Goal: Task Accomplishment & Management: Manage account settings

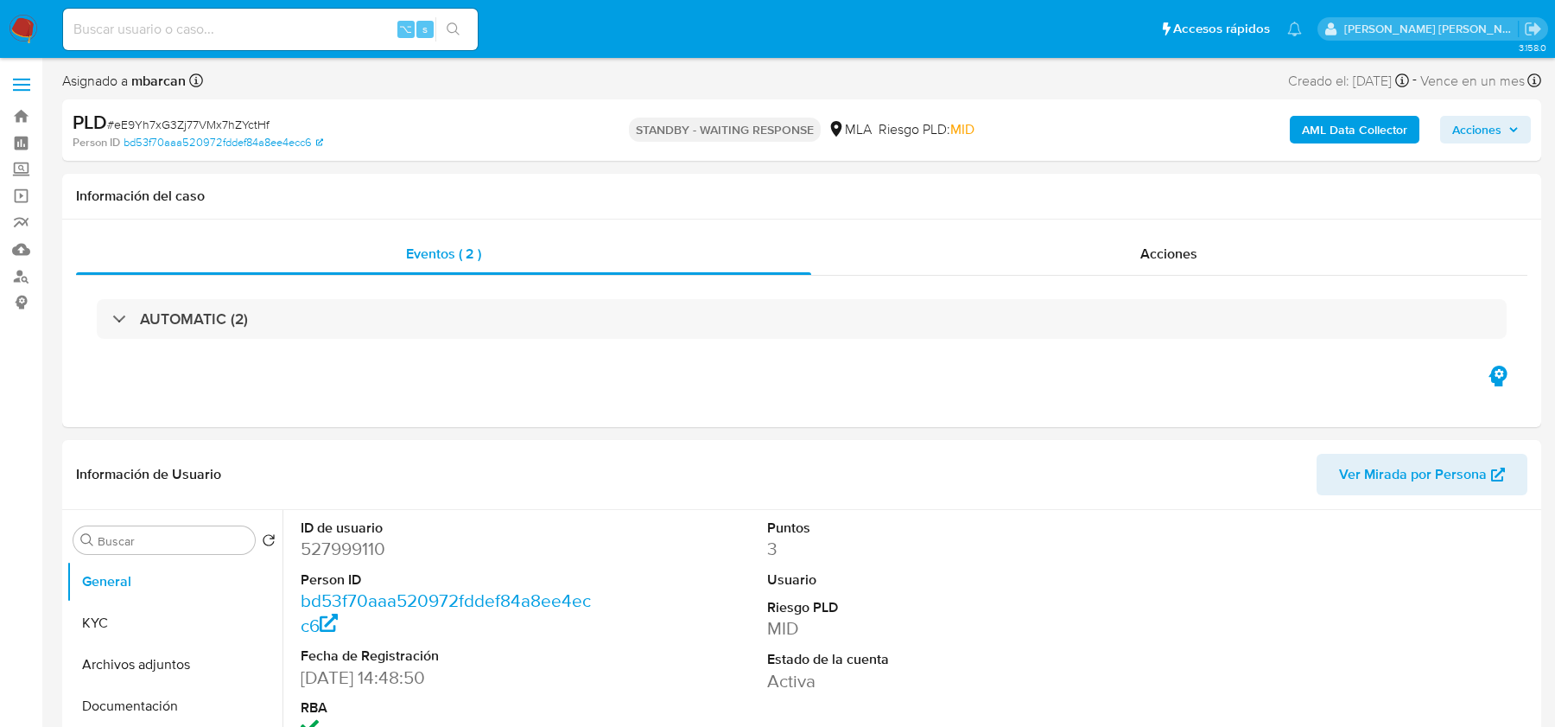
select select "10"
click at [271, 35] on input at bounding box center [270, 29] width 415 height 22
paste input "UXCfAuLBuitNE2MWN5ZuKA2H"
type input "UXCfAuLBuitNE2MWN5ZuKA2H"
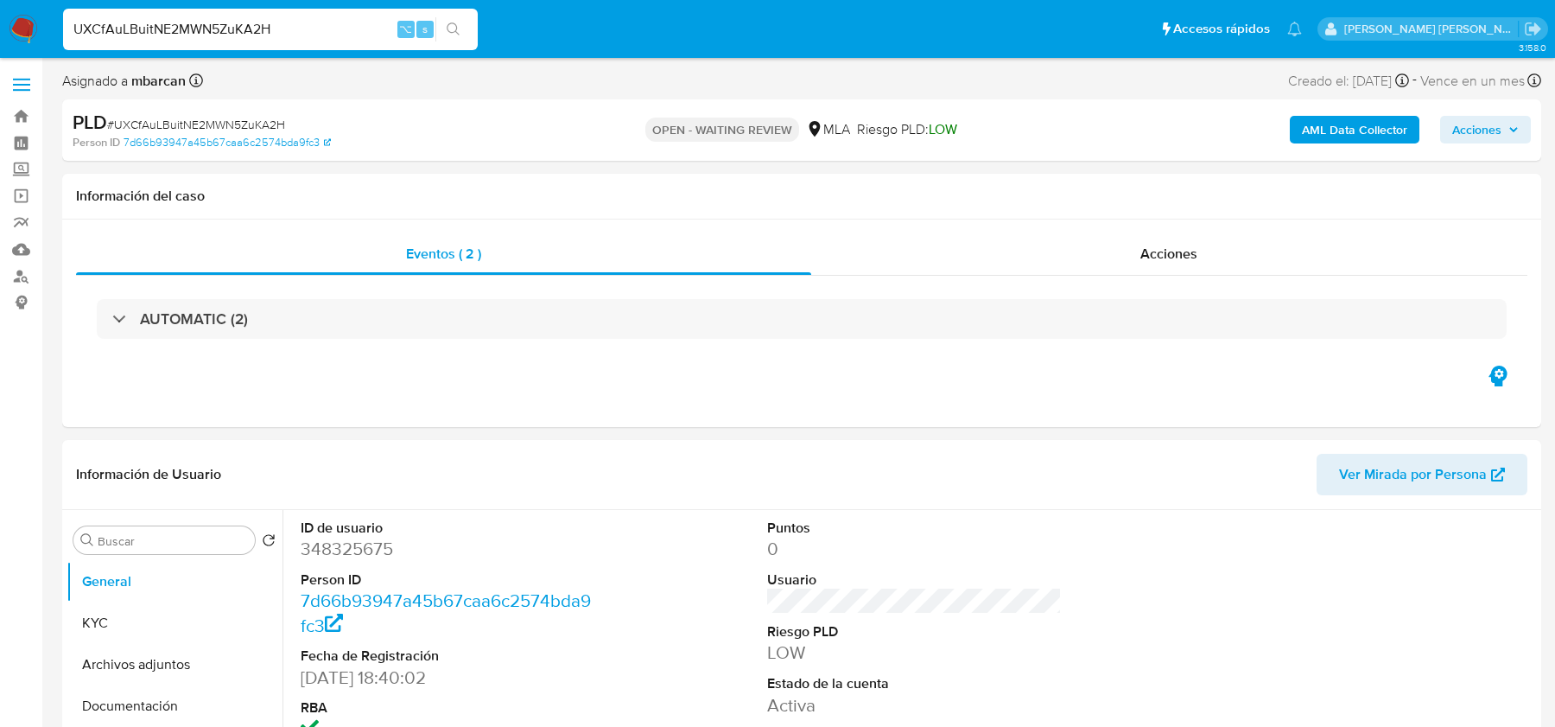
select select "10"
click at [28, 28] on img at bounding box center [23, 29] width 29 height 29
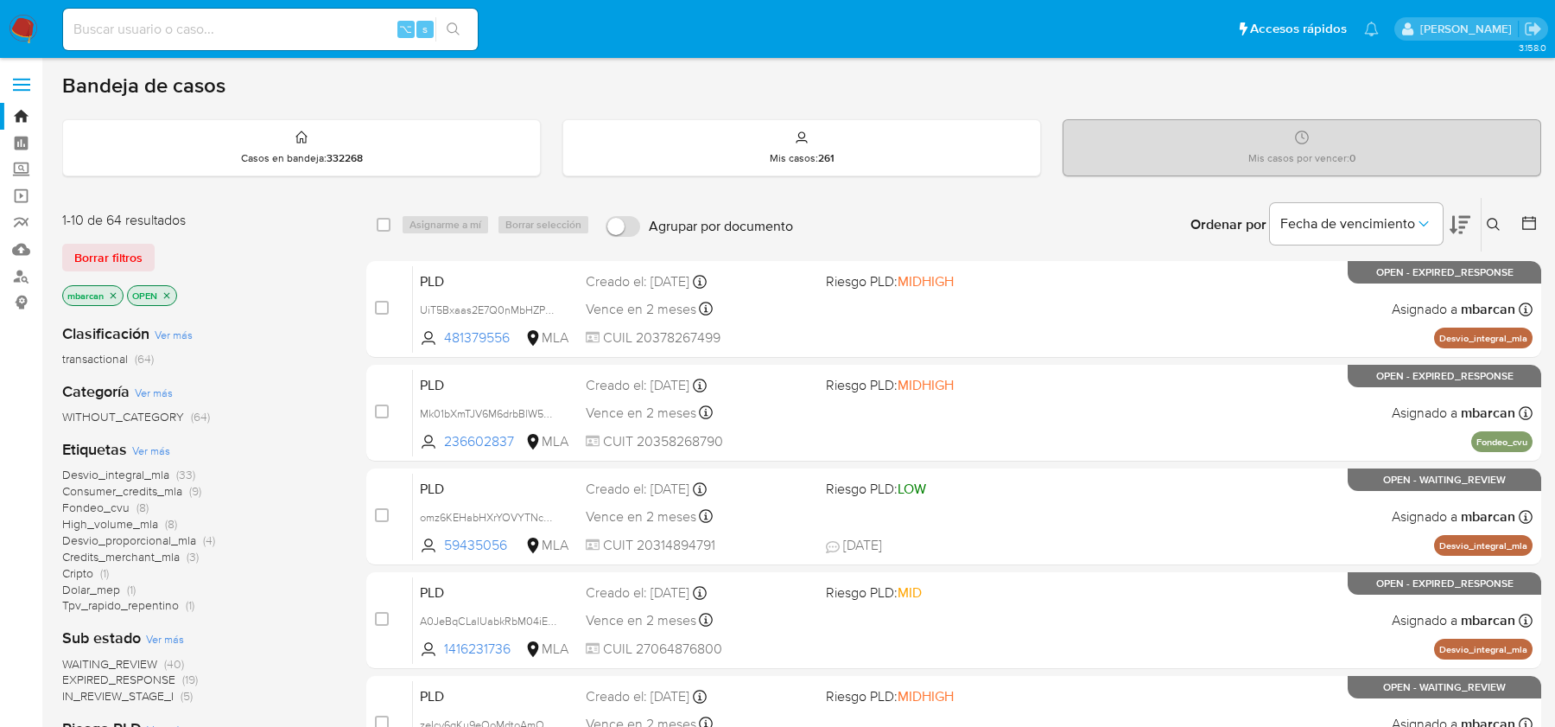
click at [1498, 226] on icon at bounding box center [1494, 225] width 14 height 14
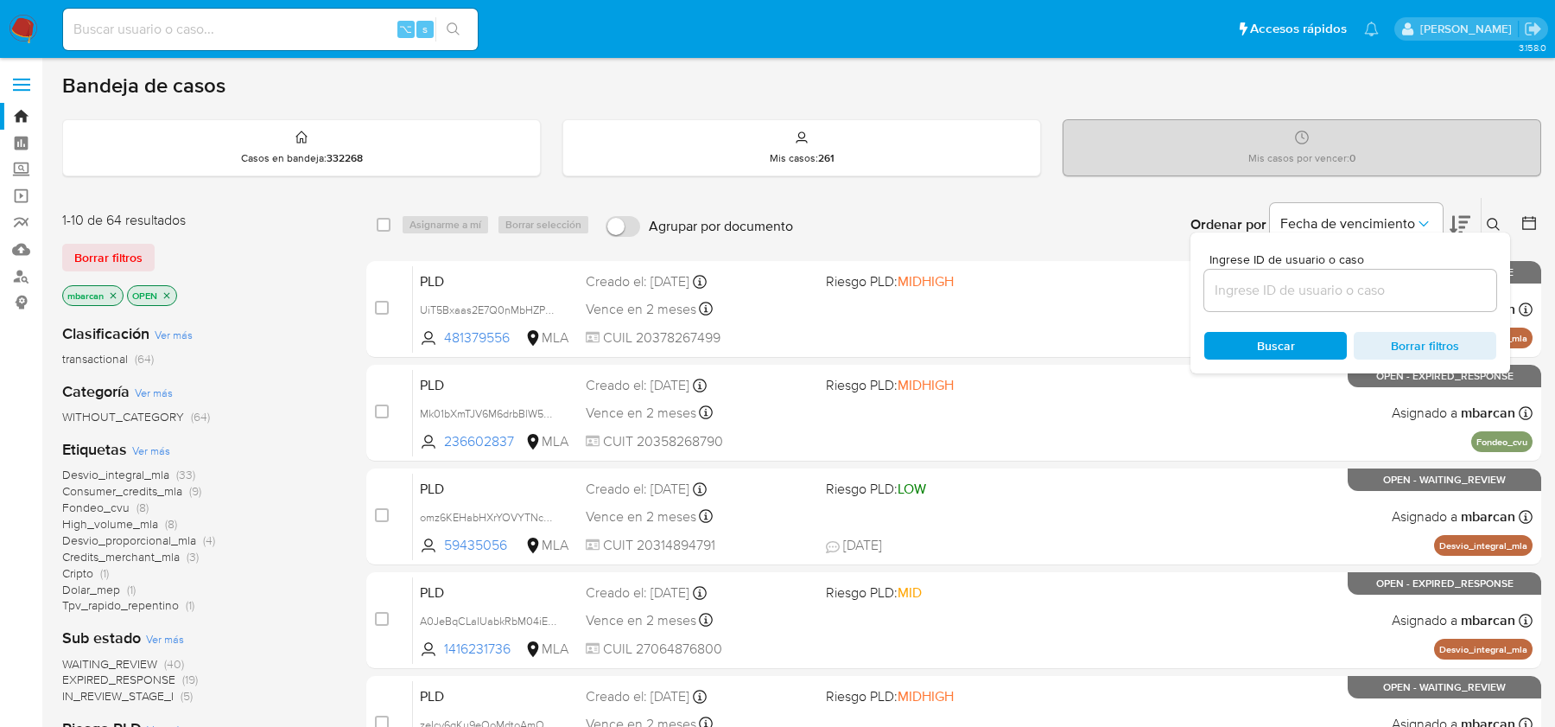
click at [1355, 282] on input at bounding box center [1350, 290] width 292 height 22
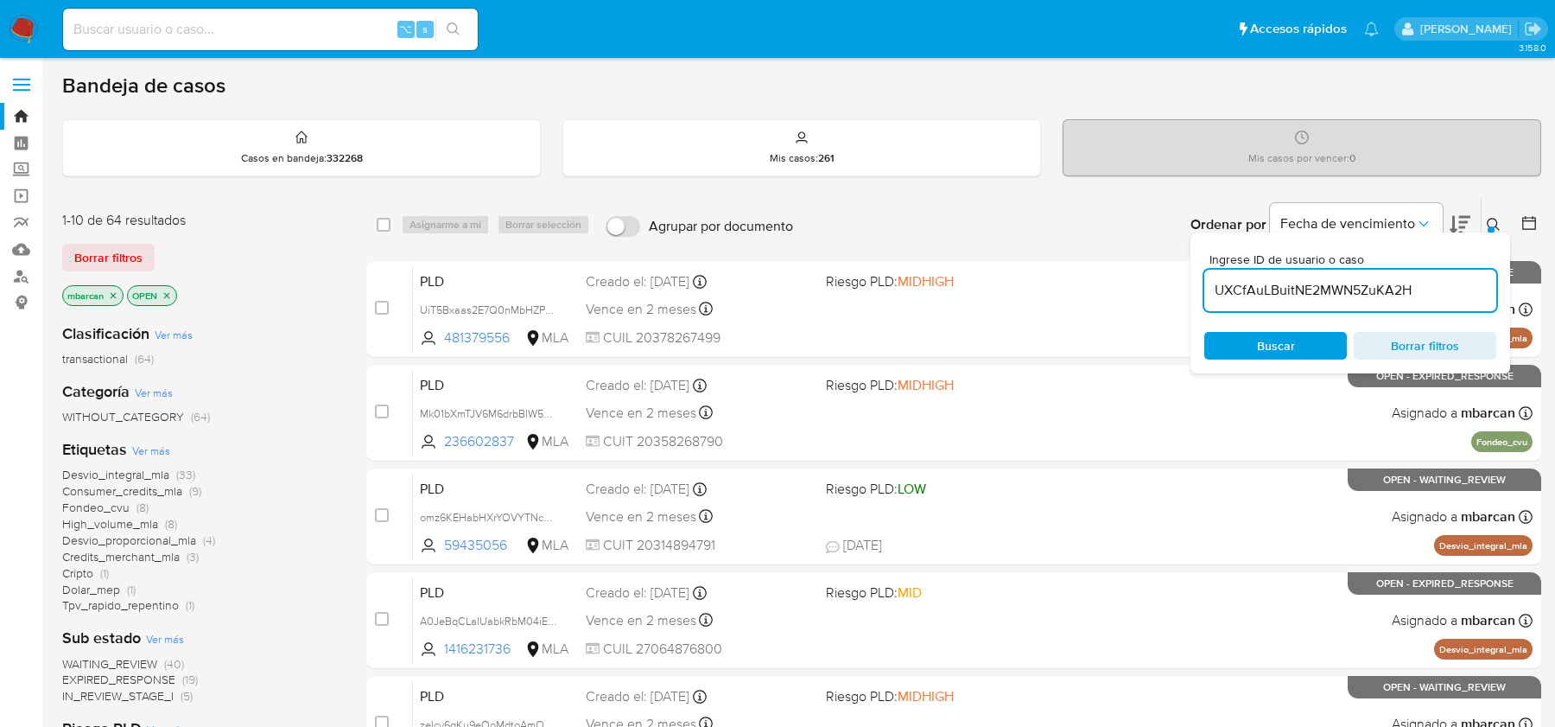
type input "UXCfAuLBuitNE2MWN5ZuKA2H"
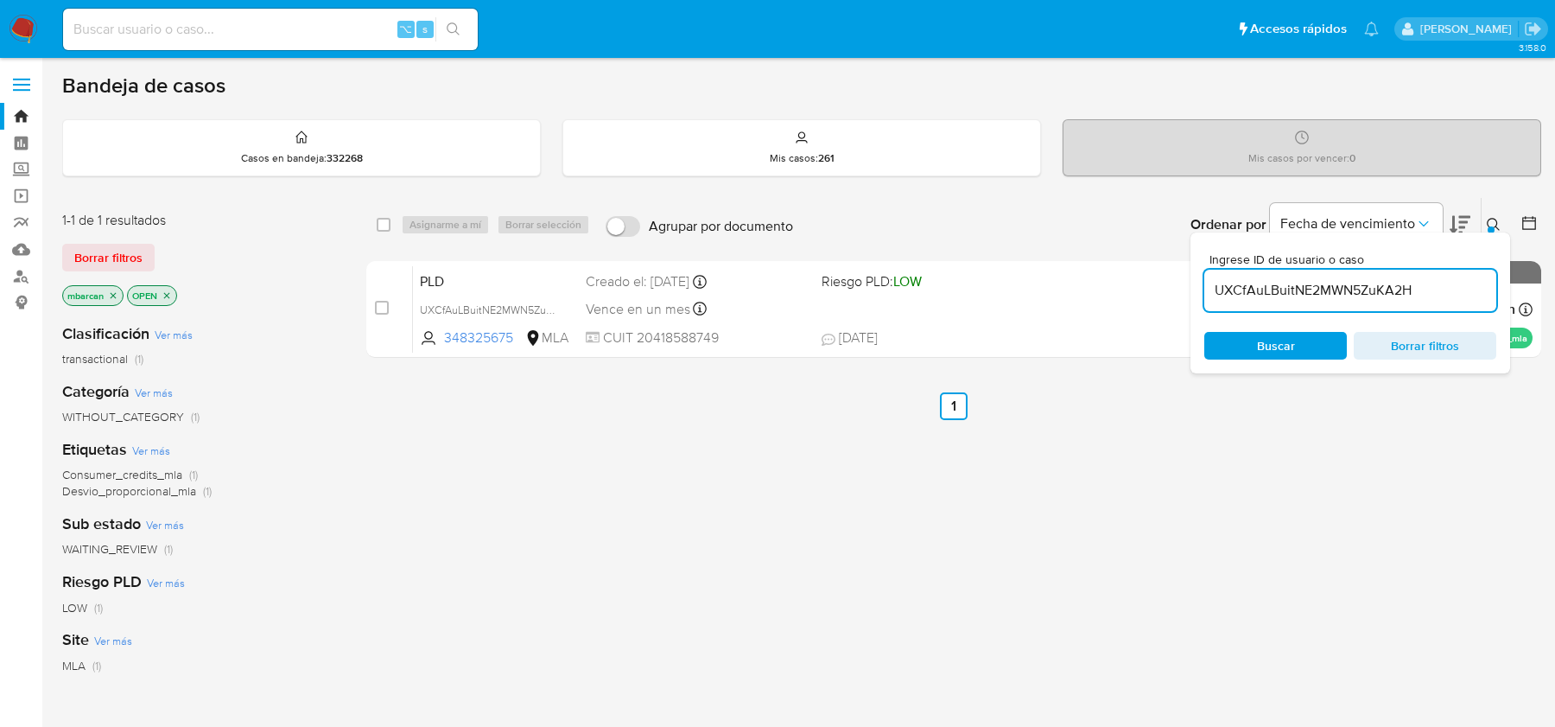
click at [1499, 218] on icon at bounding box center [1494, 225] width 14 height 14
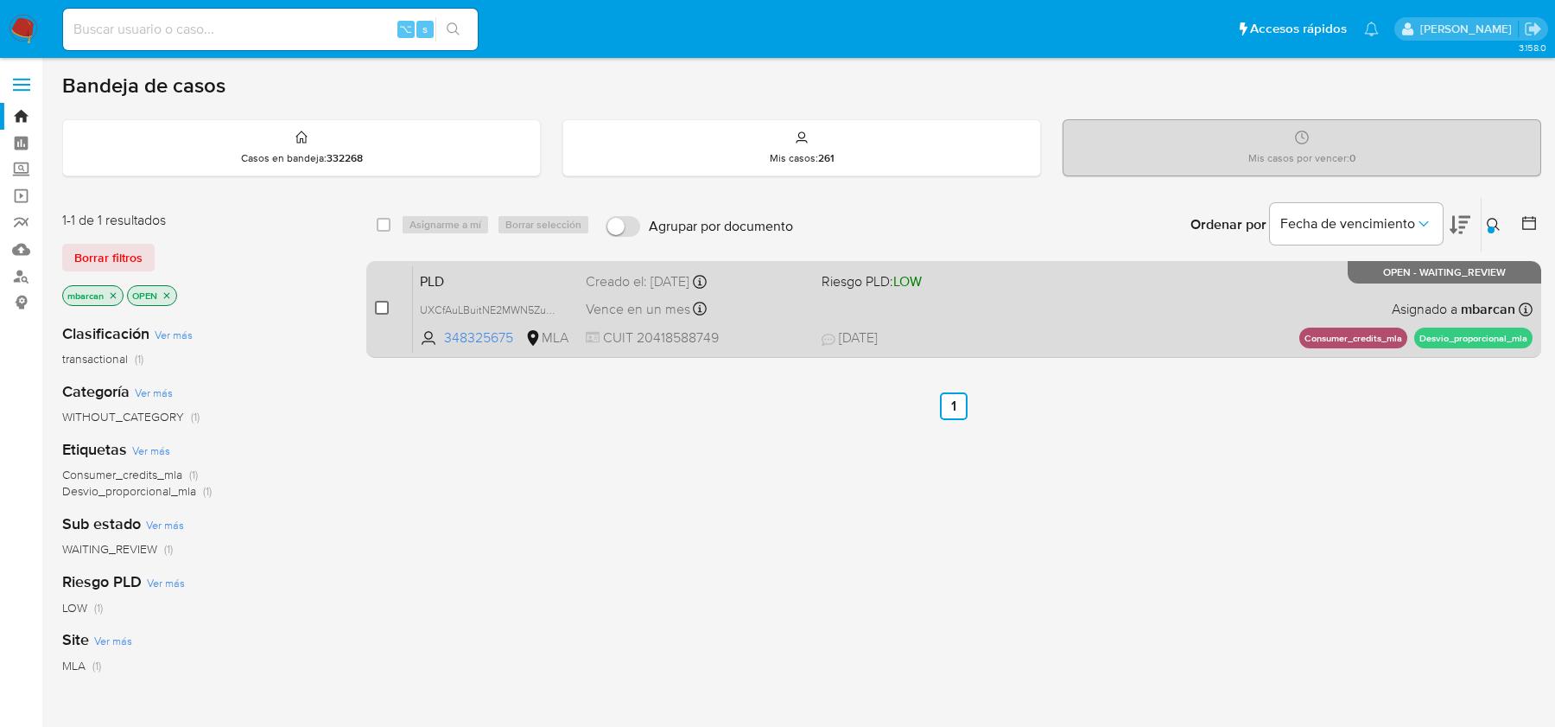
click at [376, 310] on input "checkbox" at bounding box center [382, 308] width 14 height 14
checkbox input "true"
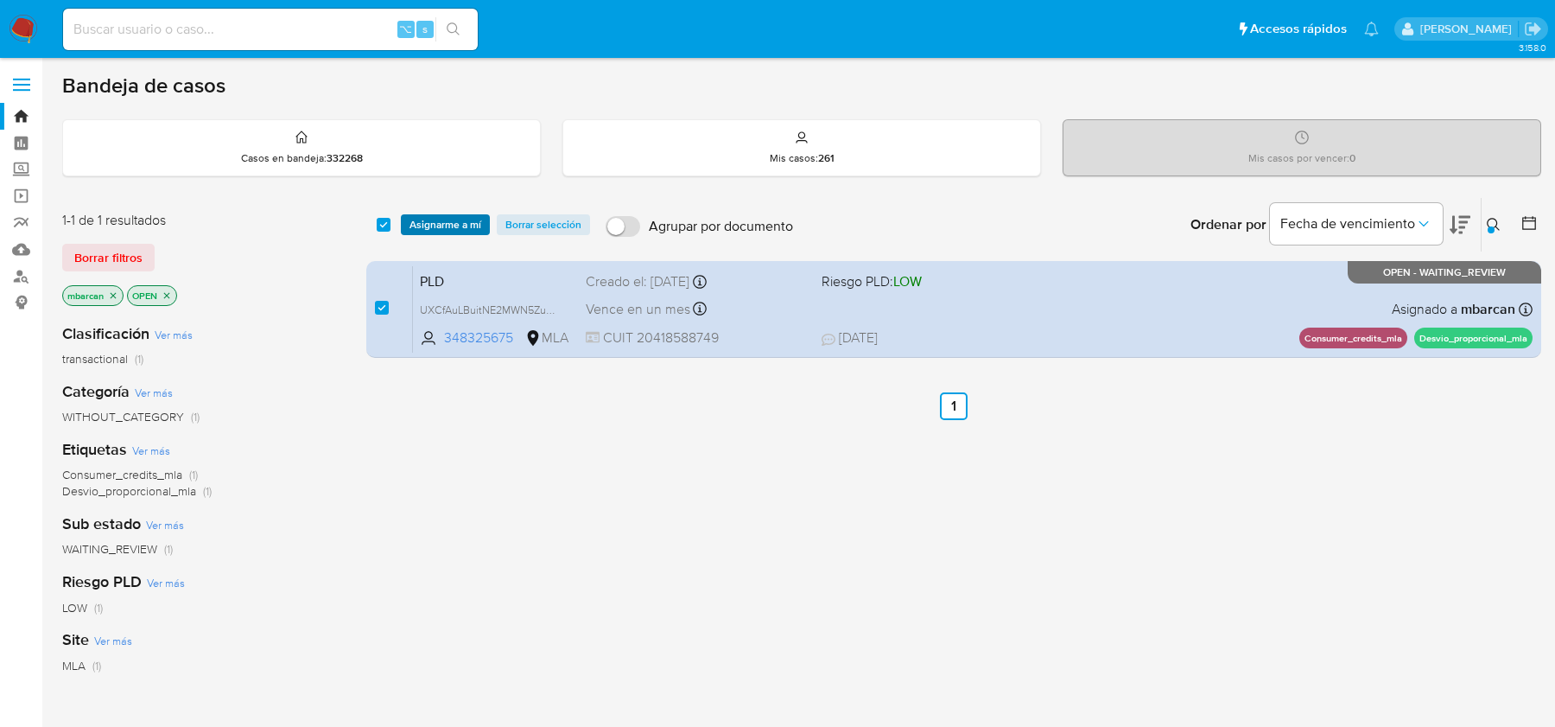
click at [436, 224] on span "Asignarme a mí" at bounding box center [446, 224] width 72 height 17
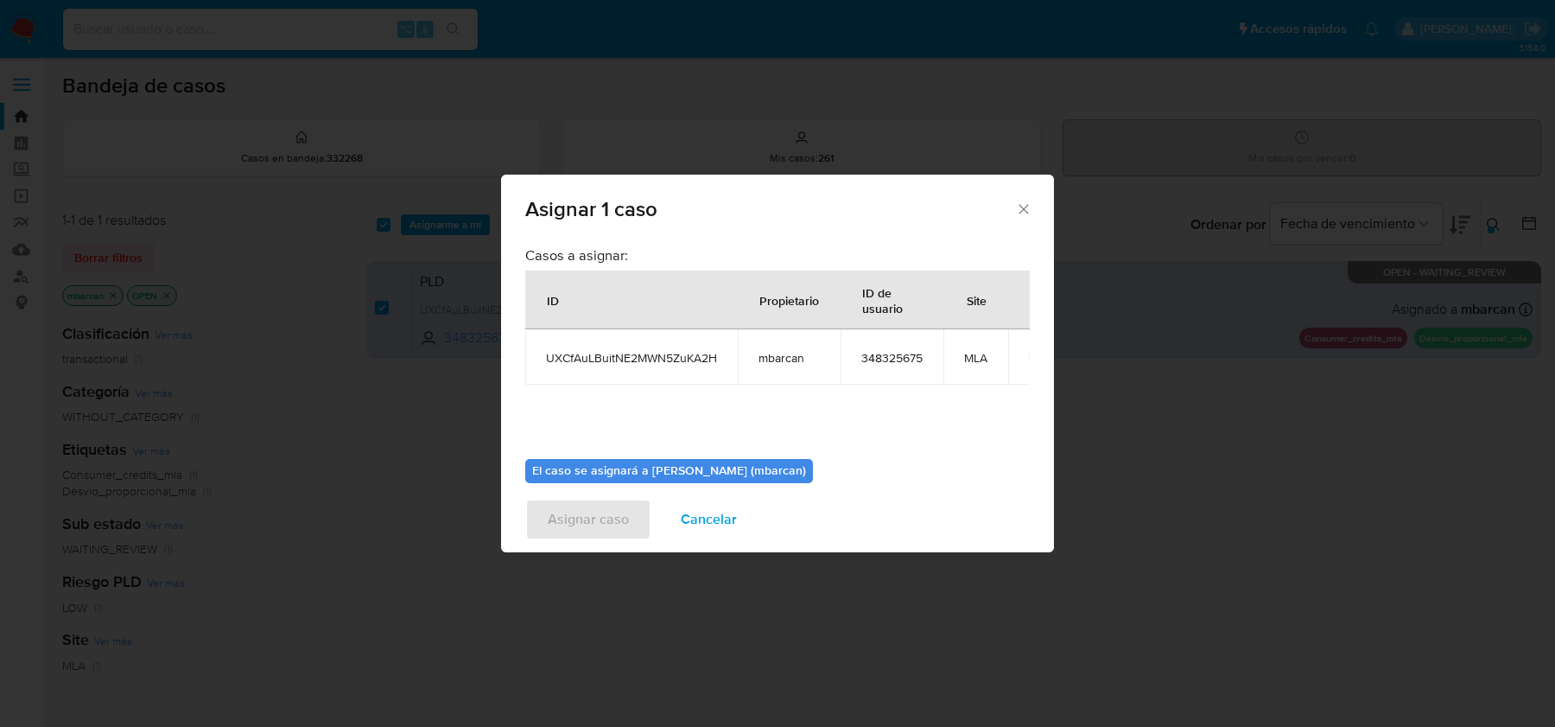
scroll to position [88, 0]
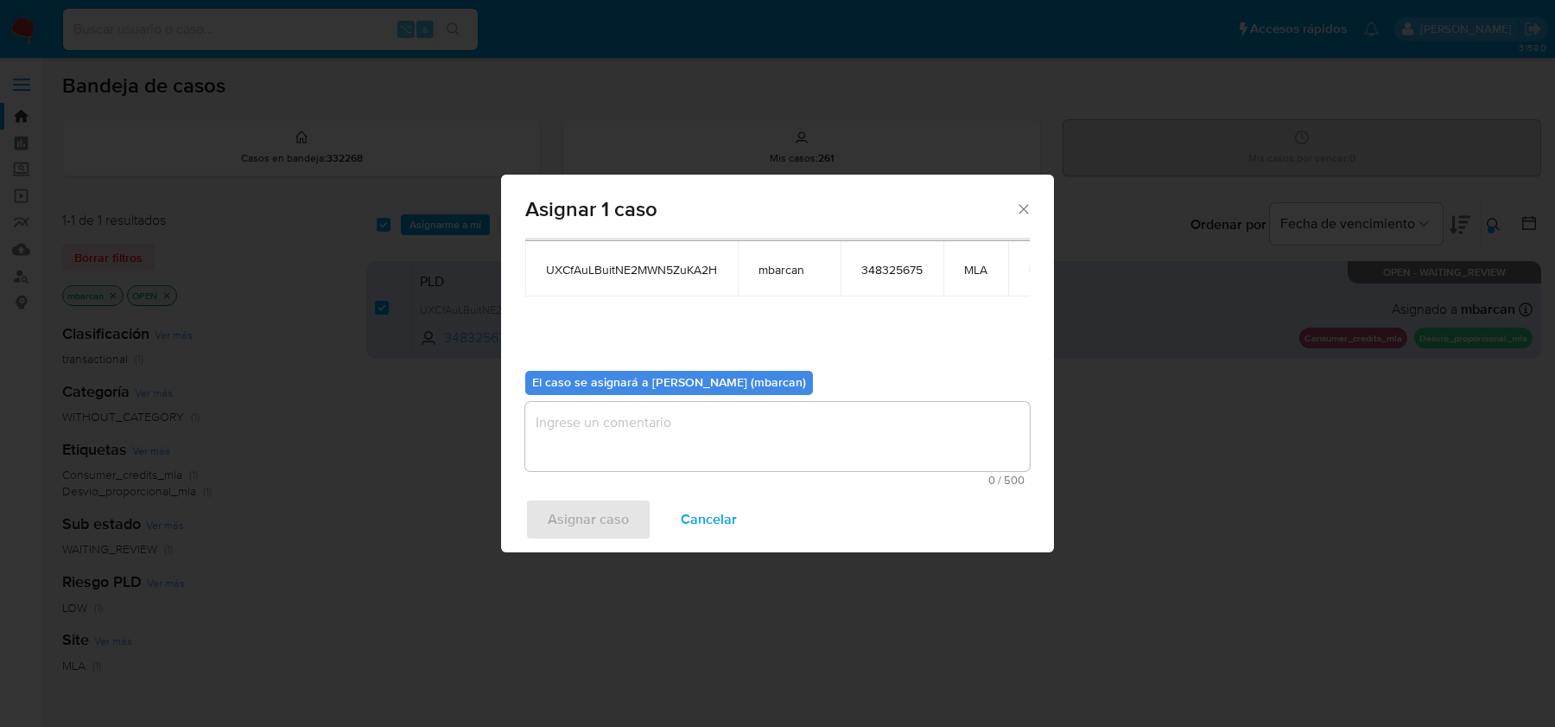
click at [662, 421] on textarea "assign-modal" at bounding box center [777, 436] width 505 height 69
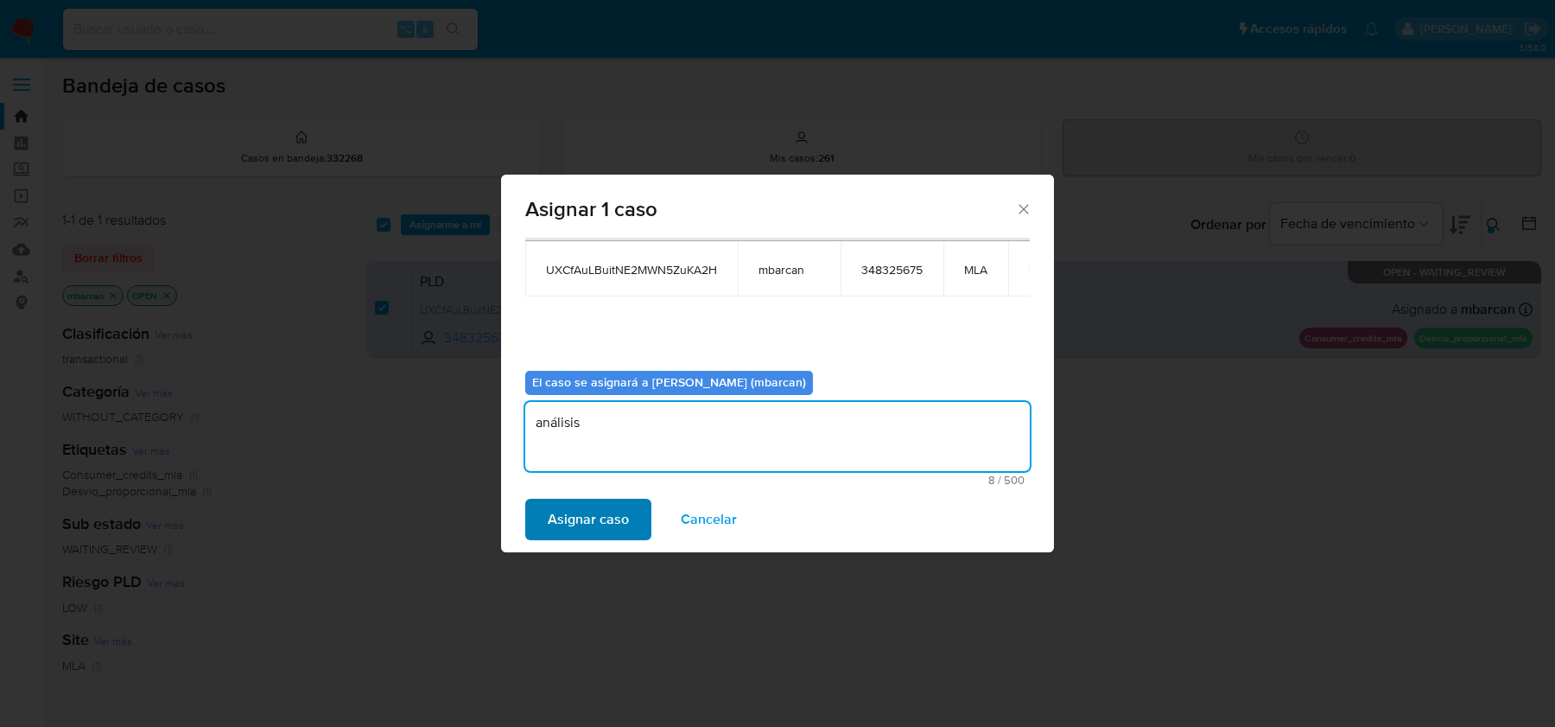
type textarea "análisis"
click at [607, 528] on span "Asignar caso" at bounding box center [588, 519] width 81 height 38
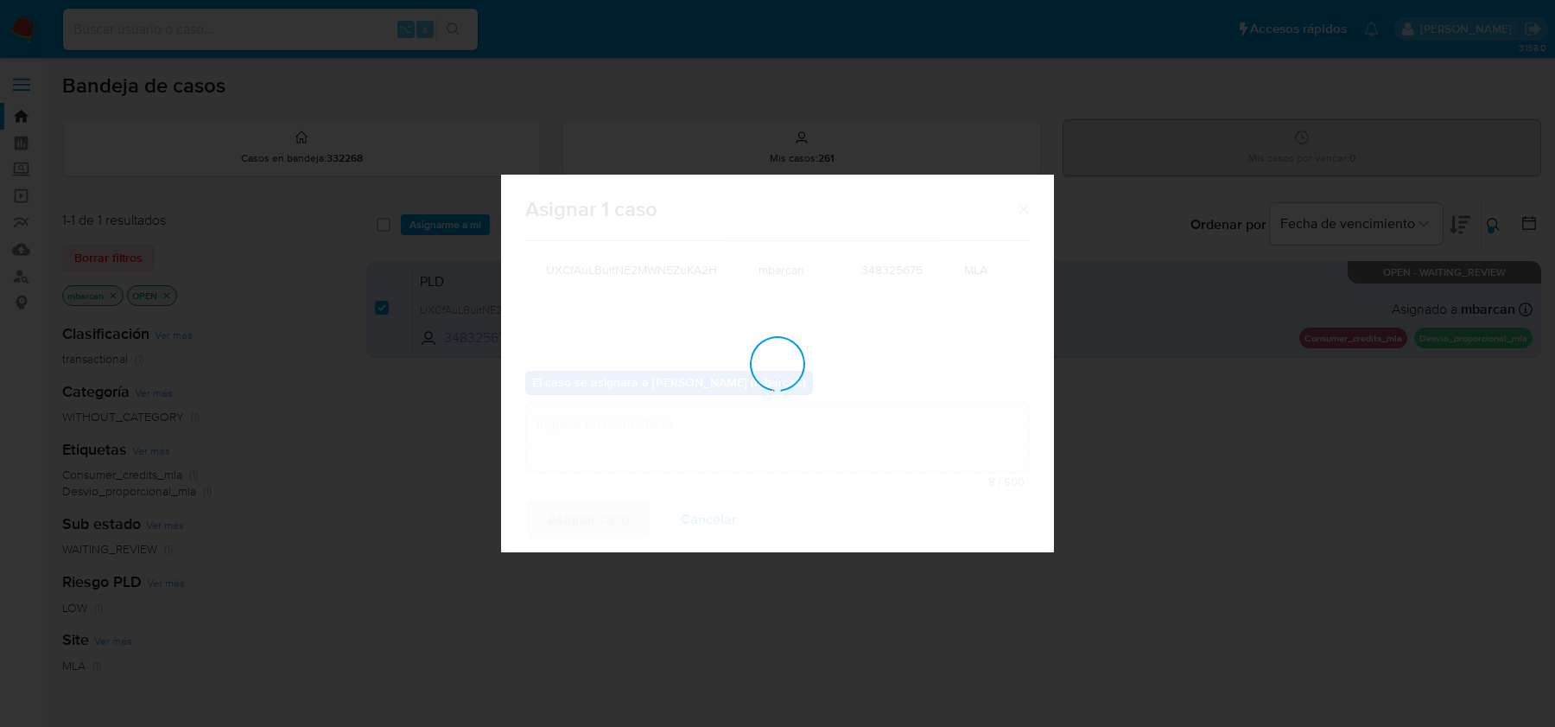
checkbox input "false"
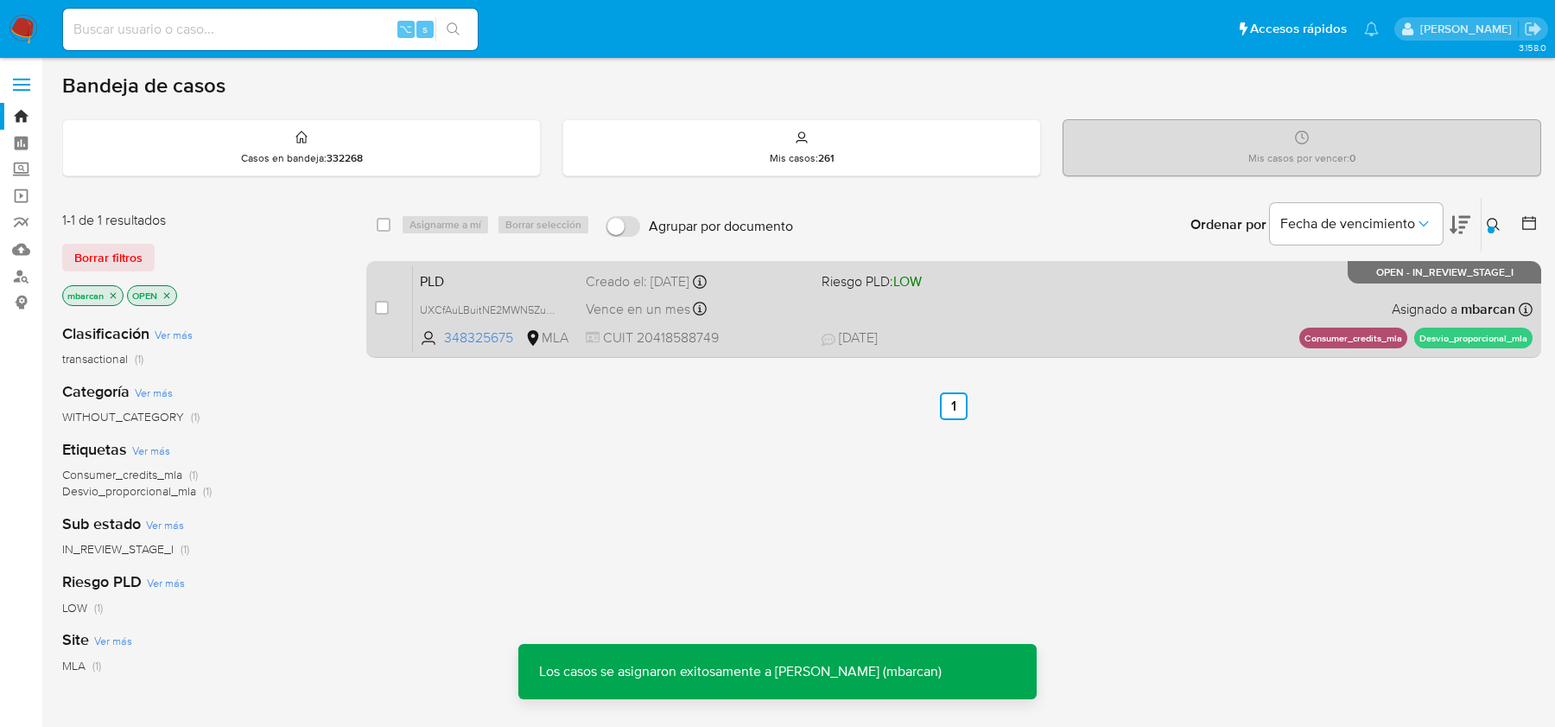
click at [505, 277] on span "PLD" at bounding box center [496, 280] width 152 height 22
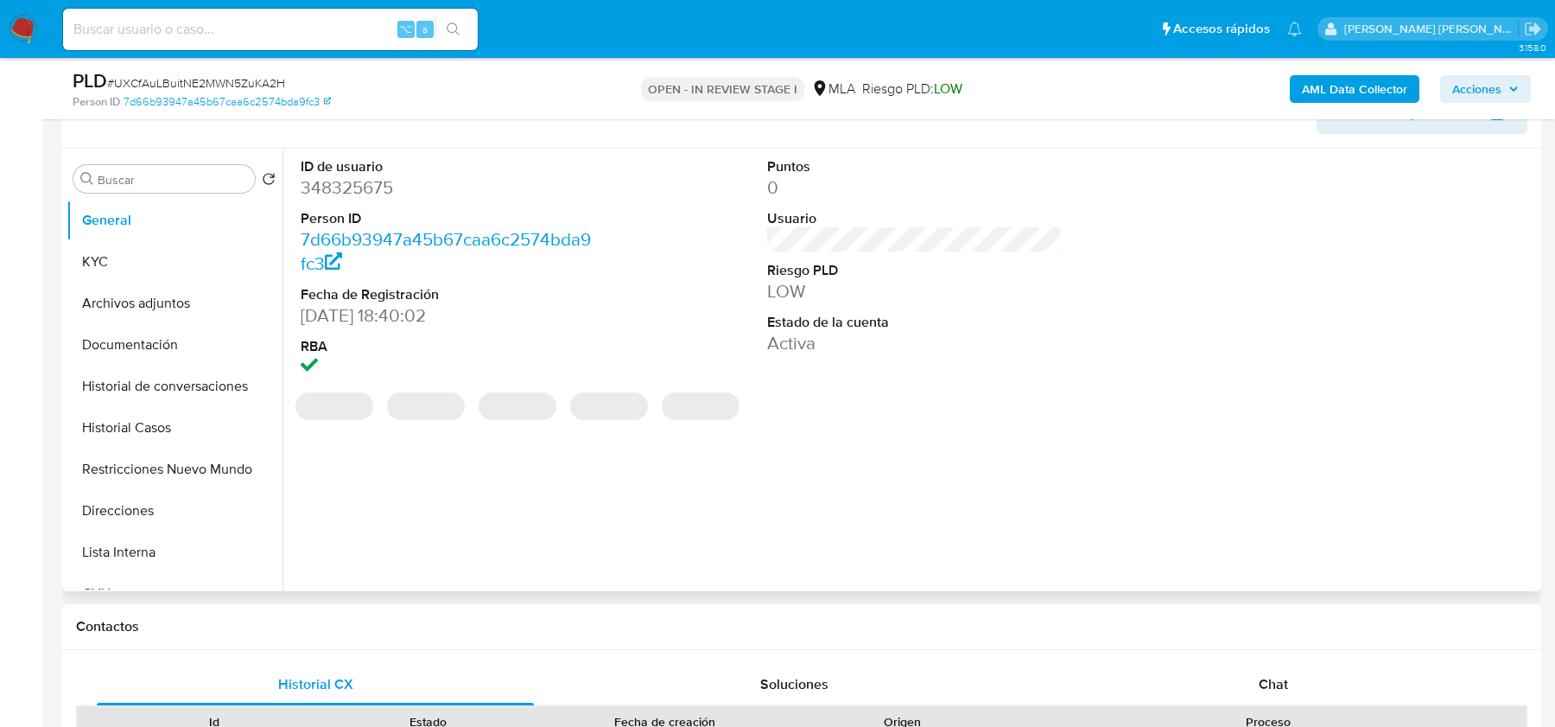
select select "10"
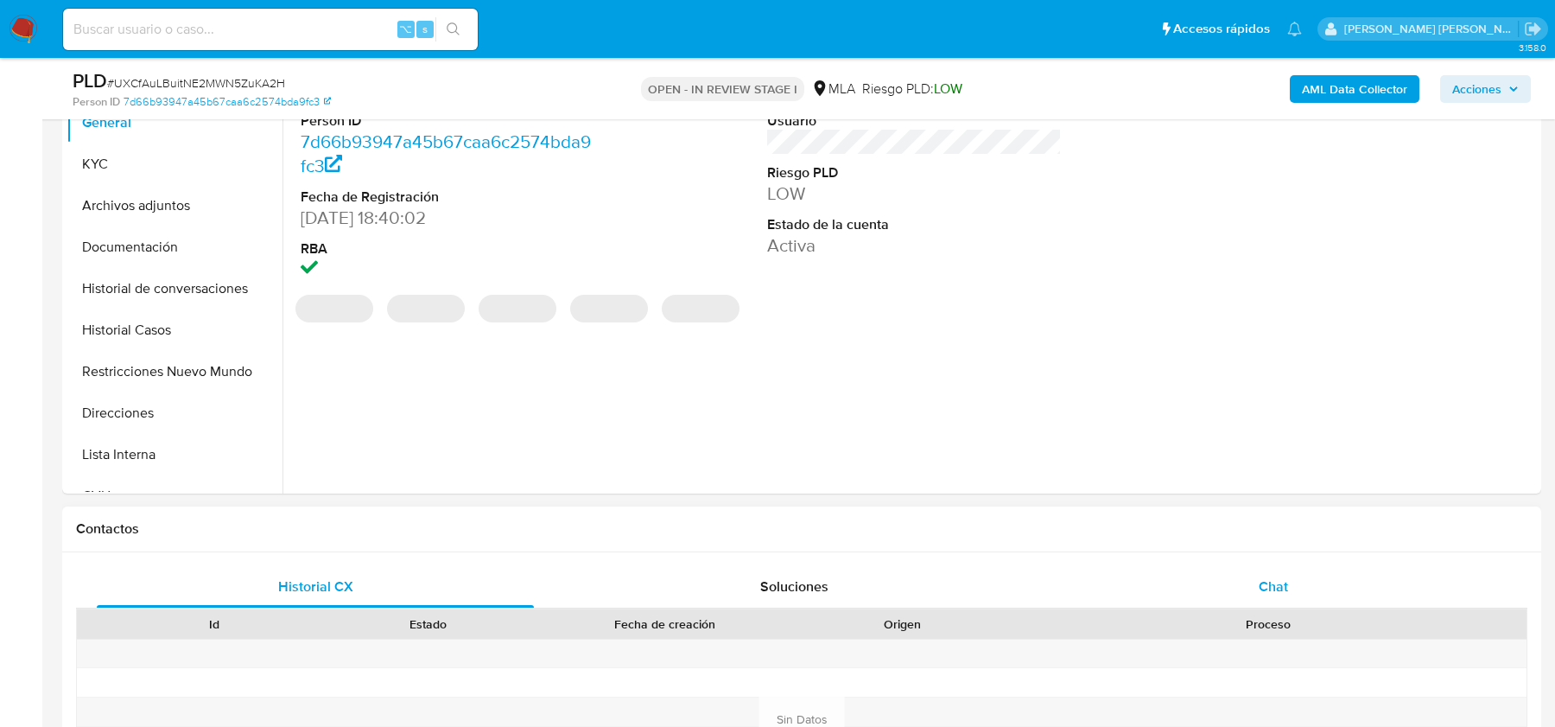
click at [1270, 598] on div "Chat" at bounding box center [1273, 586] width 437 height 41
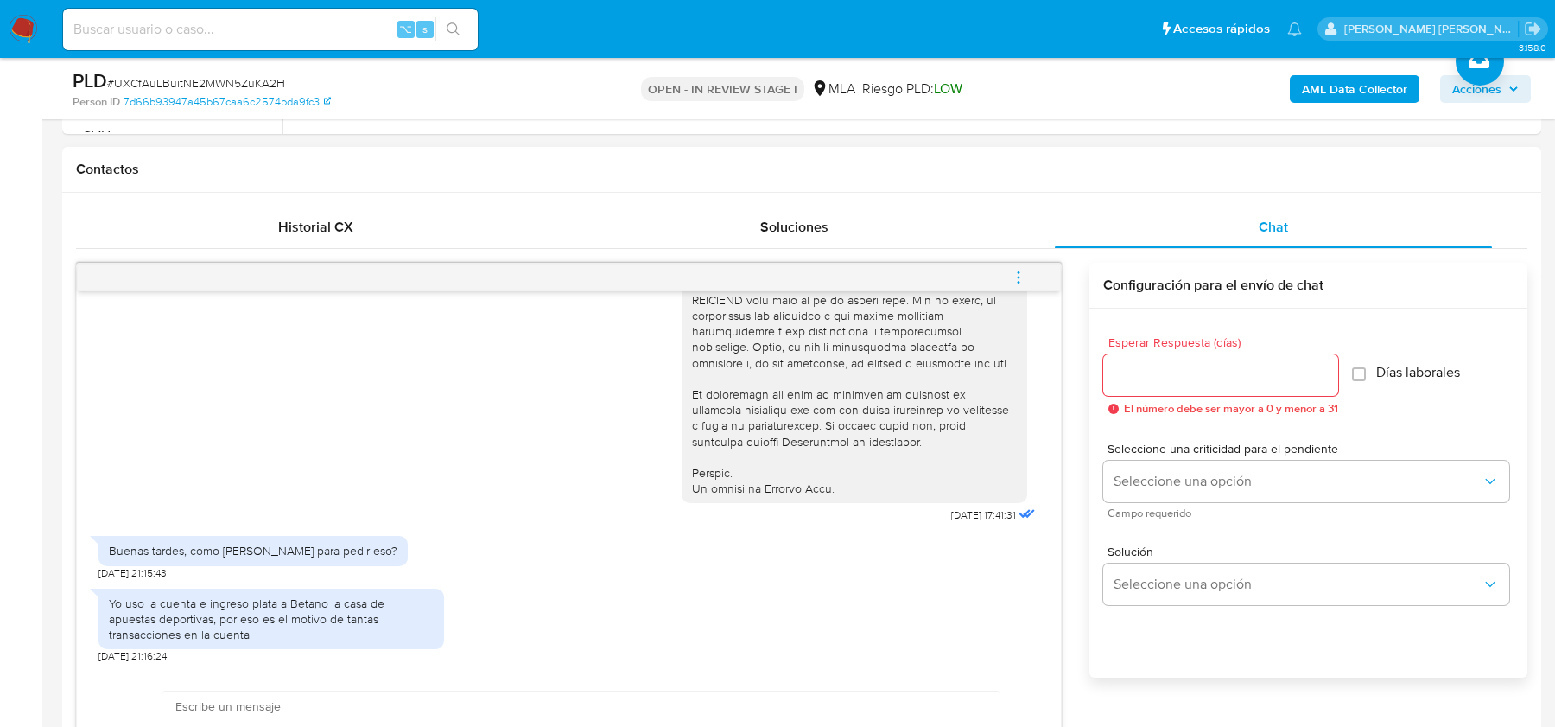
scroll to position [763, 0]
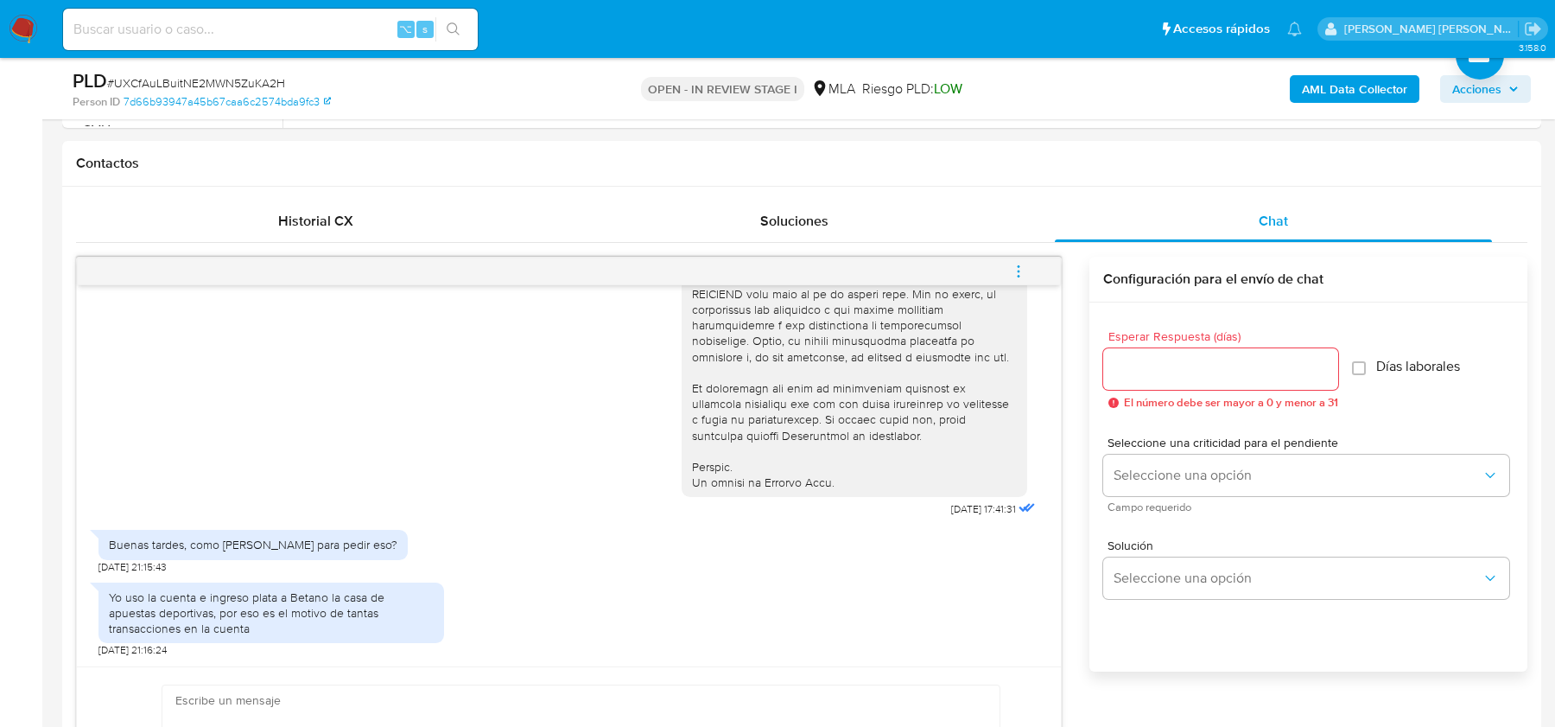
click at [144, 79] on span "# UXCfAuLBuitNE2MWN5ZuKA2H" at bounding box center [196, 82] width 178 height 17
copy span "UXCfAuLBuitNE2MWN5ZuKA2H"
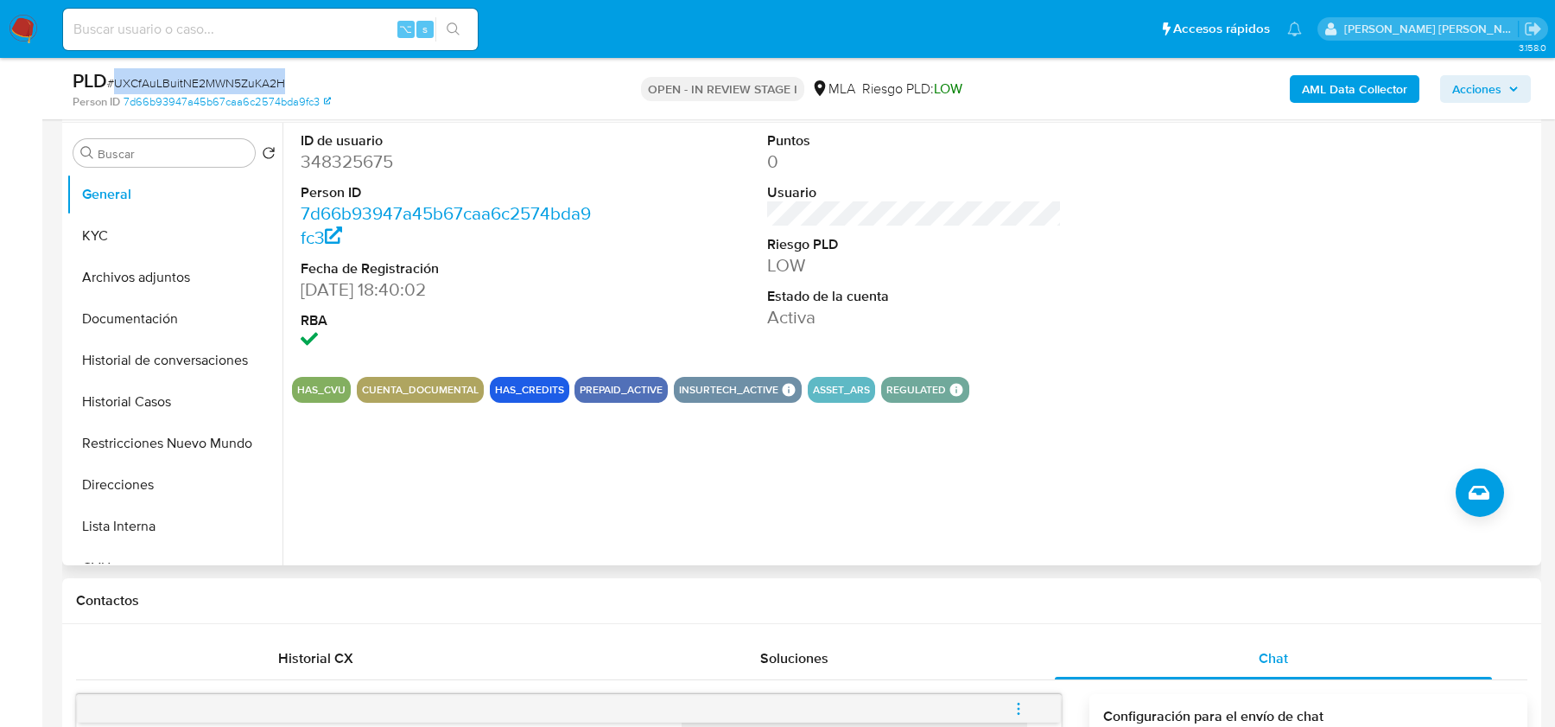
scroll to position [324, 0]
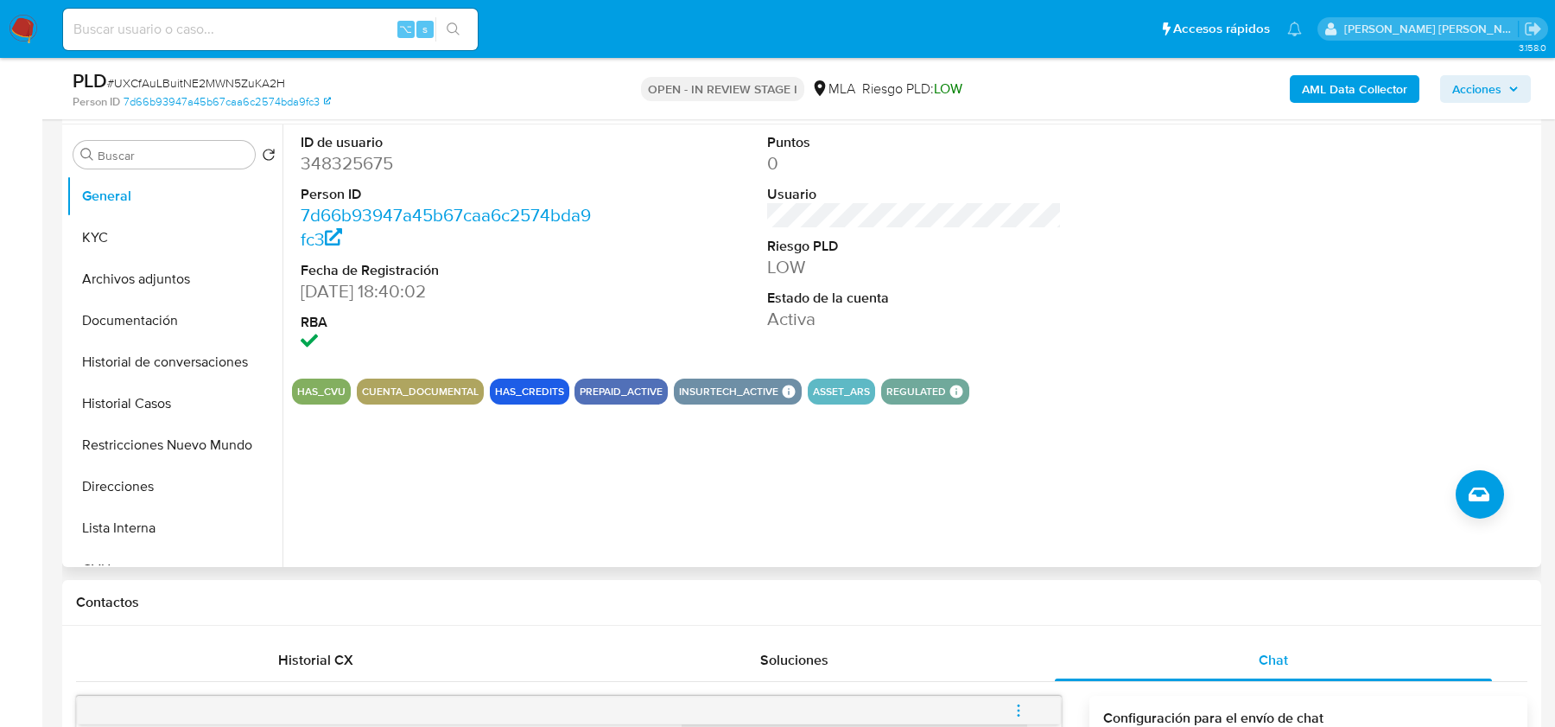
click at [343, 179] on dl "ID de usuario 348325675 Person ID 7d66b93947a45b67caa6c2574bda9fc3 Fecha de Reg…" at bounding box center [448, 244] width 294 height 223
click at [343, 176] on dl "ID de usuario 348325675 Person ID 7d66b93947a45b67caa6c2574bda9fc3 Fecha de Reg…" at bounding box center [448, 244] width 294 height 223
click at [343, 165] on dd "348325675" at bounding box center [448, 163] width 294 height 24
copy dd "348325675"
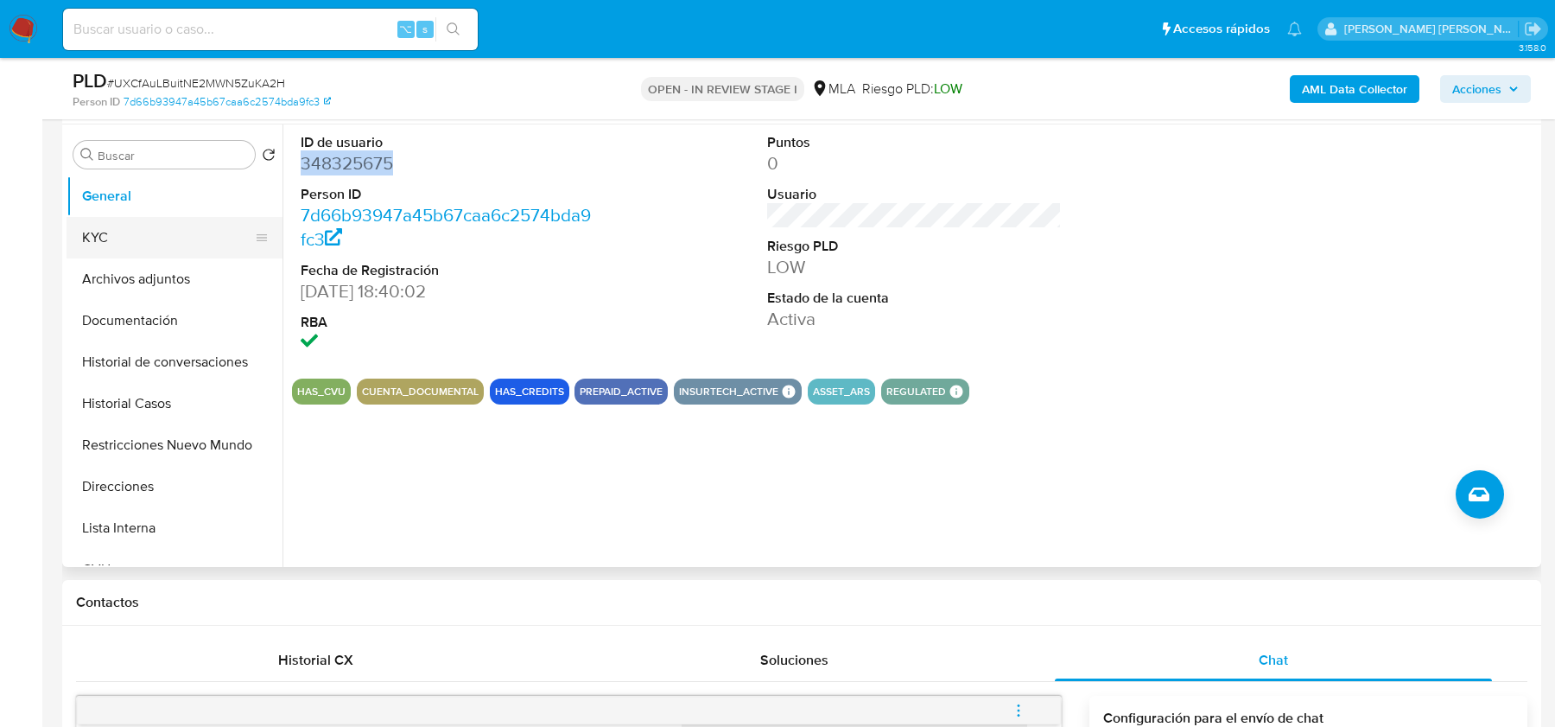
click at [139, 237] on button "KYC" at bounding box center [168, 237] width 202 height 41
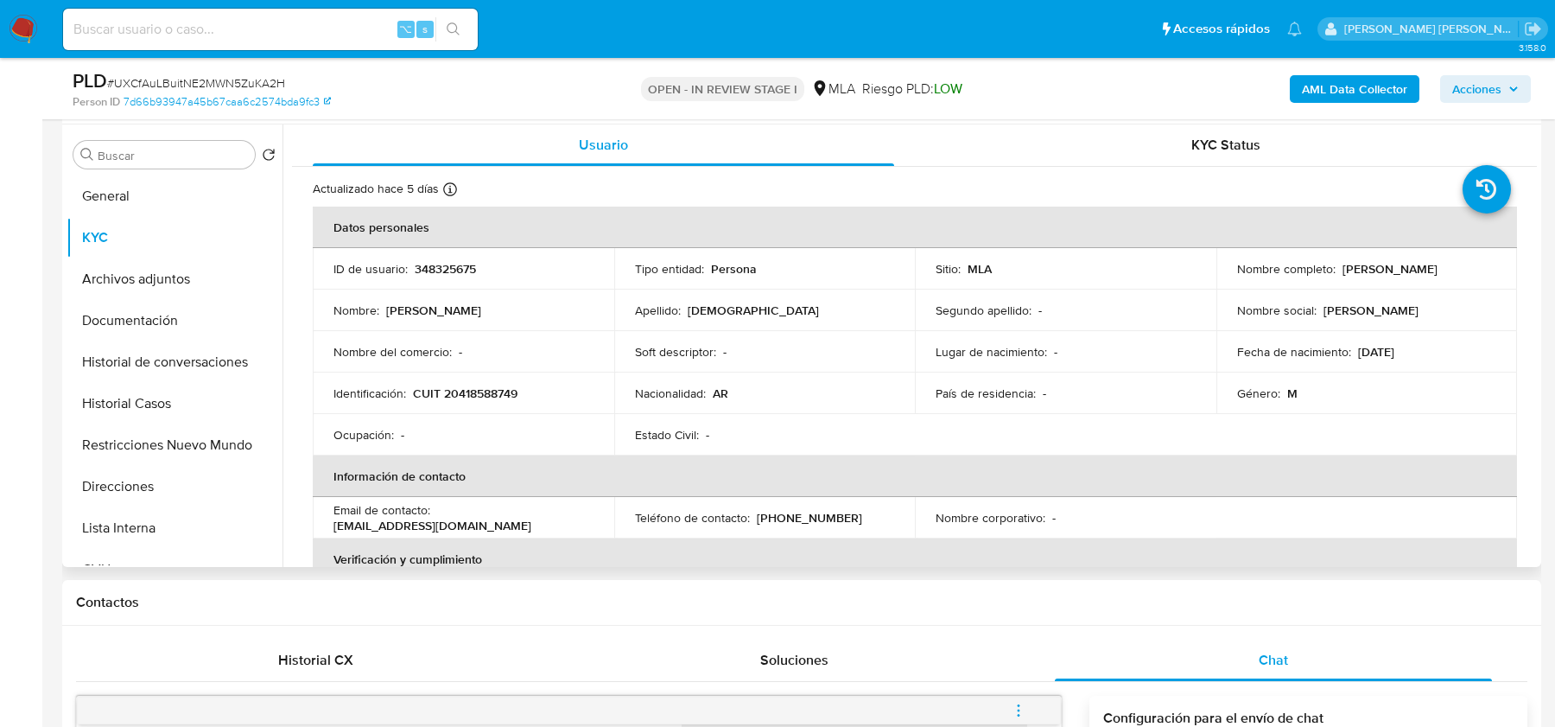
click at [485, 396] on p "CUIT 20418588749" at bounding box center [465, 393] width 105 height 16
copy p "20418588749"
click at [515, 436] on div "Ocupación : -" at bounding box center [464, 435] width 260 height 16
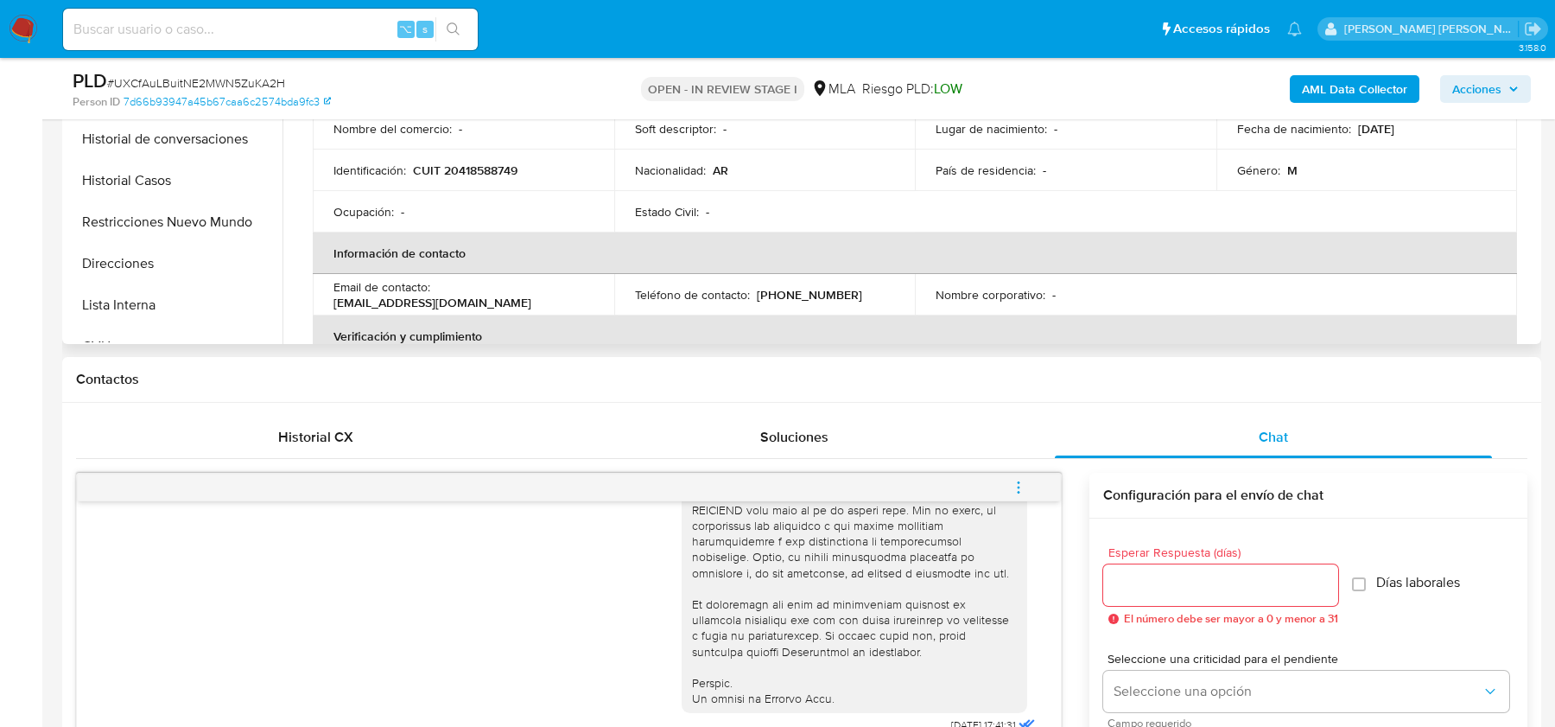
scroll to position [298, 0]
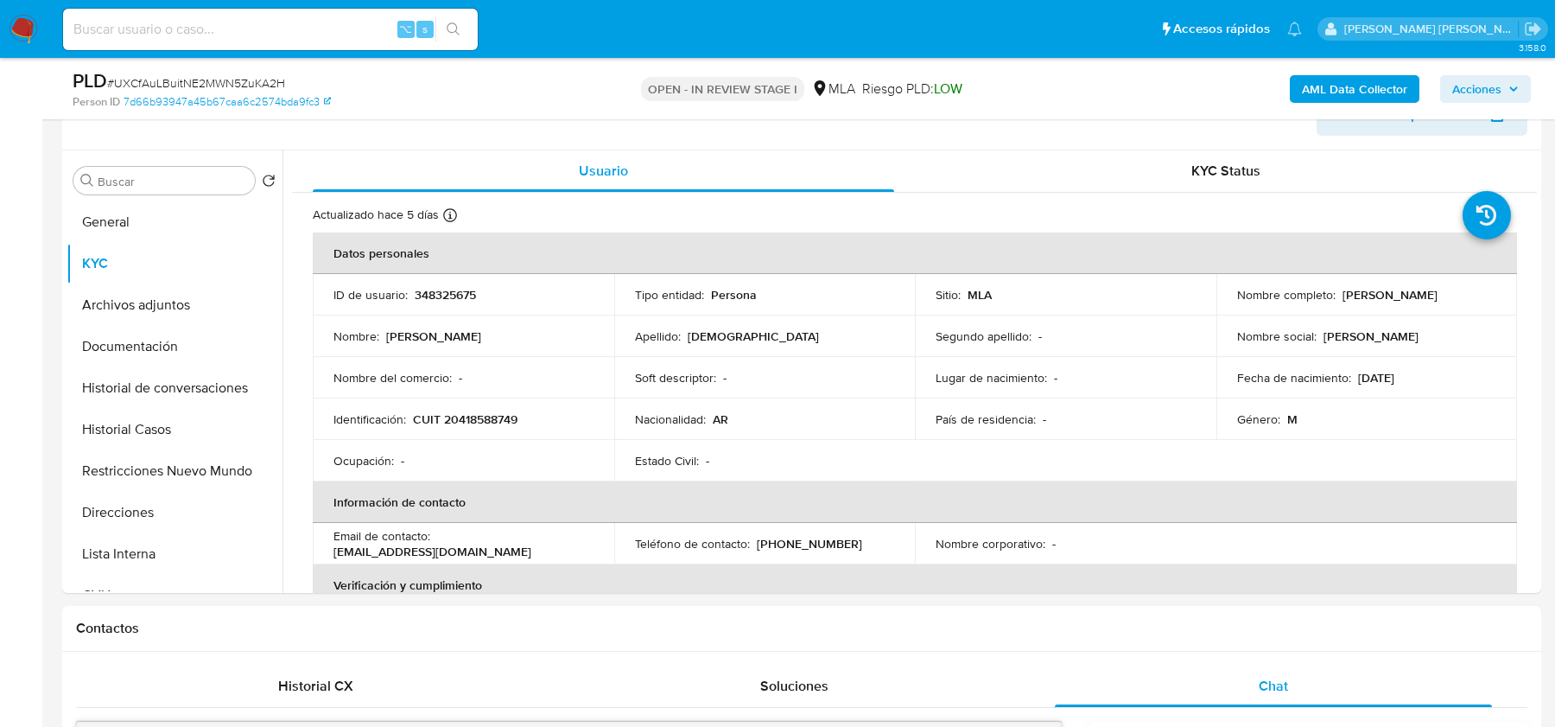
click at [1330, 94] on b "AML Data Collector" at bounding box center [1354, 89] width 105 height 28
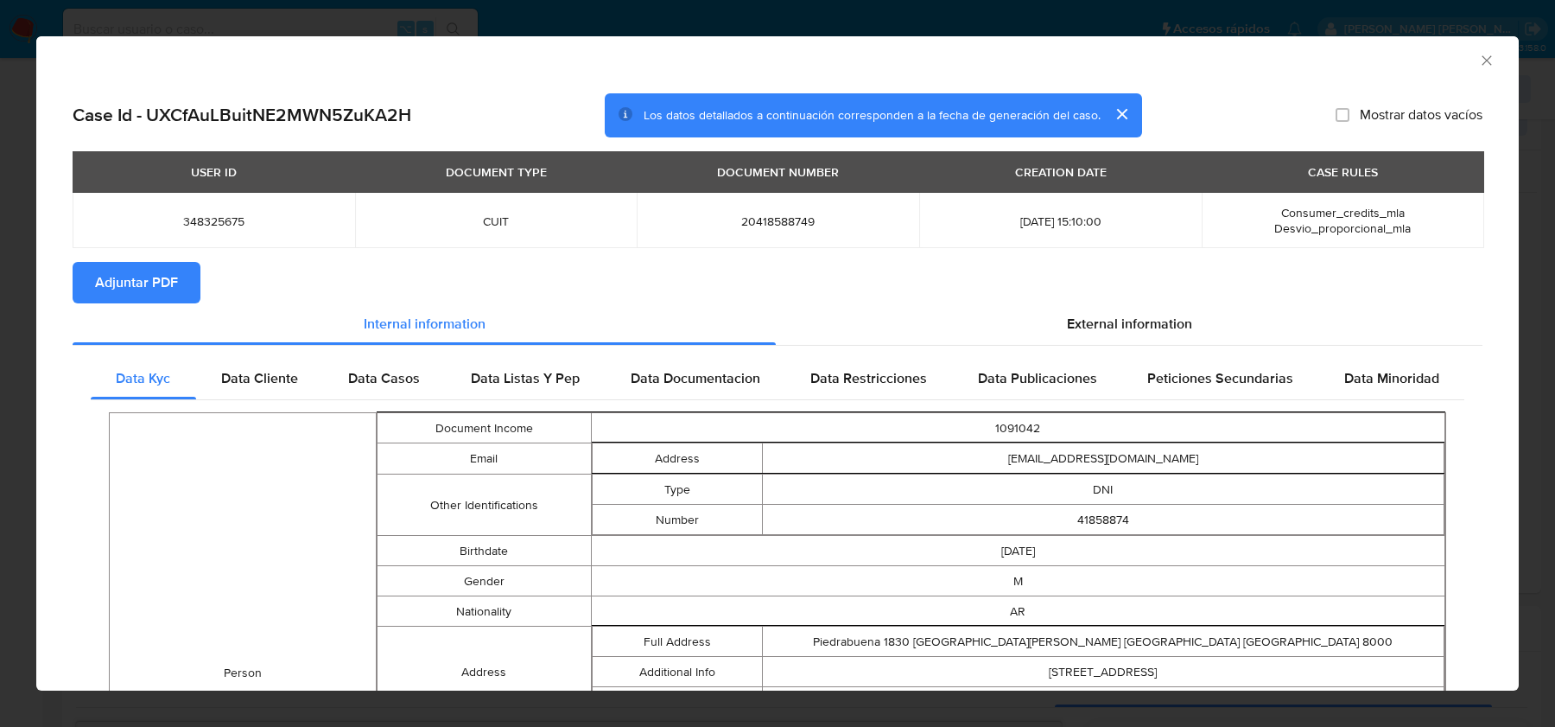
click at [158, 296] on span "Adjuntar PDF" at bounding box center [136, 283] width 83 height 38
click at [1168, 342] on div "External information" at bounding box center [1129, 327] width 707 height 41
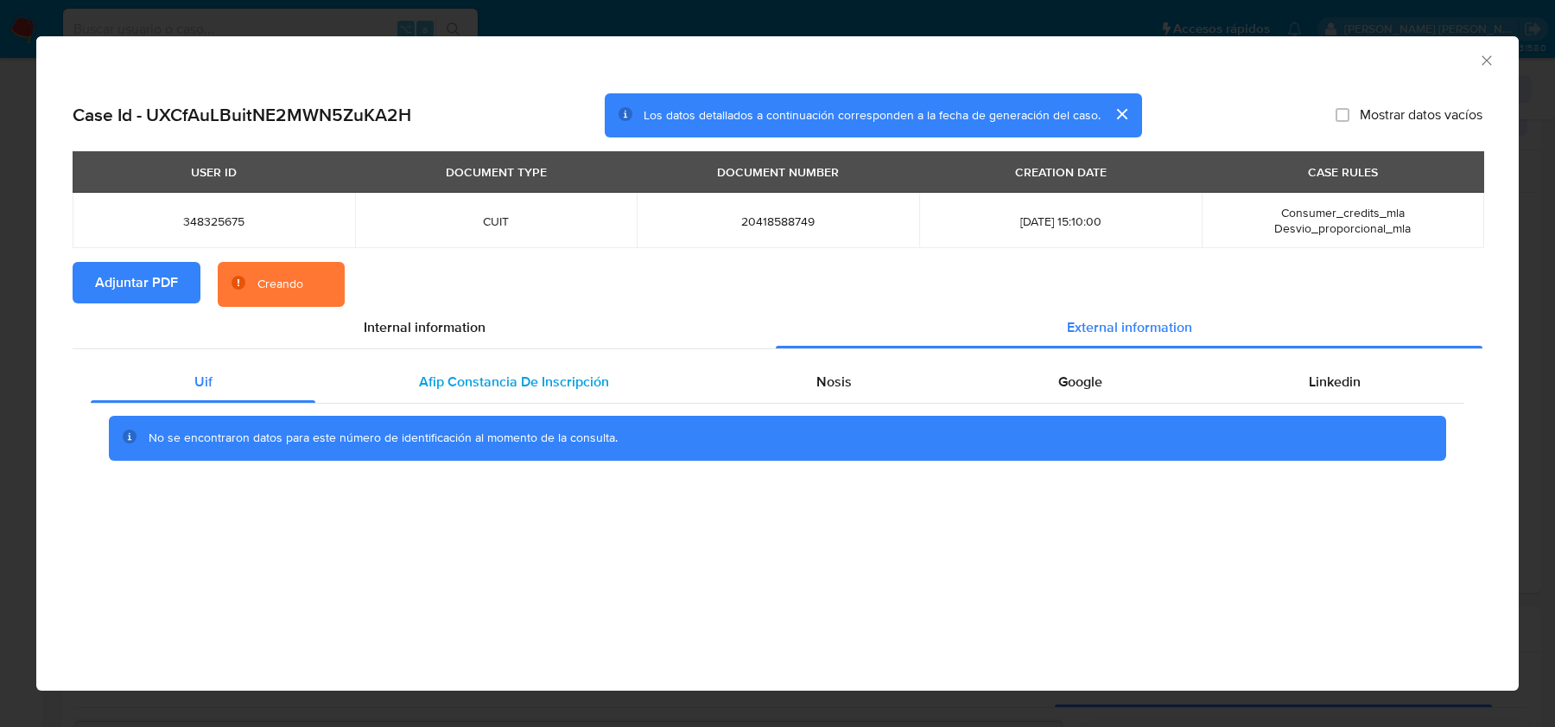
click at [517, 386] on span "Afip Constancia De Inscripción" at bounding box center [514, 382] width 190 height 20
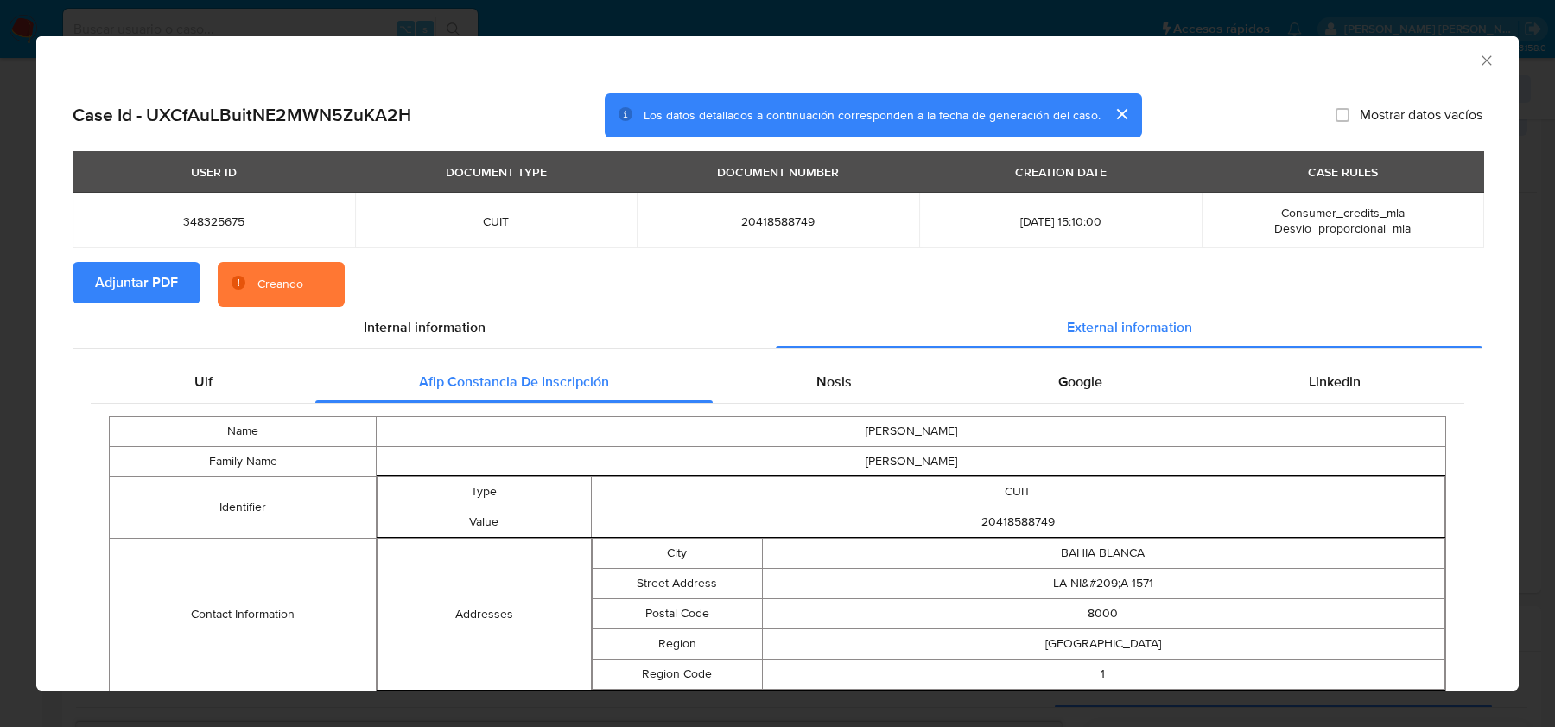
scroll to position [87, 0]
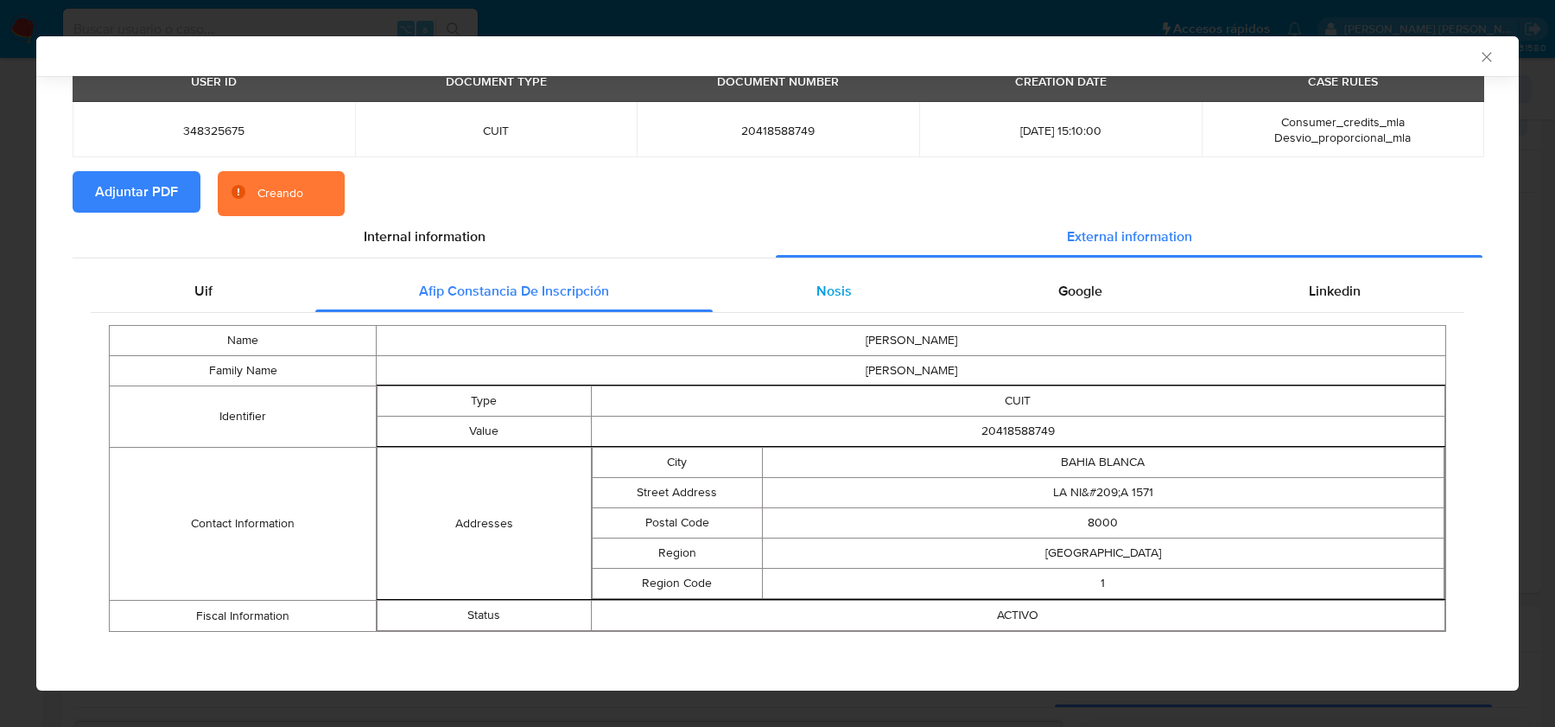
click at [785, 288] on div "Nosis" at bounding box center [834, 290] width 242 height 41
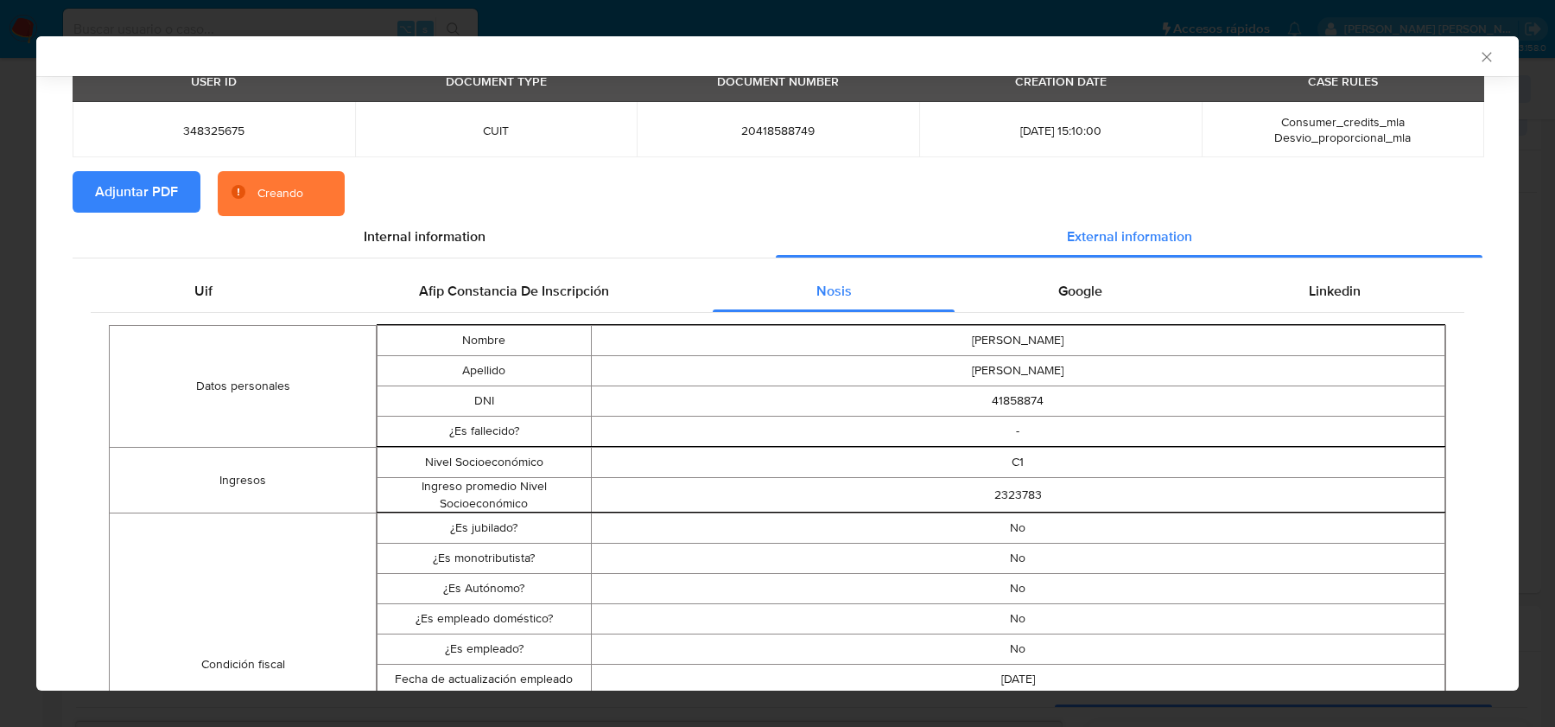
scroll to position [193, 0]
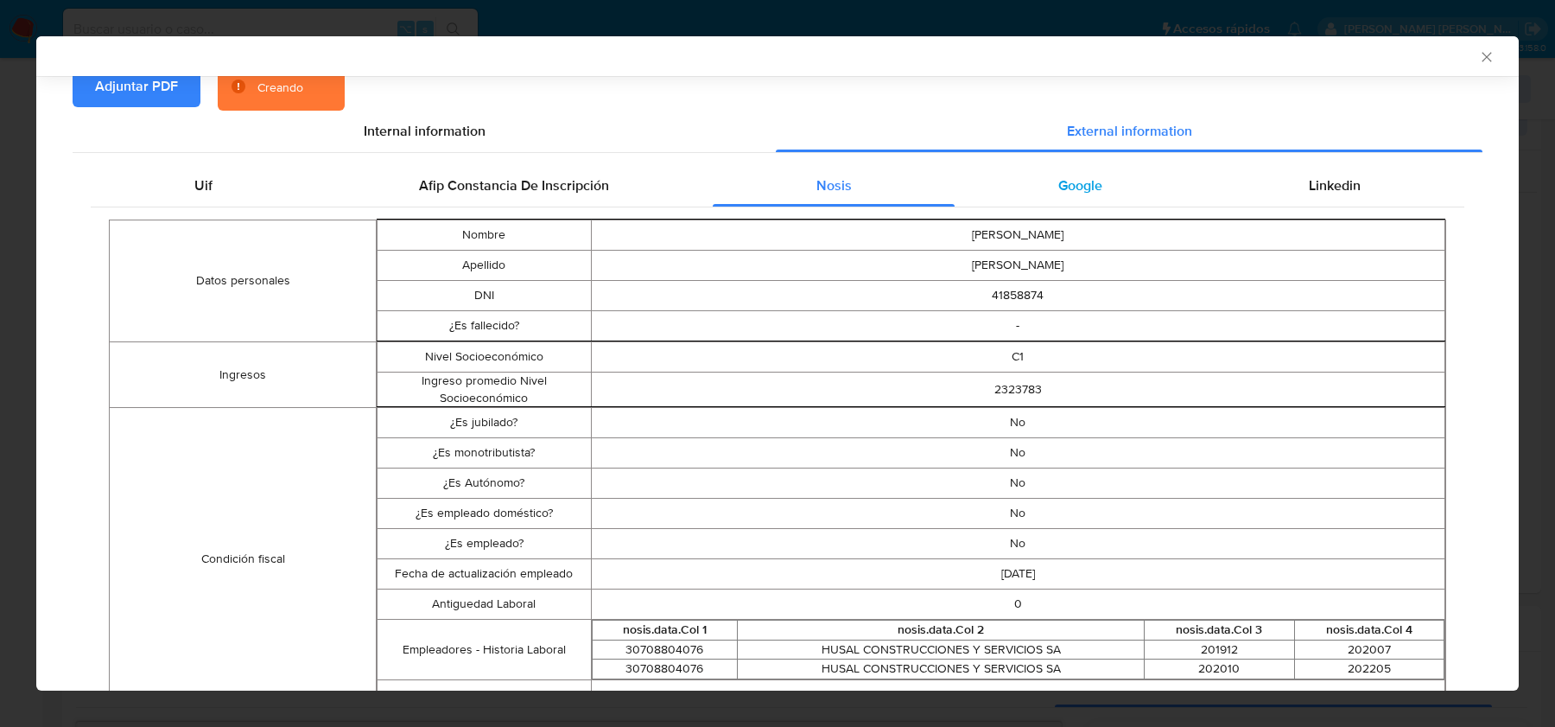
click at [1097, 167] on div "Google" at bounding box center [1080, 185] width 251 height 41
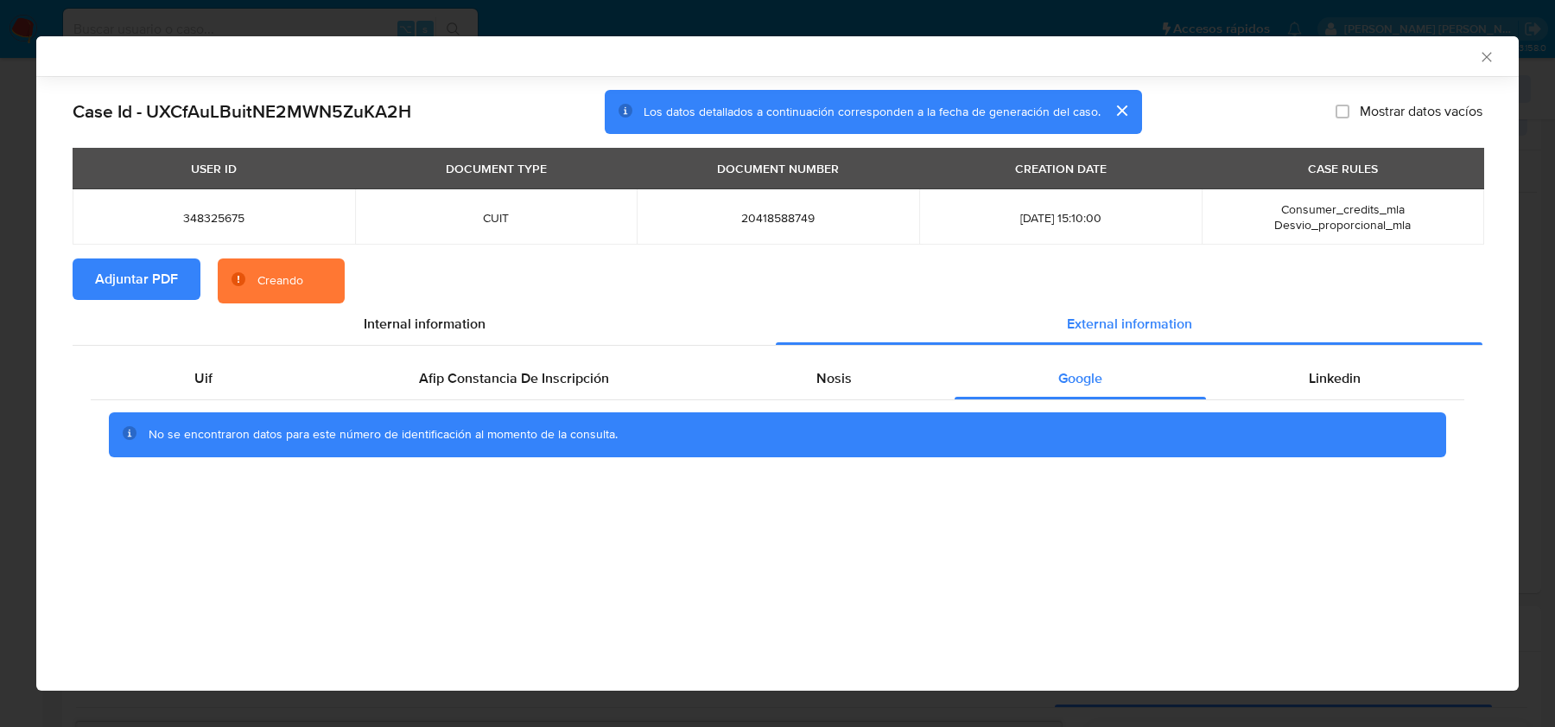
scroll to position [0, 0]
click at [1337, 375] on span "Linkedin" at bounding box center [1335, 378] width 52 height 20
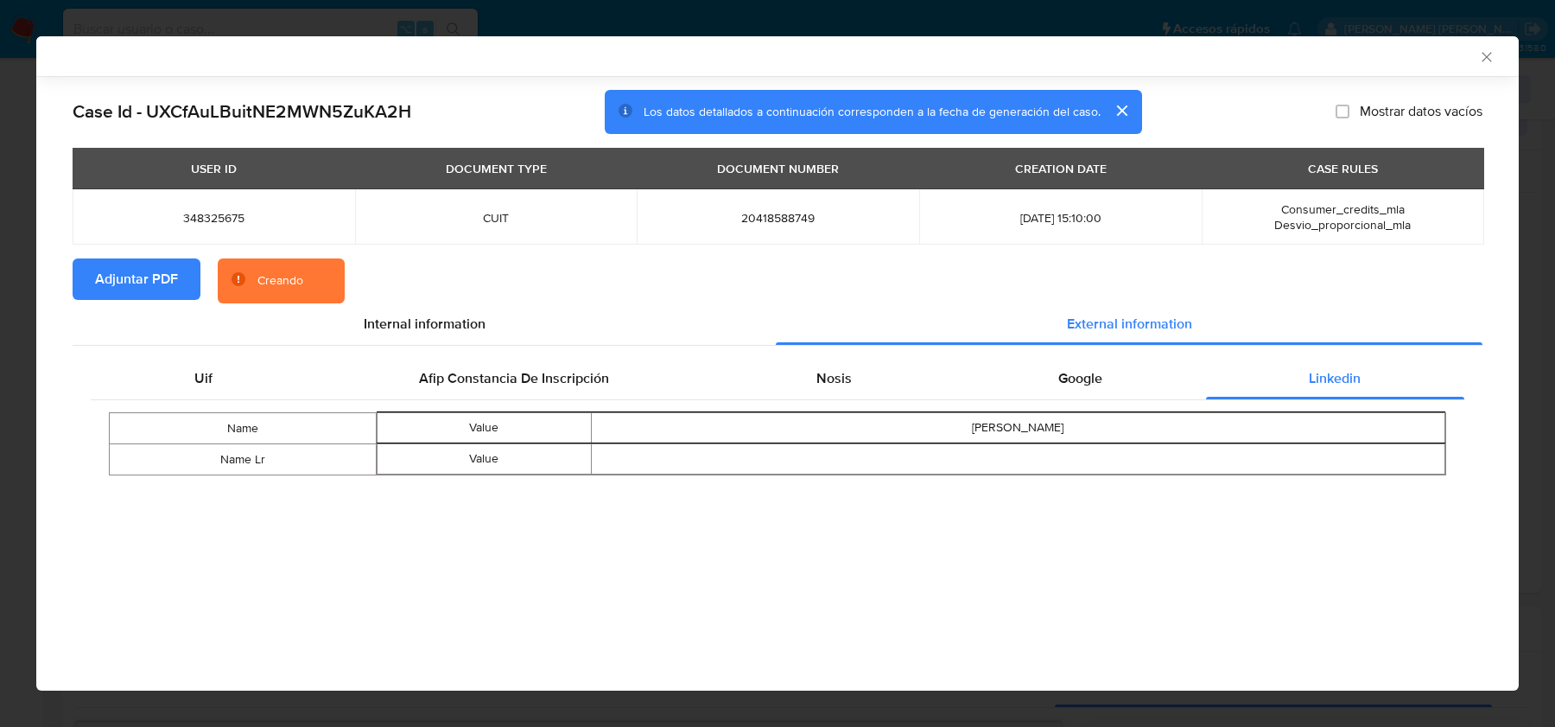
click at [199, 220] on span "348325675" at bounding box center [213, 218] width 241 height 16
click at [740, 207] on td "20418588749" at bounding box center [778, 216] width 283 height 55
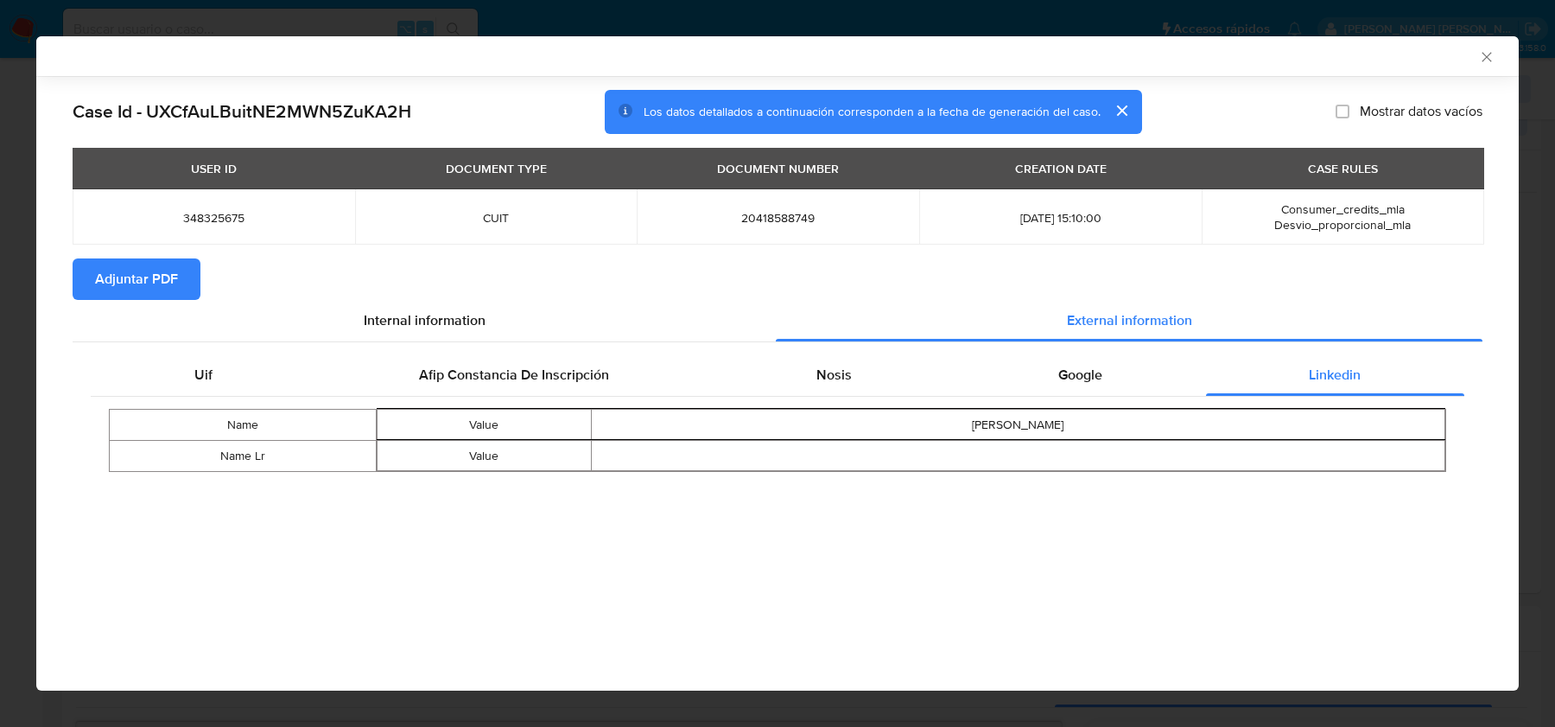
click at [745, 208] on td "20418588749" at bounding box center [778, 216] width 283 height 55
copy span "20418588749"
click at [1501, 61] on div "AML Data Collector" at bounding box center [777, 56] width 1483 height 40
click at [1483, 61] on icon "Cerrar ventana" at bounding box center [1486, 56] width 17 height 17
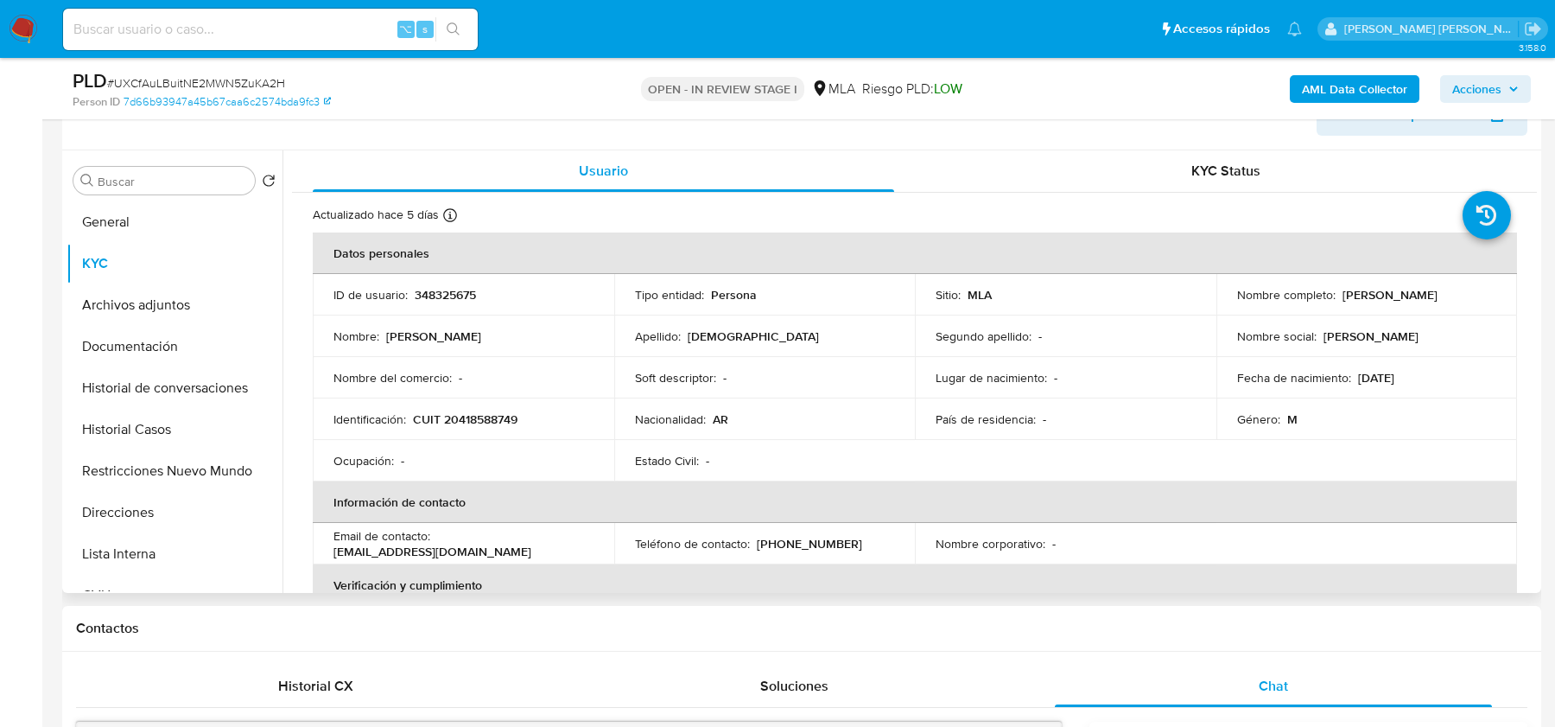
click at [481, 428] on td "Identificación : CUIT 20418588749" at bounding box center [464, 418] width 302 height 41
click at [490, 415] on p "CUIT 20418588749" at bounding box center [465, 419] width 105 height 16
copy p "20418588749"
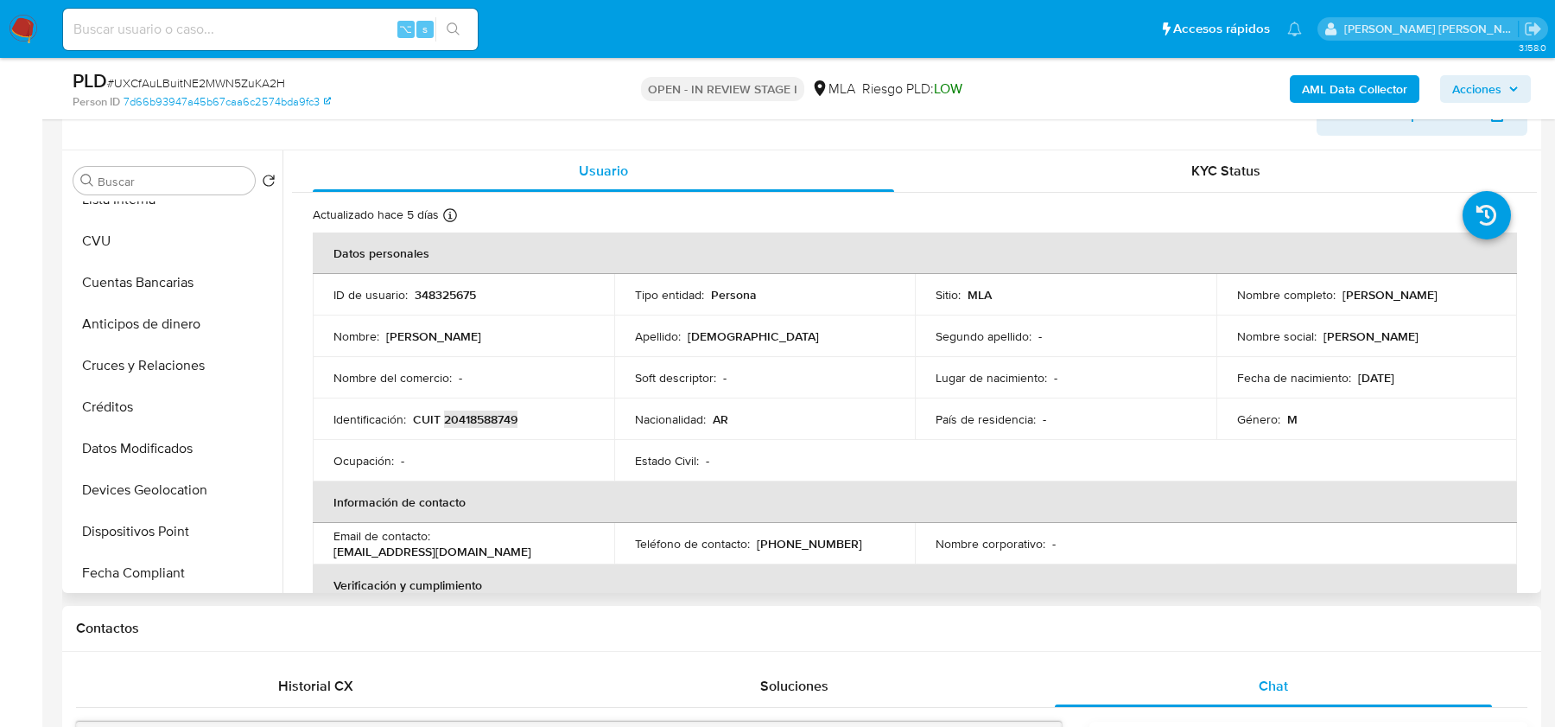
scroll to position [361, 0]
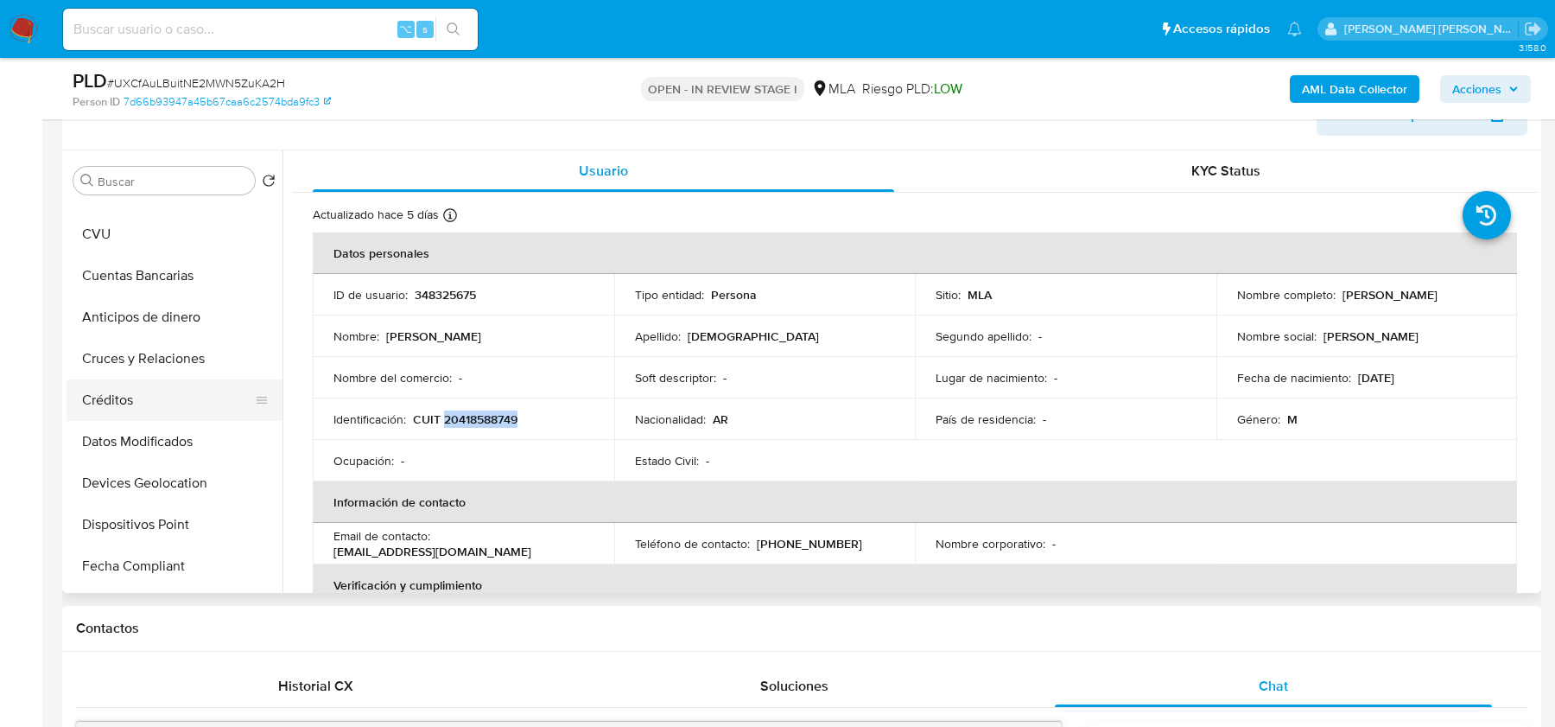
click at [122, 397] on button "Créditos" at bounding box center [168, 399] width 202 height 41
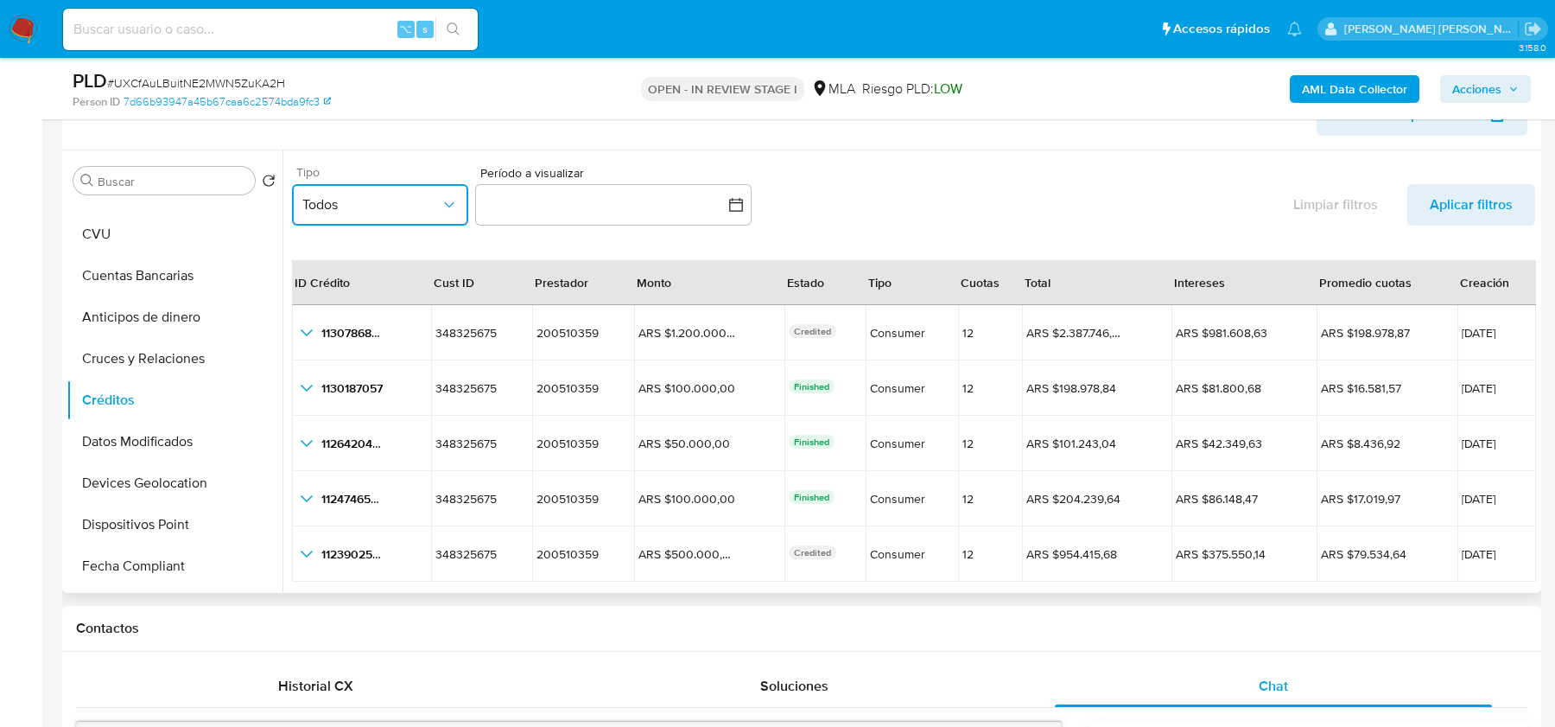
click at [386, 217] on button "Todos" at bounding box center [380, 204] width 176 height 41
click at [372, 217] on button "Todos" at bounding box center [380, 204] width 176 height 41
click at [399, 294] on div "CONSUMER" at bounding box center [371, 292] width 138 height 41
click at [449, 242] on div "ID Crédito Cust ID Prestador Monto Estado Tipo Cuotas Total Intereses Promedio …" at bounding box center [913, 431] width 1243 height 384
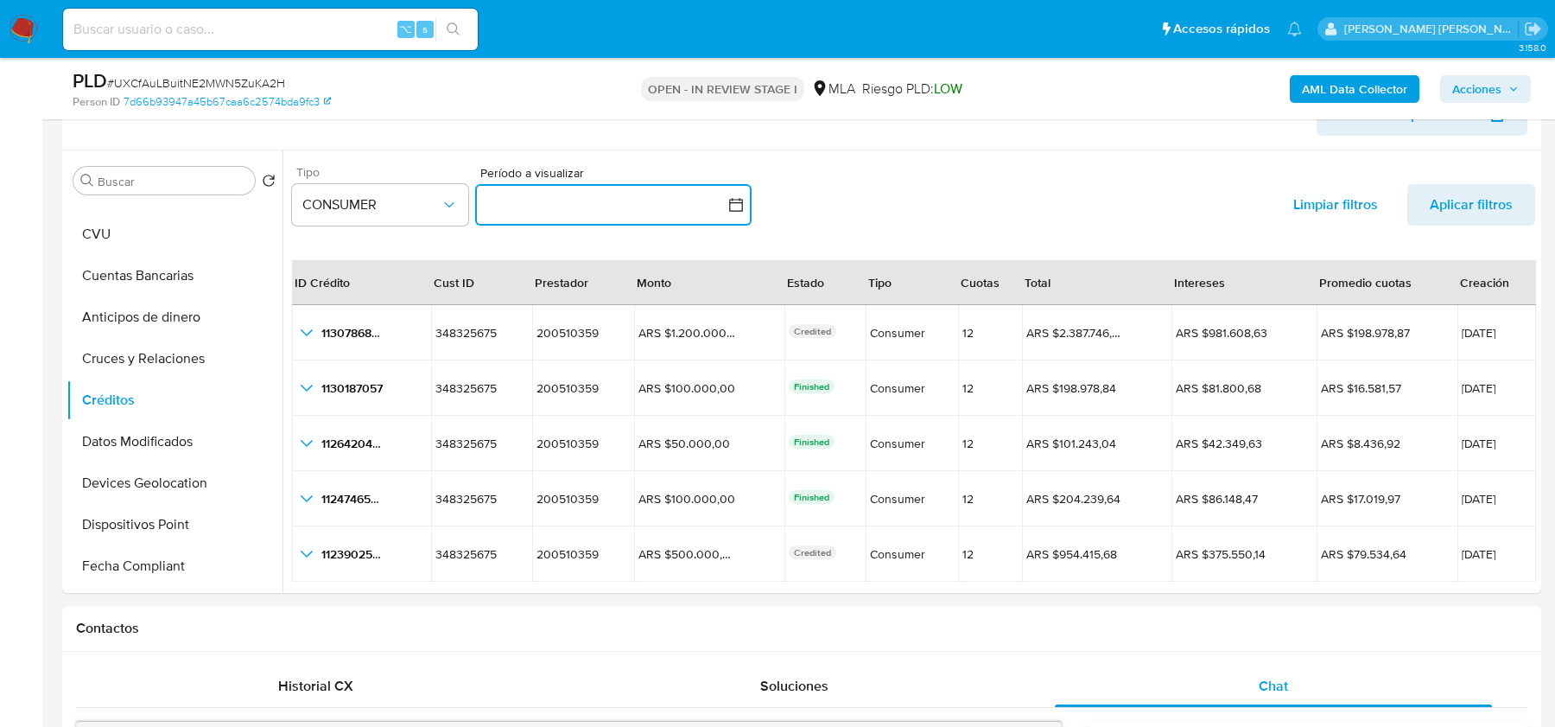
click at [548, 211] on button "button" at bounding box center [613, 204] width 276 height 41
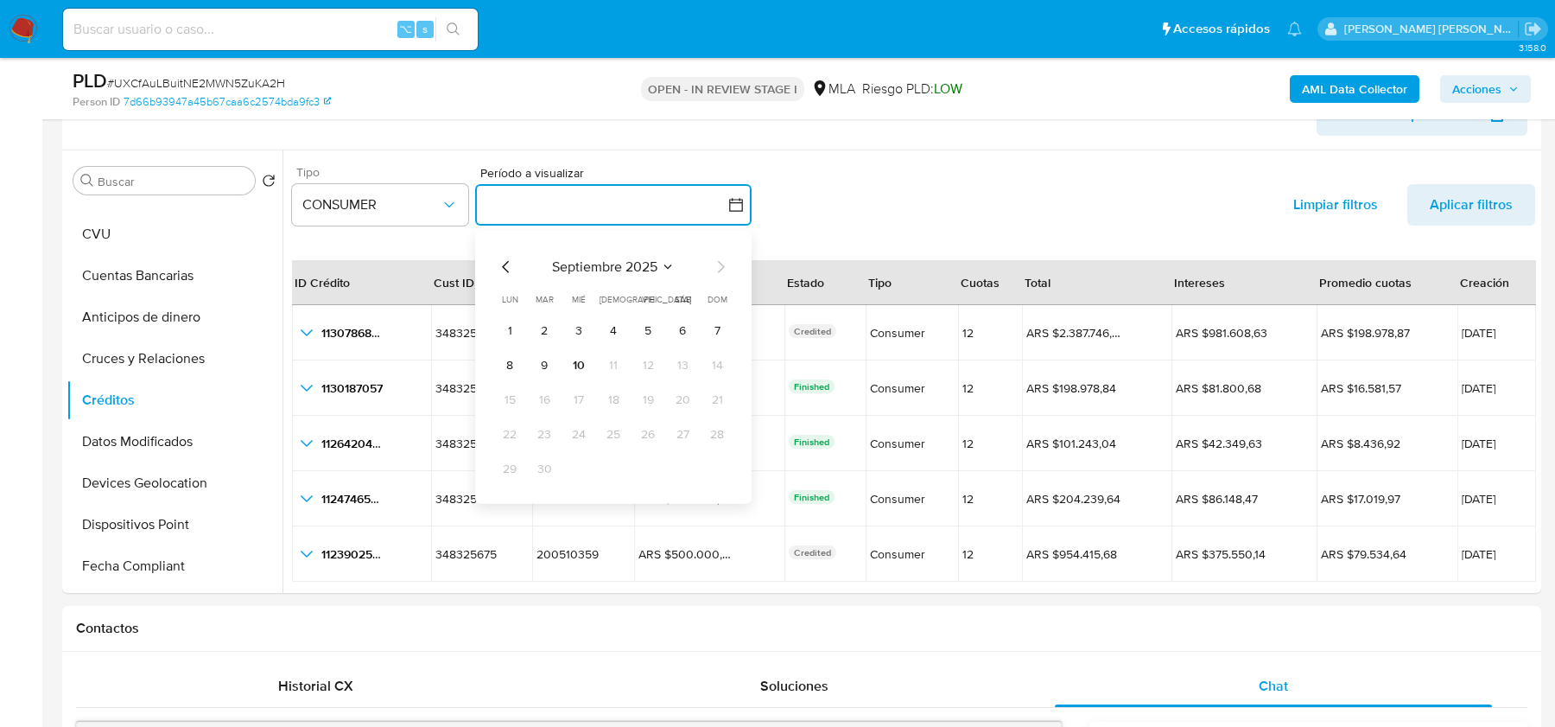
click at [507, 263] on icon "Mes anterior" at bounding box center [506, 266] width 21 height 21
click at [505, 263] on icon "Mes anterior" at bounding box center [505, 266] width 7 height 12
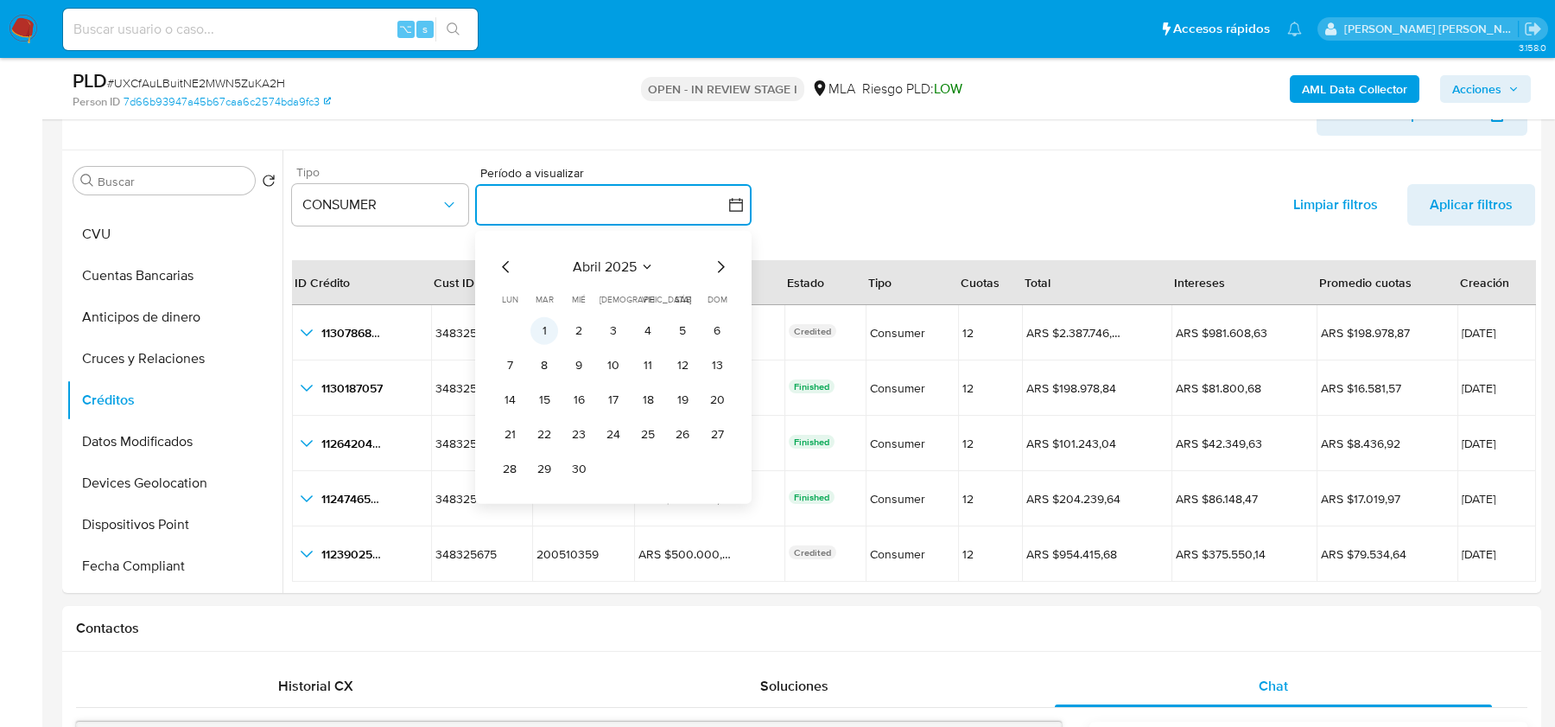
click at [550, 333] on button "1" at bounding box center [545, 330] width 28 height 28
click at [719, 269] on icon "Mes siguiente" at bounding box center [721, 266] width 7 height 12
click at [719, 270] on icon "Mes siguiente" at bounding box center [721, 266] width 7 height 12
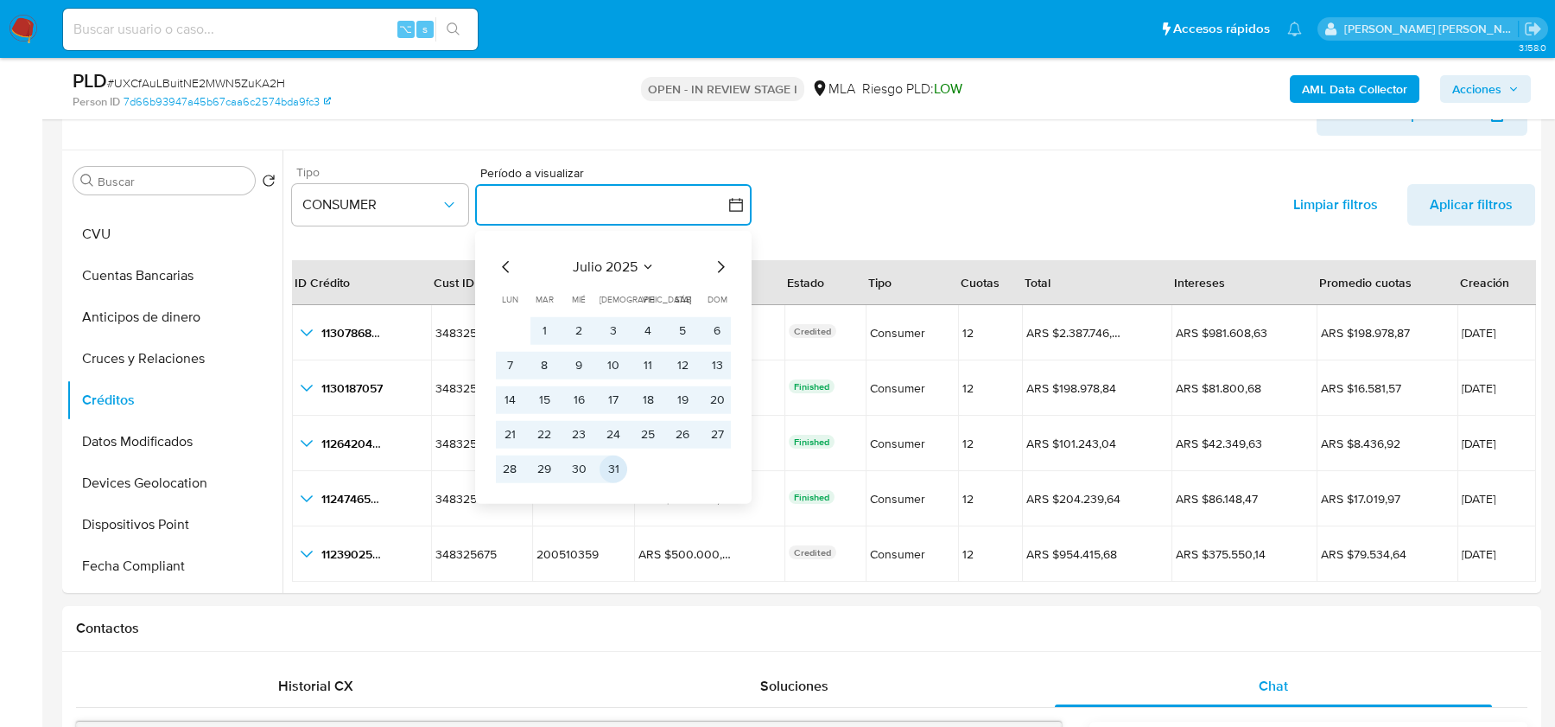
click at [619, 466] on button "31" at bounding box center [614, 468] width 28 height 28
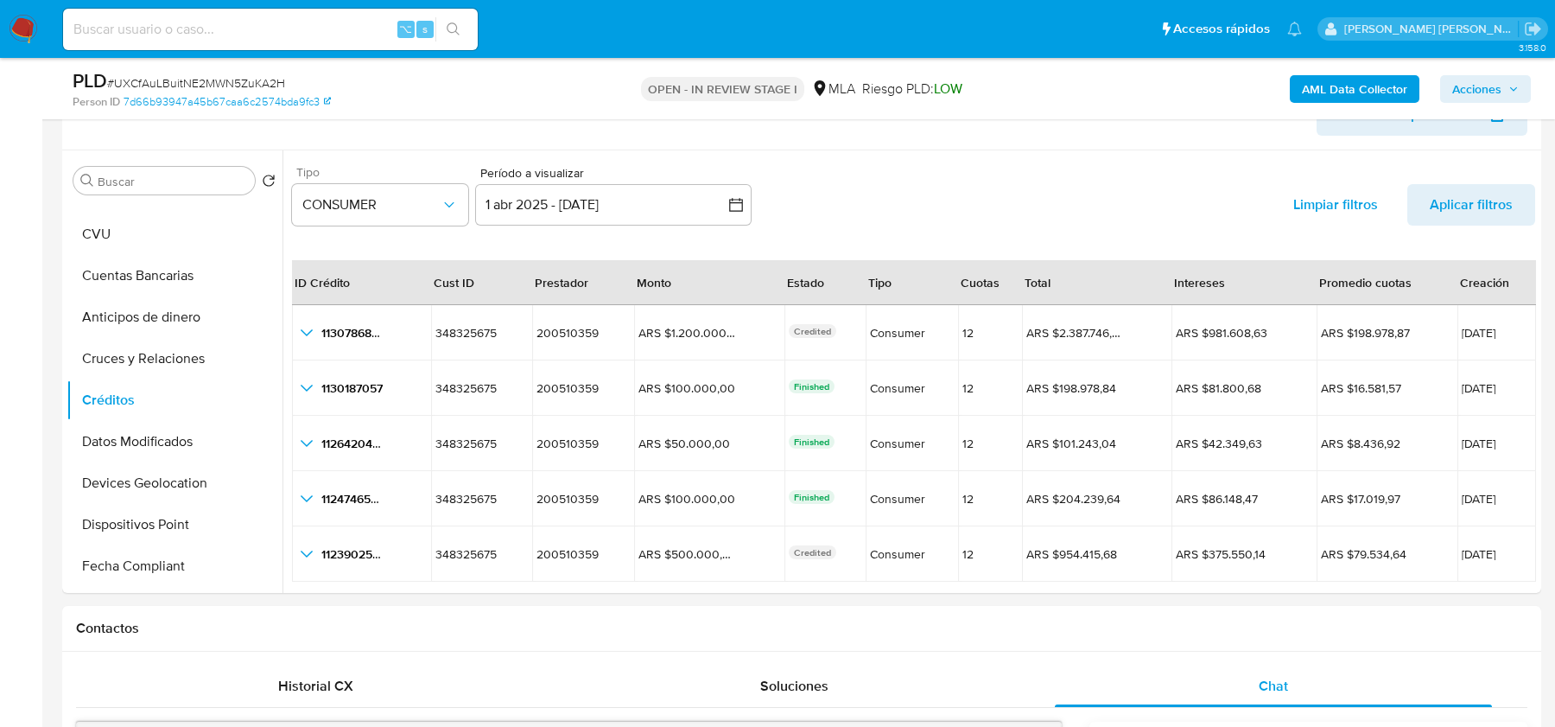
click at [857, 190] on div "Tipo CONSUMER Período a visualizar inputDatePicker 1 abr 2025 - 31 jul 2025 1-0…" at bounding box center [913, 199] width 1243 height 80
click at [1442, 202] on span "Aplicar filtros" at bounding box center [1471, 204] width 83 height 41
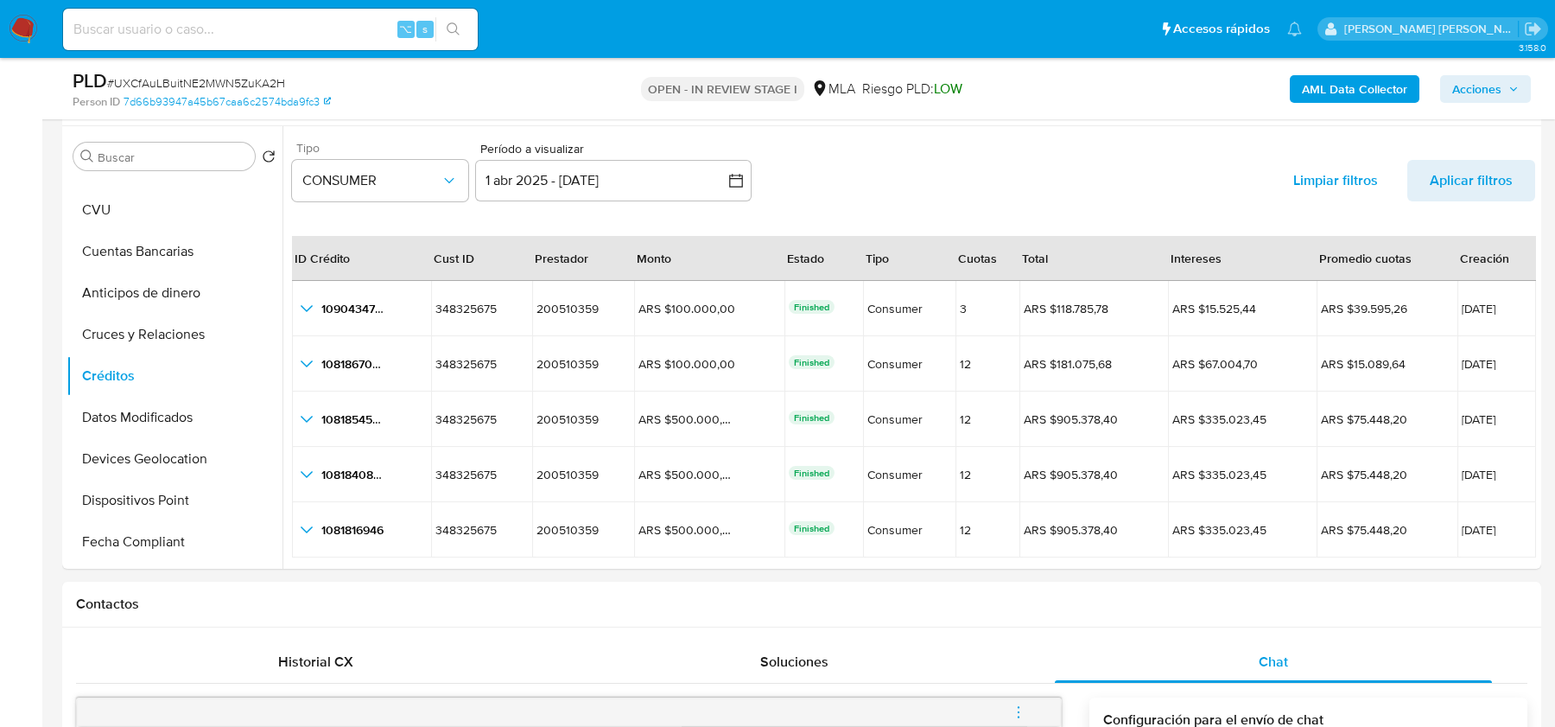
scroll to position [326, 0]
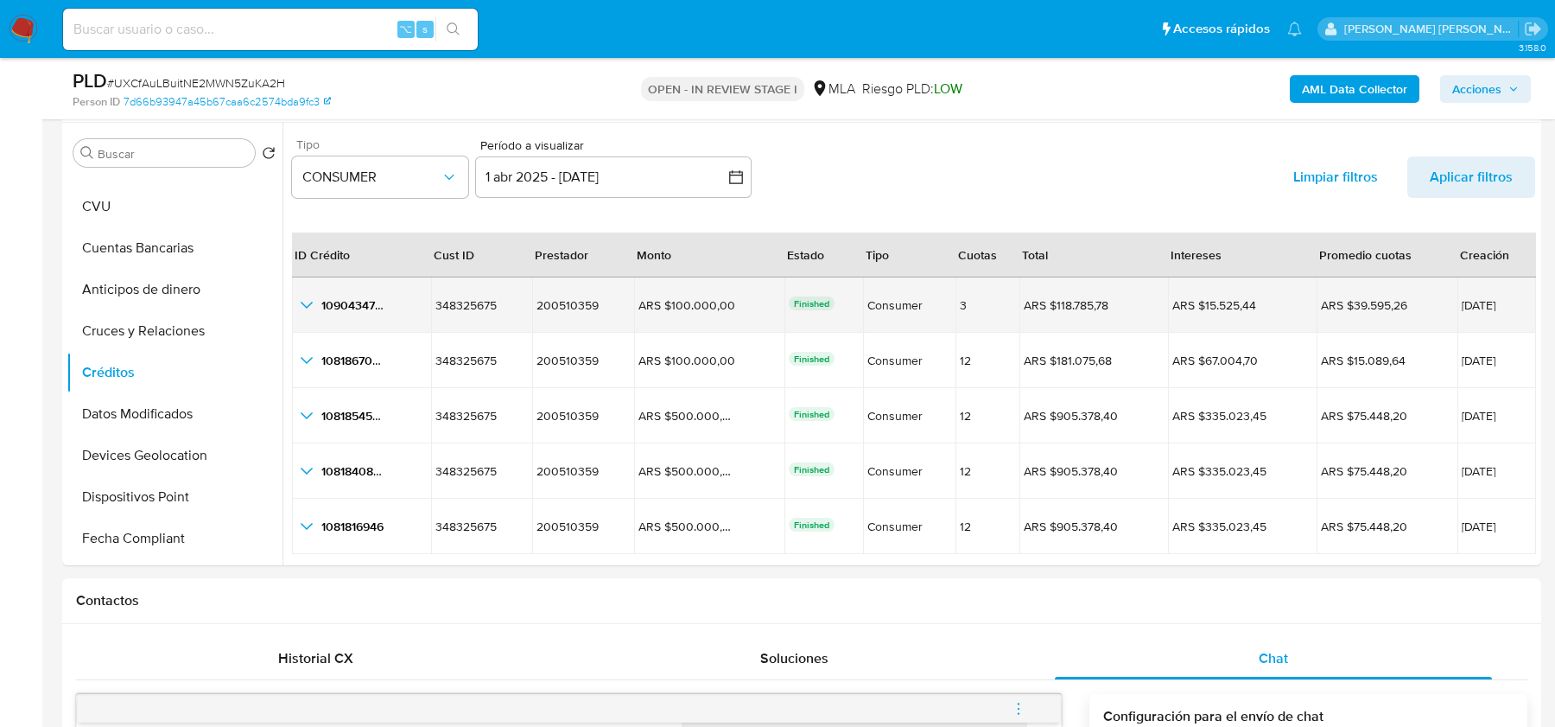
click at [313, 302] on icon "button_show_hidden_detail_by_id_0" at bounding box center [306, 305] width 21 height 21
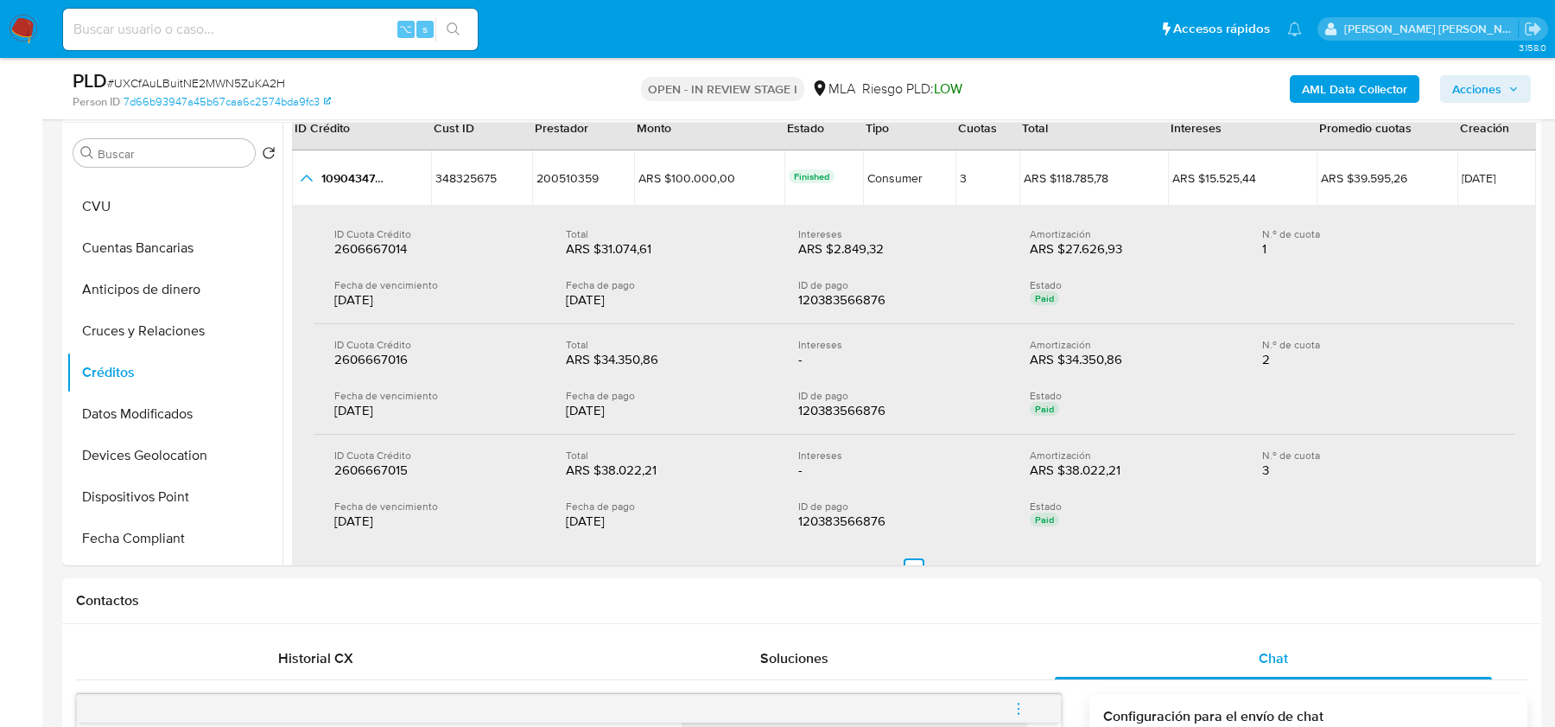
scroll to position [136, 0]
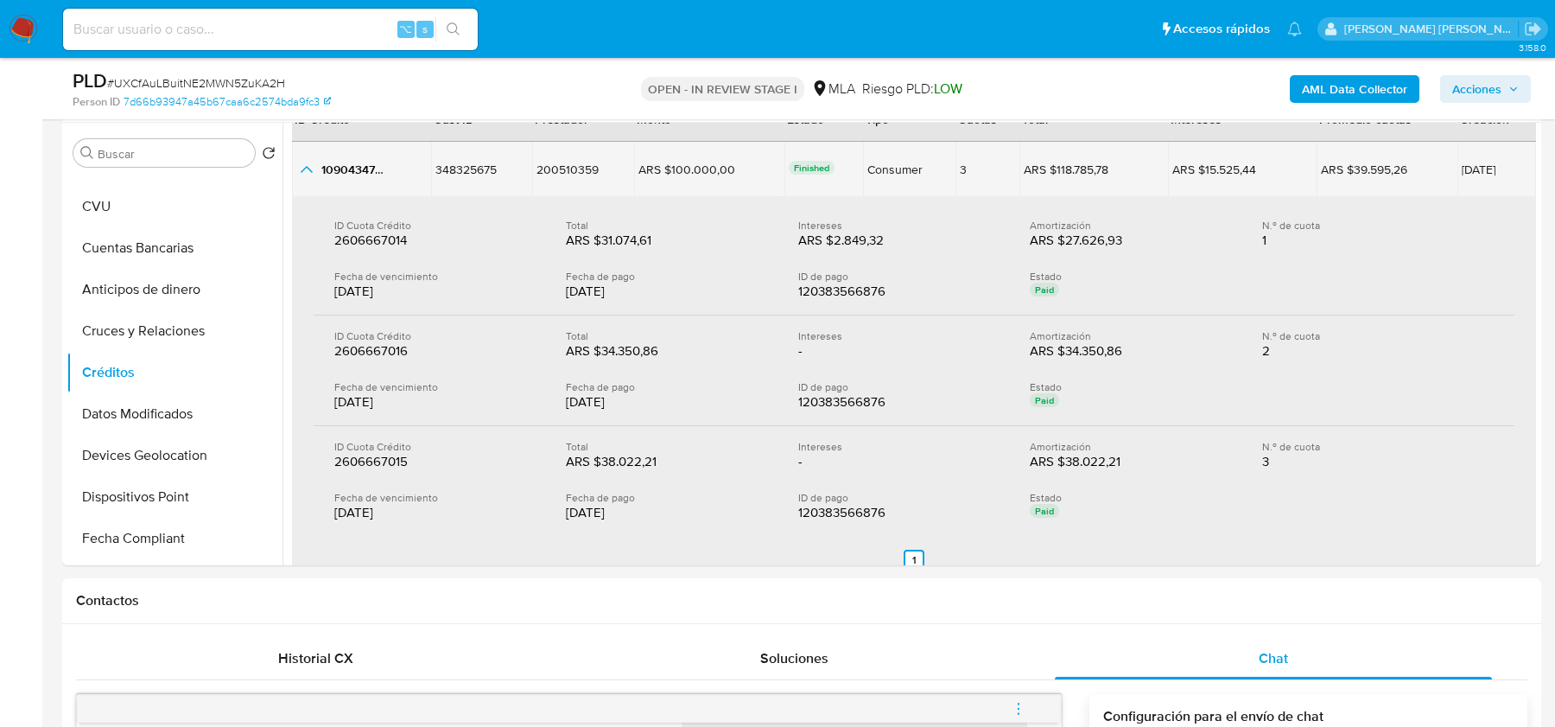
click at [302, 171] on icon "button_show_hidden_detail_by_id_0" at bounding box center [306, 169] width 21 height 21
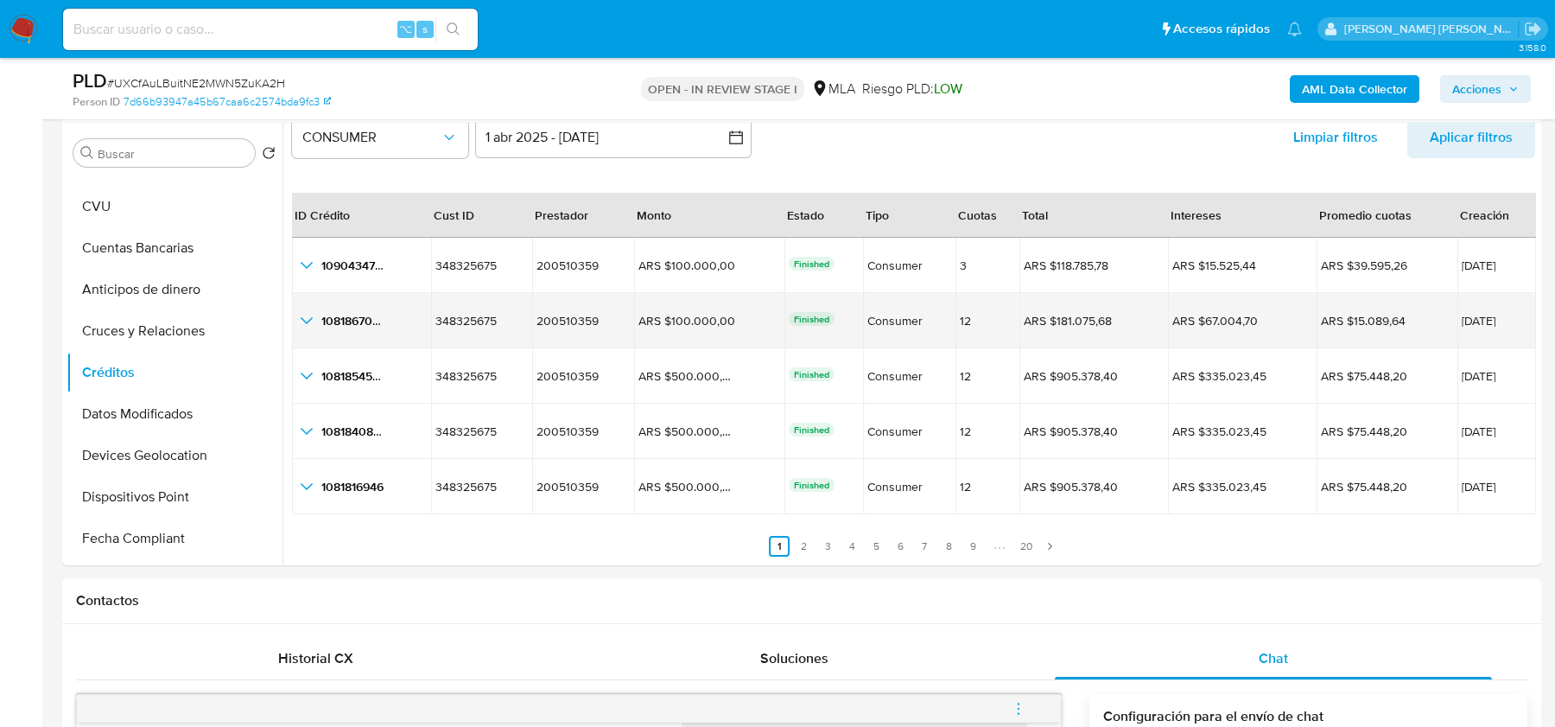
click at [308, 314] on icon "button_show_hidden_detail_by_id_1" at bounding box center [306, 320] width 21 height 21
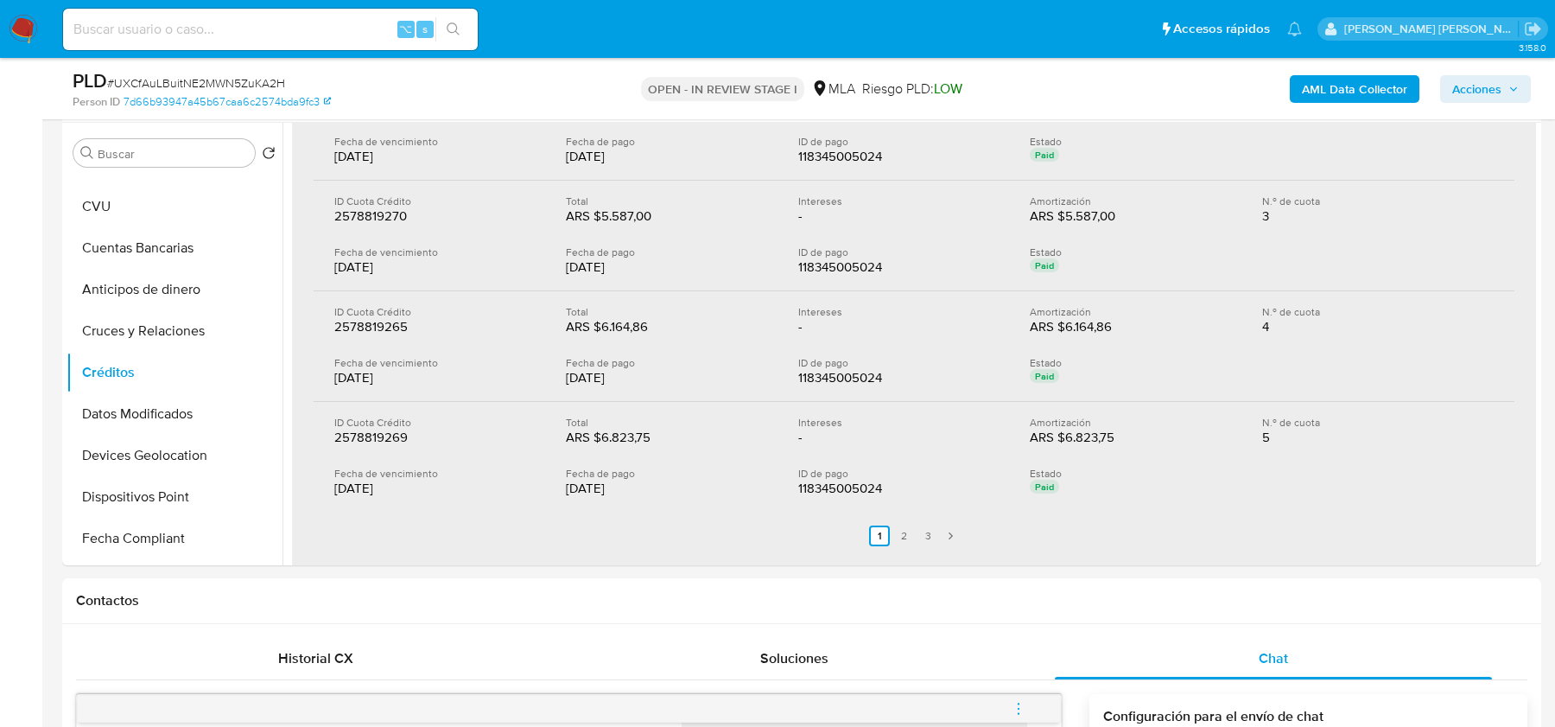
scroll to position [446, 0]
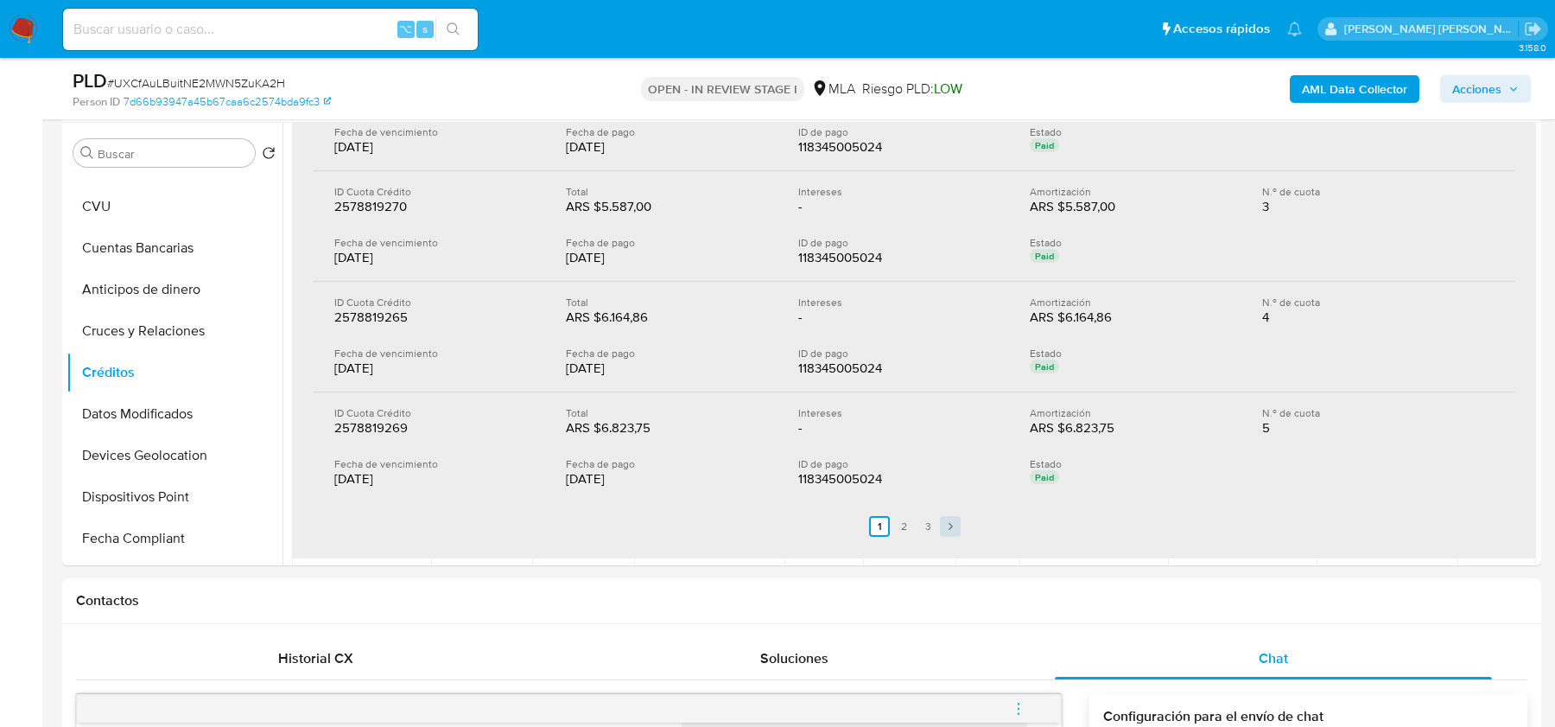
click at [940, 522] on link "Siguiente" at bounding box center [950, 526] width 21 height 21
click at [950, 522] on link "Siguiente" at bounding box center [960, 526] width 21 height 21
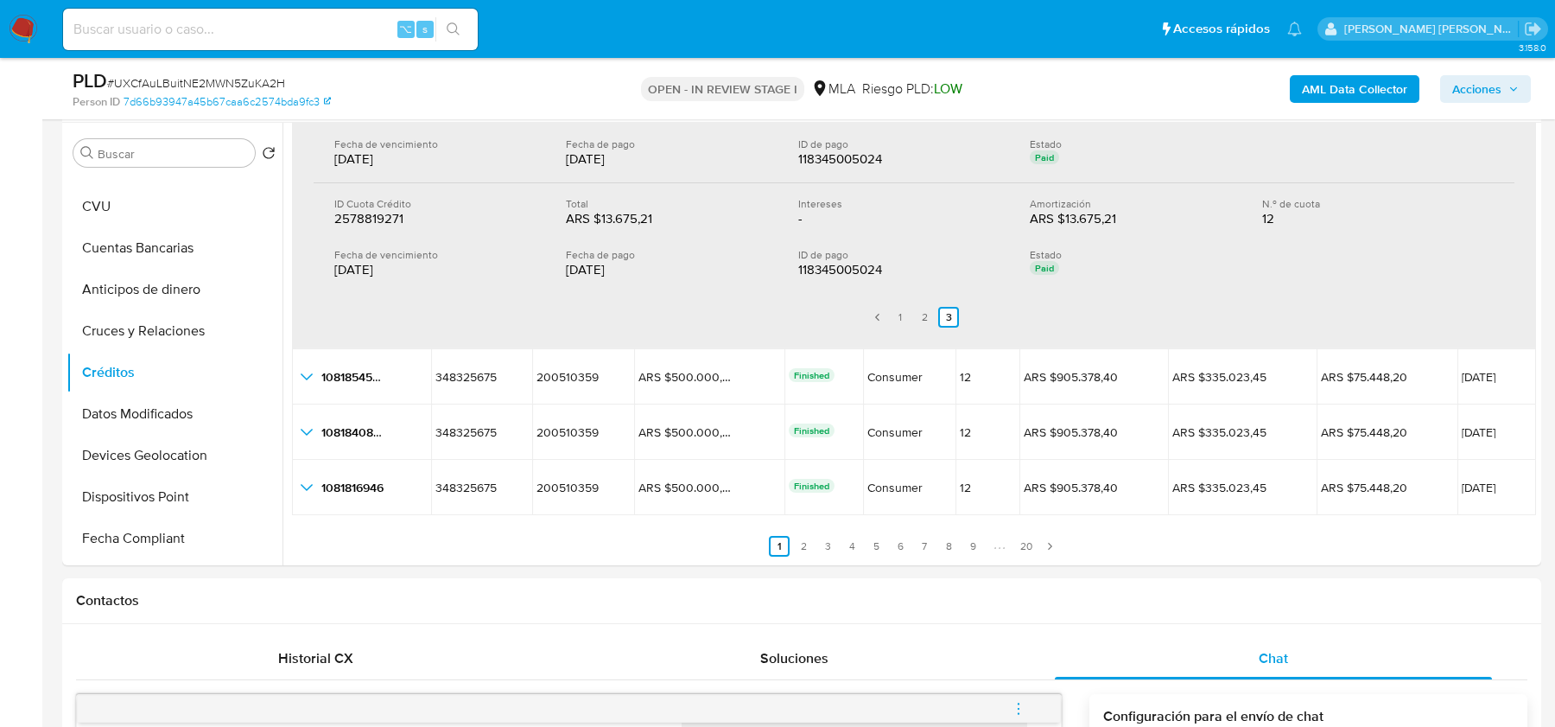
scroll to position [115, 0]
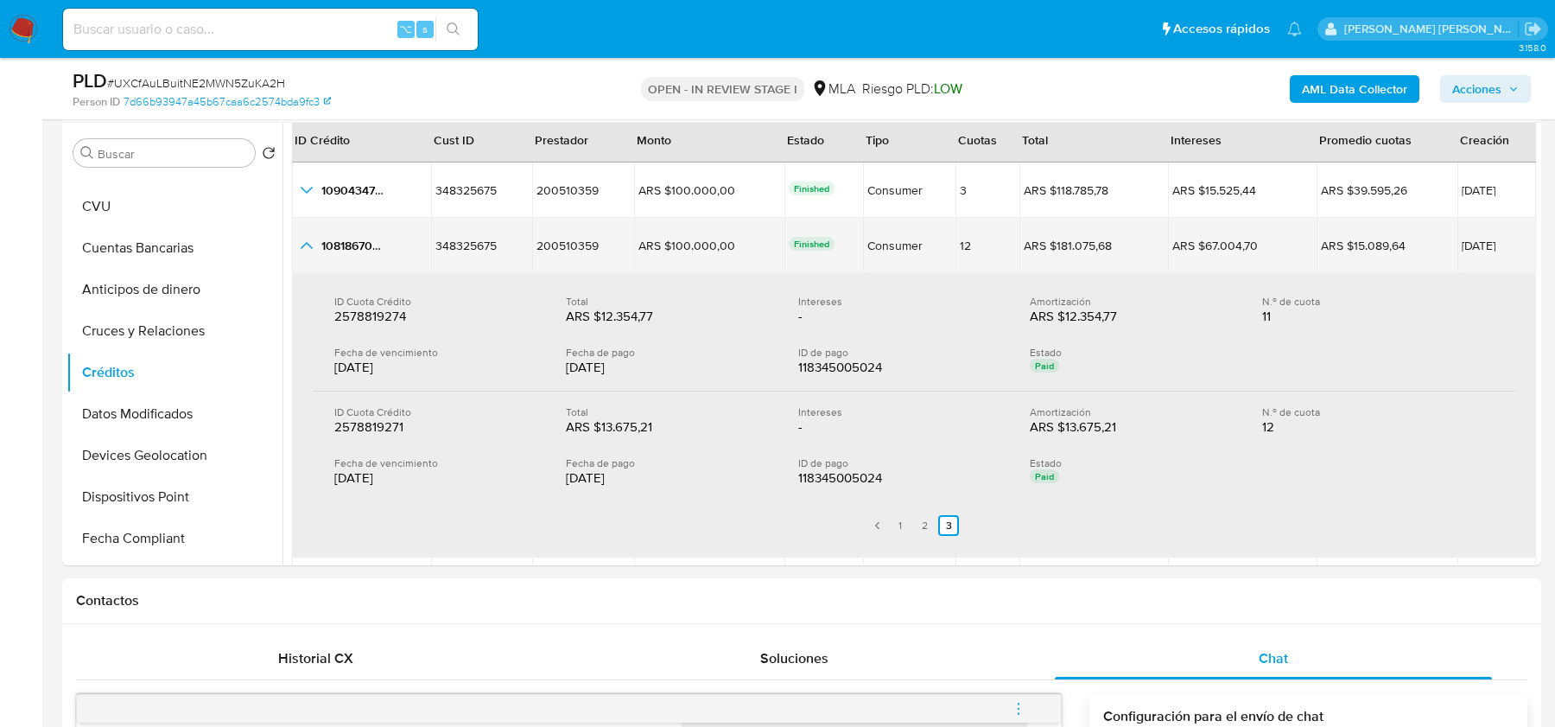
click at [310, 245] on icon "button_show_hidden_detail_by_id_1" at bounding box center [307, 245] width 12 height 7
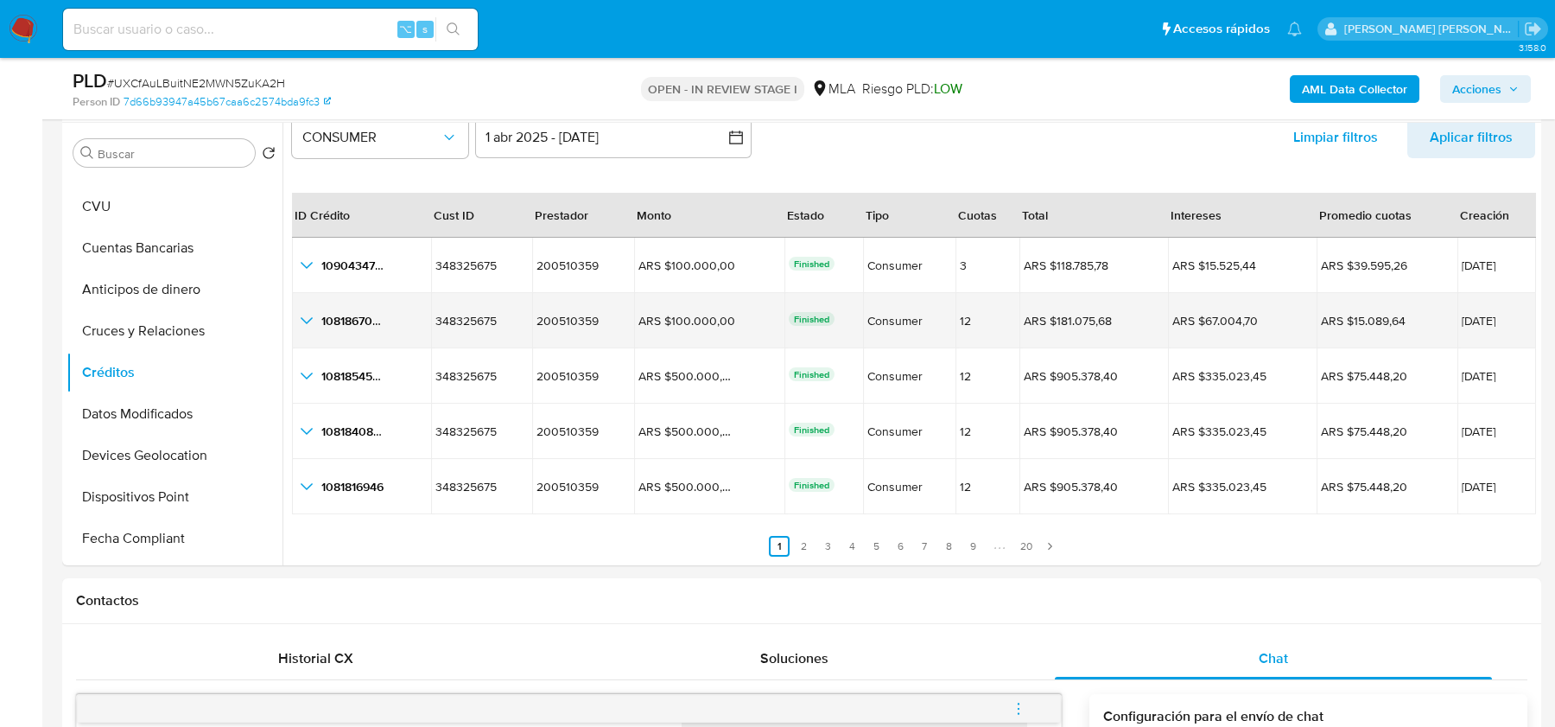
scroll to position [40, 0]
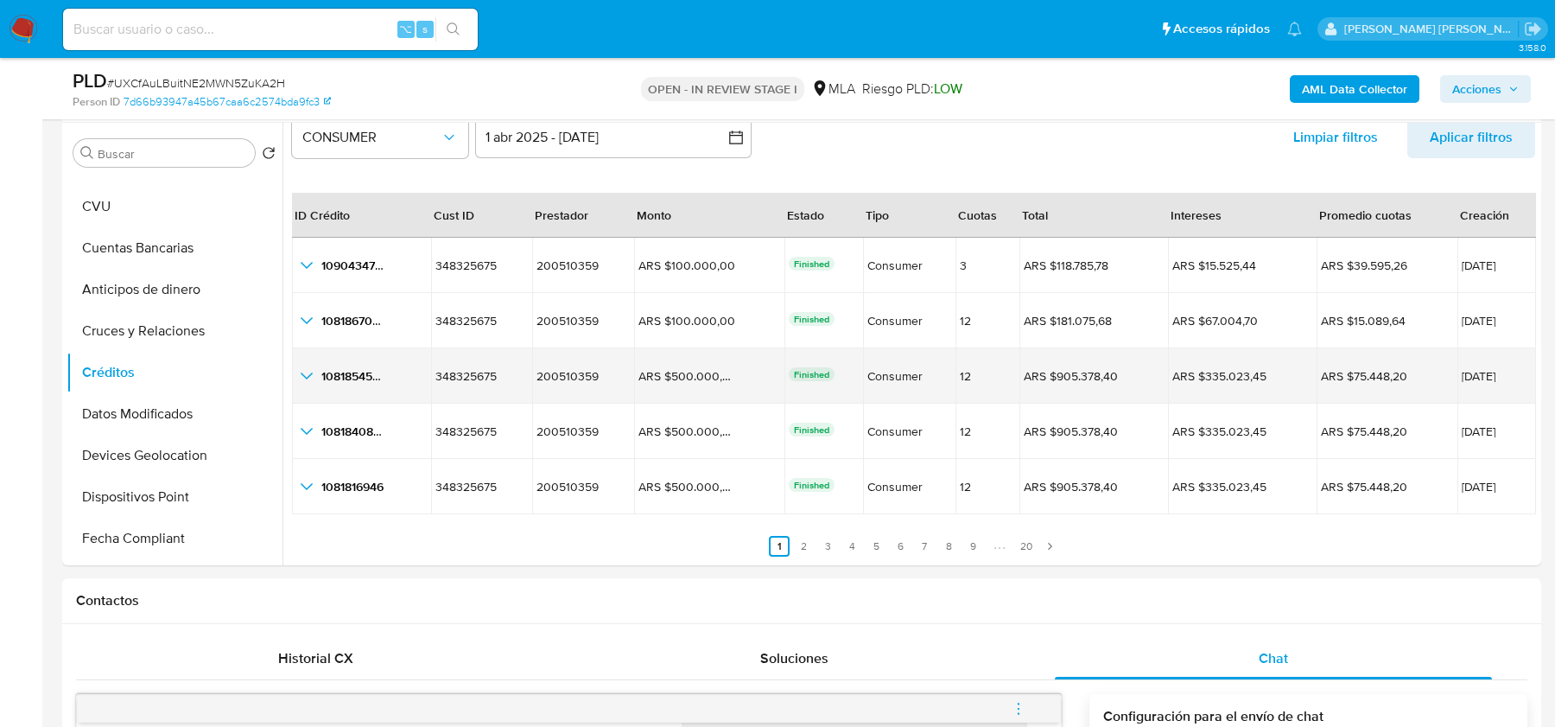
click at [308, 374] on icon "button_show_hidden_detail_by_id_2" at bounding box center [307, 375] width 12 height 7
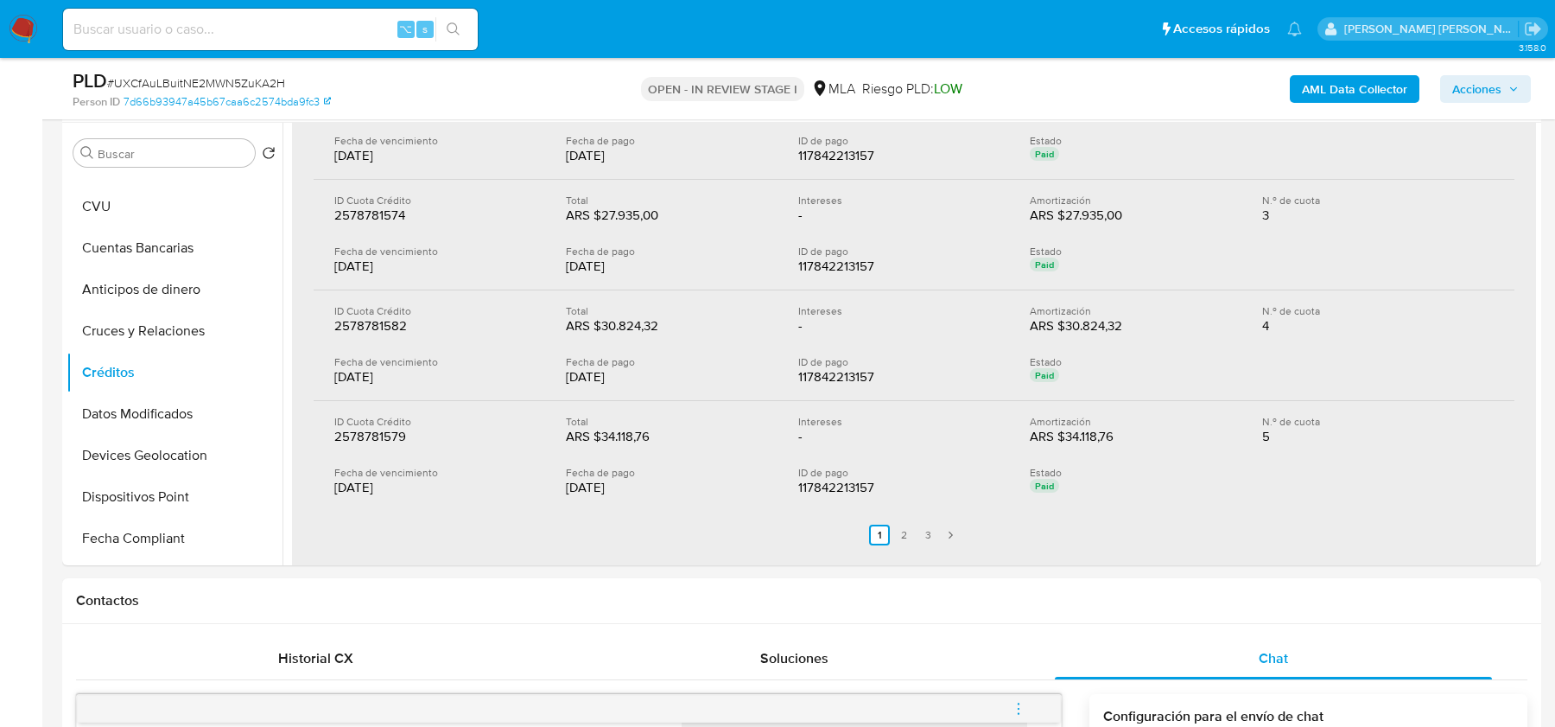
scroll to position [497, 0]
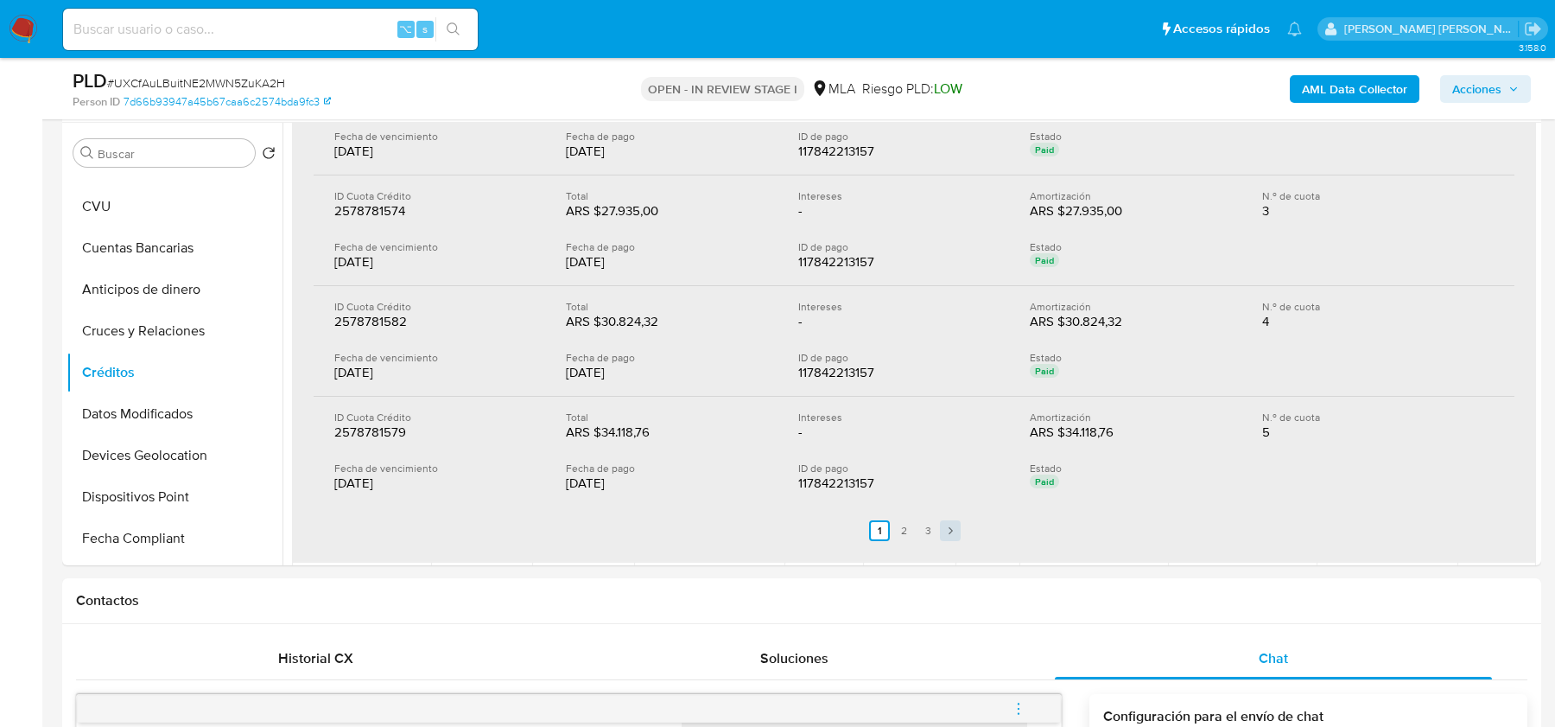
click at [947, 525] on icon "Paginación" at bounding box center [950, 530] width 10 height 10
click at [956, 525] on icon "Paginación" at bounding box center [961, 530] width 10 height 10
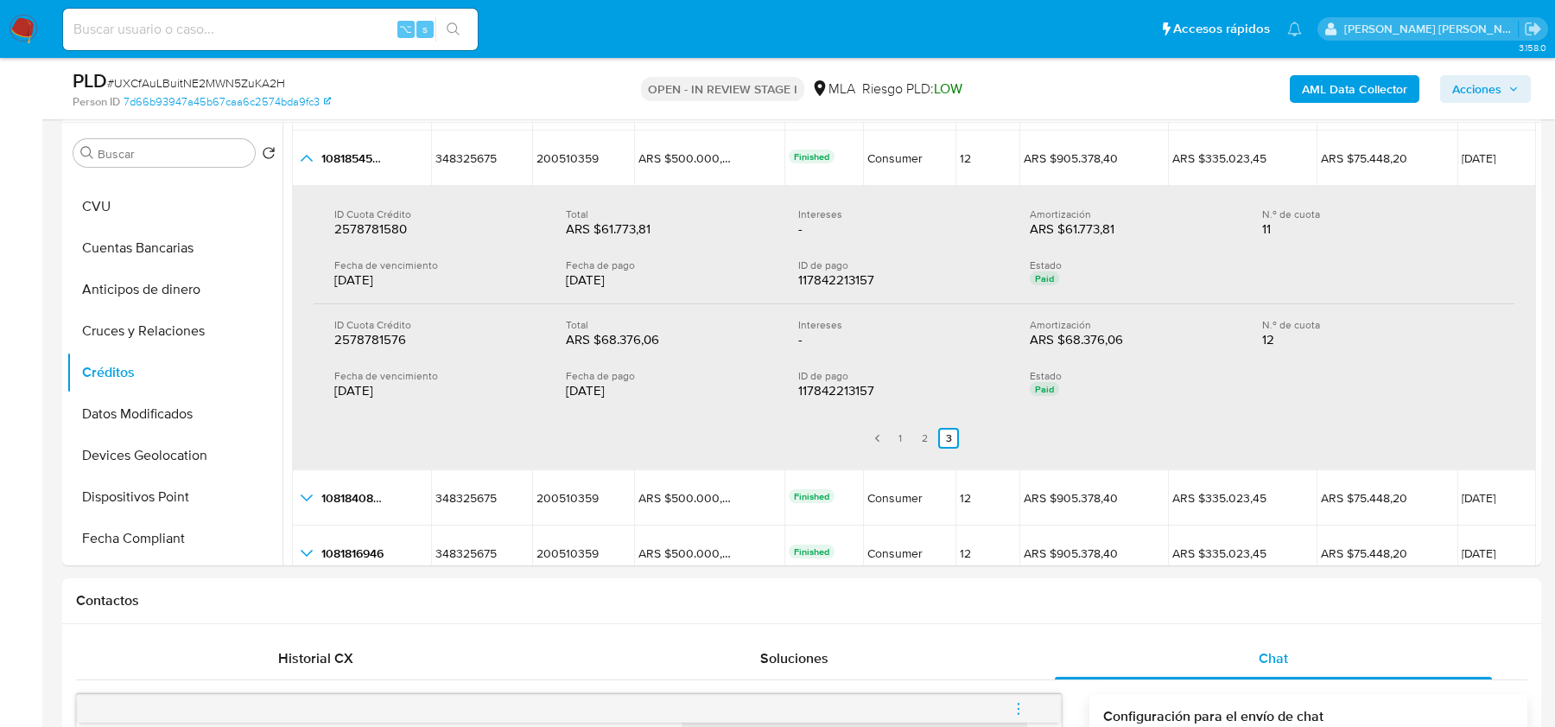
scroll to position [322, 0]
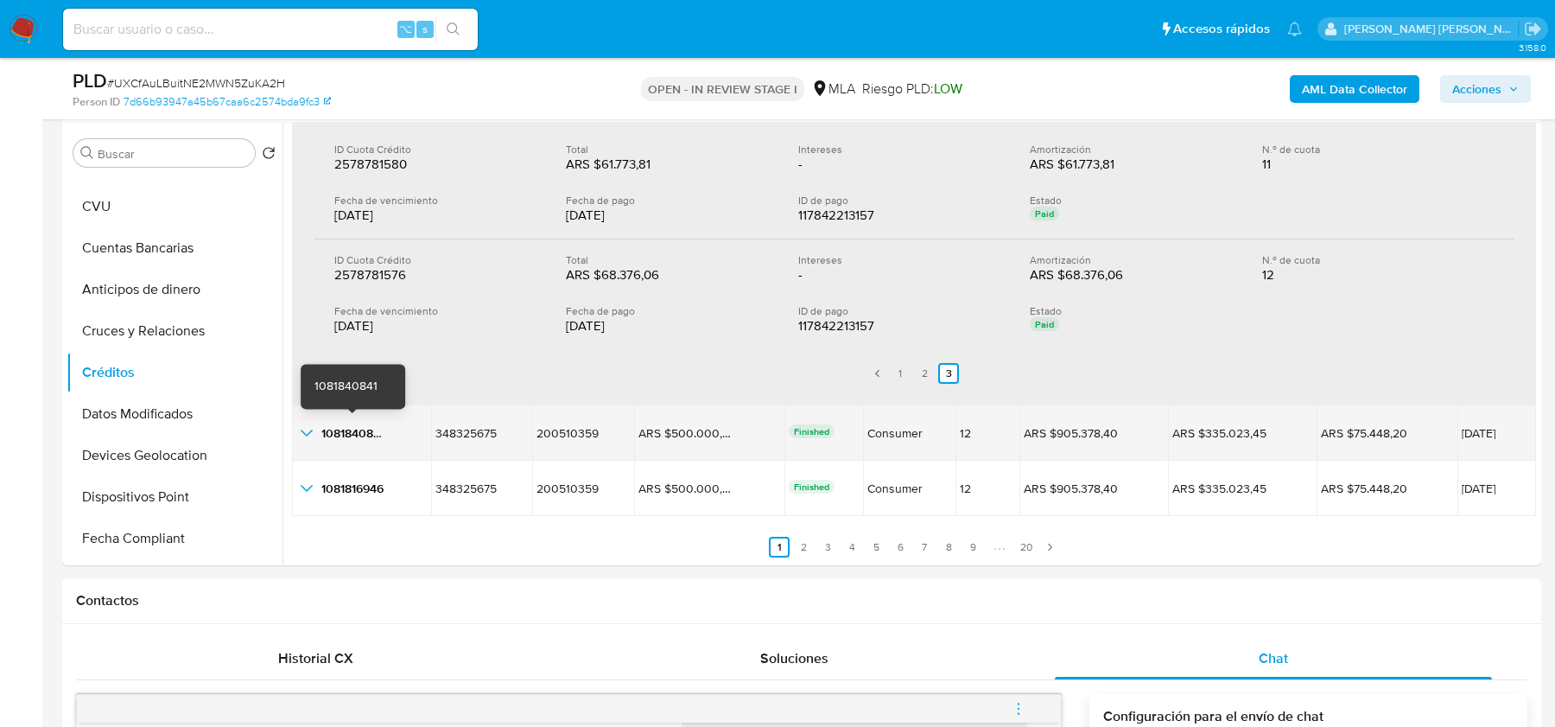
click at [311, 432] on icon "button_show_hidden_detail_by_id_3" at bounding box center [306, 433] width 21 height 21
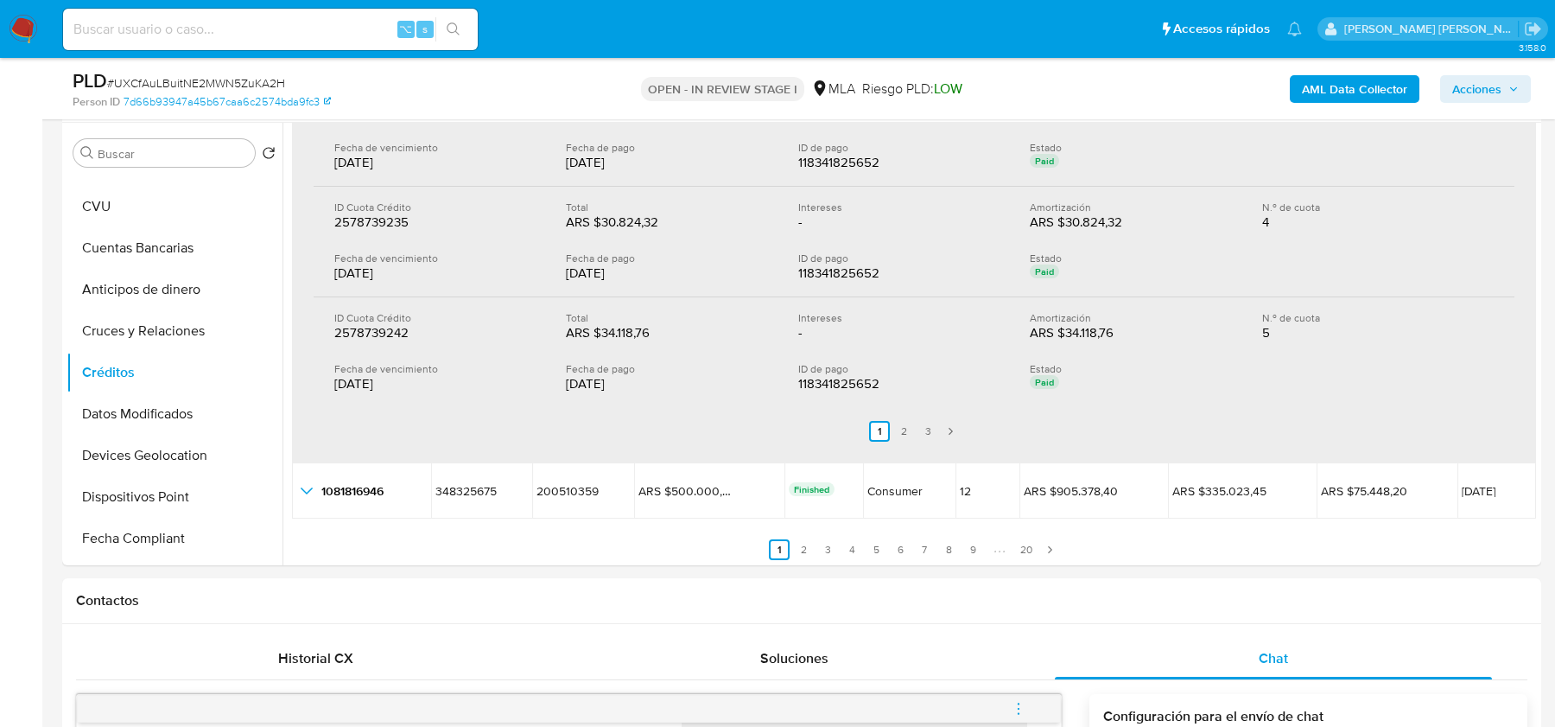
scroll to position [935, 0]
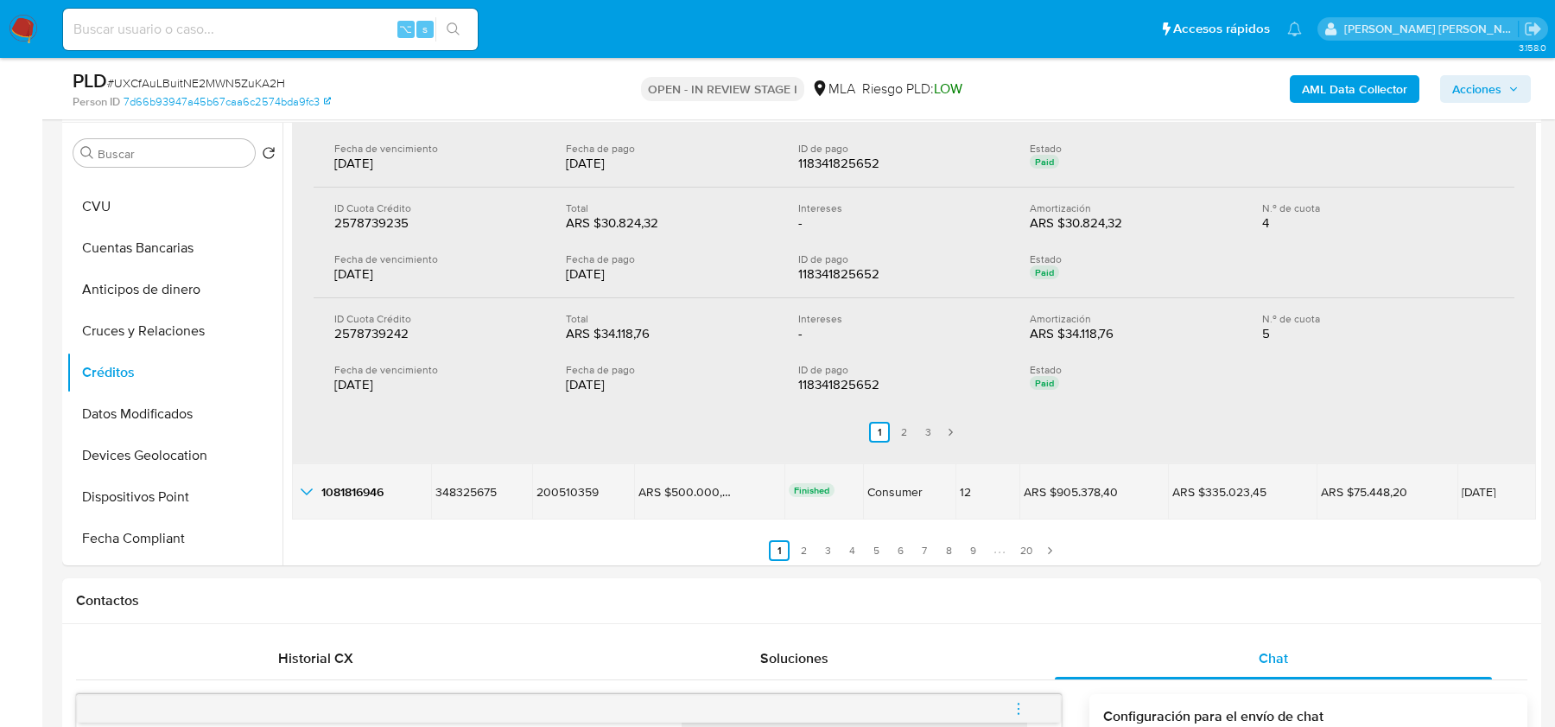
click at [310, 491] on icon "button_show_hidden_detail_by_id_4" at bounding box center [306, 491] width 21 height 21
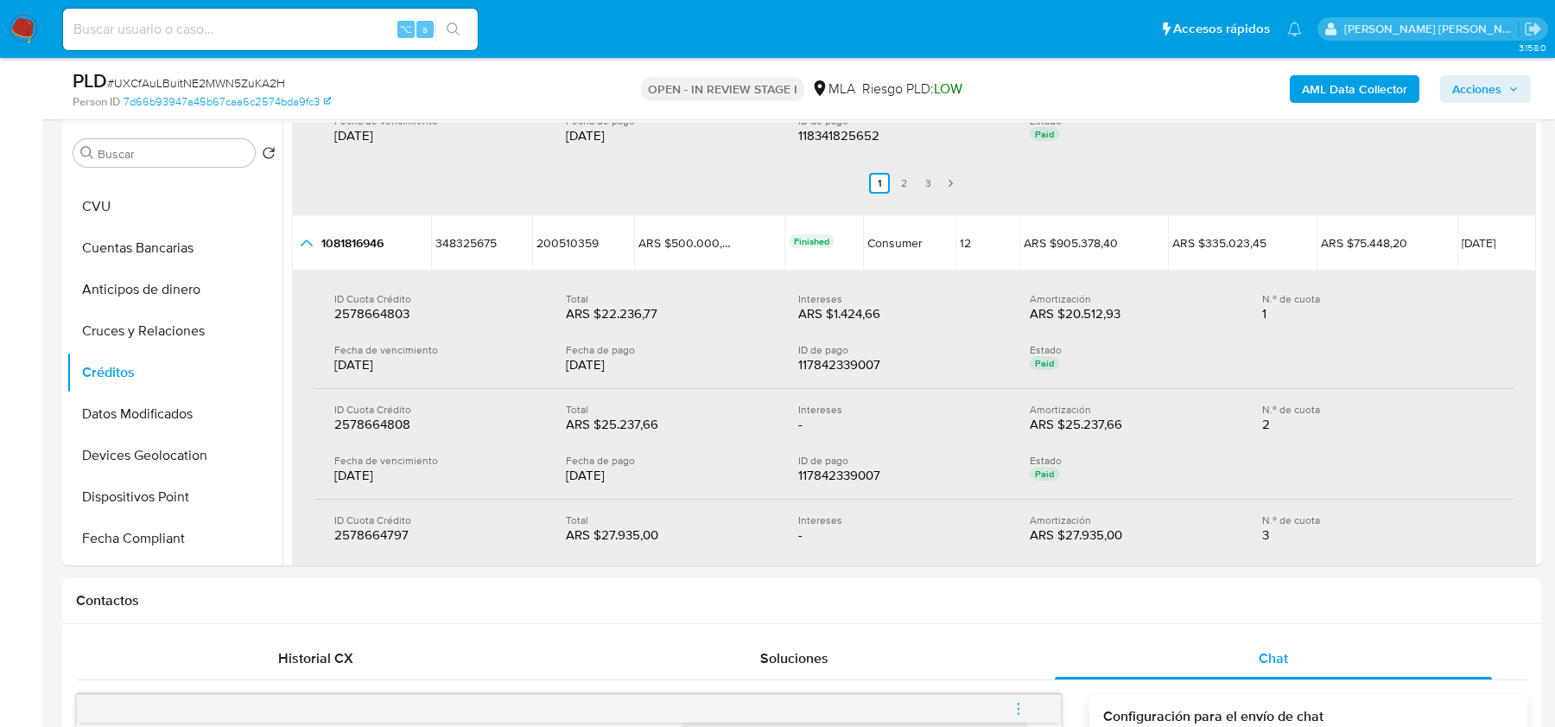
scroll to position [1550, 0]
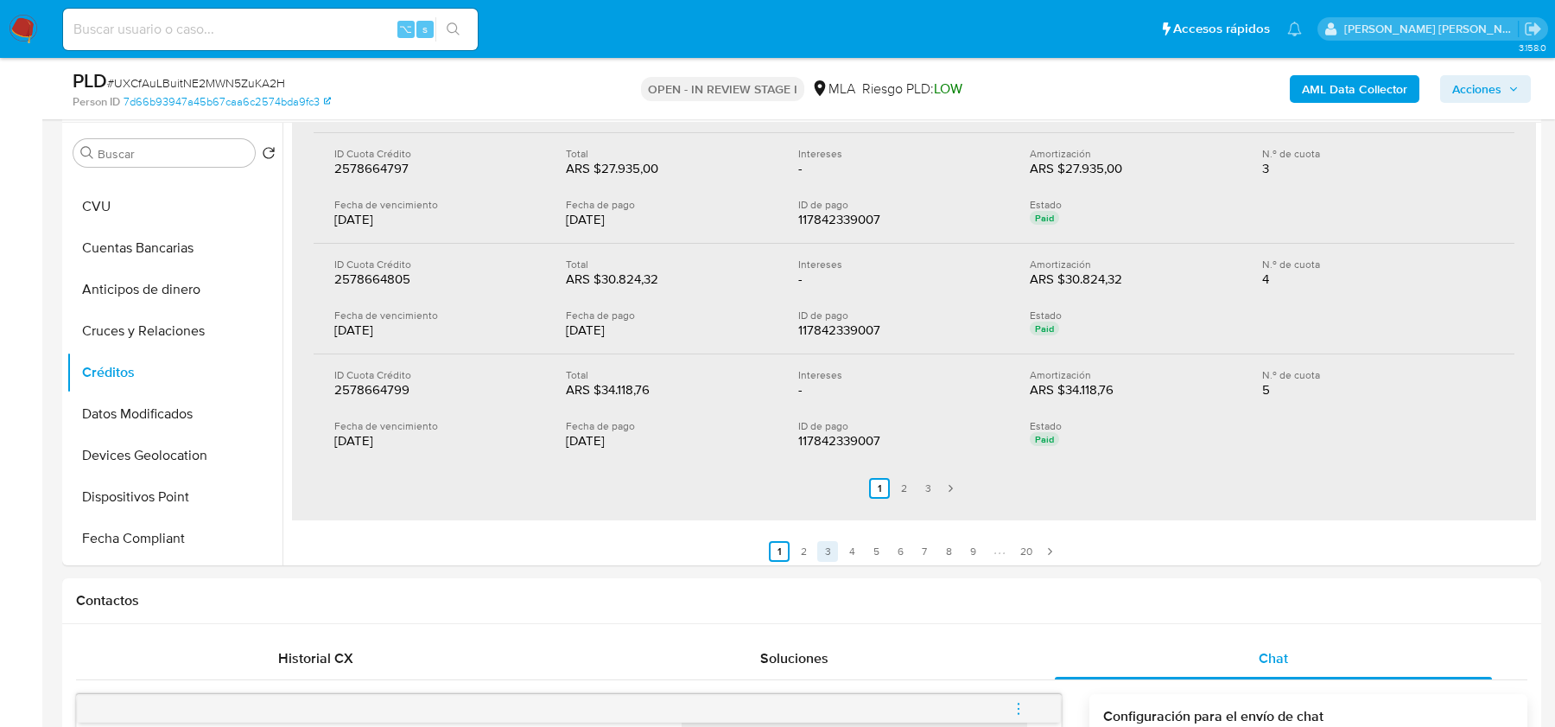
click at [830, 544] on link "3" at bounding box center [827, 551] width 21 height 21
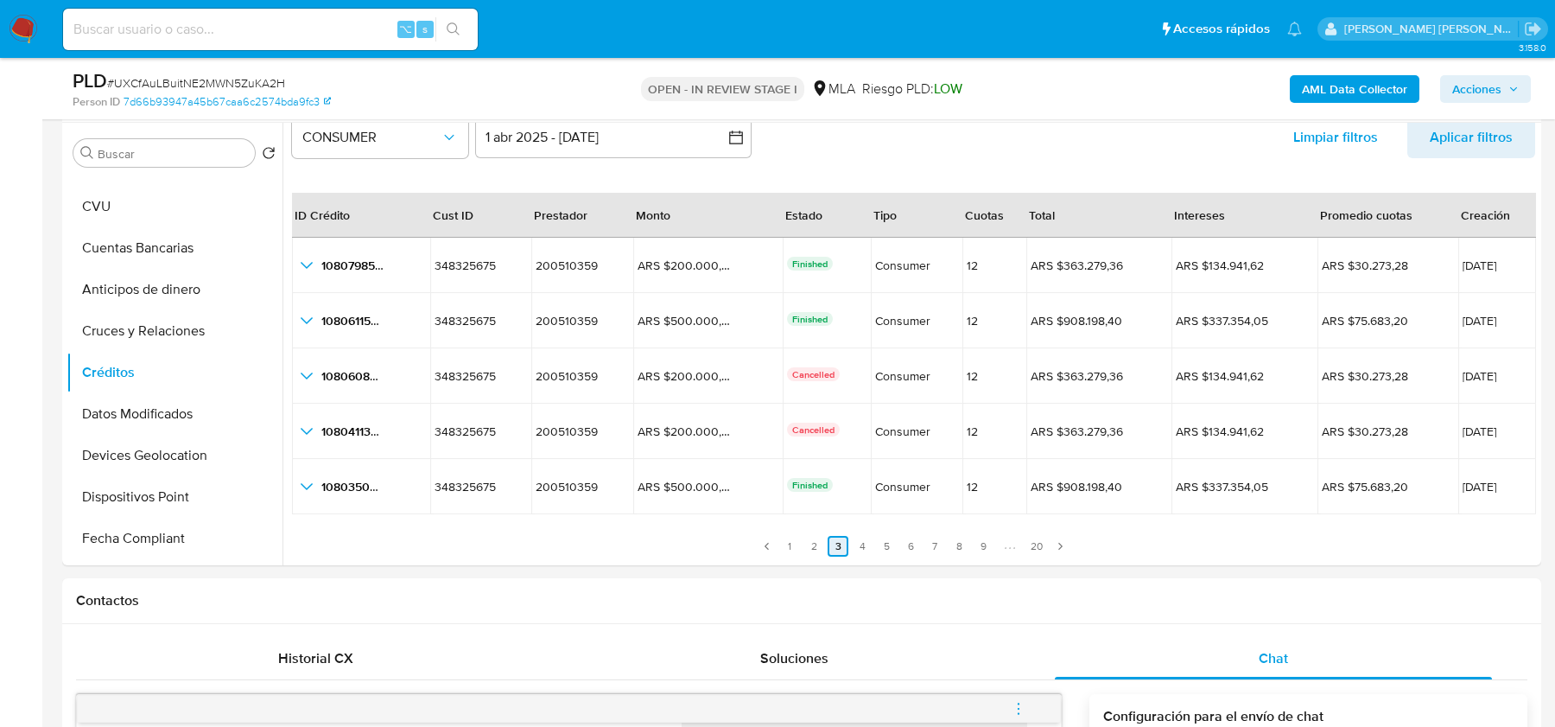
scroll to position [40, 0]
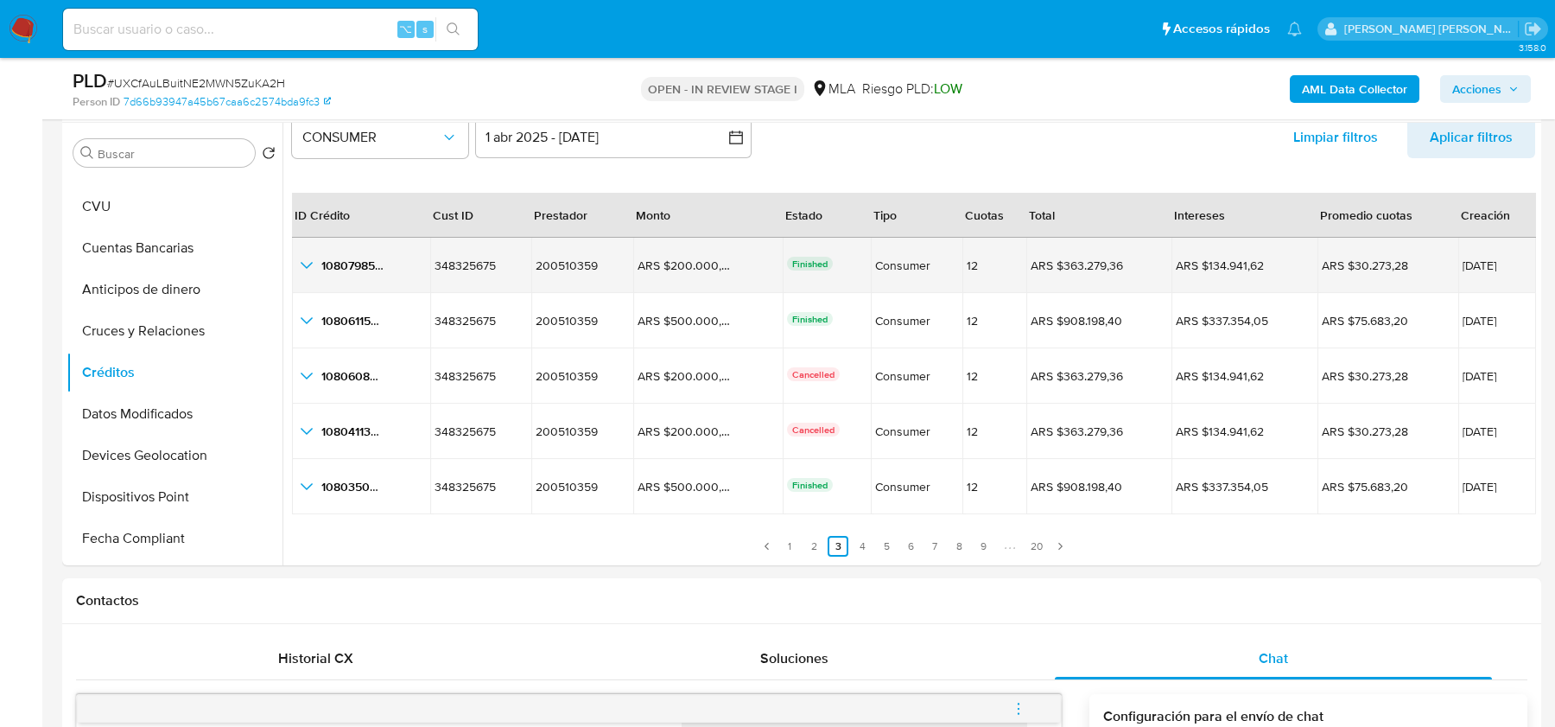
click at [304, 257] on icon "button_show_hidden_detail_by_id_0" at bounding box center [306, 265] width 21 height 21
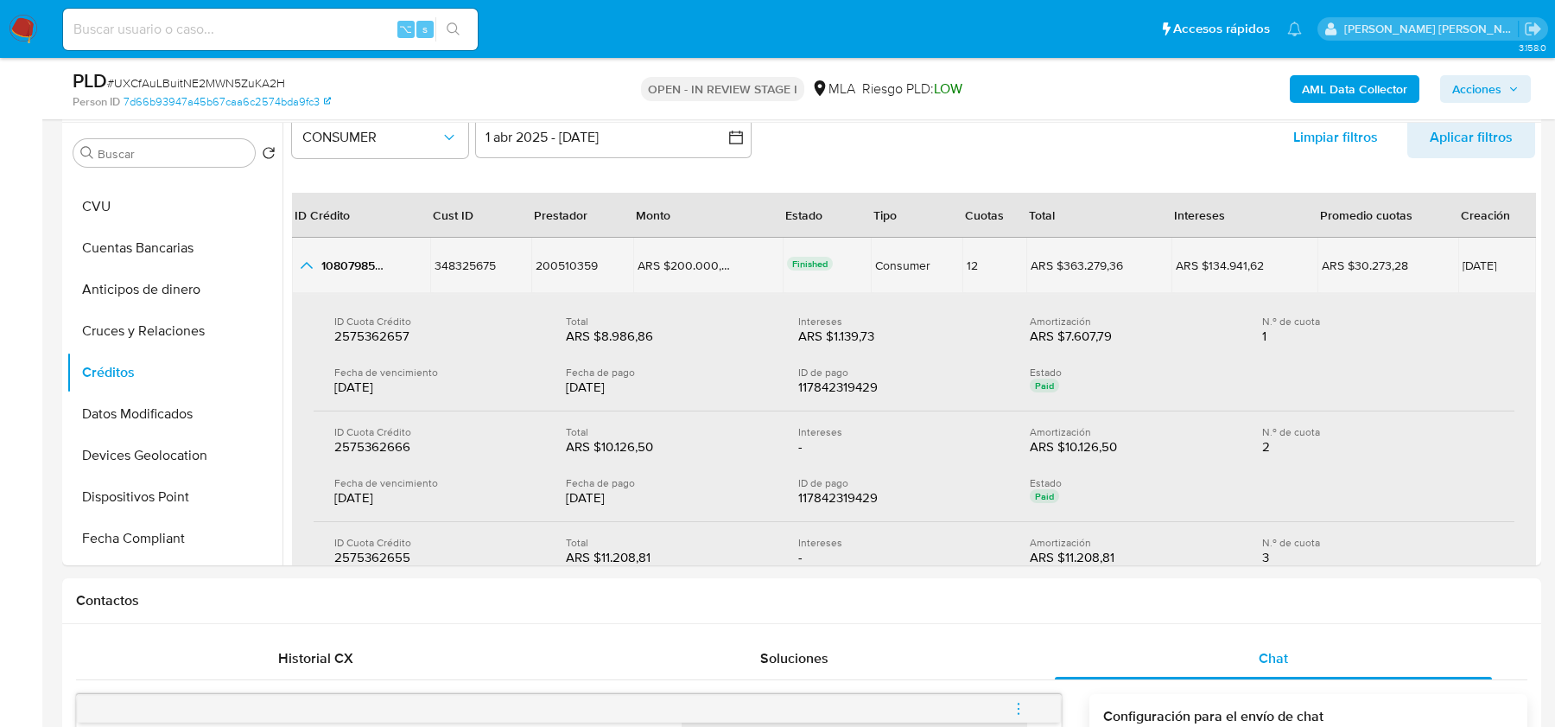
click at [315, 264] on icon "button_show_hidden_detail_by_id_0" at bounding box center [306, 265] width 21 height 21
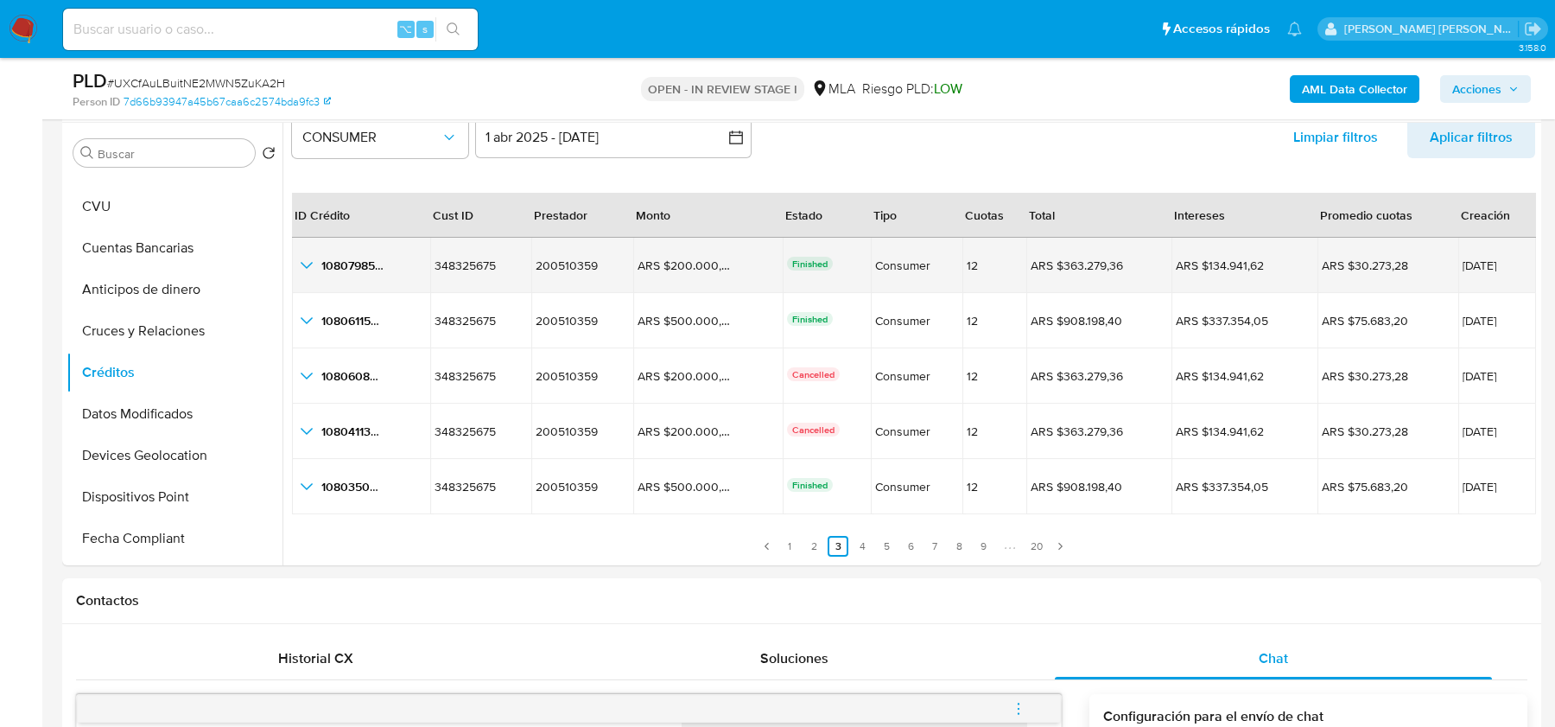
click at [315, 264] on icon "button_show_hidden_detail_by_id_0" at bounding box center [306, 265] width 21 height 21
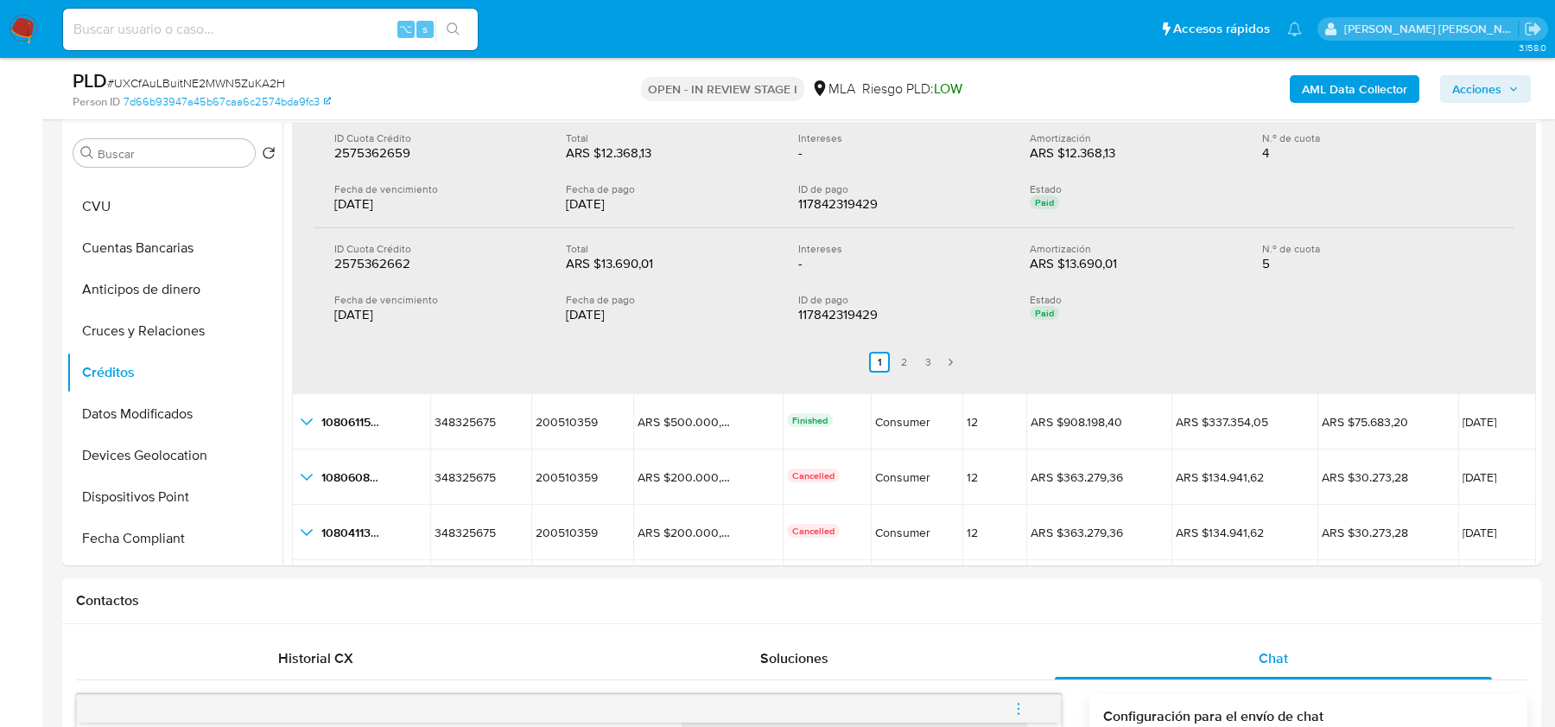
scroll to position [556, 0]
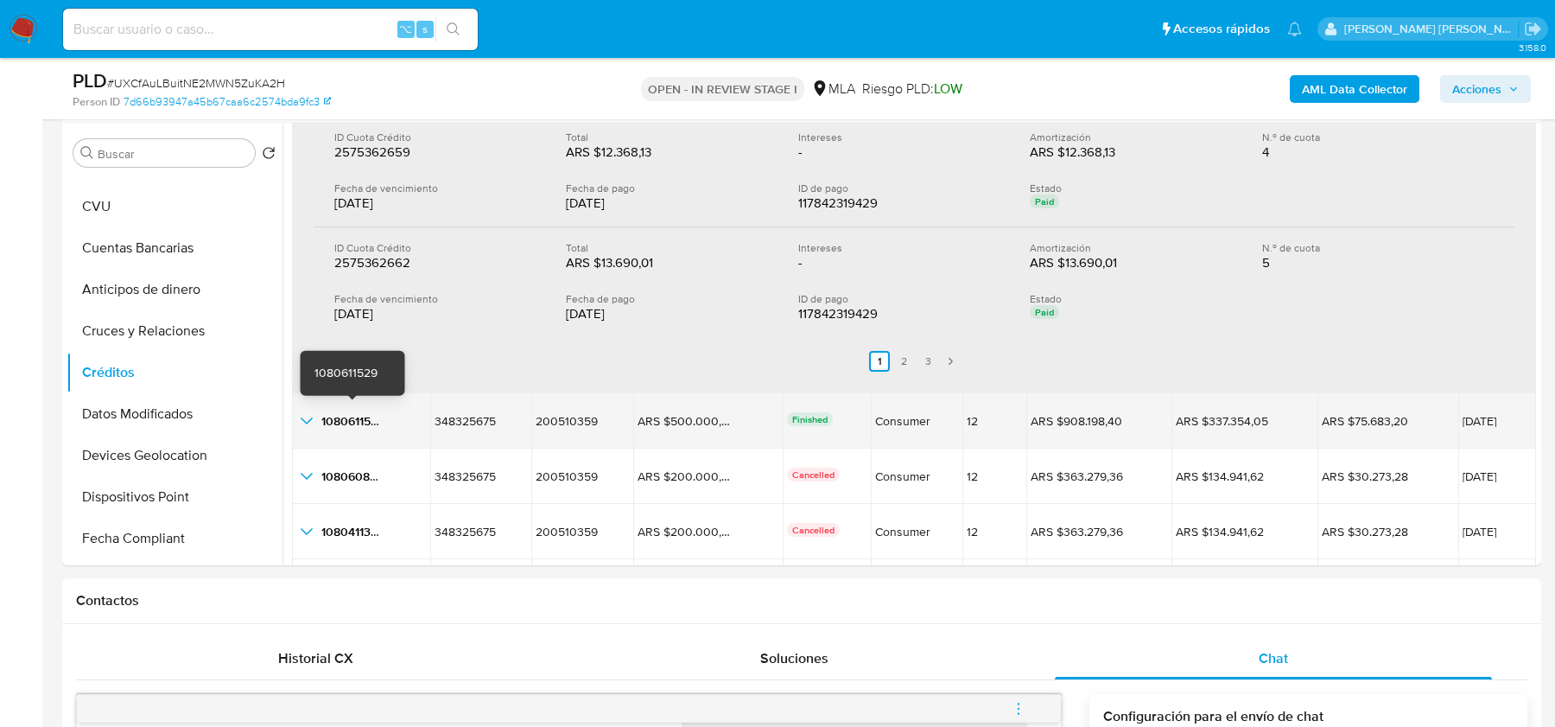
click at [315, 413] on icon "button_show_hidden_detail_by_id_1" at bounding box center [306, 420] width 21 height 21
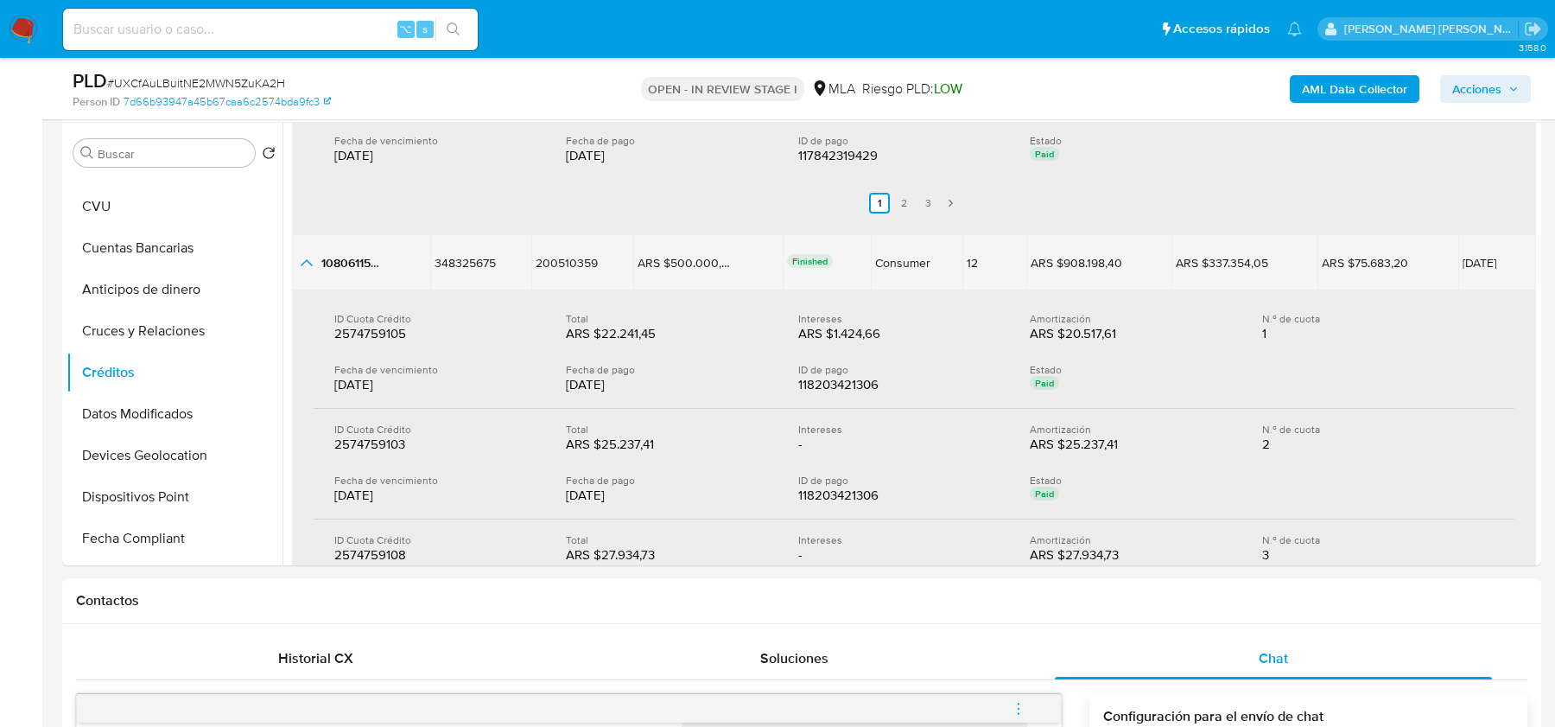
scroll to position [700, 0]
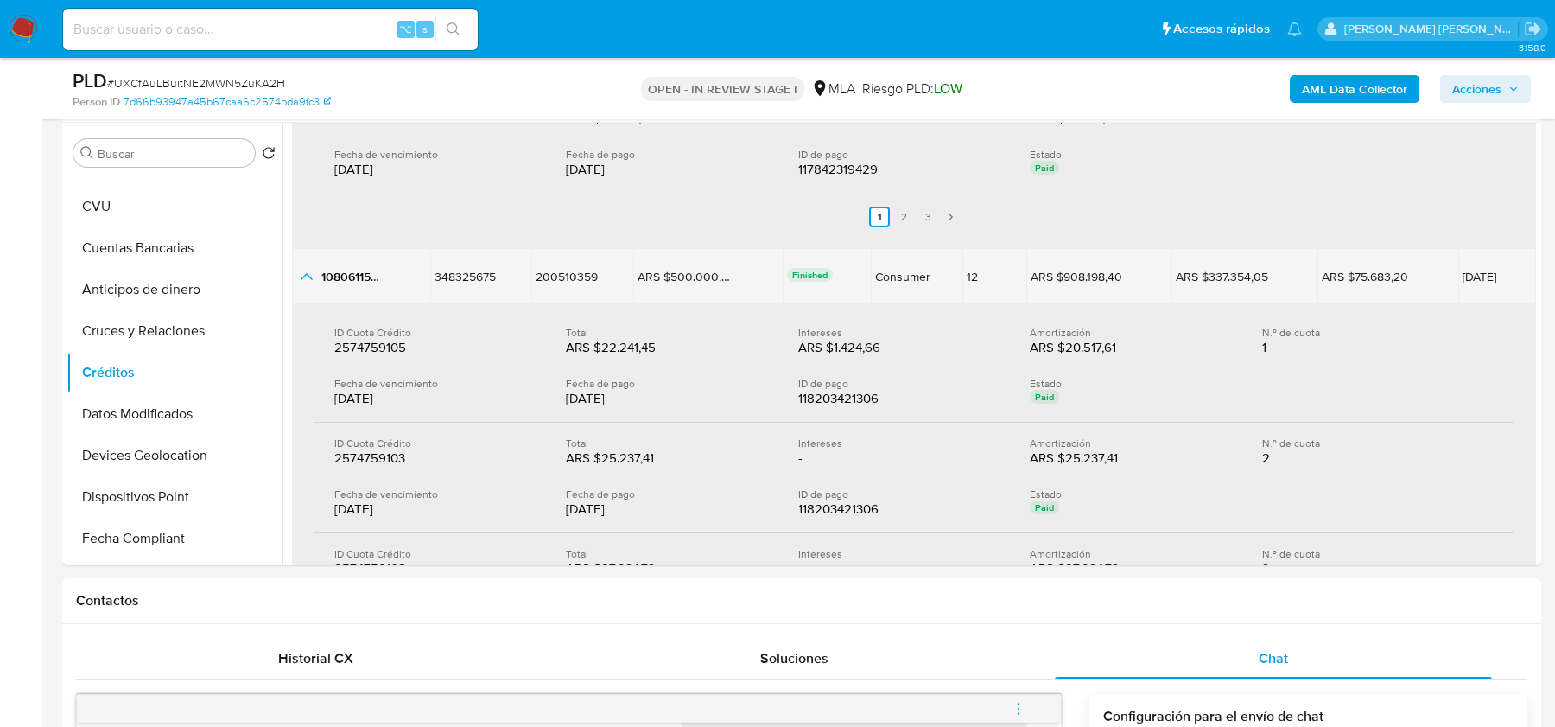
click at [300, 280] on icon "button_show_hidden_detail_by_id_1" at bounding box center [306, 276] width 21 height 21
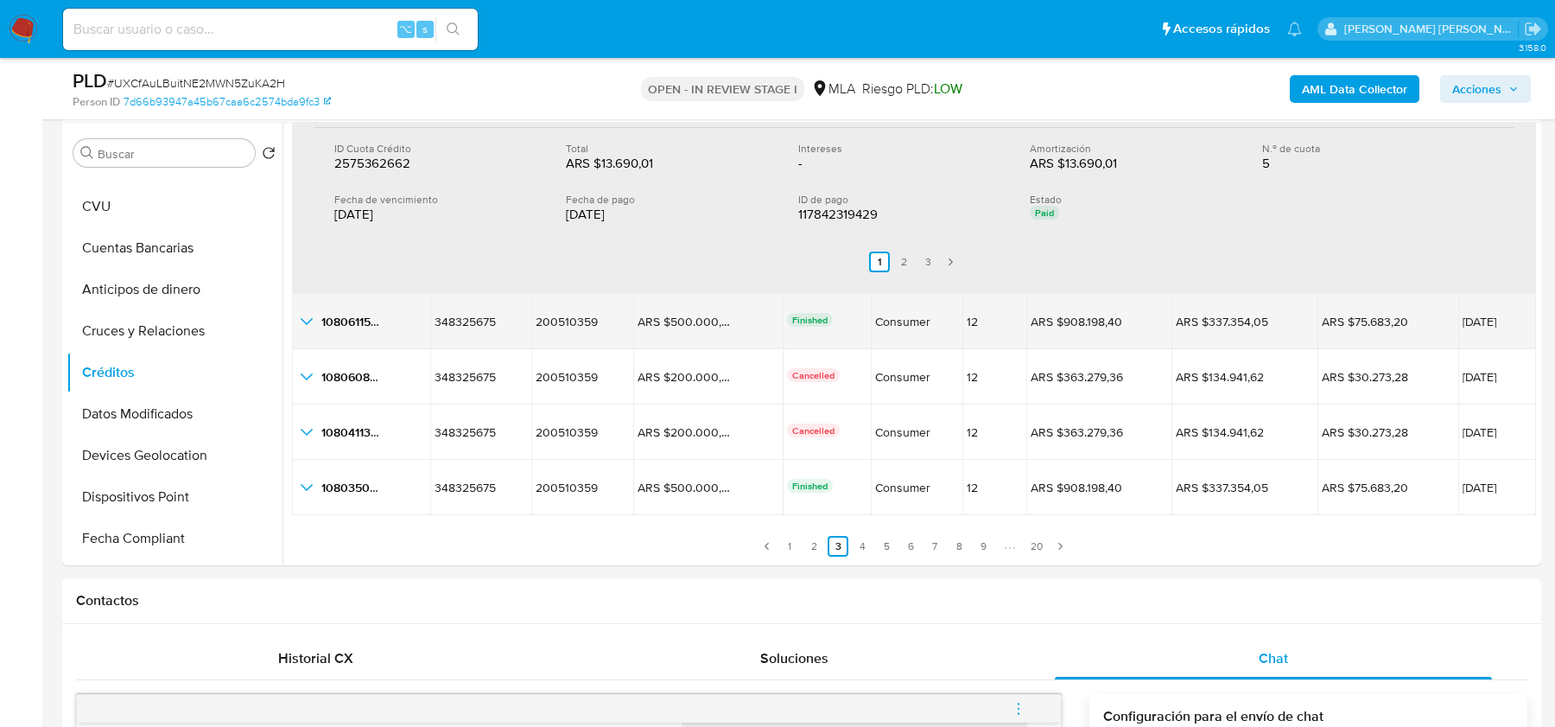
scroll to position [653, 0]
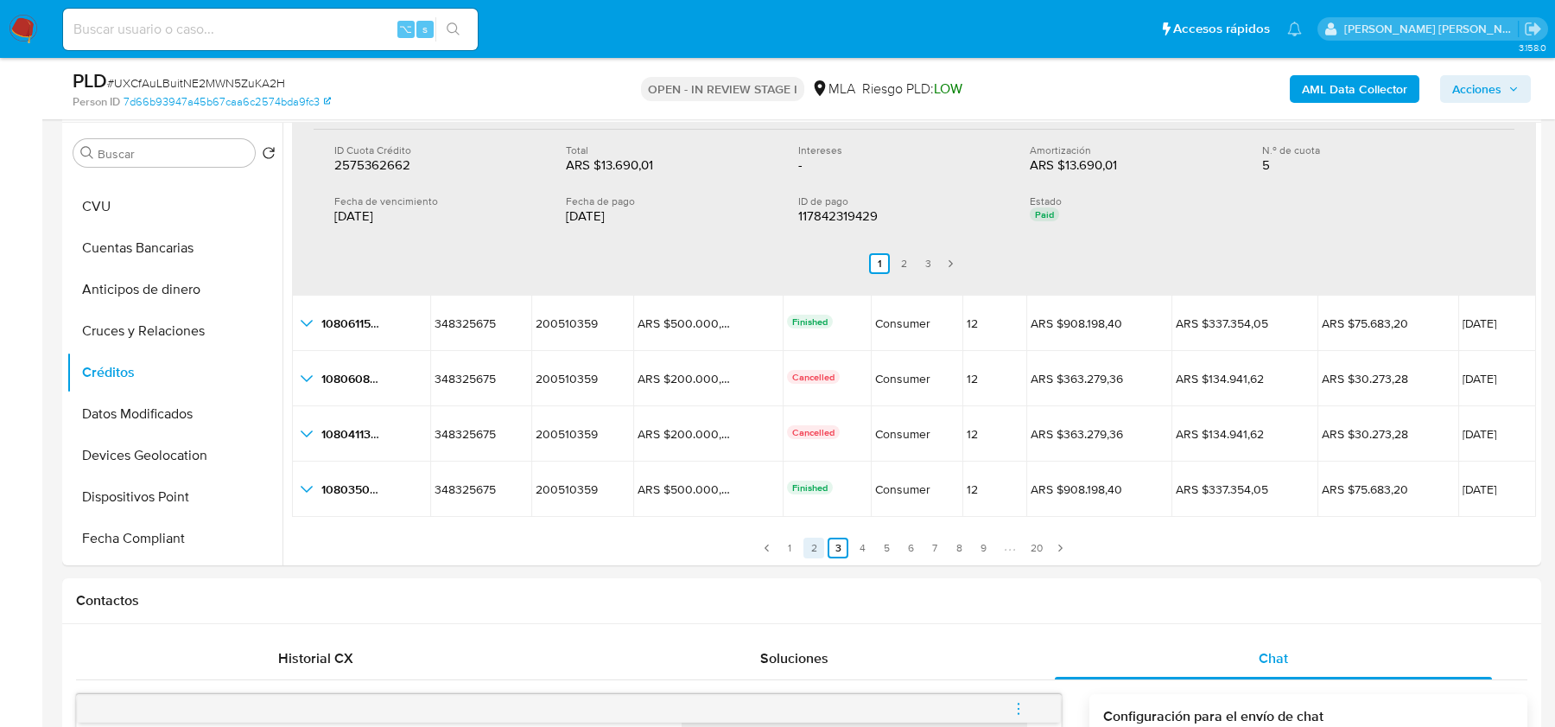
click at [807, 540] on link "2" at bounding box center [814, 547] width 21 height 21
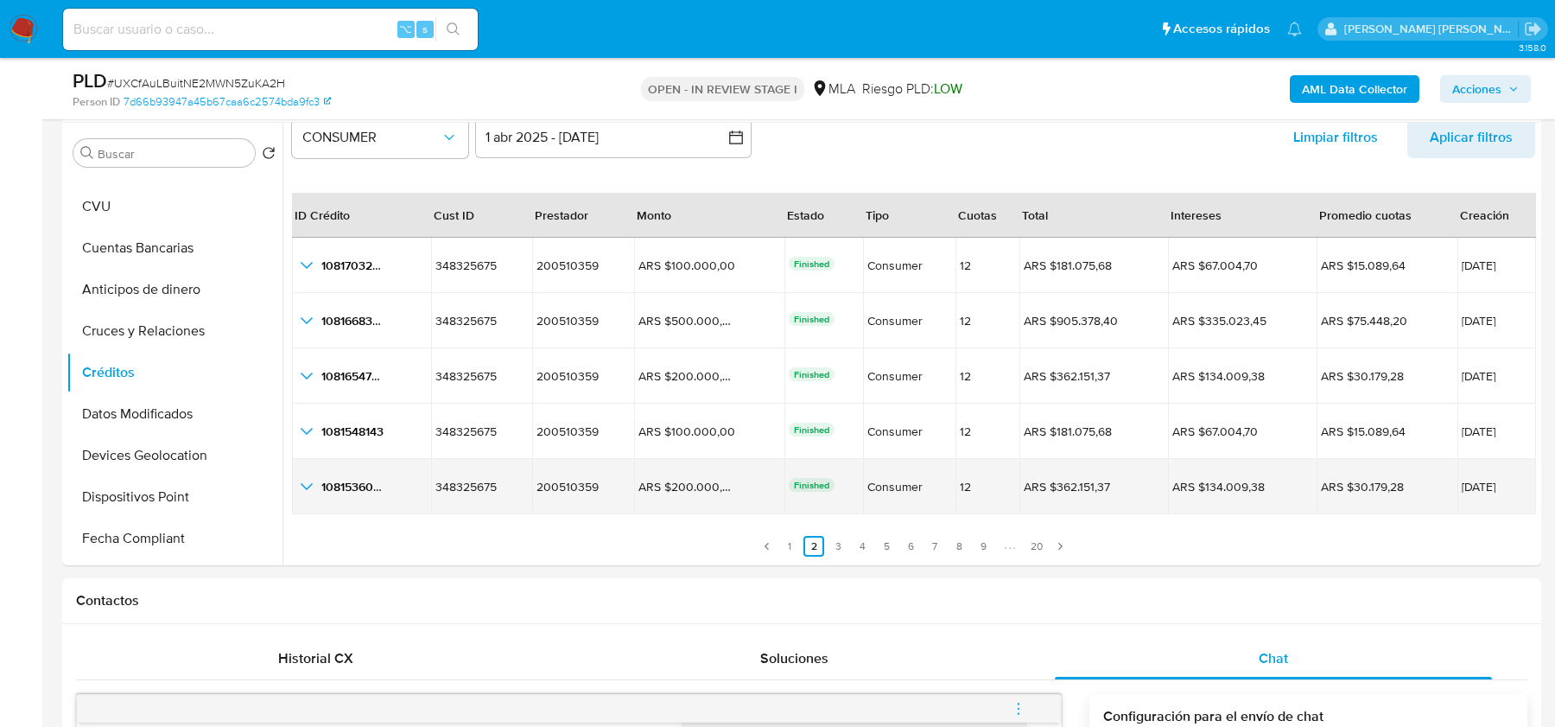
scroll to position [39, 0]
click at [310, 487] on icon "button_show_hidden_detail_by_id_4" at bounding box center [306, 487] width 21 height 21
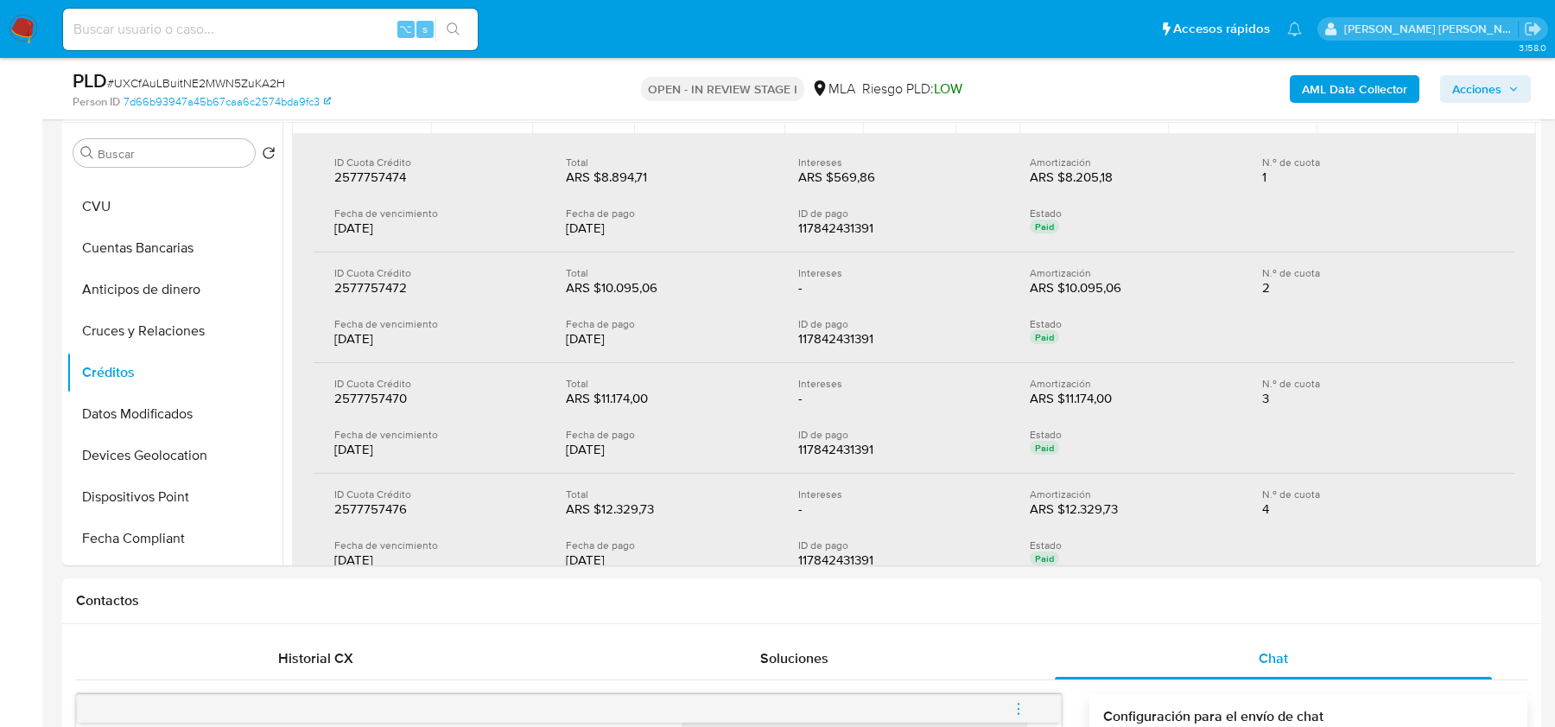
scroll to position [259, 0]
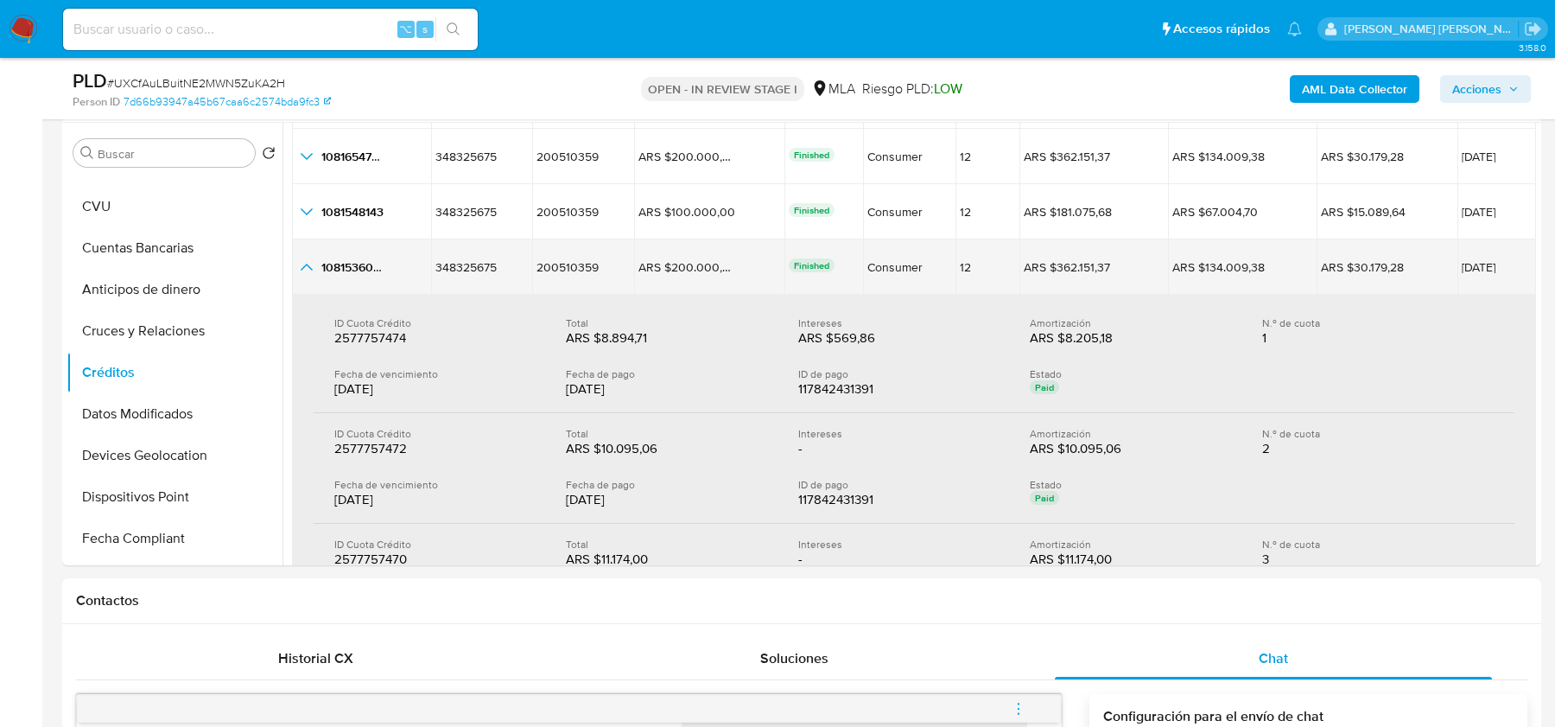
click at [317, 283] on td "1081536034 1081536034" at bounding box center [361, 266] width 139 height 55
click at [308, 265] on icon "button_show_hidden_detail_by_id_4" at bounding box center [307, 267] width 12 height 7
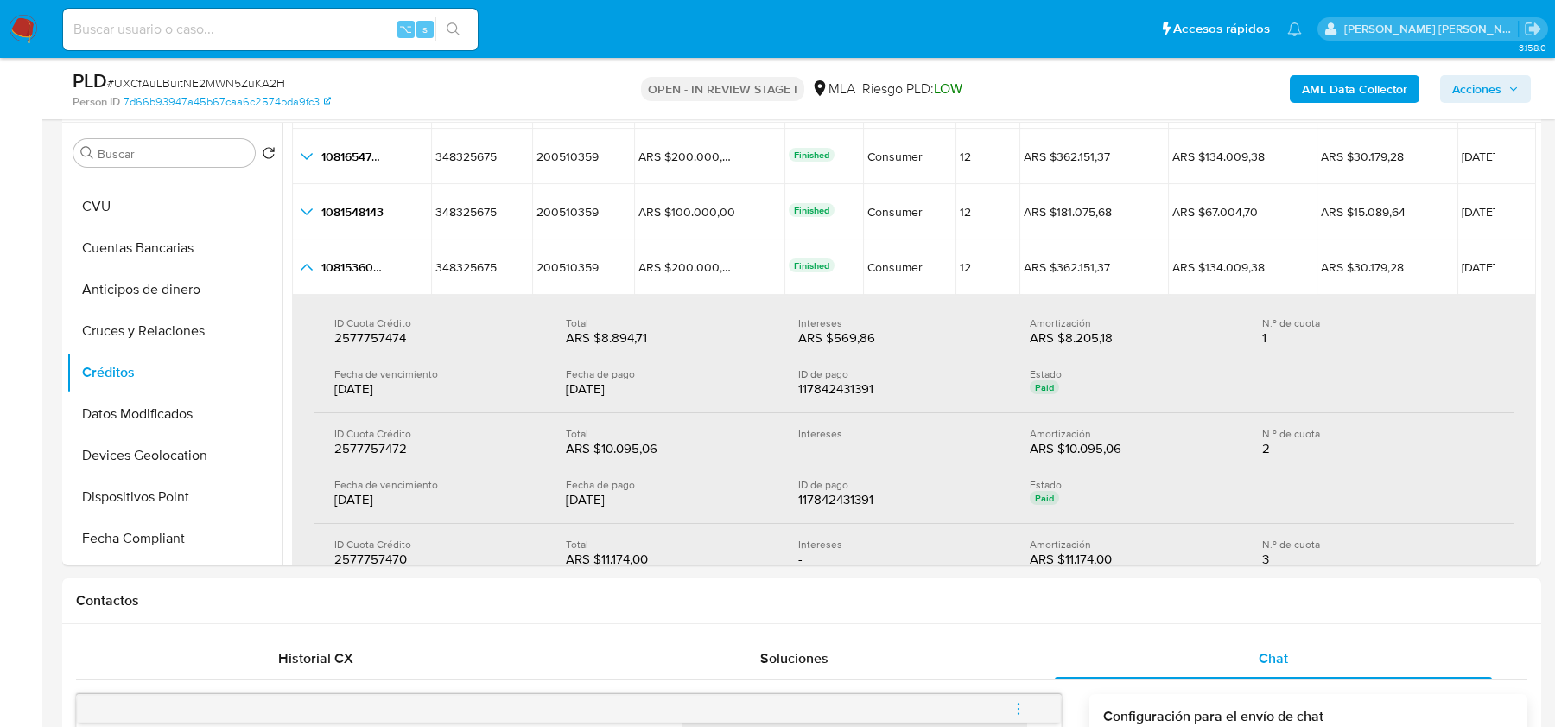
scroll to position [40, 0]
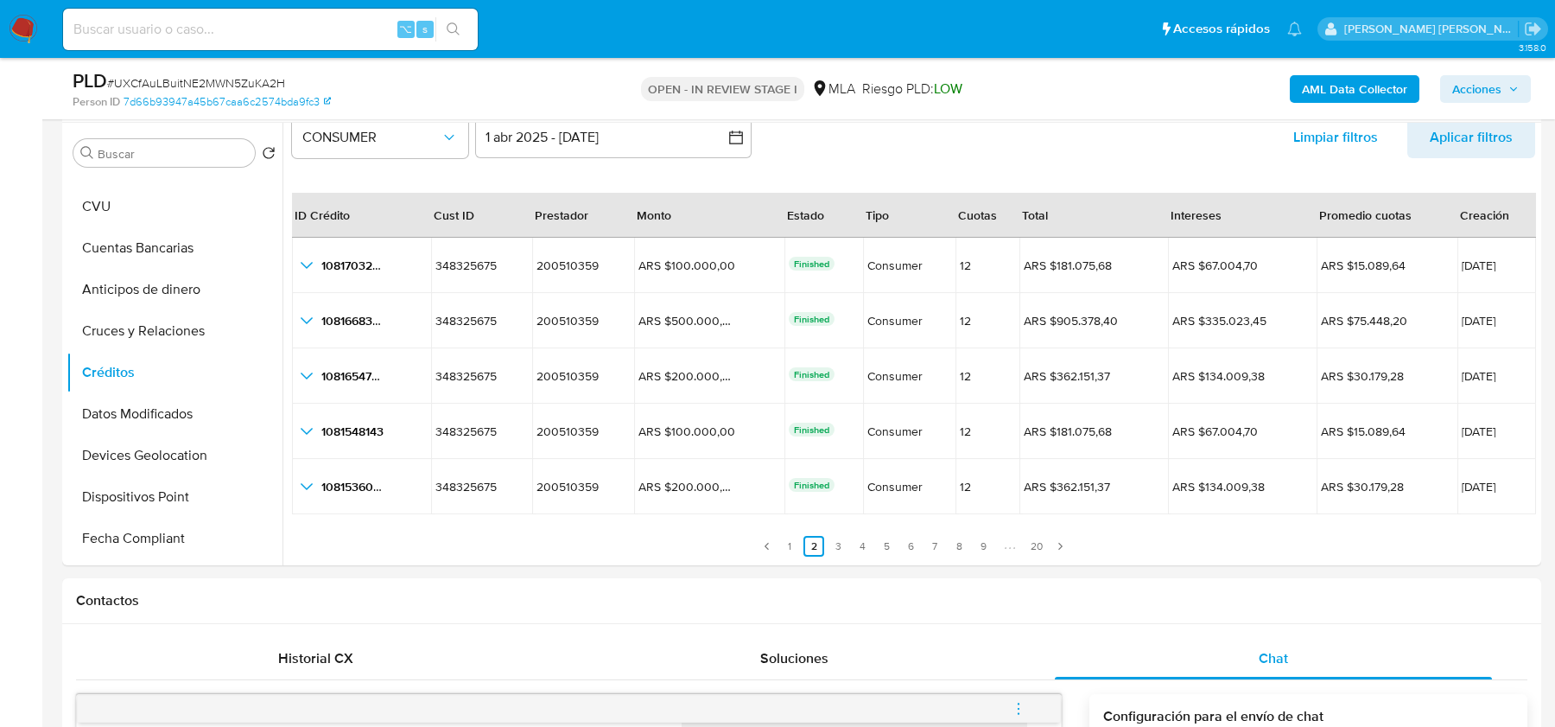
click at [308, 208] on div "ID Crédito" at bounding box center [322, 215] width 59 height 43
click at [893, 547] on ul "Anterior 1 2 3 4 5 6 7 8 9 20 Siguiente" at bounding box center [913, 535] width 1243 height 41
click at [885, 546] on link "5" at bounding box center [886, 546] width 21 height 21
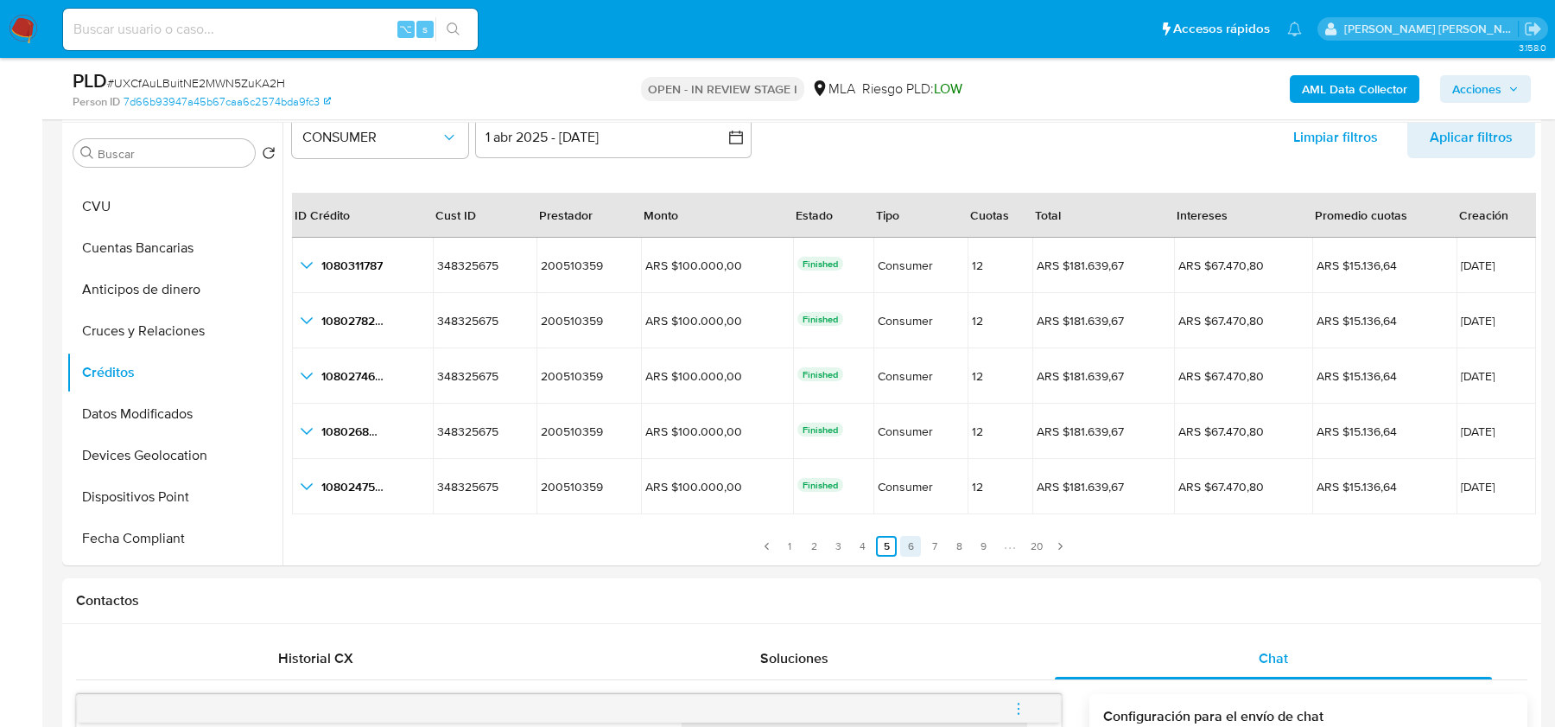
click at [909, 543] on link "6" at bounding box center [910, 546] width 21 height 21
click at [943, 543] on ul "Anterior 1 2 3 4 5 6 7 8 9 20 Siguiente" at bounding box center [913, 535] width 1243 height 41
click at [973, 545] on link "9" at bounding box center [983, 546] width 21 height 21
click at [965, 545] on link "11" at bounding box center [961, 546] width 21 height 21
click at [1001, 546] on link "15" at bounding box center [1011, 546] width 21 height 21
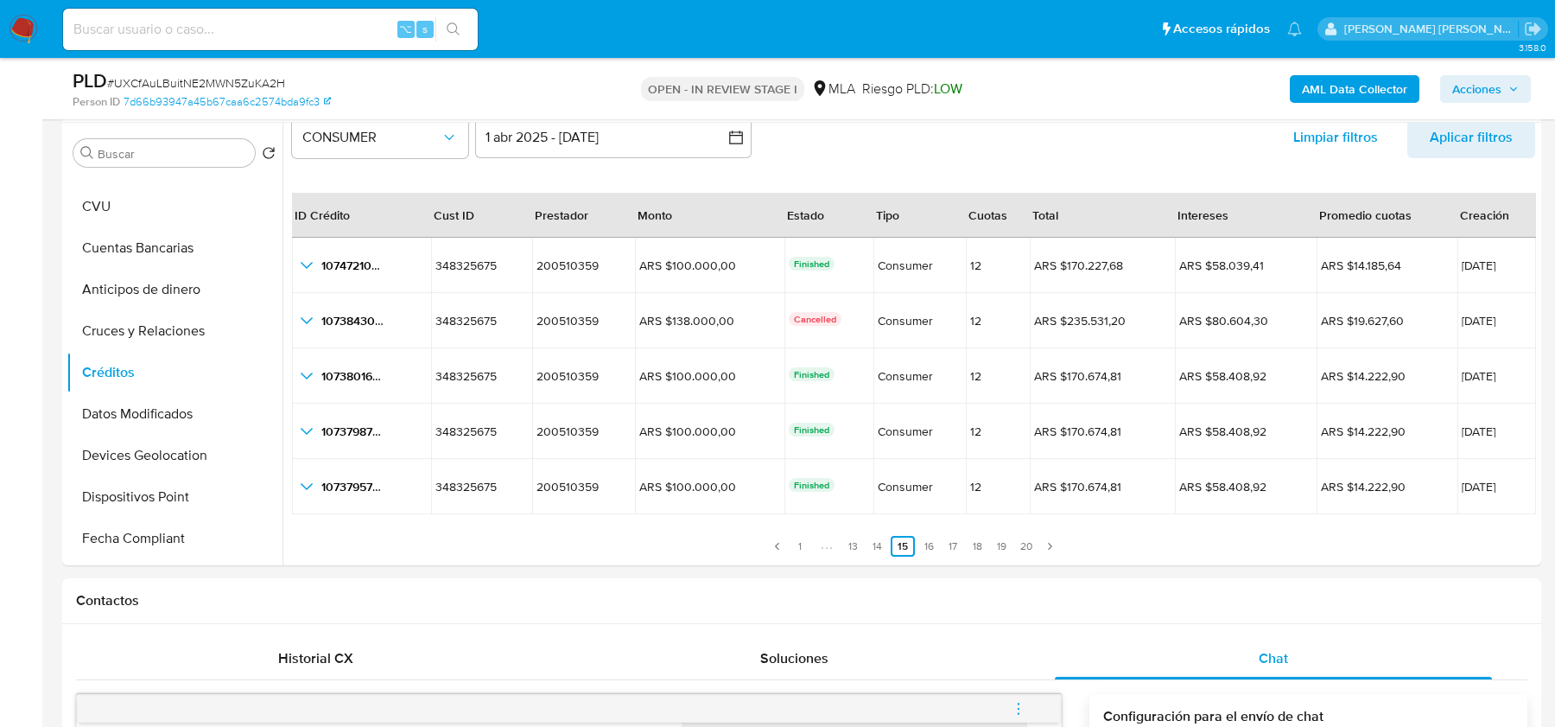
click at [1008, 546] on ul "Anterior 1 13 14 15 16 17 18 19 20 Siguiente" at bounding box center [913, 535] width 1243 height 41
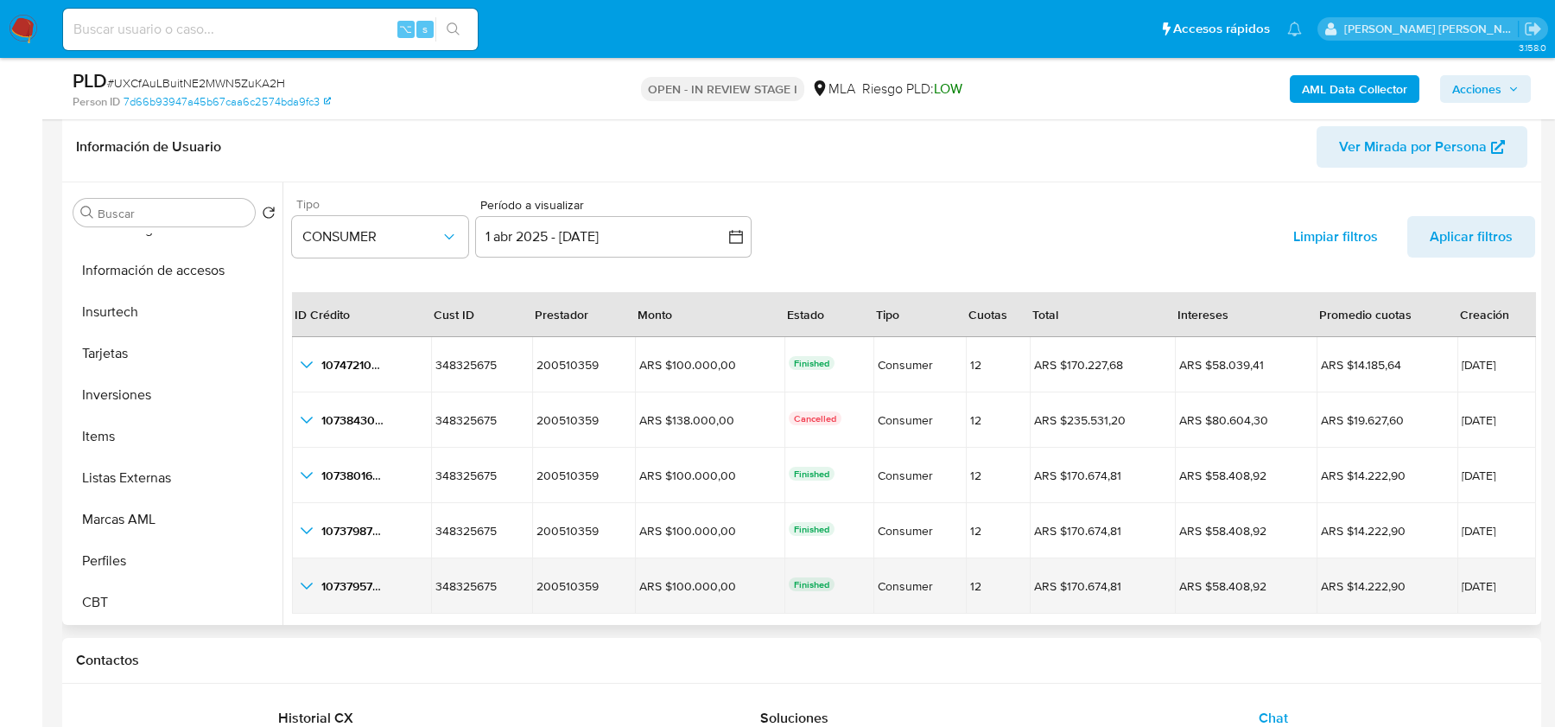
scroll to position [39, 0]
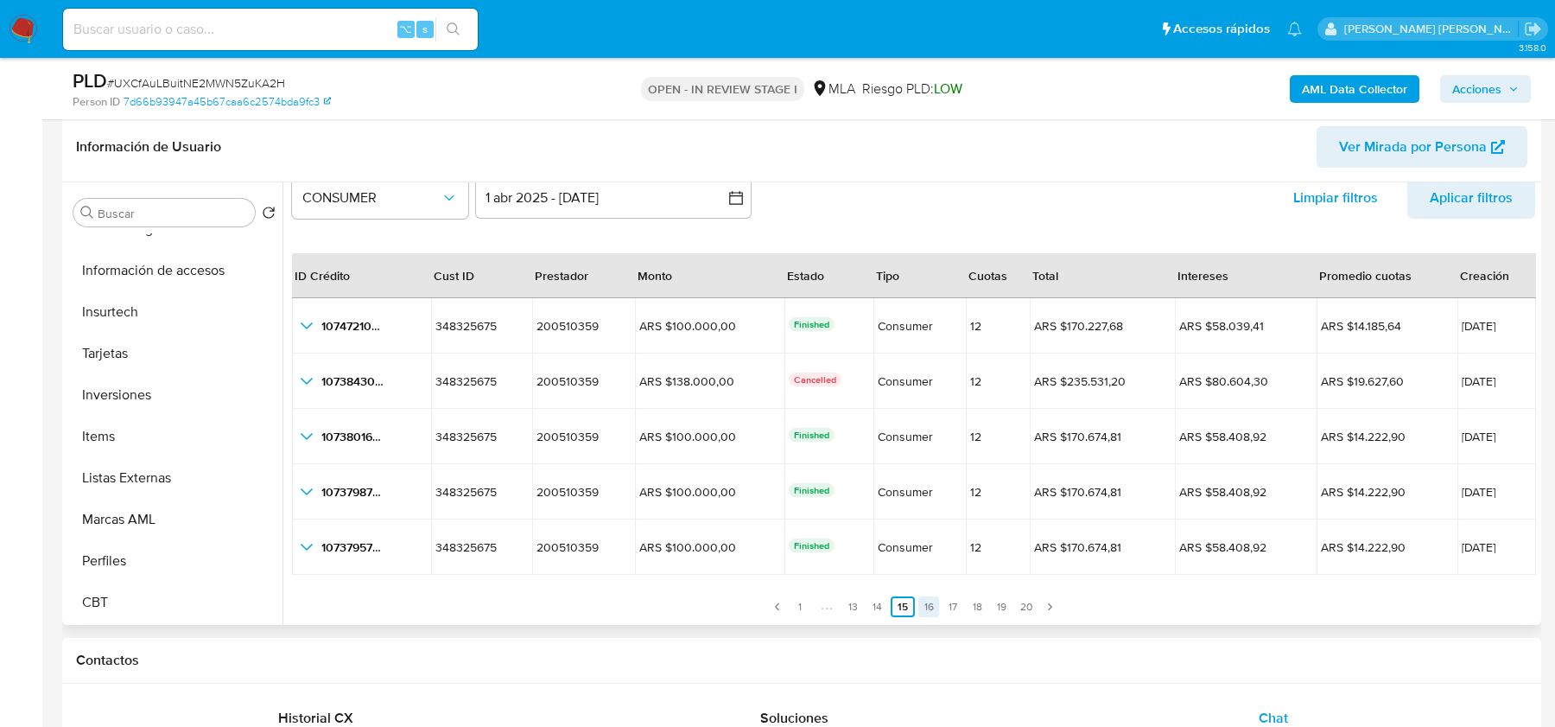
click at [926, 601] on link "16" at bounding box center [928, 606] width 21 height 21
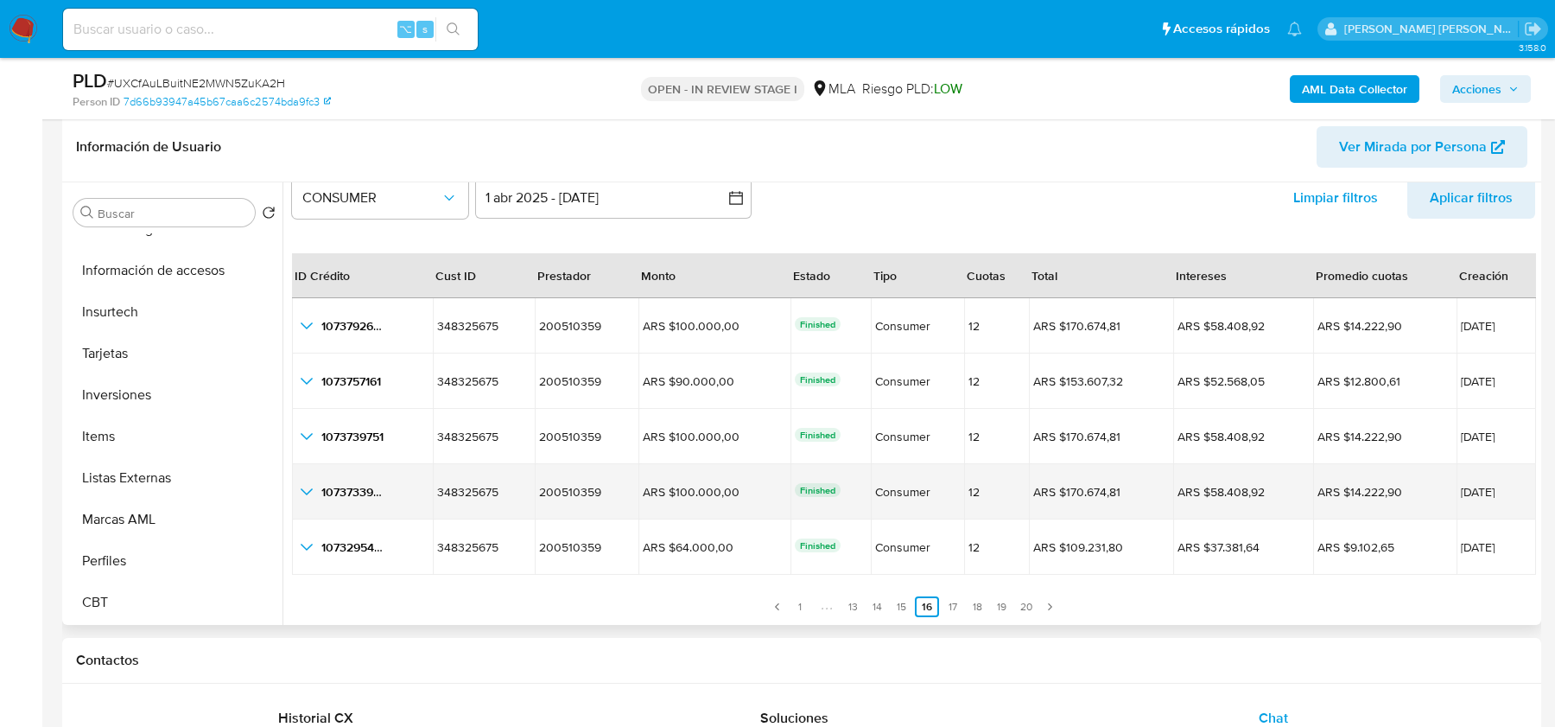
click at [308, 489] on icon "button_show_hidden_detail_by_id_3" at bounding box center [307, 491] width 12 height 7
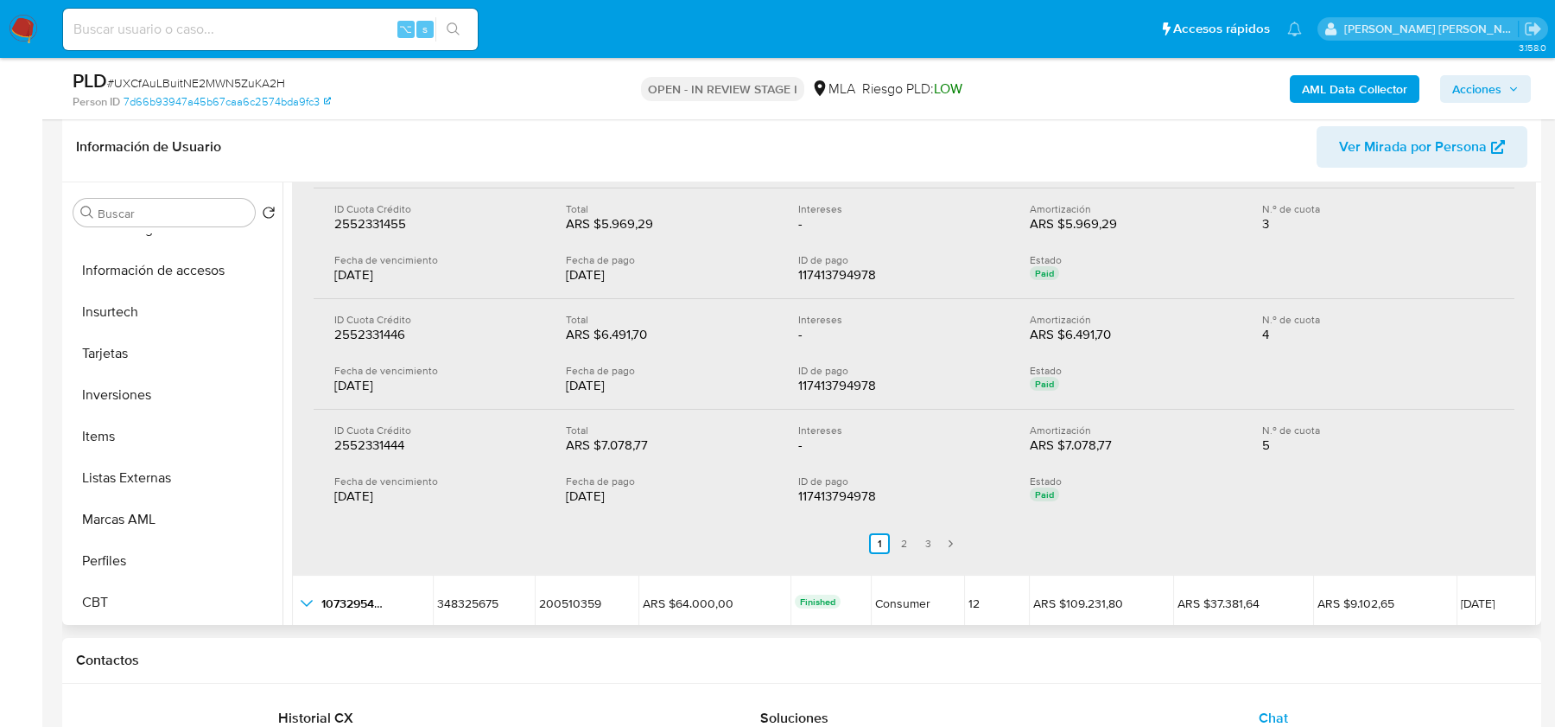
scroll to position [605, 0]
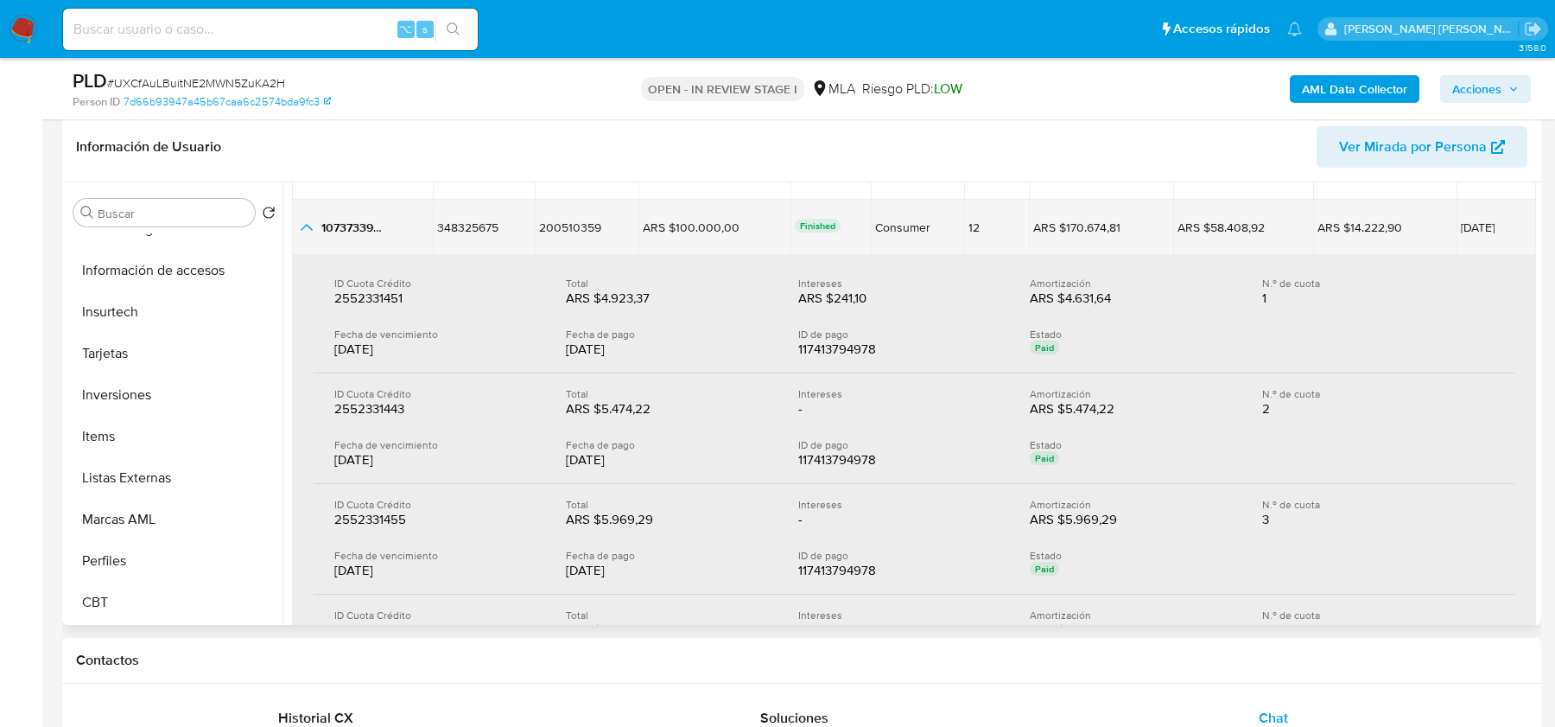
click at [312, 224] on icon "button_show_hidden_detail_by_id_3" at bounding box center [306, 227] width 21 height 21
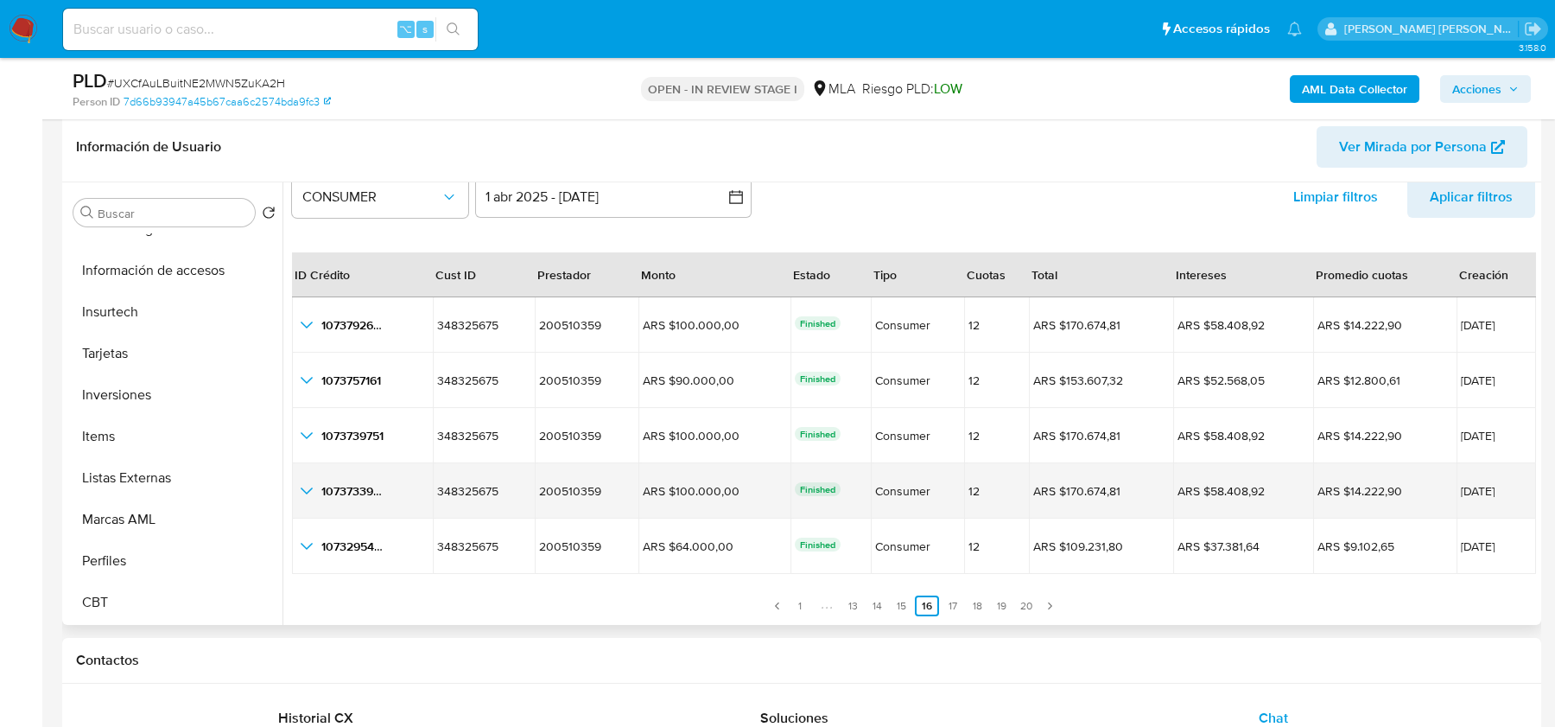
scroll to position [0, 0]
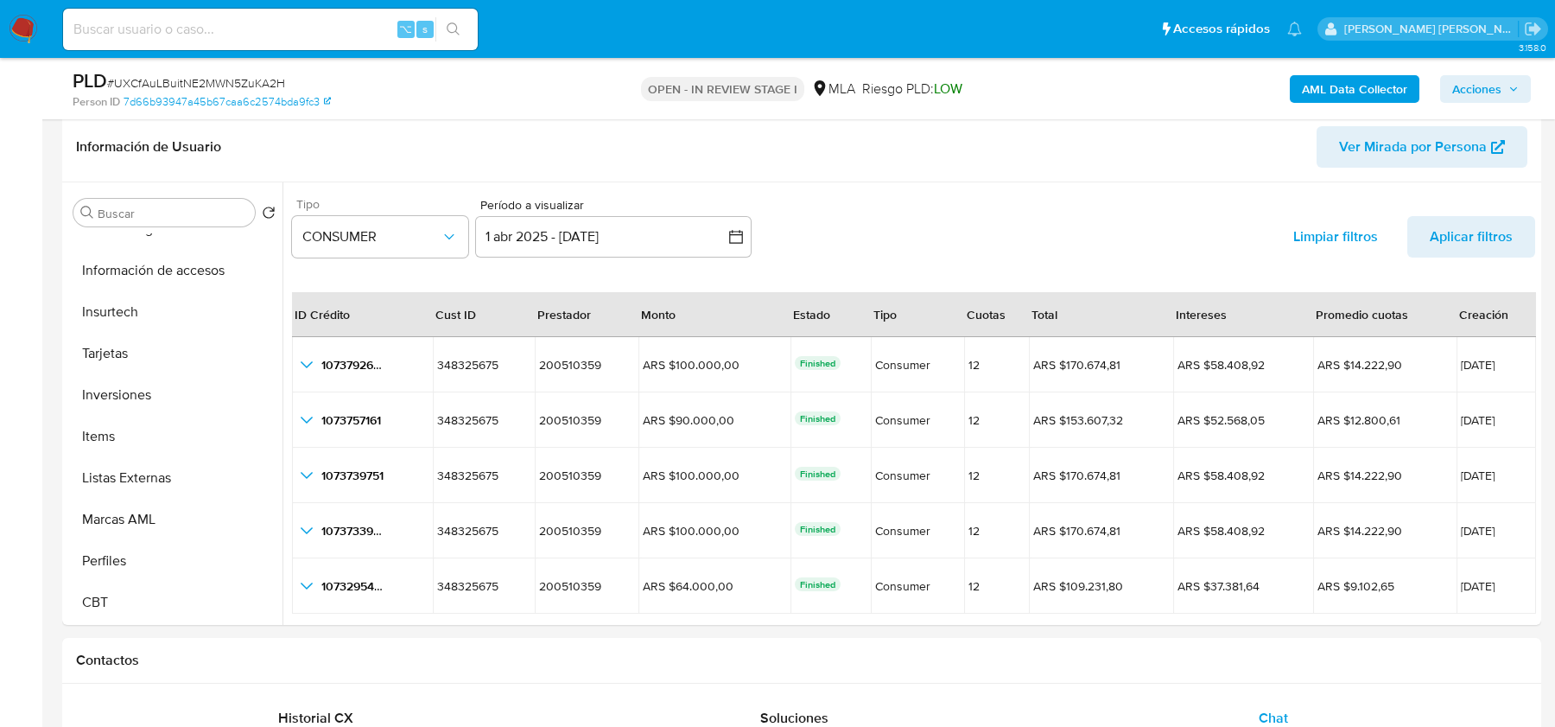
click at [237, 34] on input at bounding box center [270, 29] width 415 height 22
paste input "XXP3wfJ1zvdJLFKpKoaddy4I"
type input "XXP3wfJ1zvdJLFKpKoaddy4I"
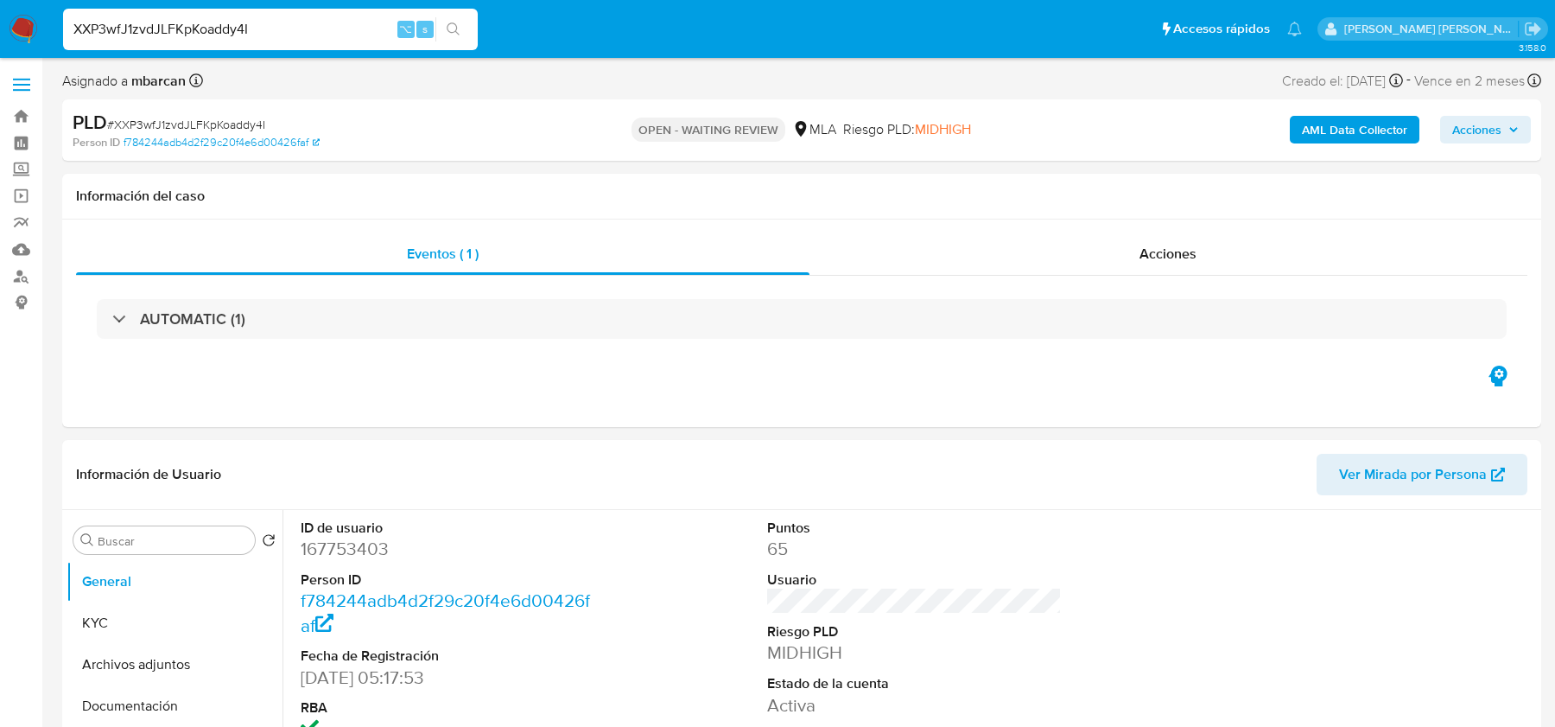
select select "10"
click at [186, 118] on span "# XXP3wfJ1zvdJLFKpKoaddy4I" at bounding box center [186, 124] width 158 height 17
copy span "XXP3wfJ1zvdJLFKpKoaddy4I"
click at [7, 14] on nav "Pausado Ver notificaciones XXP3wfJ1zvdJLFKpKoaddy4I ⌥ s Accesos rápidos Presion…" at bounding box center [777, 29] width 1555 height 58
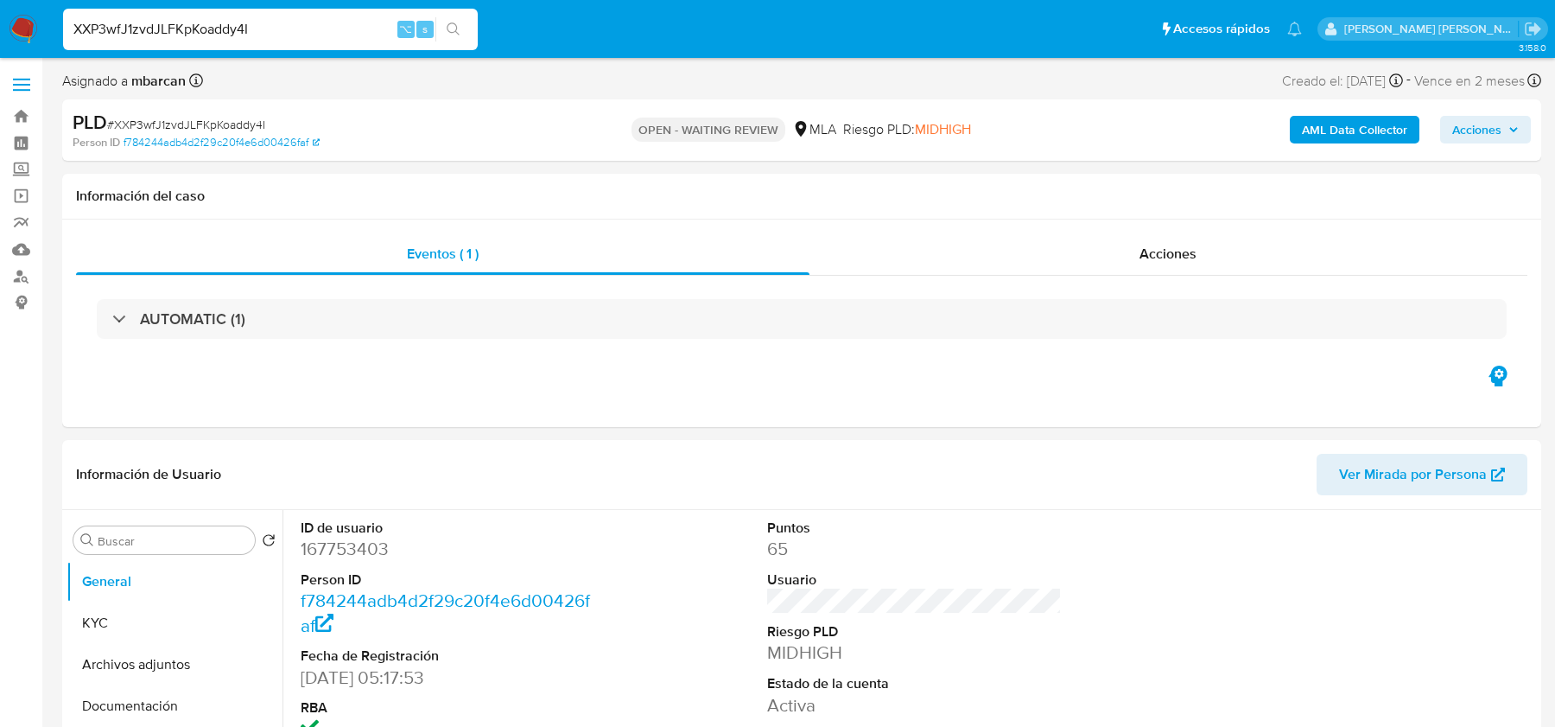
click at [40, 35] on nav "Pausado Ver notificaciones XXP3wfJ1zvdJLFKpKoaddy4I ⌥ s Accesos rápidos Presion…" at bounding box center [777, 29] width 1555 height 58
click at [23, 28] on img at bounding box center [23, 29] width 29 height 29
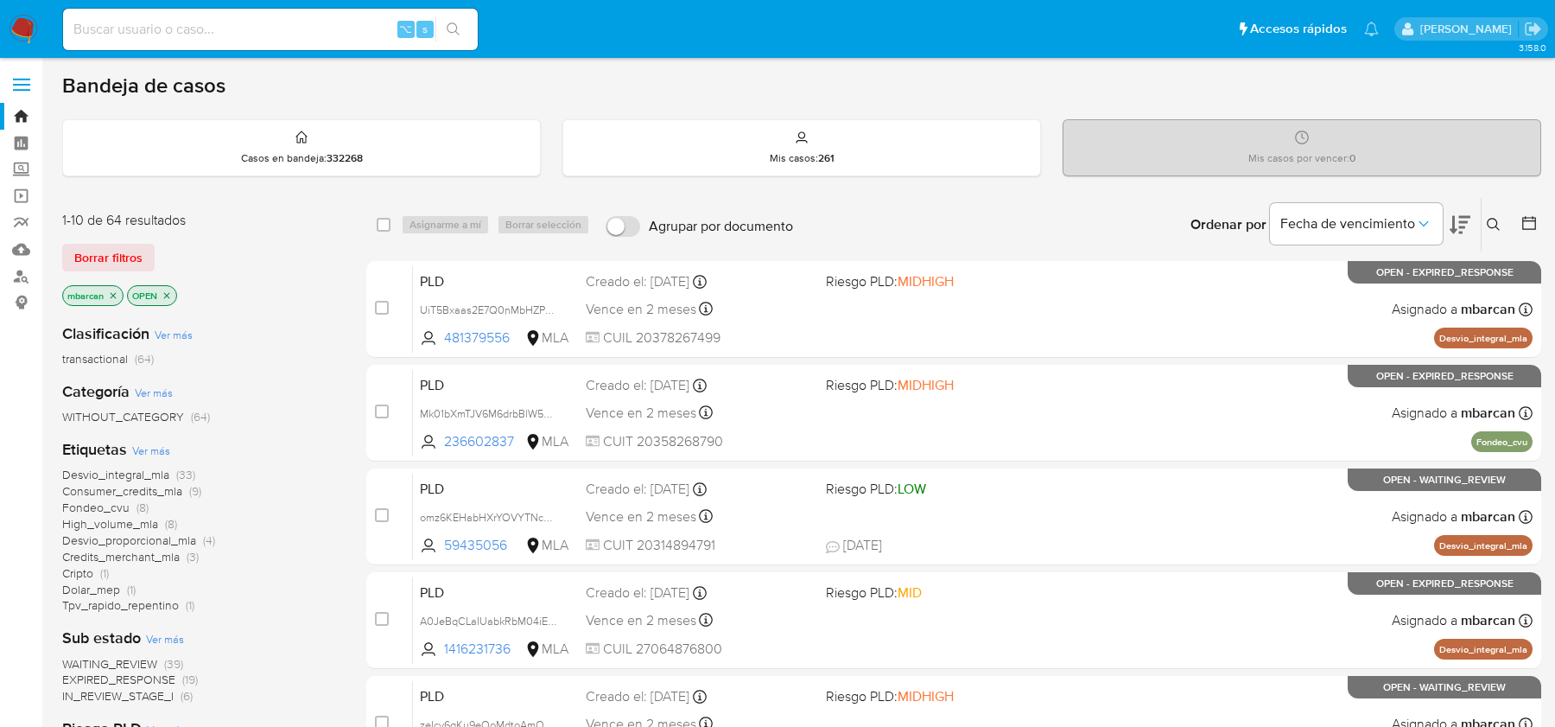
click at [205, 29] on input at bounding box center [270, 29] width 415 height 22
paste input "XXP3wfJ1zvdJLFKpKoaddy4I"
type input "XXP3wfJ1zvdJLFKpKoaddy4I"
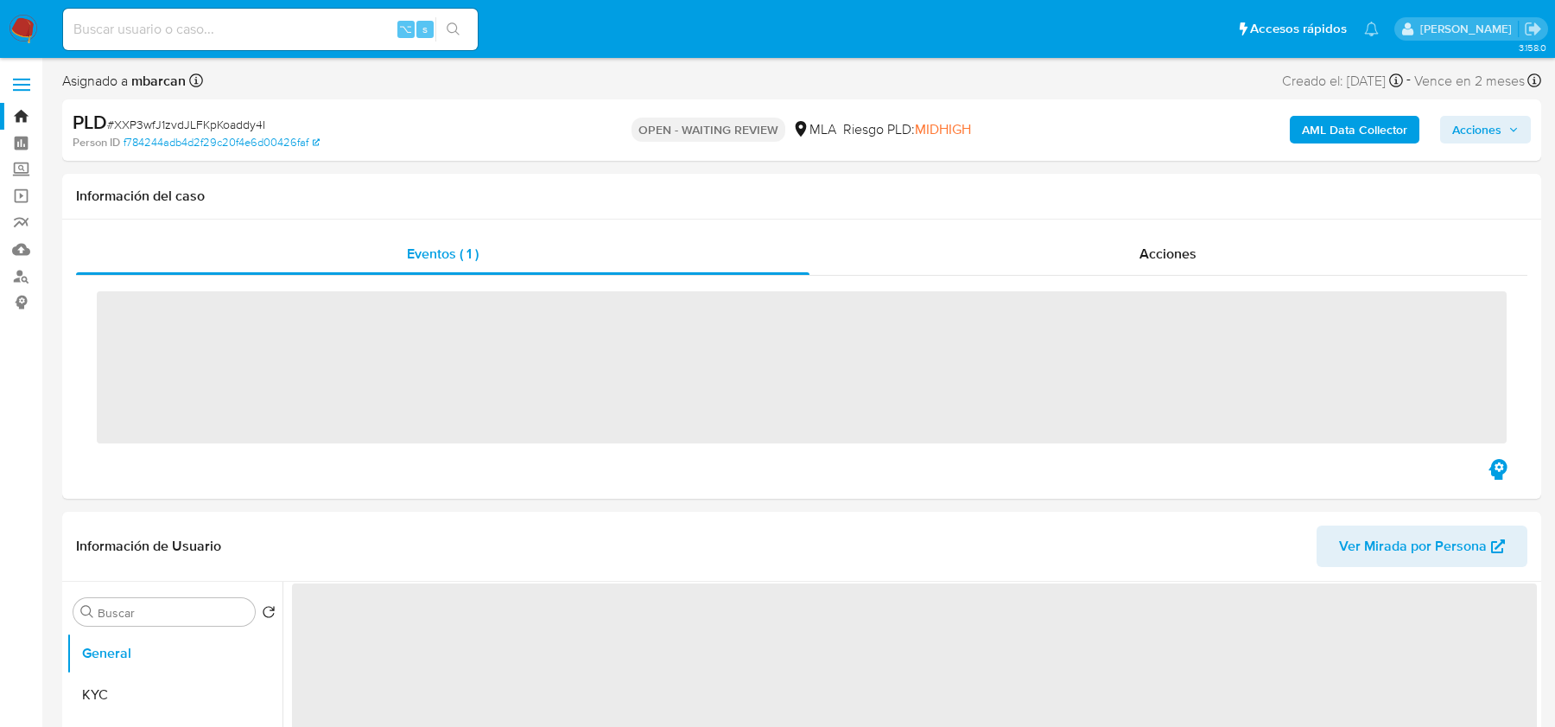
click at [35, 28] on img at bounding box center [23, 29] width 29 height 29
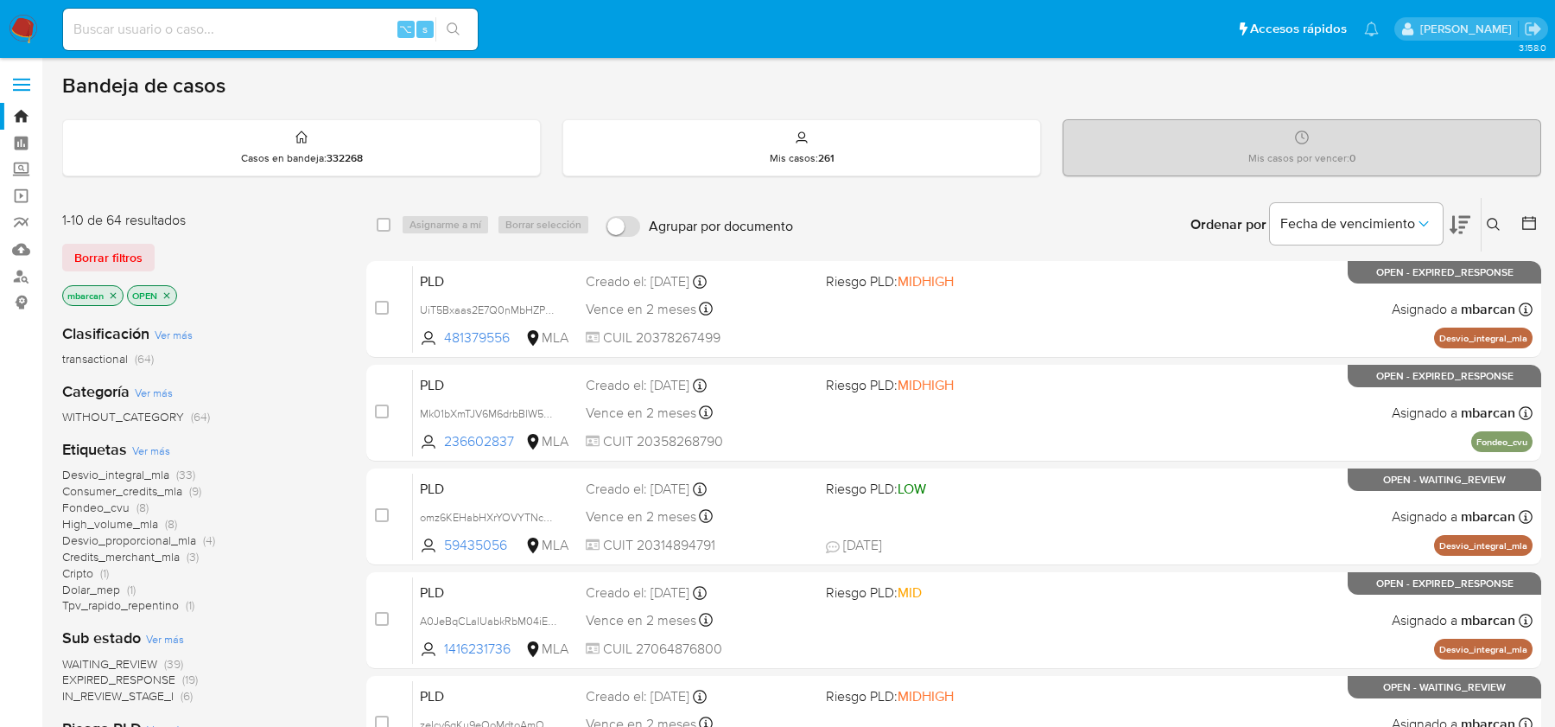
click at [1499, 219] on icon at bounding box center [1494, 225] width 14 height 14
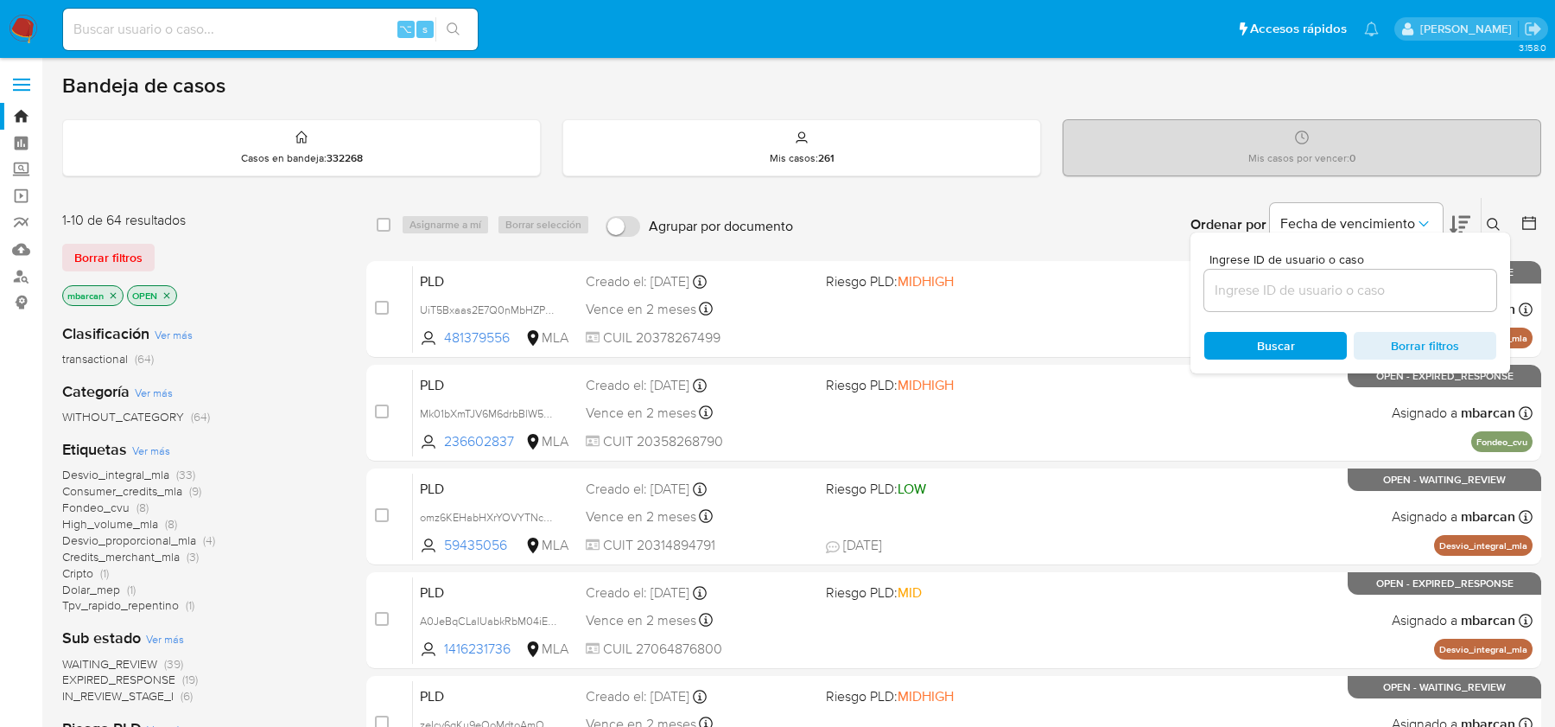
click at [1353, 284] on input at bounding box center [1350, 290] width 292 height 22
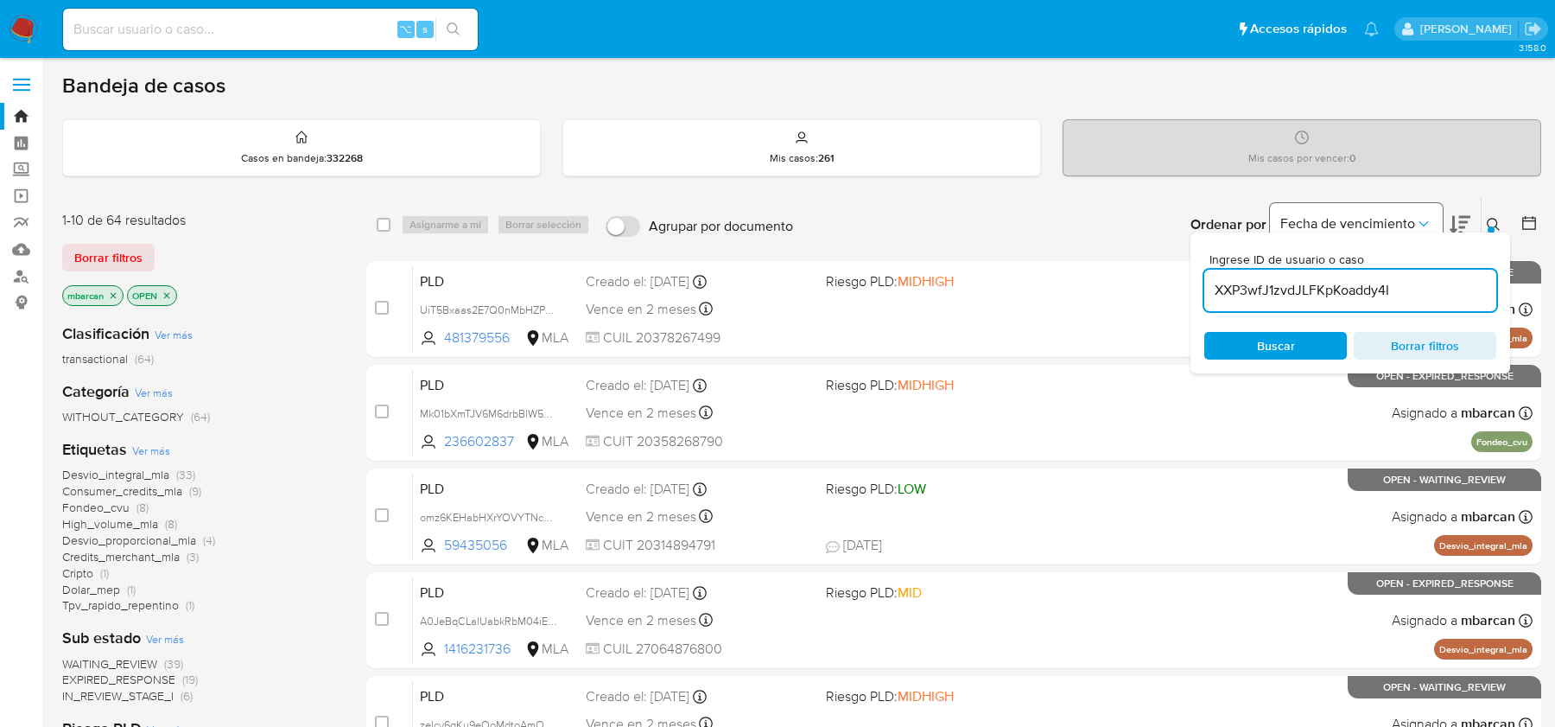
type input "XXP3wfJ1zvdJLFKpKoaddy4I"
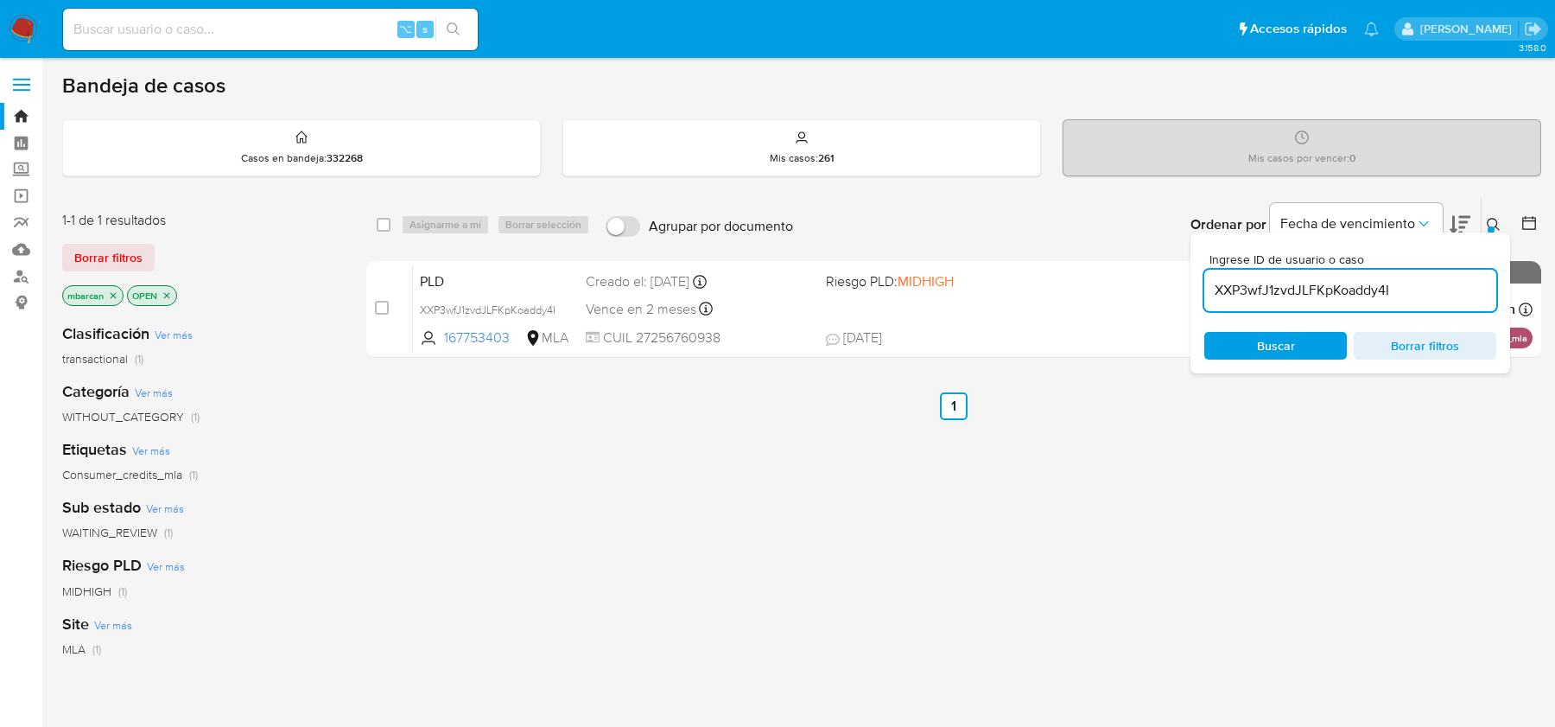
click at [1498, 222] on icon at bounding box center [1494, 225] width 14 height 14
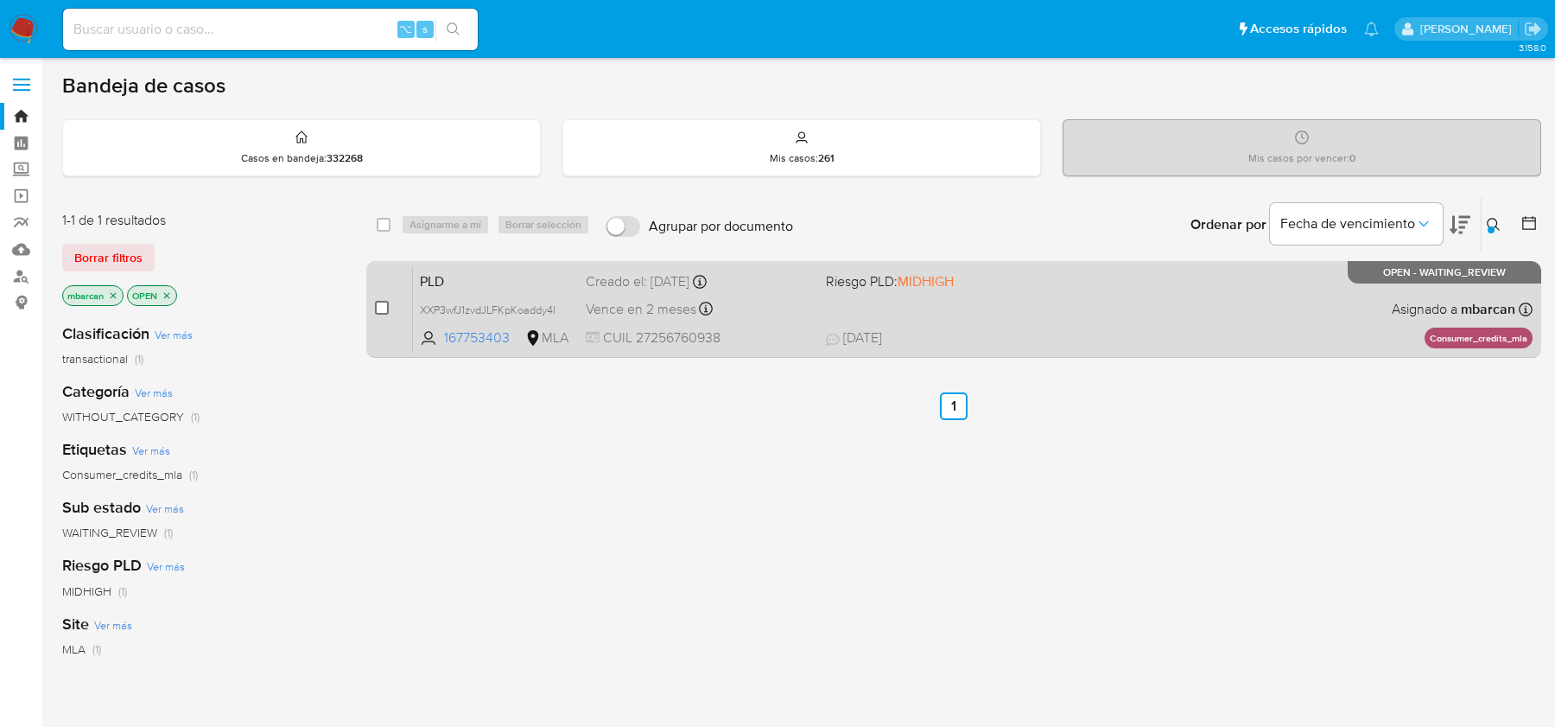
click at [382, 311] on input "checkbox" at bounding box center [382, 308] width 14 height 14
checkbox input "true"
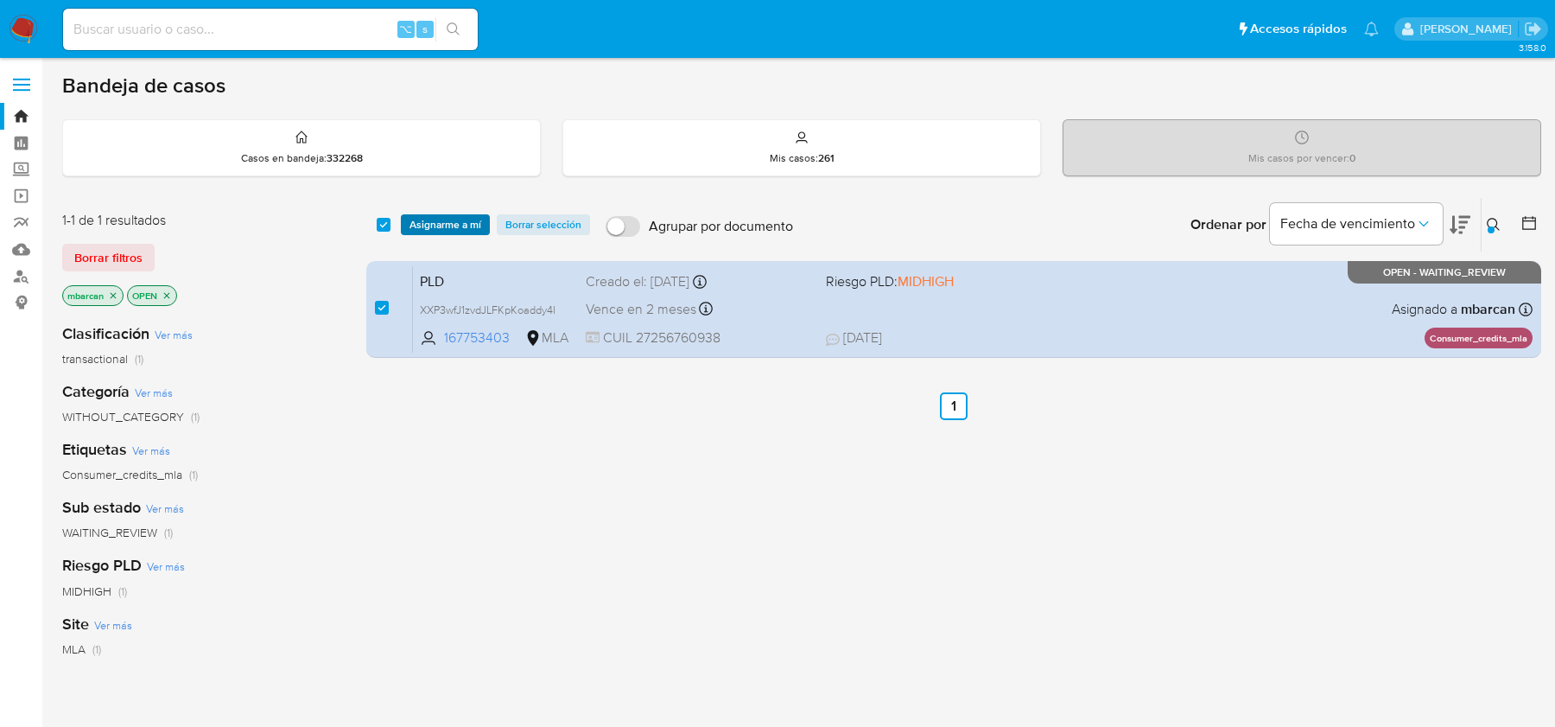
click at [448, 216] on span "Asignarme a mí" at bounding box center [446, 224] width 72 height 17
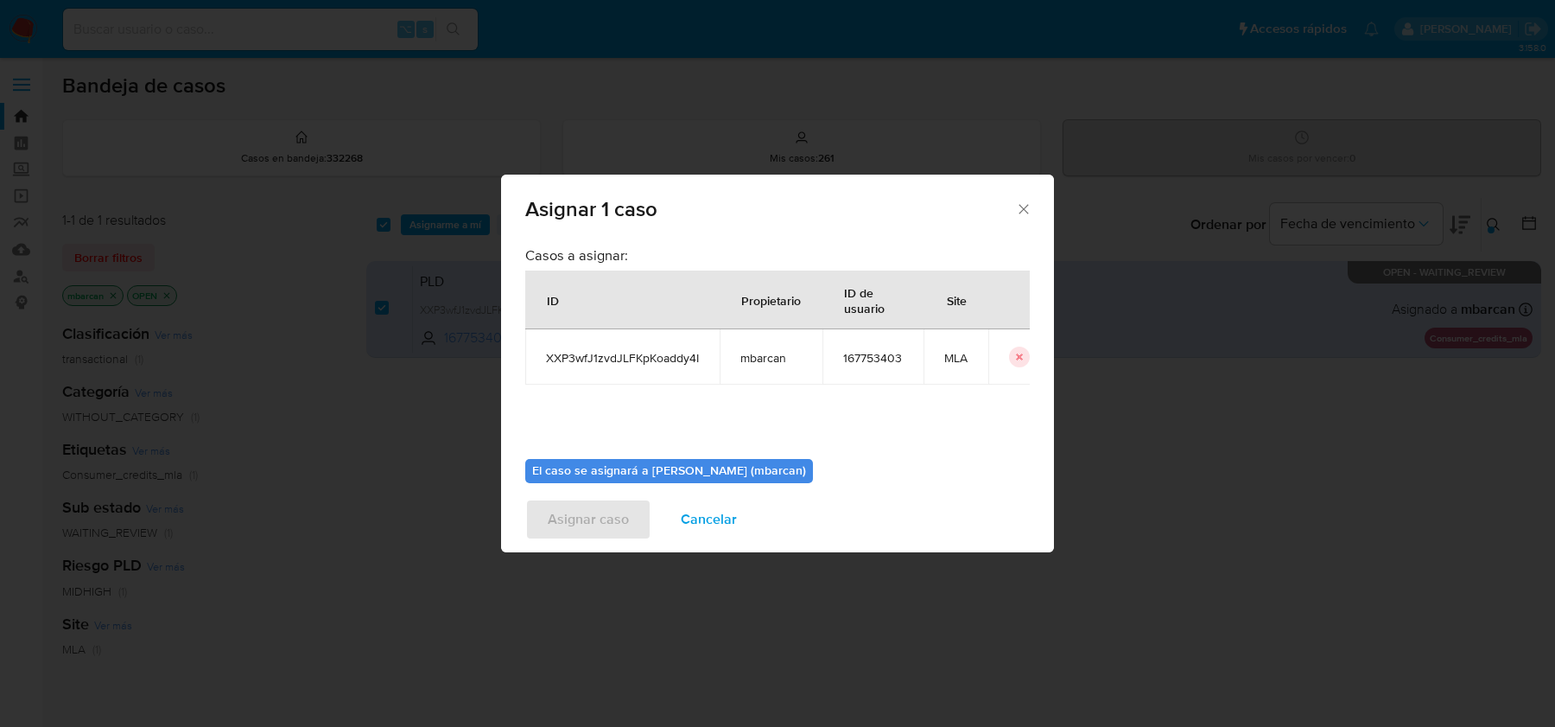
scroll to position [88, 0]
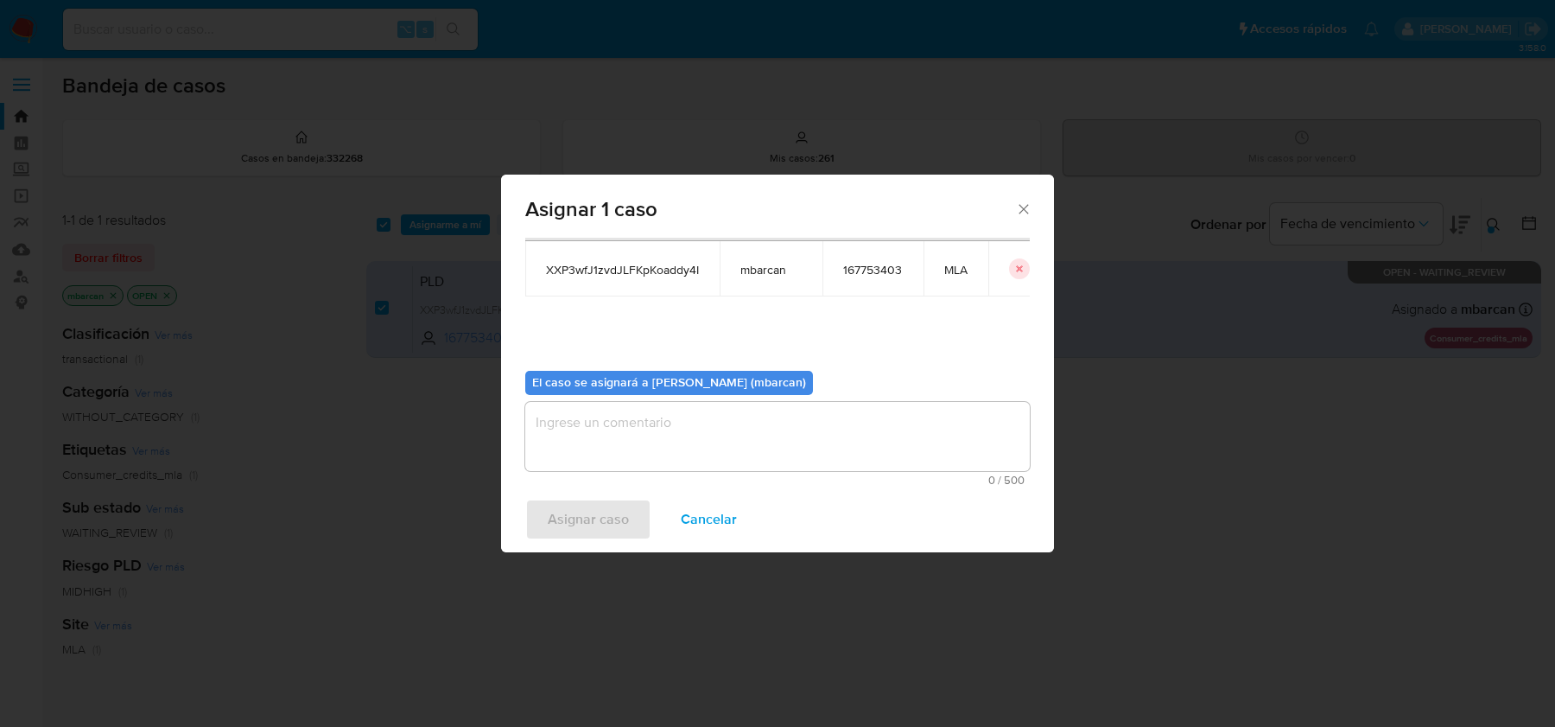
click at [575, 434] on textarea "assign-modal" at bounding box center [777, 436] width 505 height 69
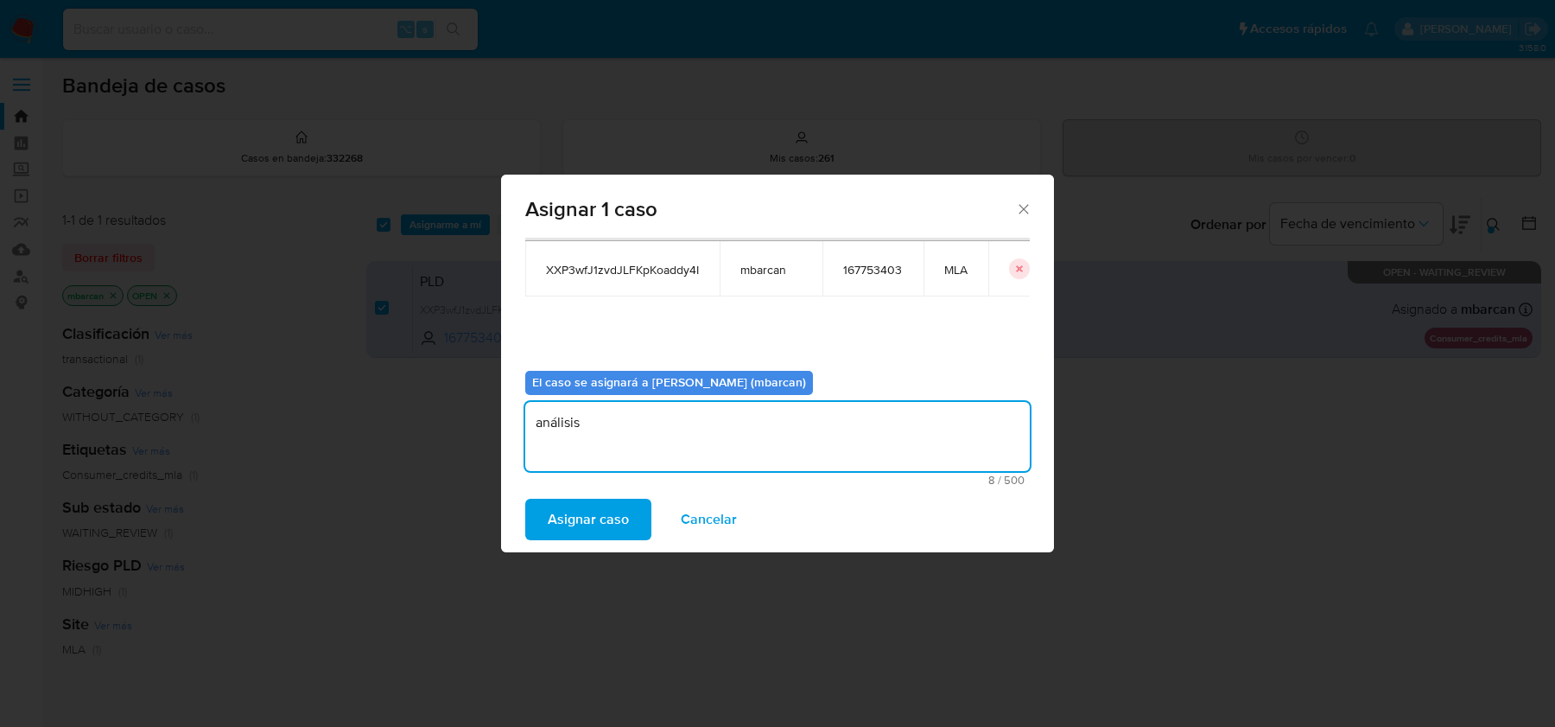
type textarea "análisis"
click at [516, 520] on div "Asignar caso Cancelar" at bounding box center [777, 519] width 553 height 66
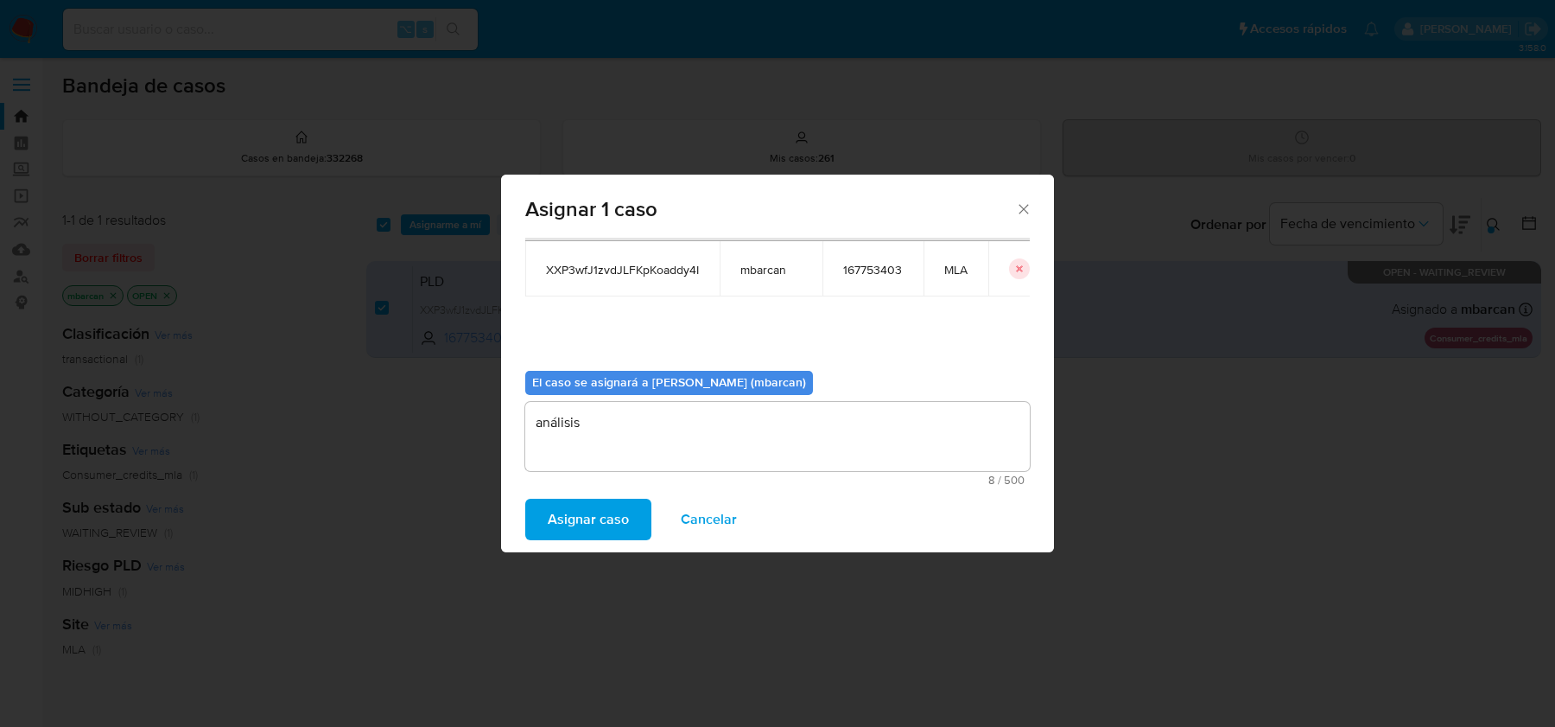
click at [568, 521] on span "Asignar caso" at bounding box center [588, 519] width 81 height 38
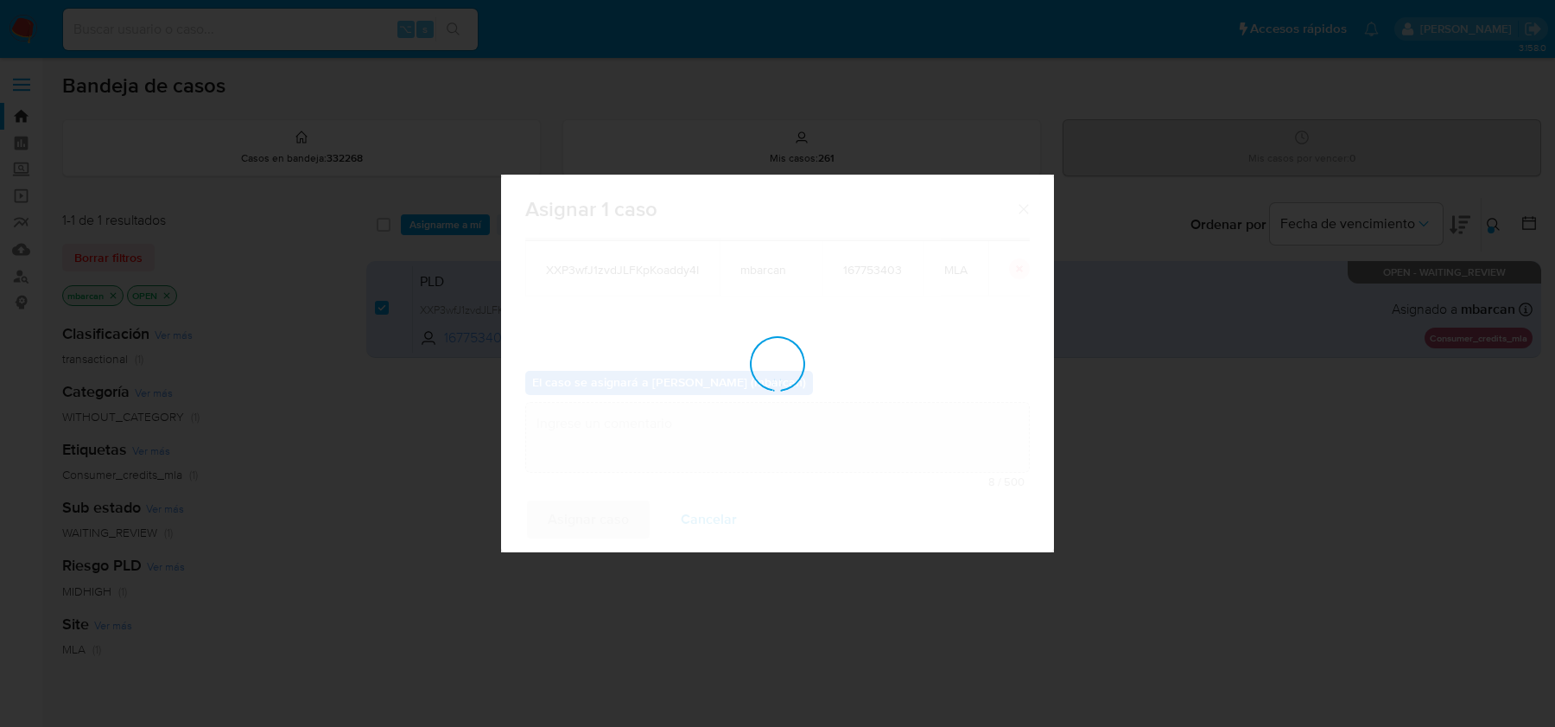
checkbox input "false"
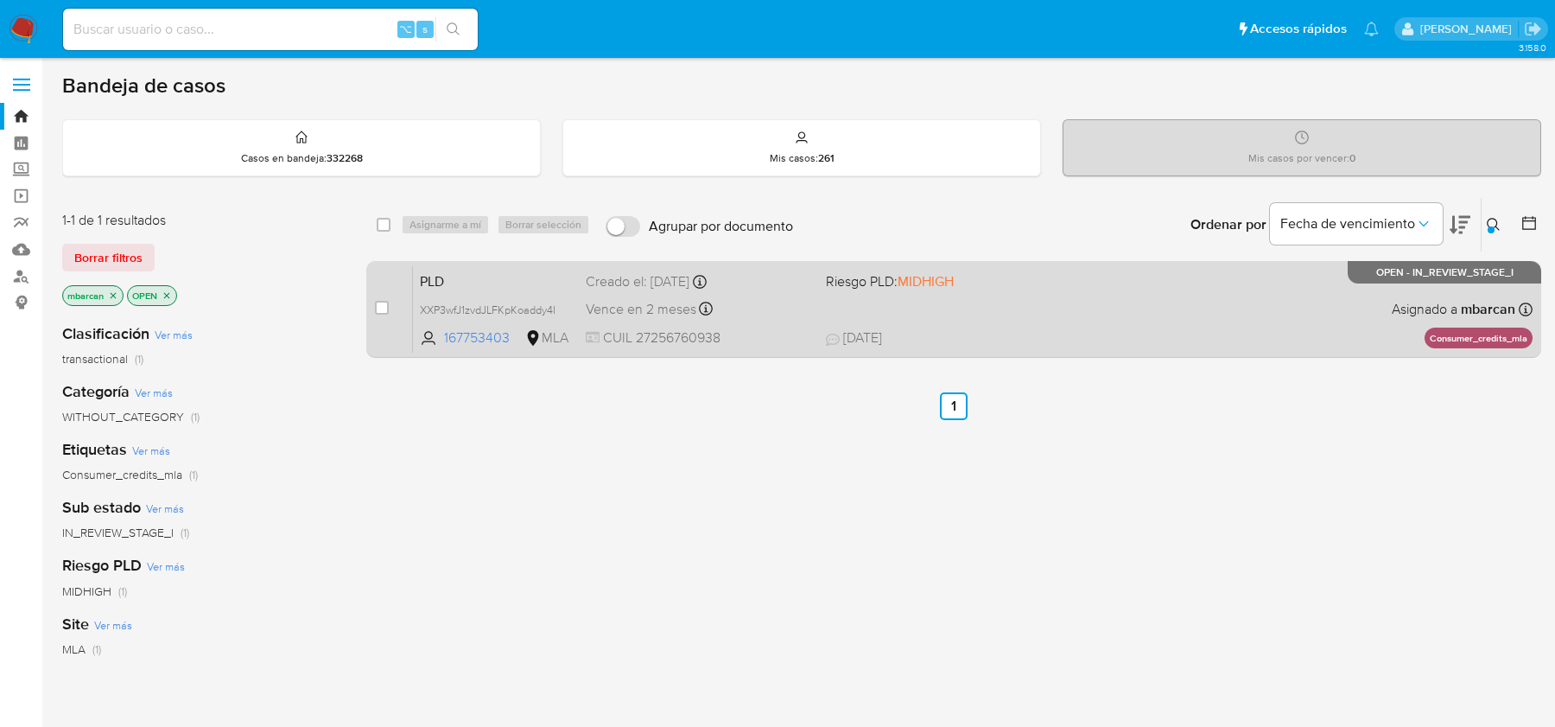
click at [524, 270] on span "PLD" at bounding box center [496, 280] width 152 height 22
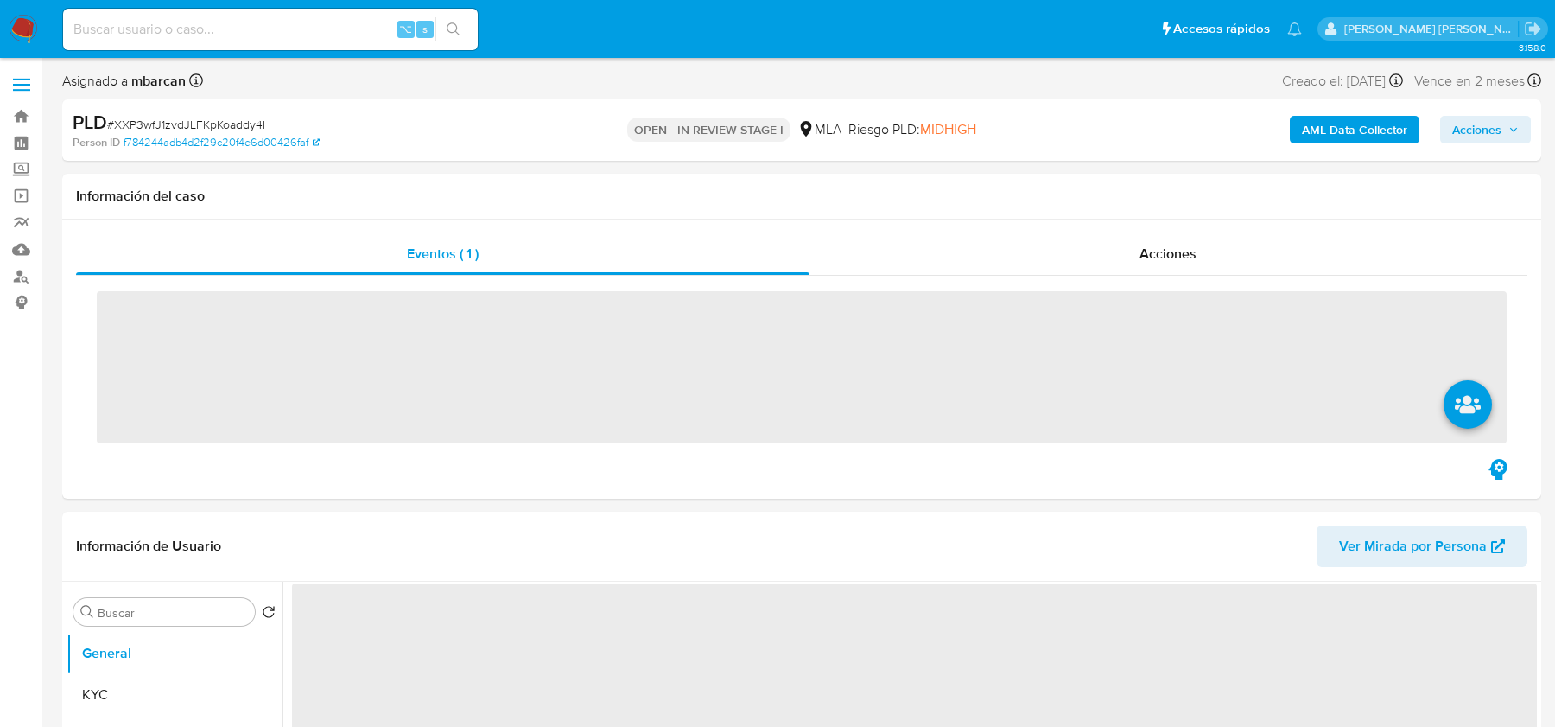
click at [186, 124] on span "# XXP3wfJ1zvdJLFKpKoaddy4I" at bounding box center [186, 124] width 158 height 17
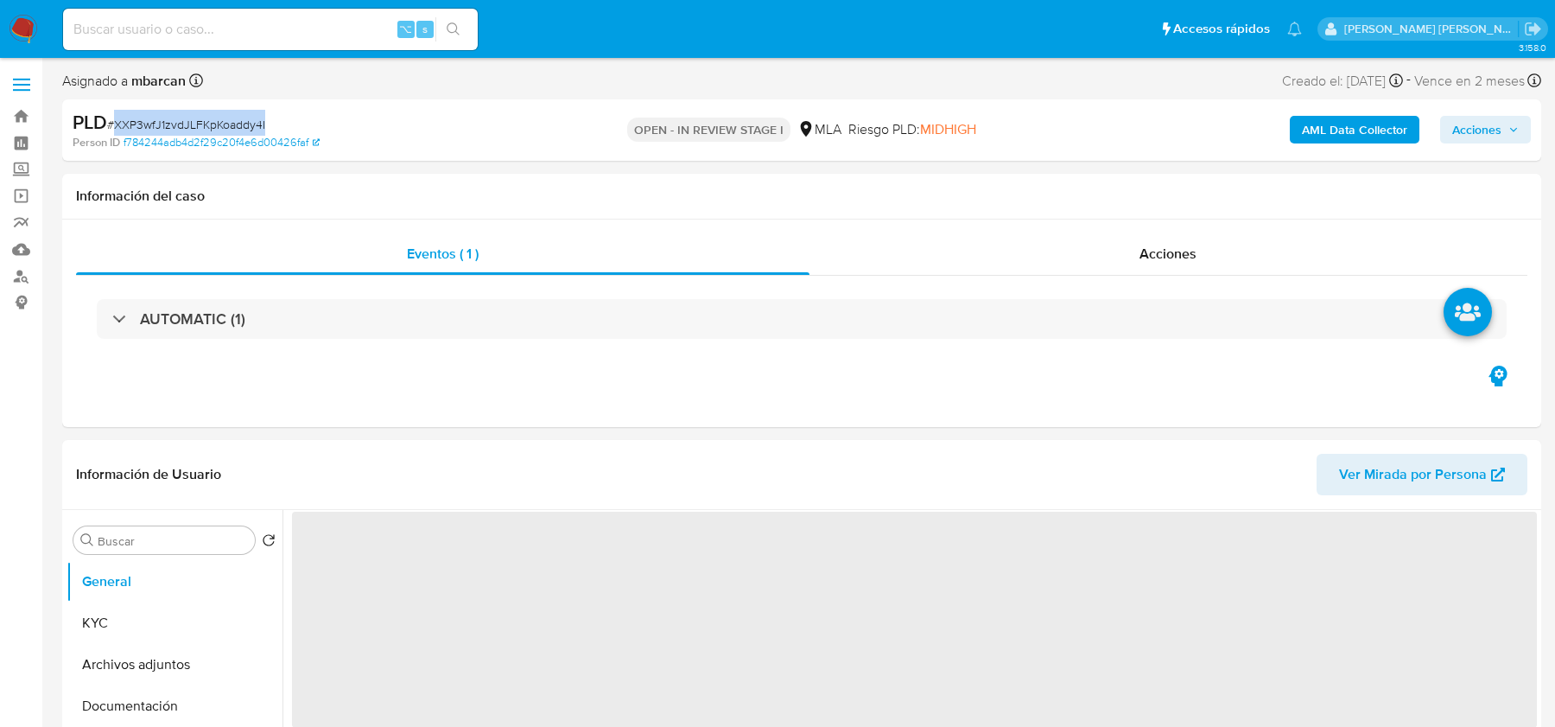
click at [186, 124] on span "# XXP3wfJ1zvdJLFKpKoaddy4I" at bounding box center [186, 124] width 158 height 17
copy span "XXP3wfJ1zvdJLFKpKoaddy4I"
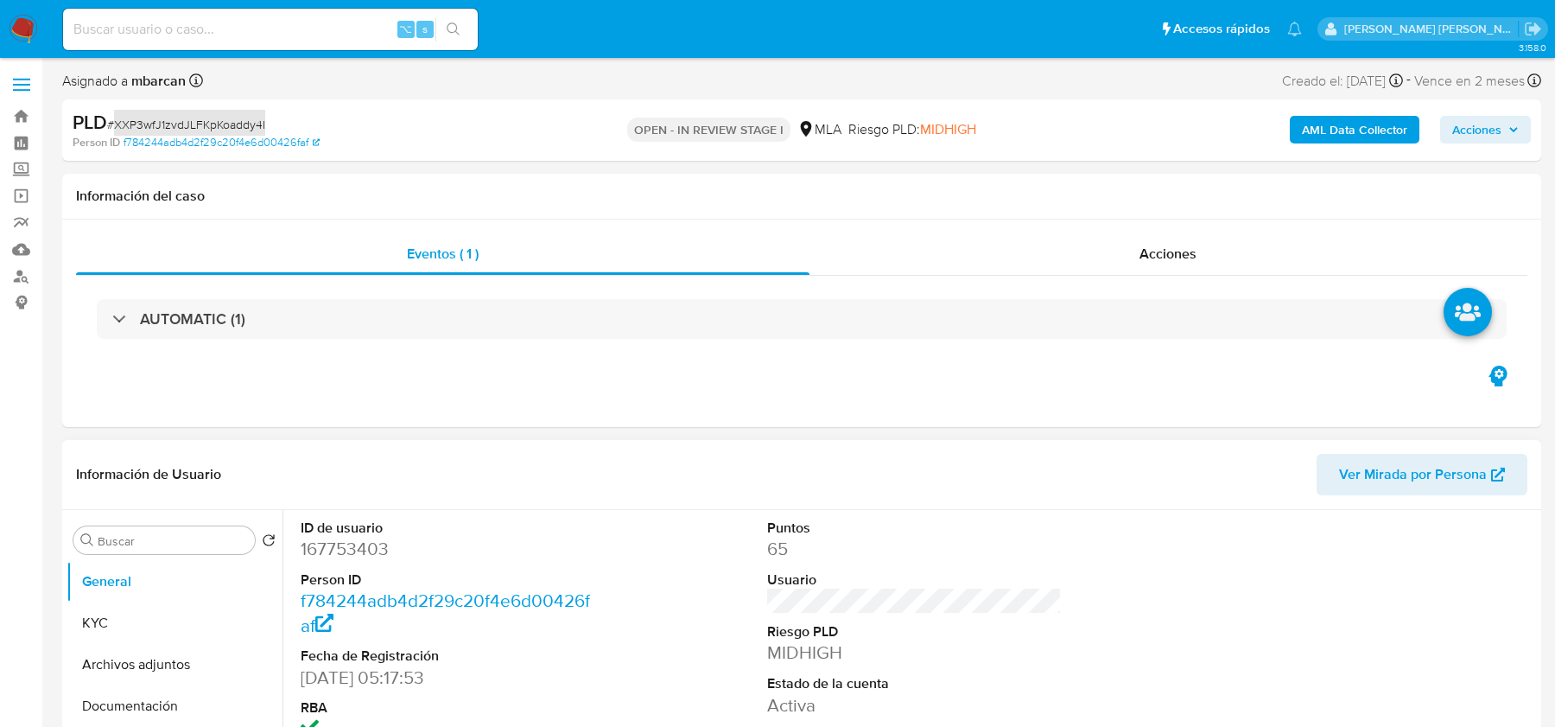
select select "10"
click at [350, 541] on dd "167753403" at bounding box center [448, 549] width 294 height 24
copy dd "167753403"
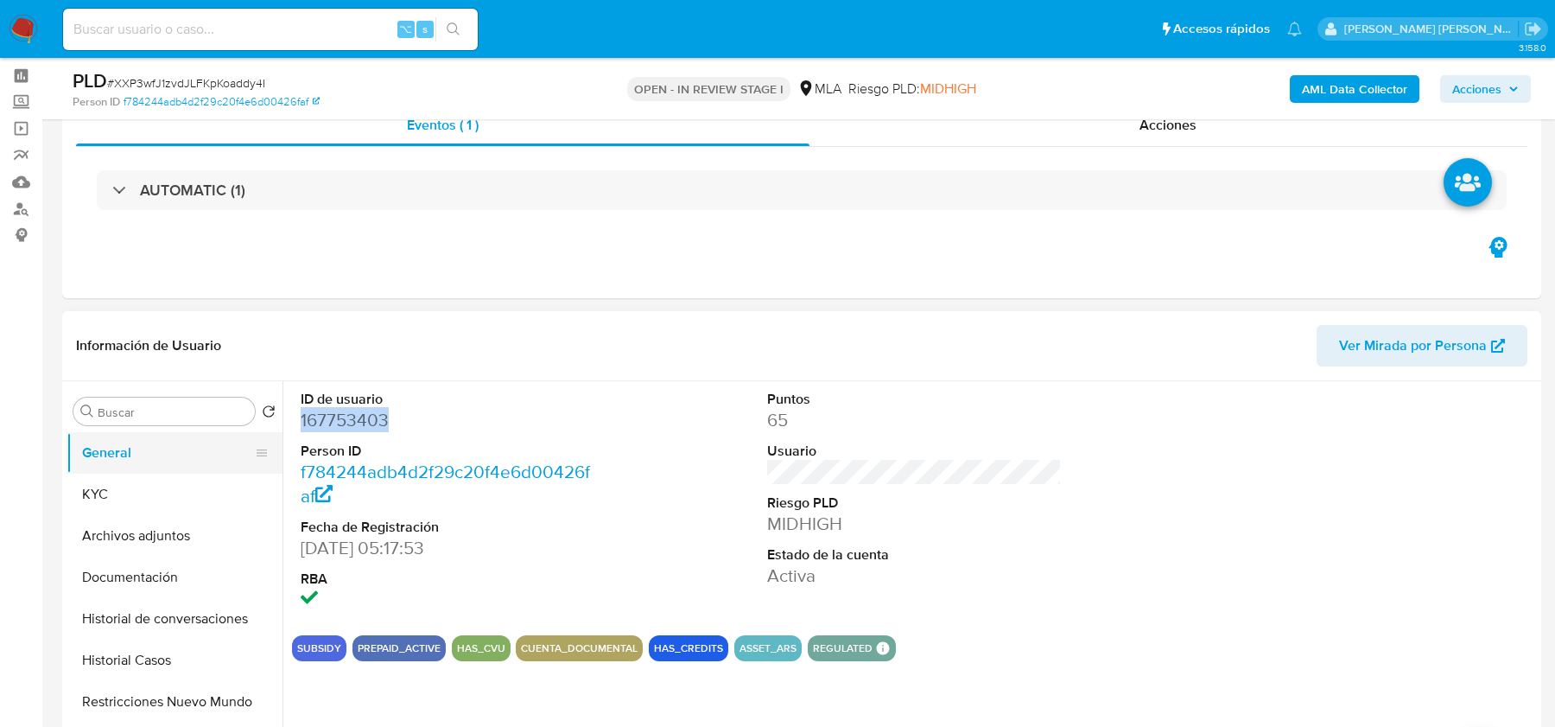
scroll to position [123, 0]
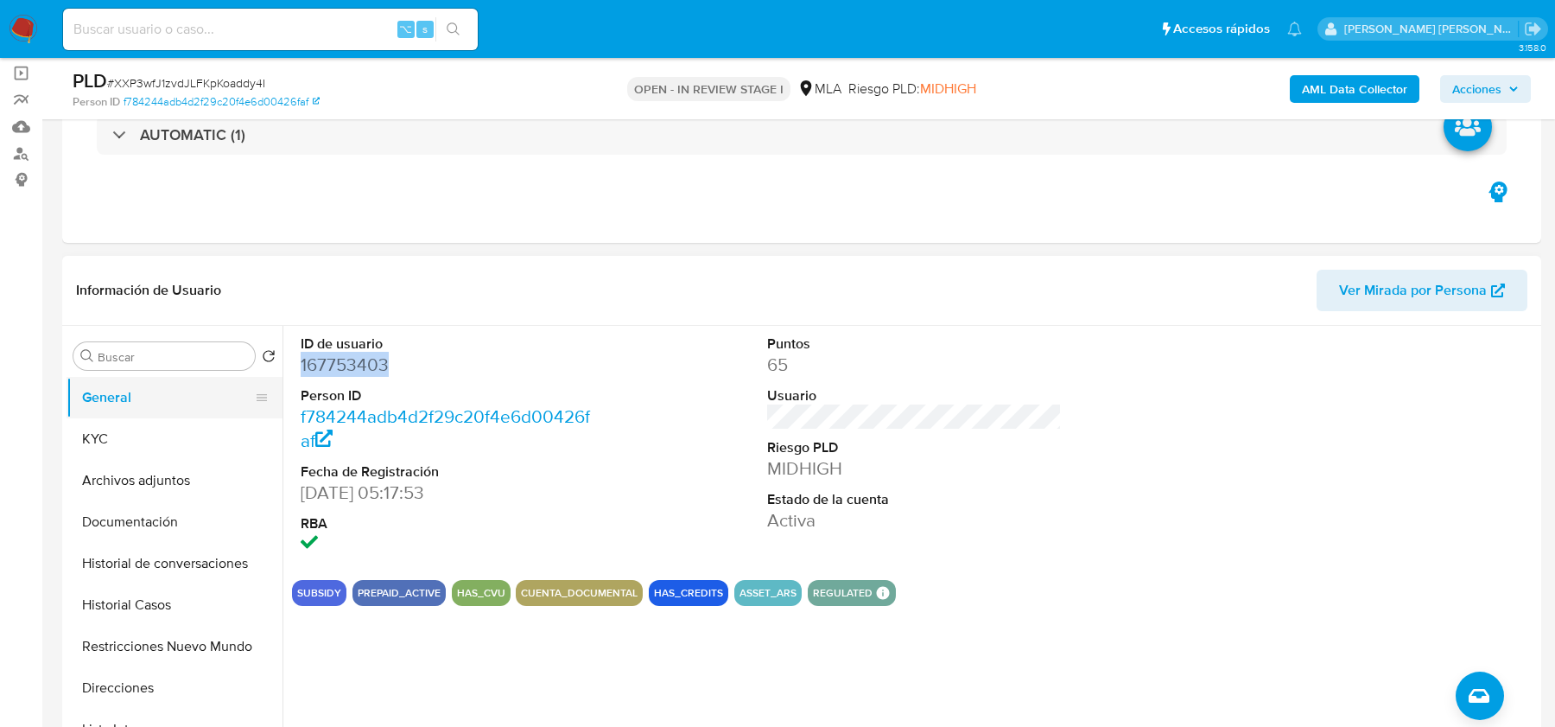
click at [103, 408] on button "General" at bounding box center [168, 397] width 202 height 41
click at [102, 423] on button "KYC" at bounding box center [168, 438] width 202 height 41
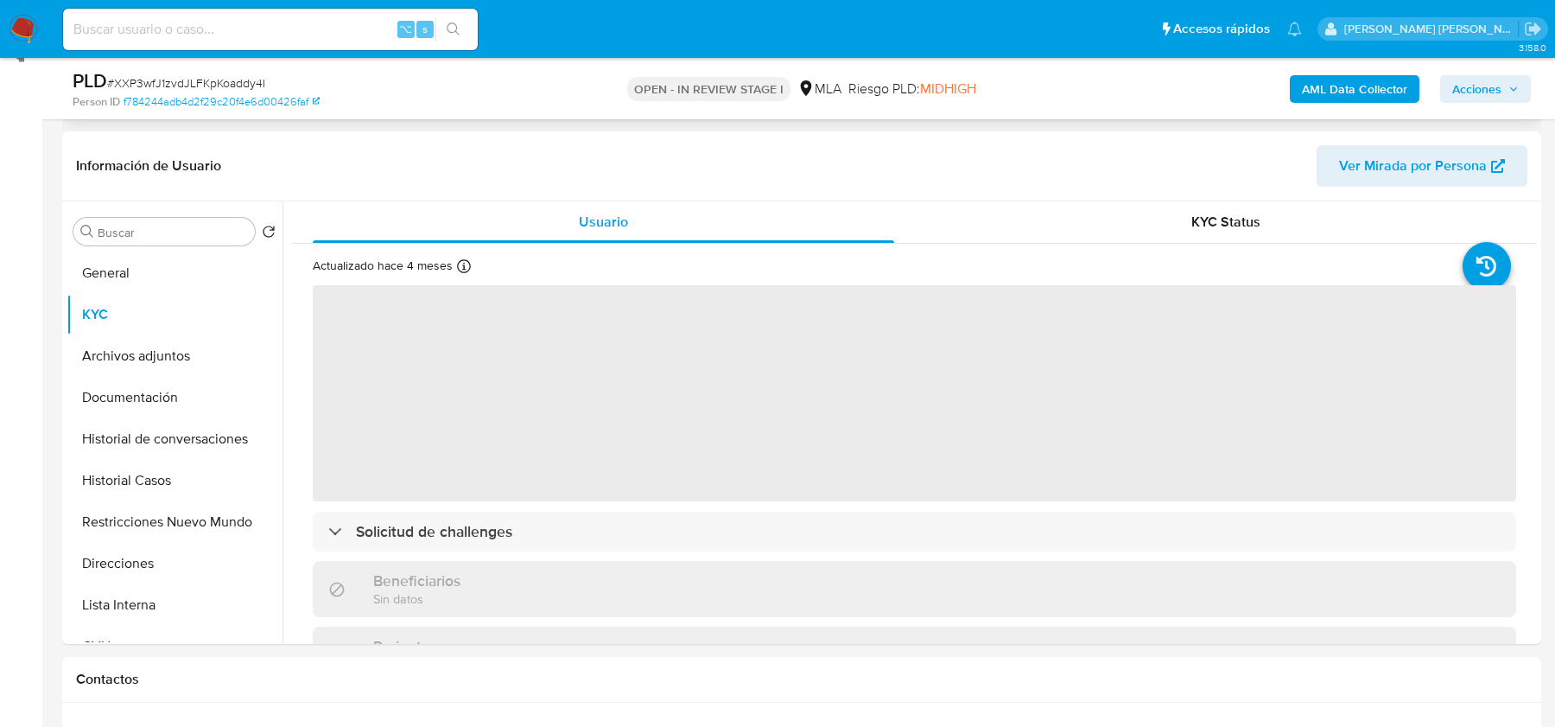
scroll to position [308, 0]
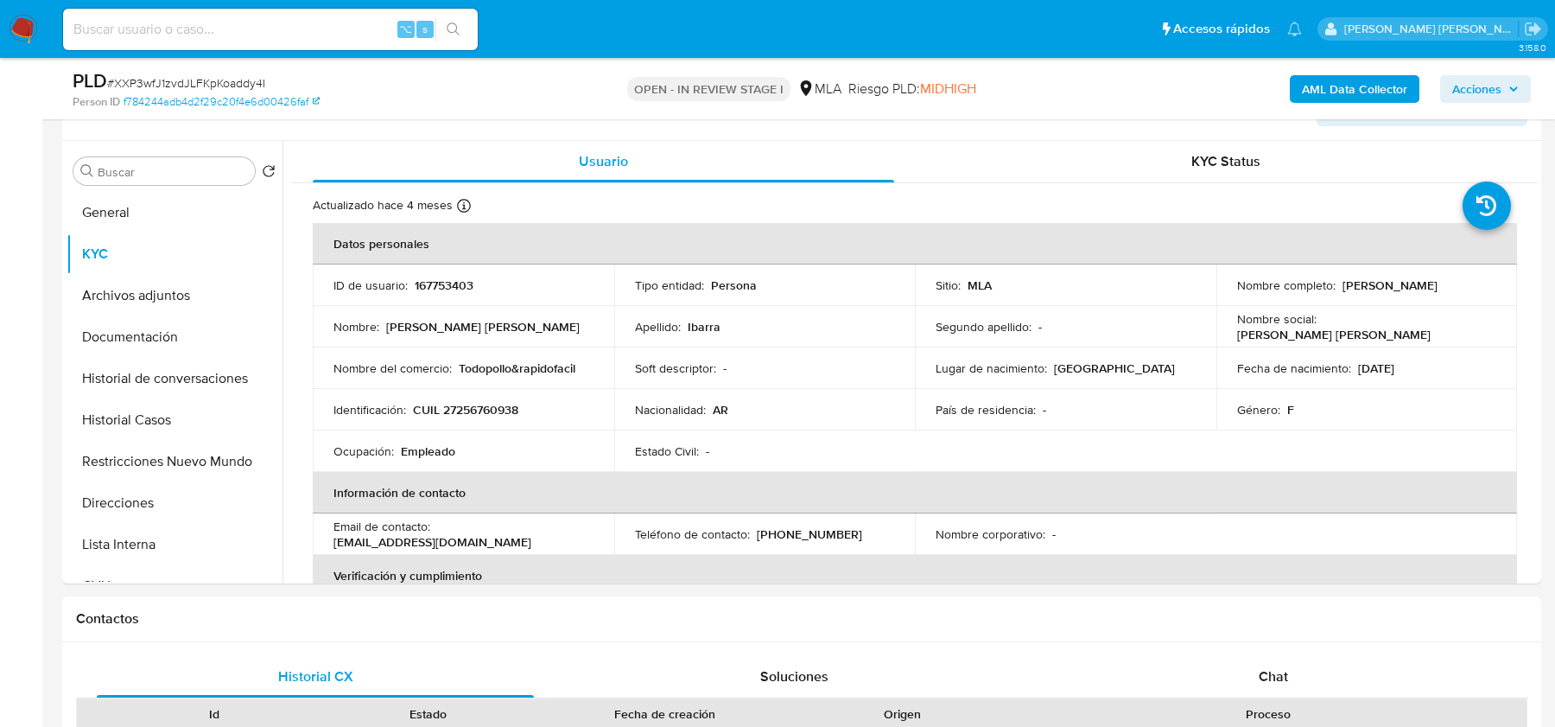
click at [1341, 89] on b "AML Data Collector" at bounding box center [1354, 89] width 105 height 28
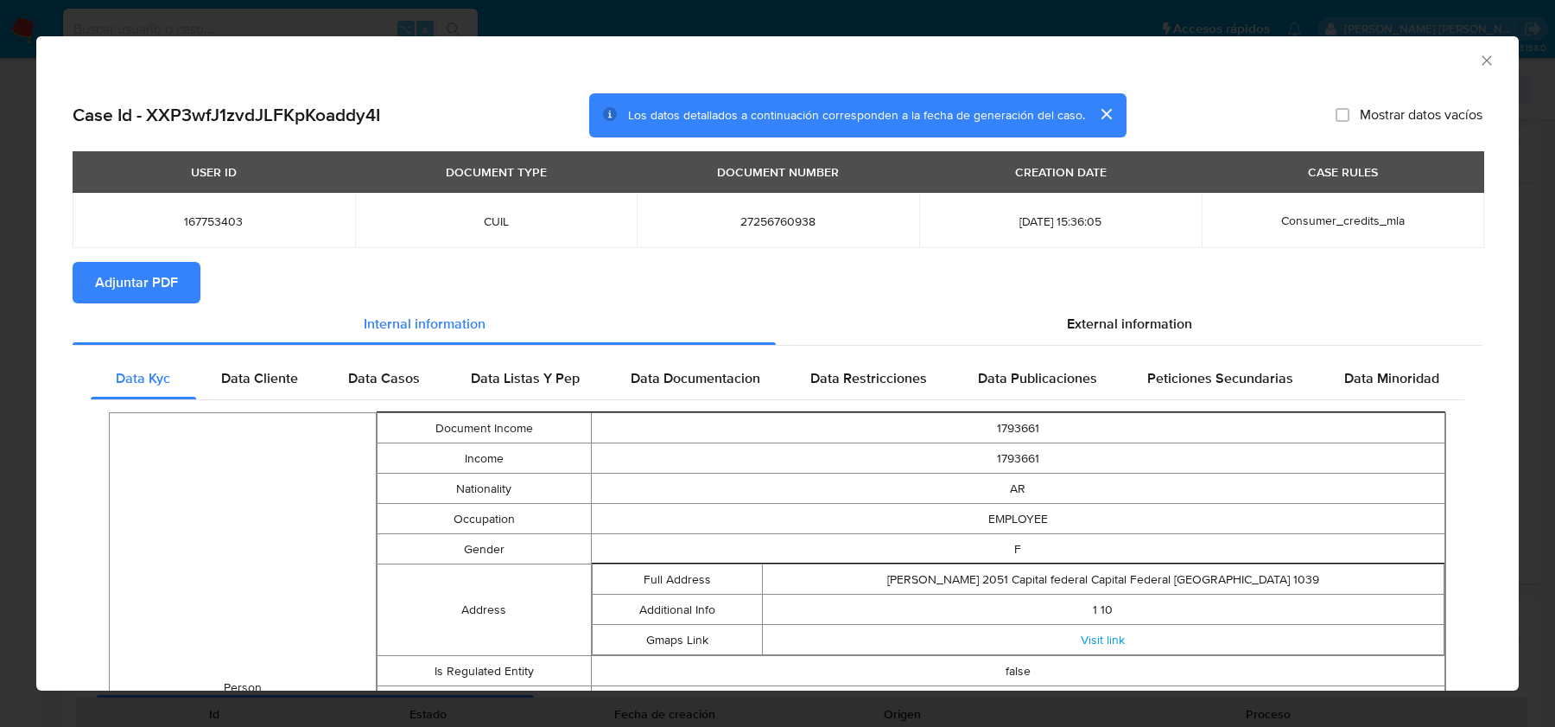
click at [118, 257] on div "USER ID DOCUMENT TYPE DOCUMENT NUMBER CREATION DATE CASE RULES 167753403 CUIL 2…" at bounding box center [778, 206] width 1410 height 111
click at [143, 266] on span "Adjuntar PDF" at bounding box center [136, 283] width 83 height 38
click at [1078, 319] on span "External information" at bounding box center [1129, 327] width 125 height 20
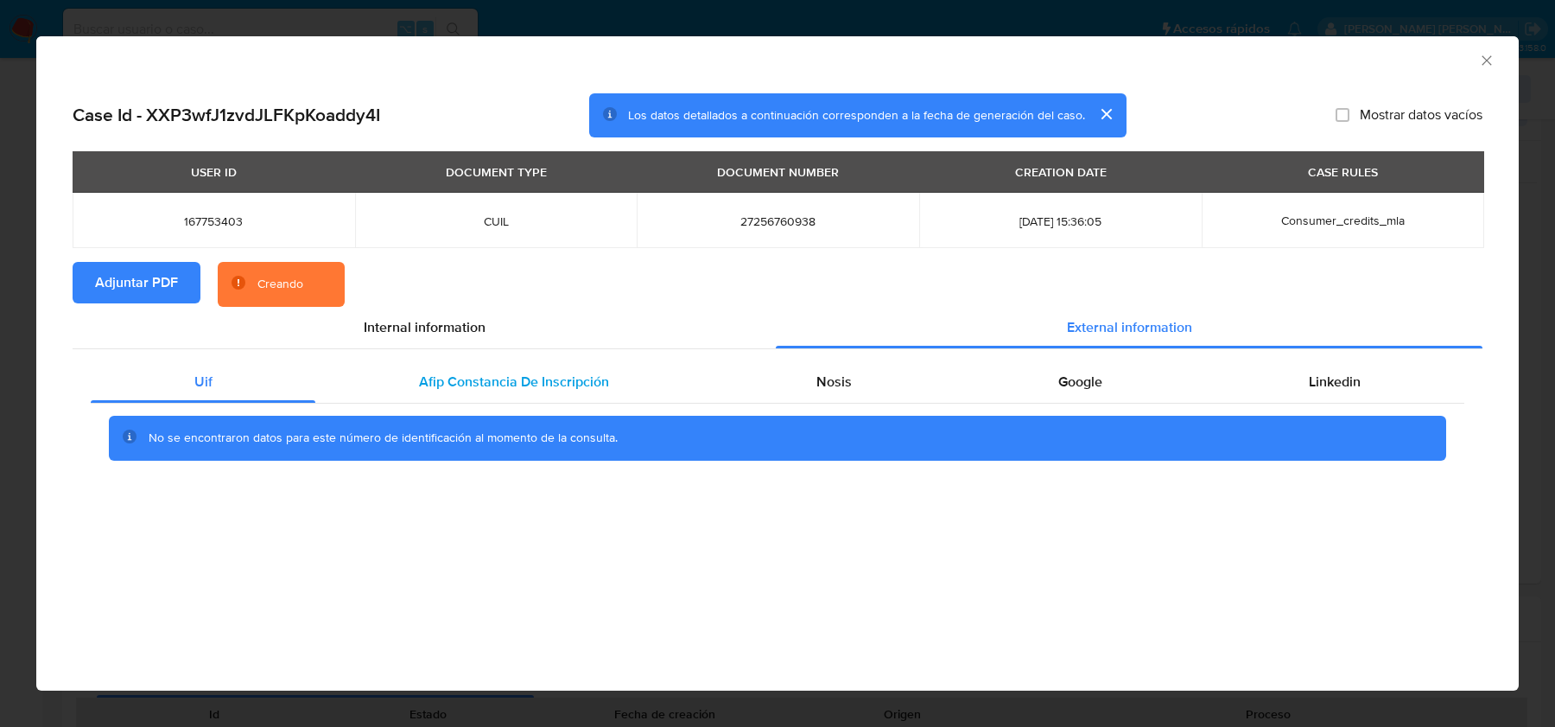
click at [648, 372] on div "Afip Constancia De Inscripción" at bounding box center [513, 381] width 397 height 41
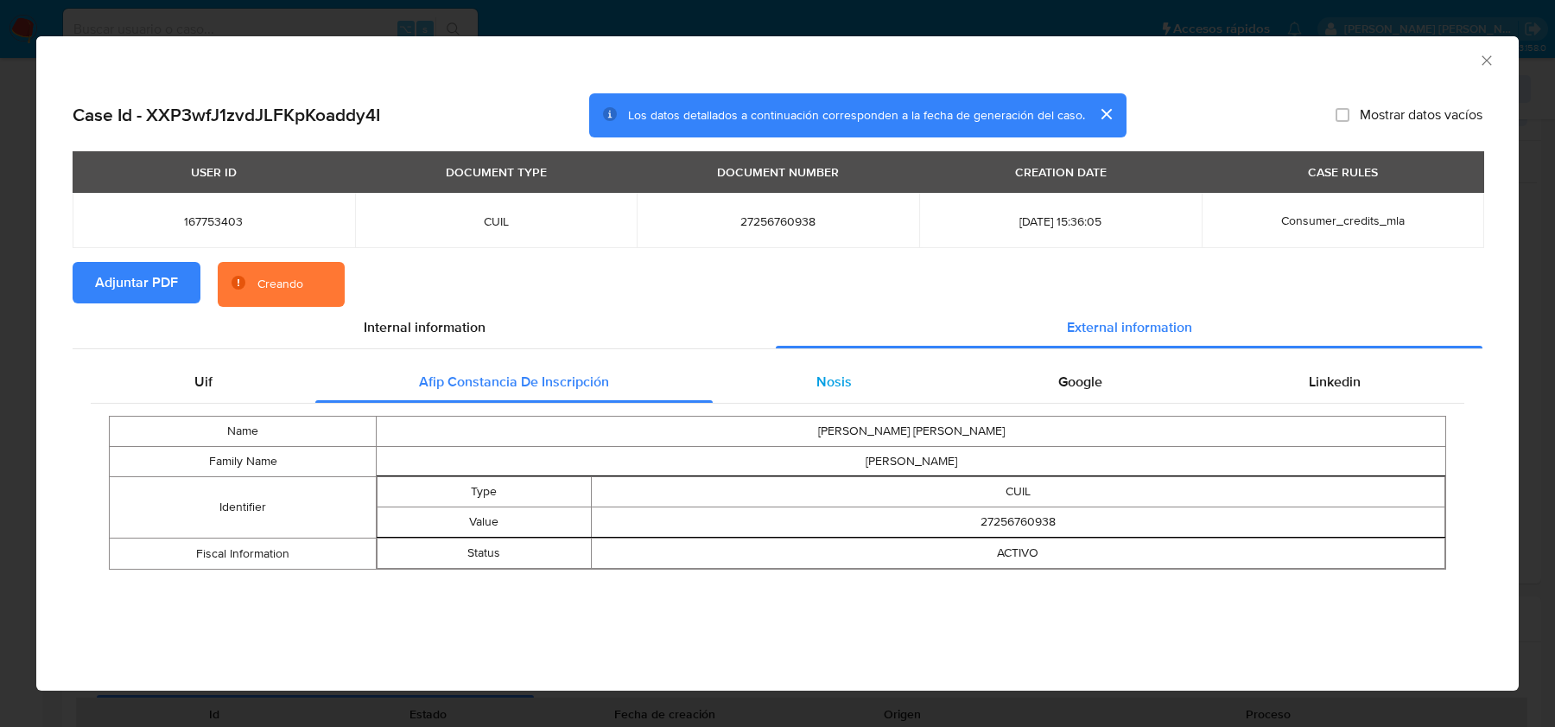
click at [876, 384] on div "Nosis" at bounding box center [834, 381] width 242 height 41
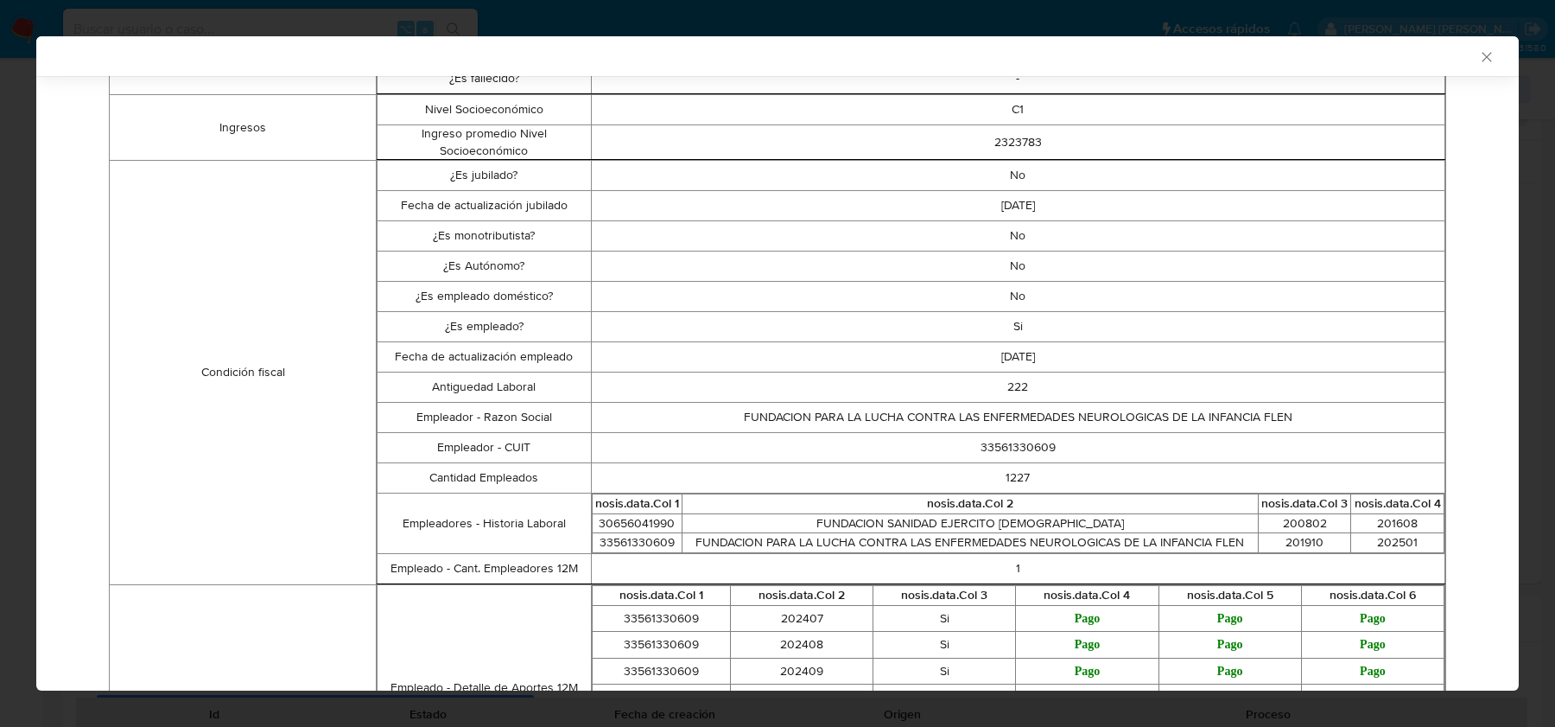
scroll to position [99, 0]
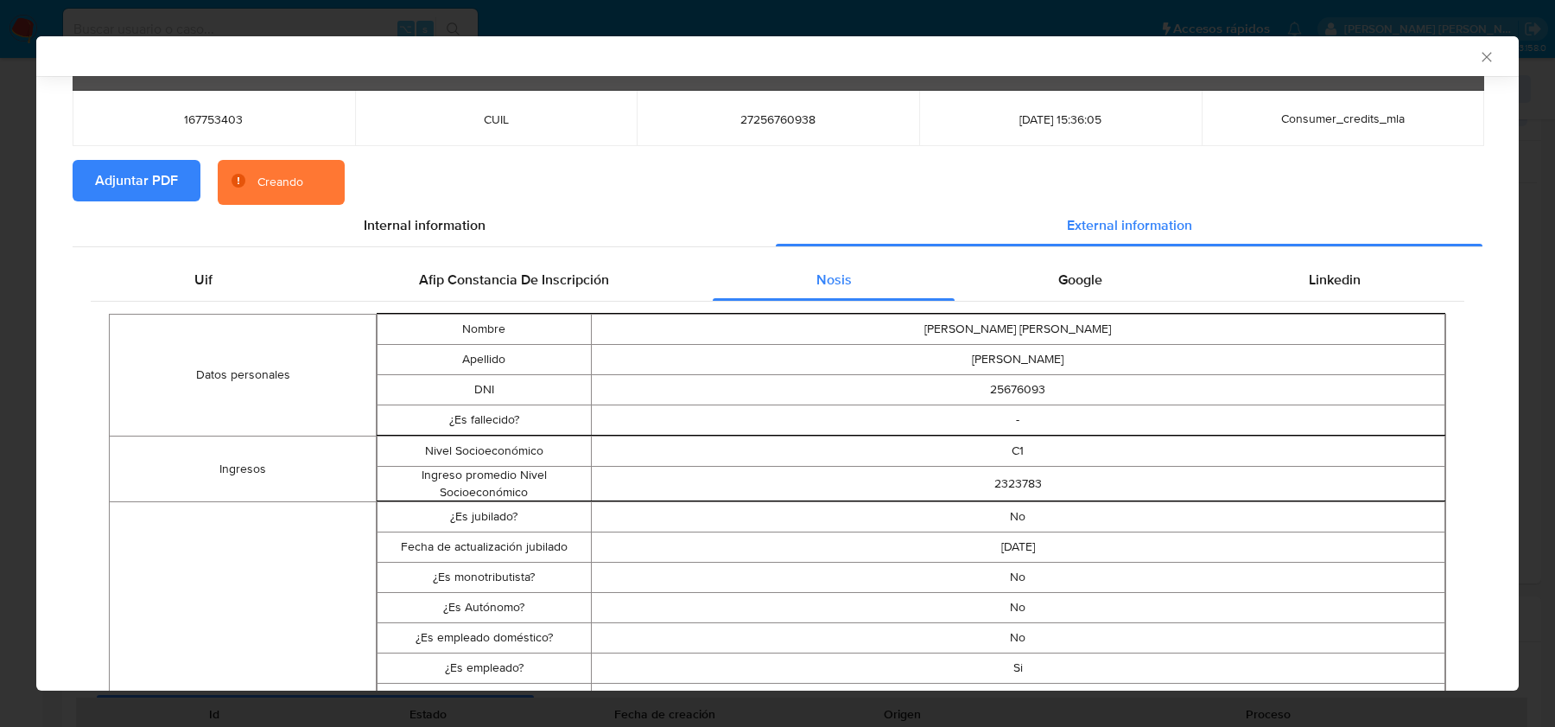
click at [1104, 270] on div "Google" at bounding box center [1080, 279] width 251 height 41
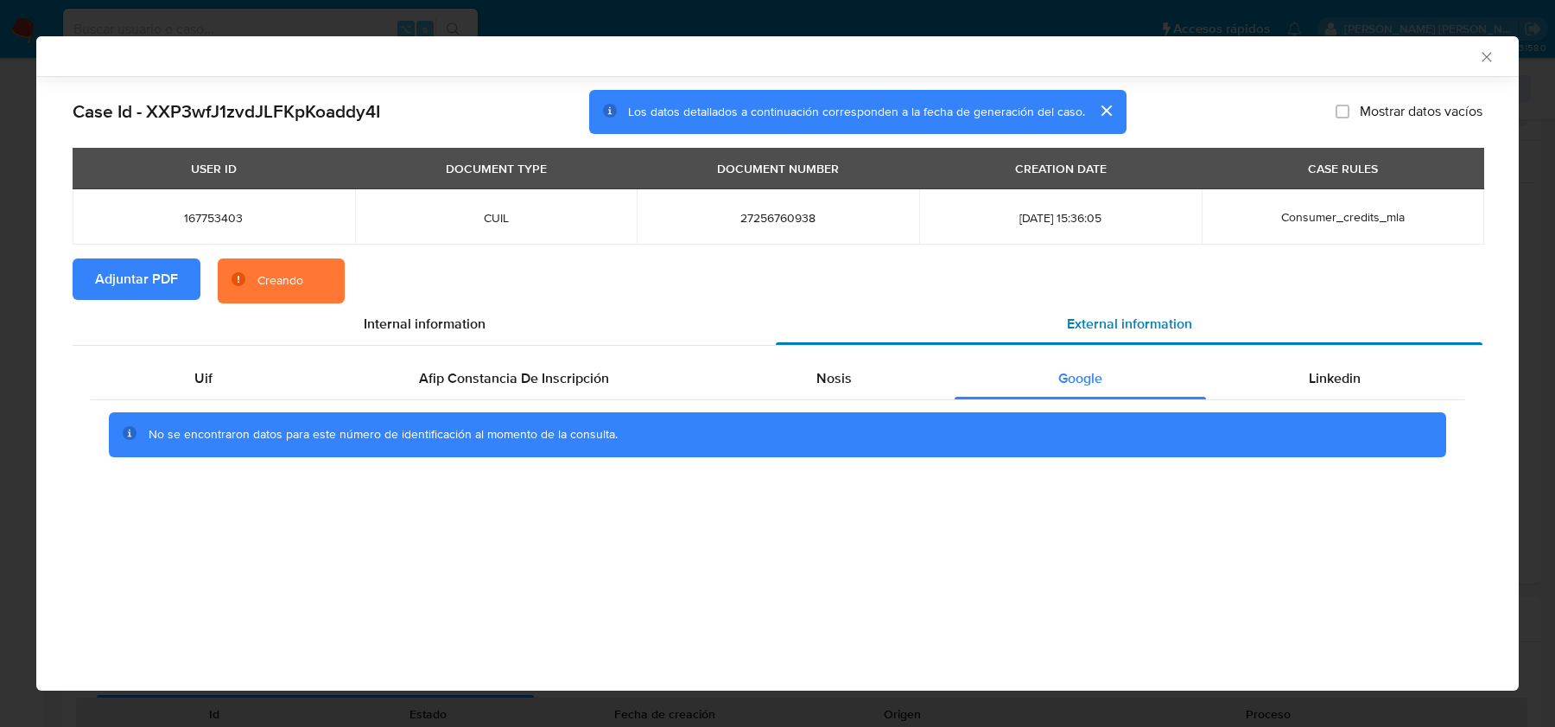
scroll to position [0, 0]
drag, startPoint x: 1338, startPoint y: 378, endPoint x: 1309, endPoint y: 378, distance: 28.5
click at [1338, 378] on span "Linkedin" at bounding box center [1335, 378] width 52 height 20
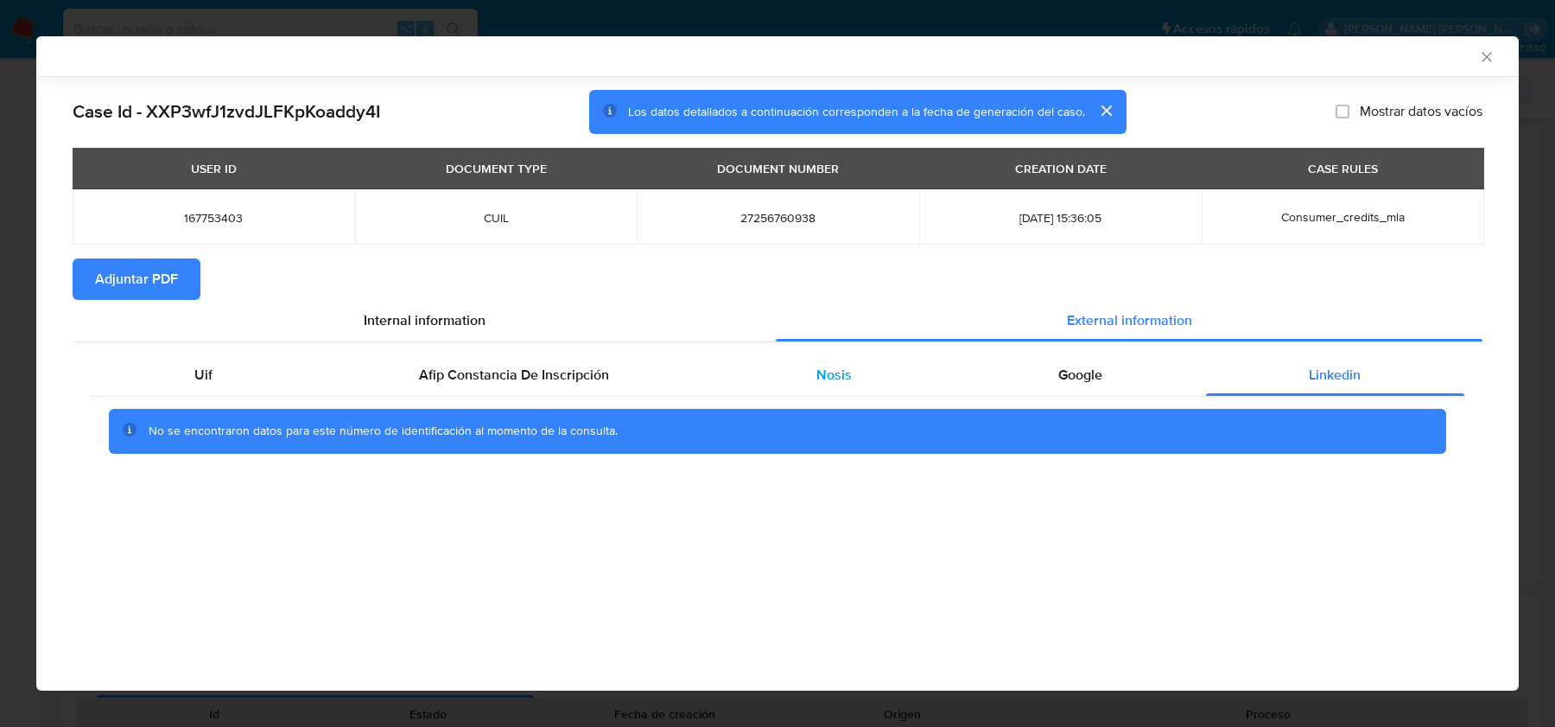
click at [865, 366] on div "Nosis" at bounding box center [834, 374] width 242 height 41
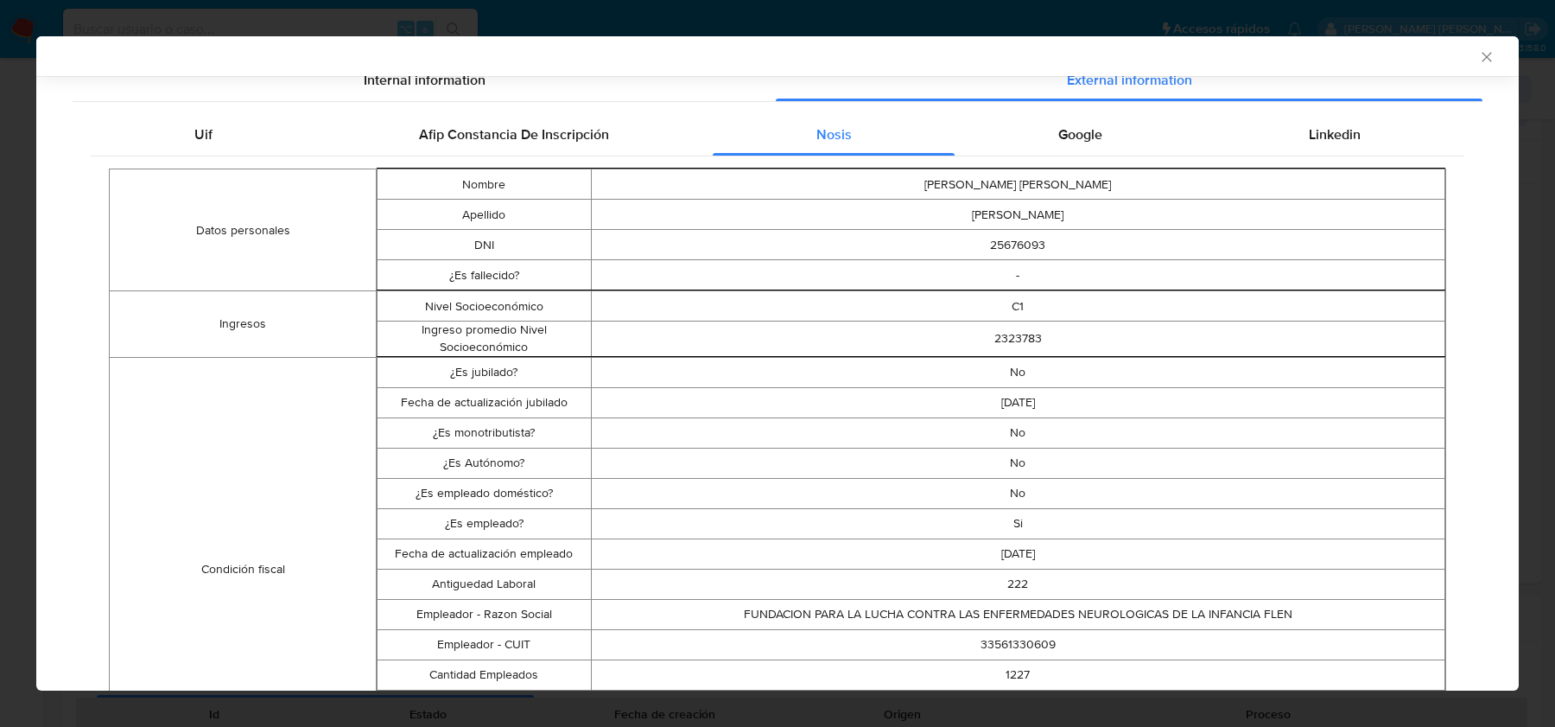
scroll to position [476, 0]
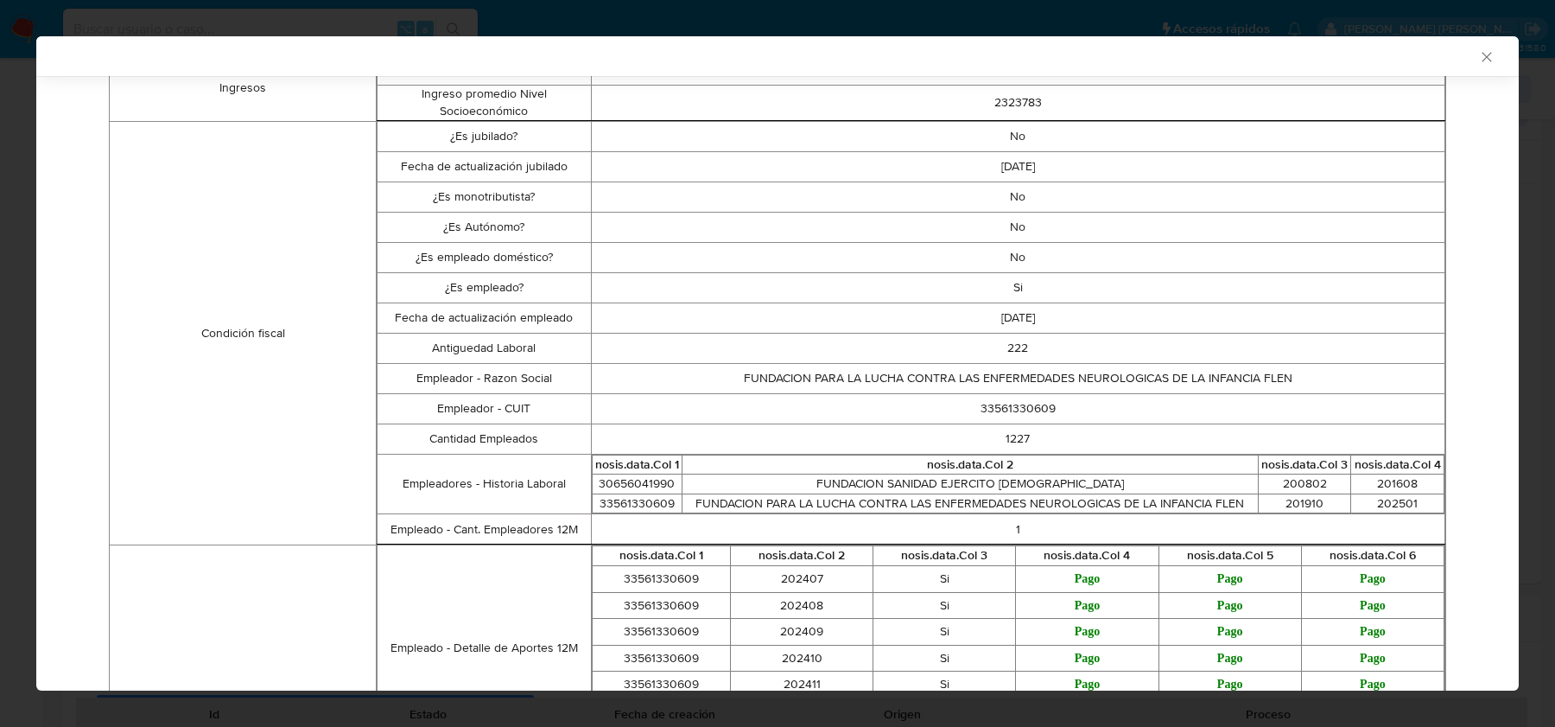
click at [1013, 397] on td "33561330609" at bounding box center [1018, 408] width 855 height 30
copy td "33561330609"
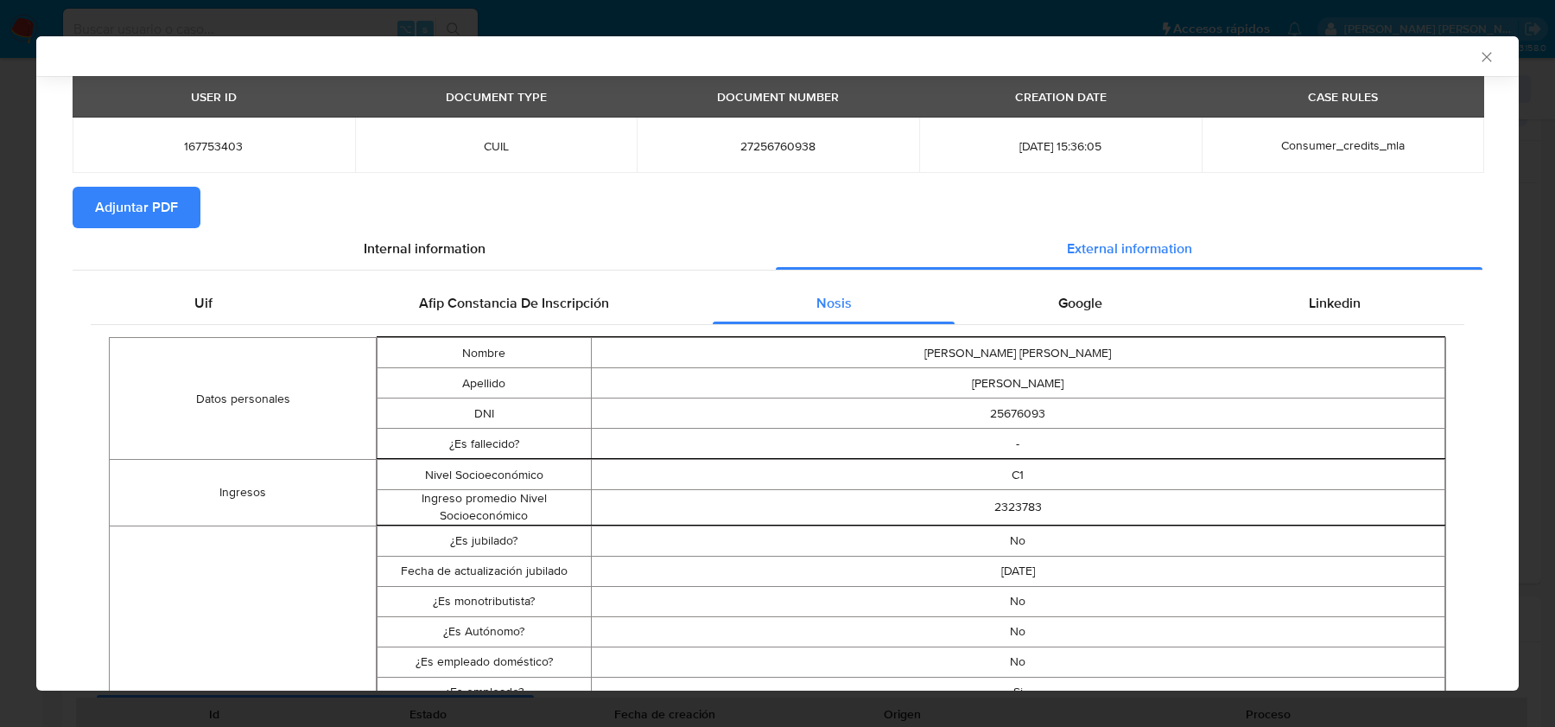
scroll to position [51, 0]
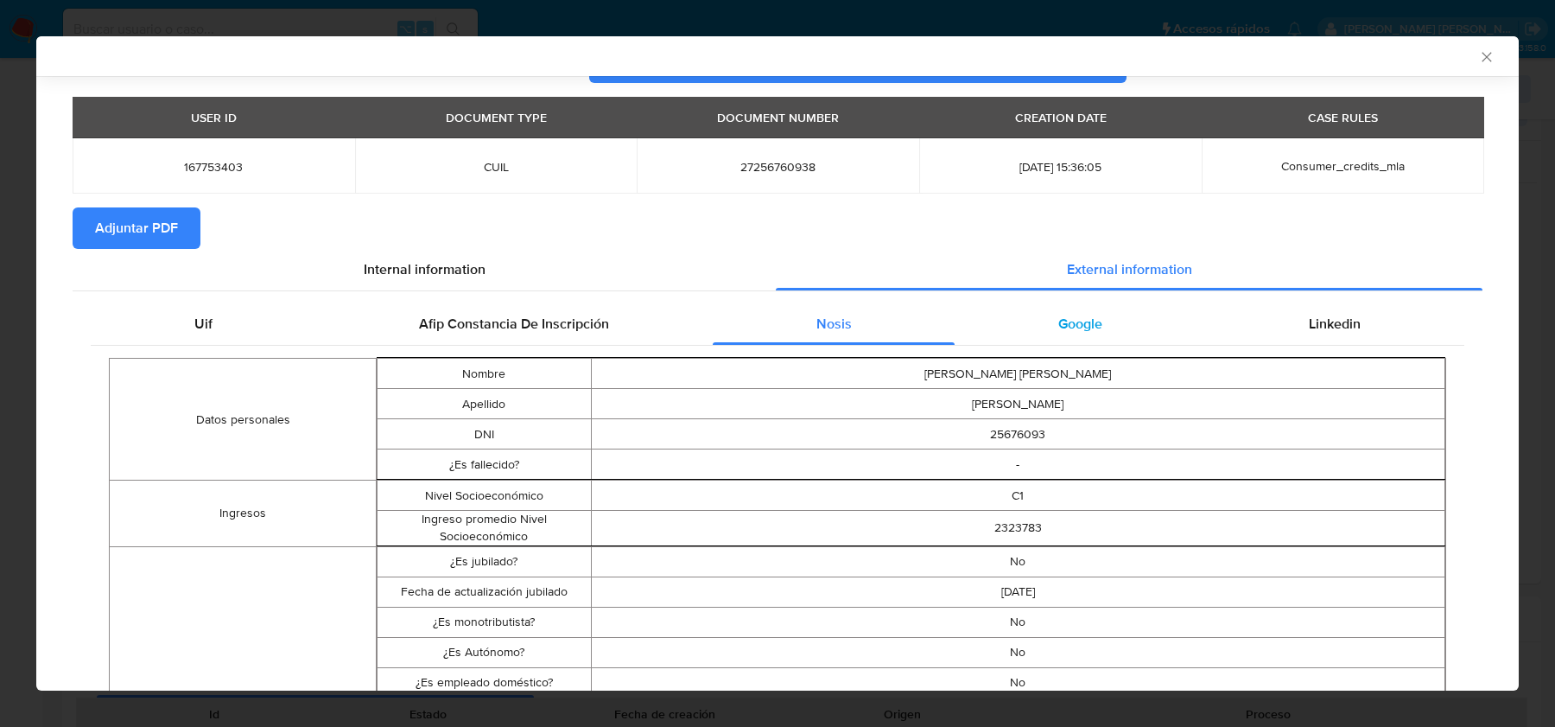
click at [1041, 338] on div "Google" at bounding box center [1080, 323] width 251 height 41
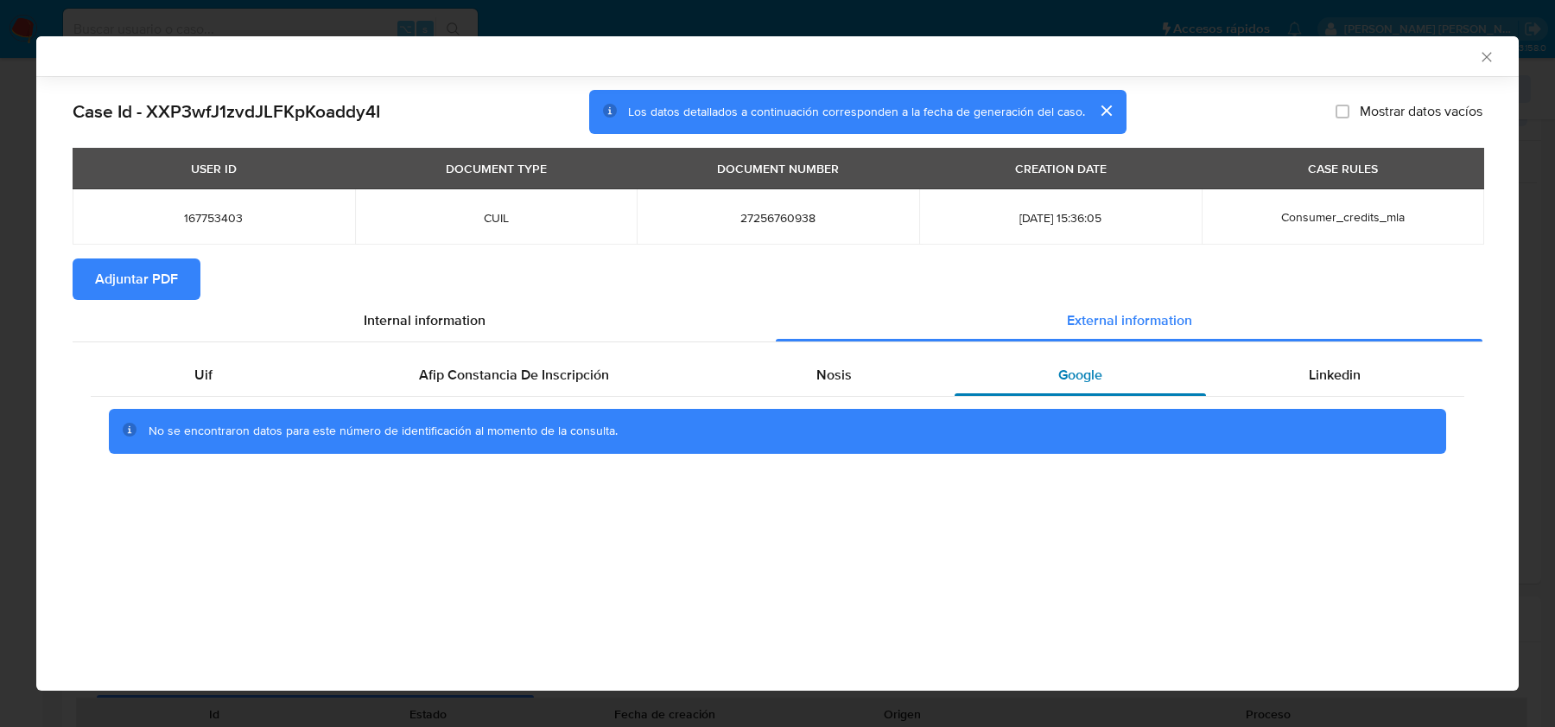
scroll to position [0, 0]
click at [1268, 398] on div "No se encontraron datos para este número de identificación al momento de la con…" at bounding box center [778, 431] width 1374 height 69
click at [1484, 61] on icon "Cerrar ventana" at bounding box center [1486, 56] width 17 height 17
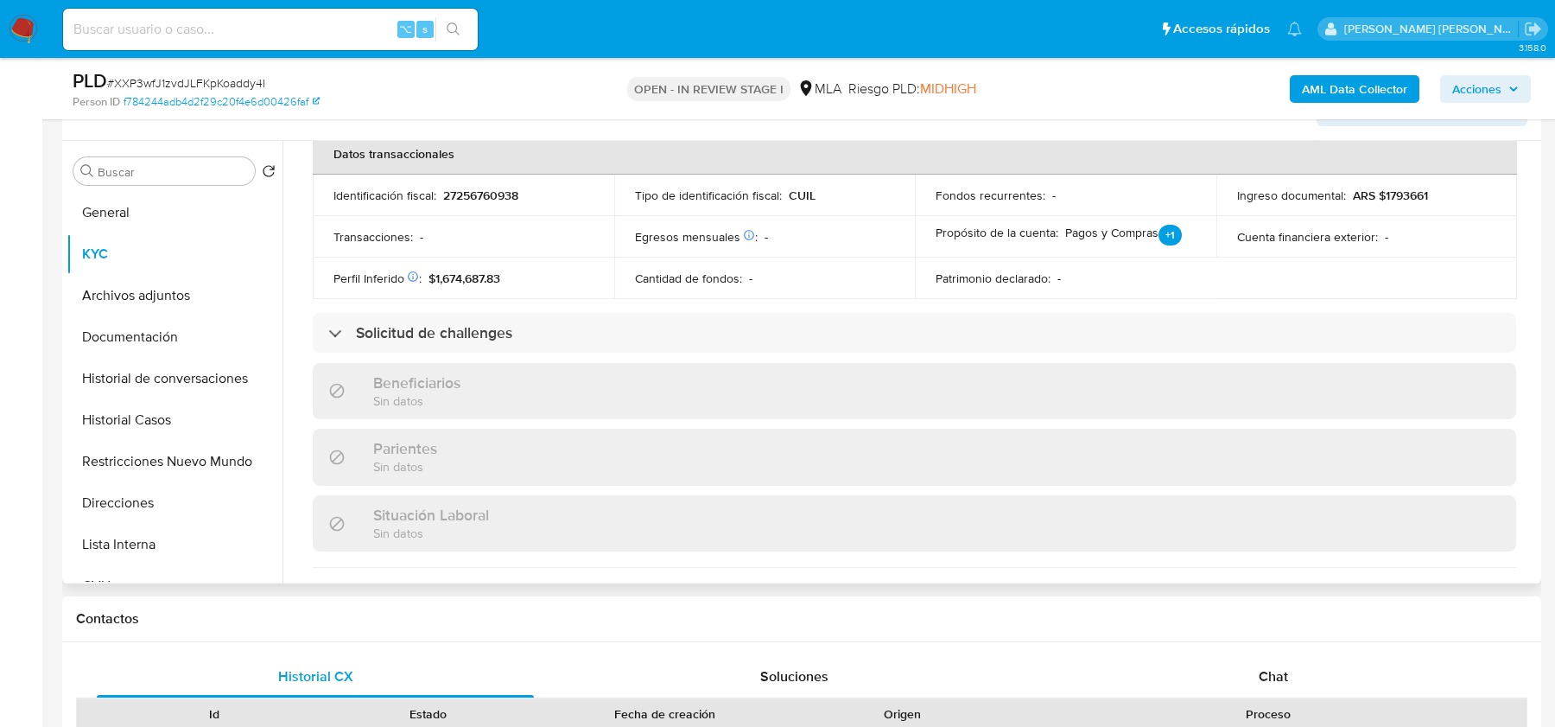
scroll to position [714, 0]
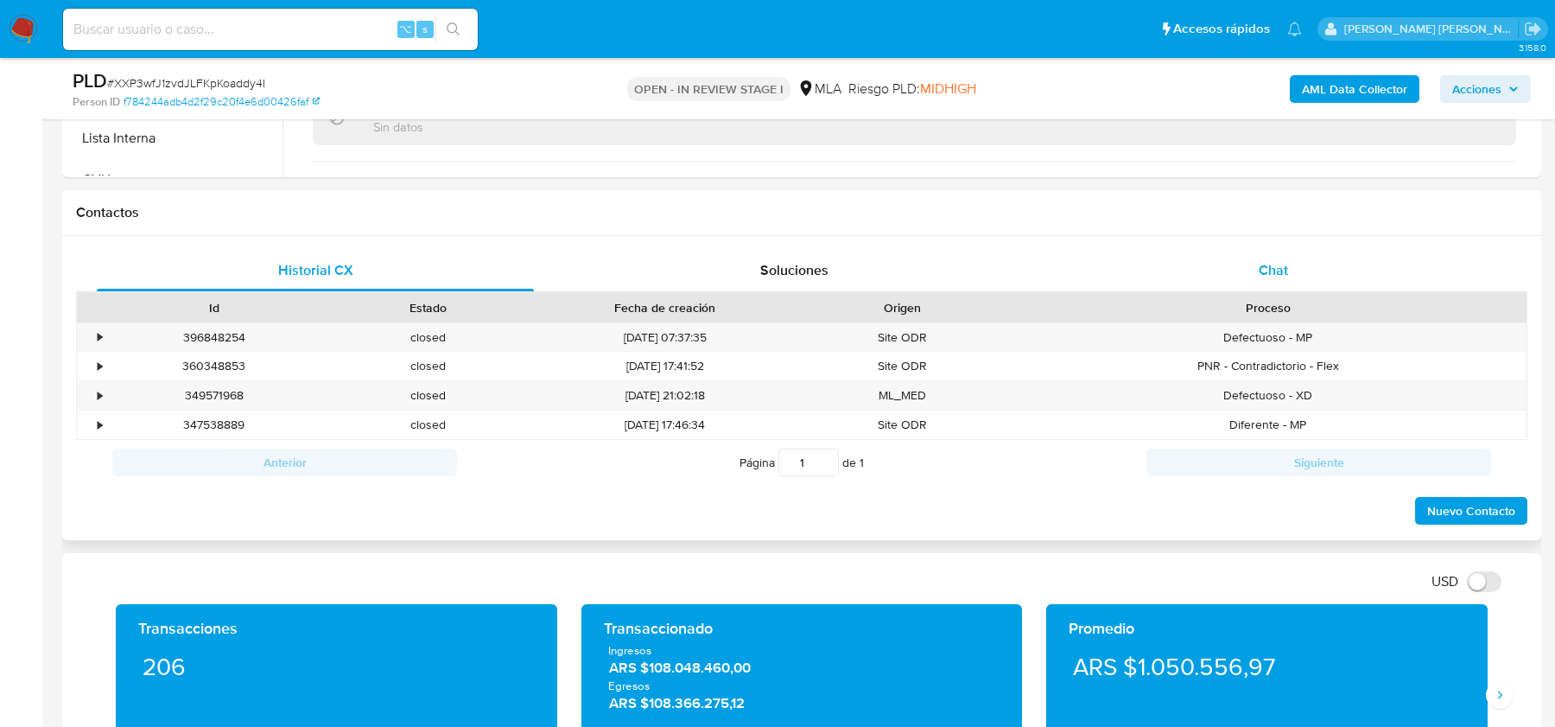
click at [1236, 276] on div "Chat" at bounding box center [1273, 270] width 437 height 41
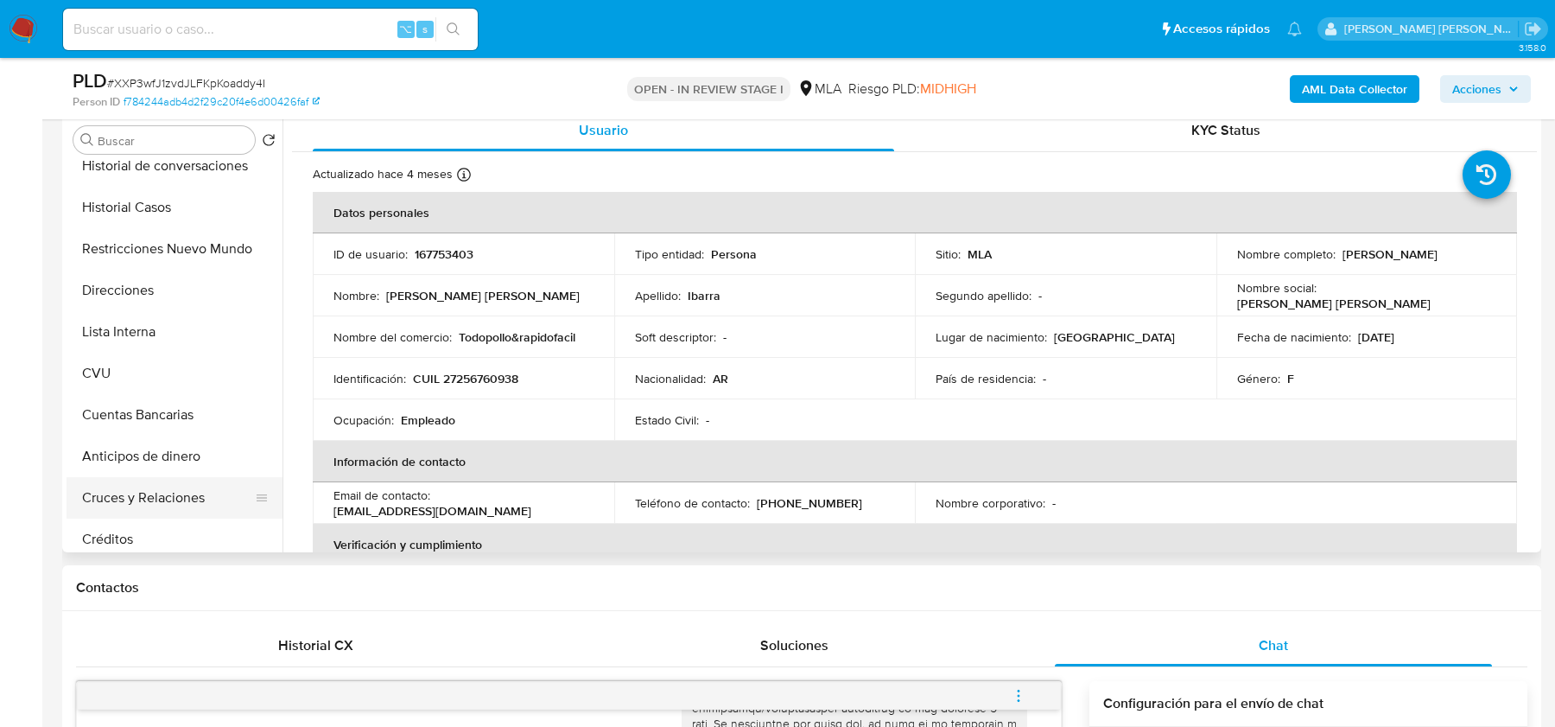
scroll to position [196, 0]
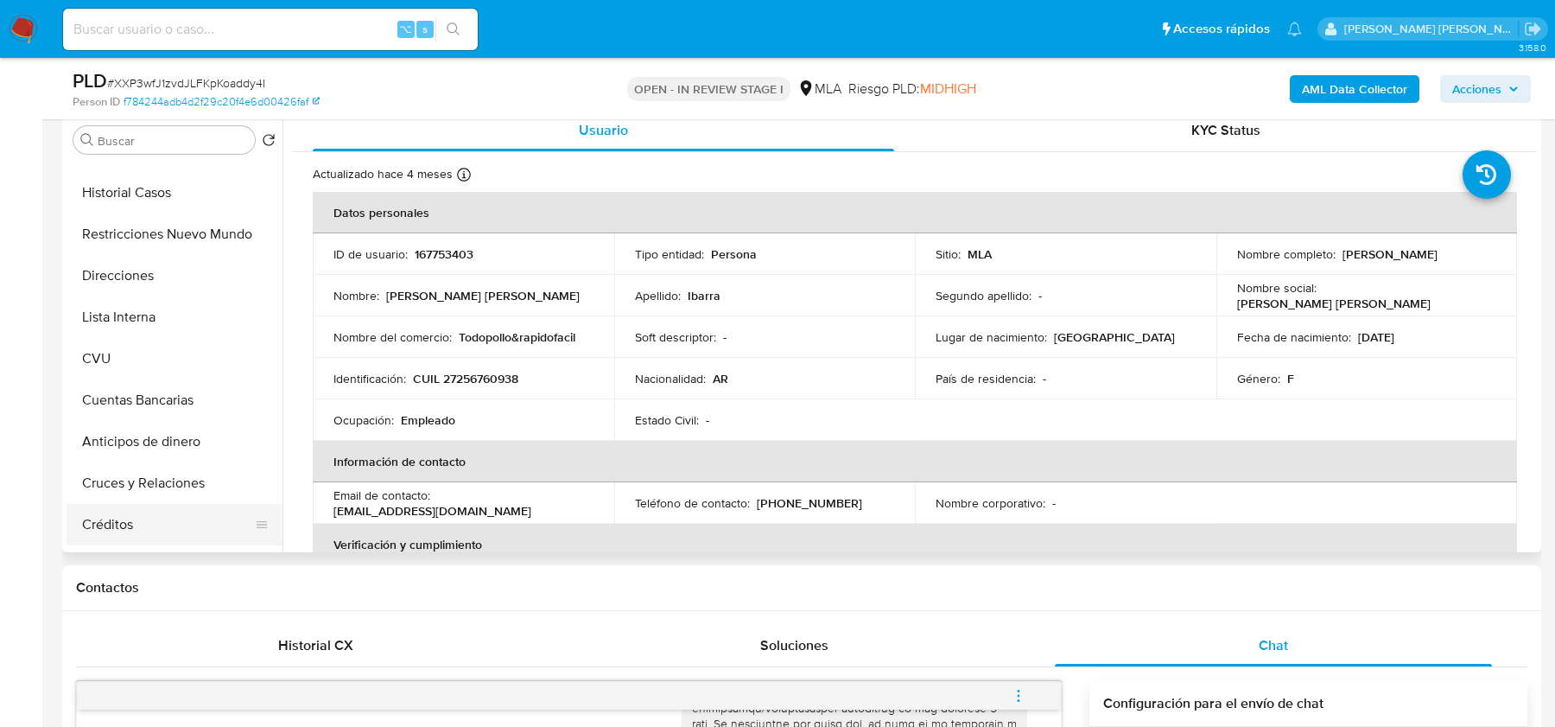
click at [133, 523] on button "Créditos" at bounding box center [168, 524] width 202 height 41
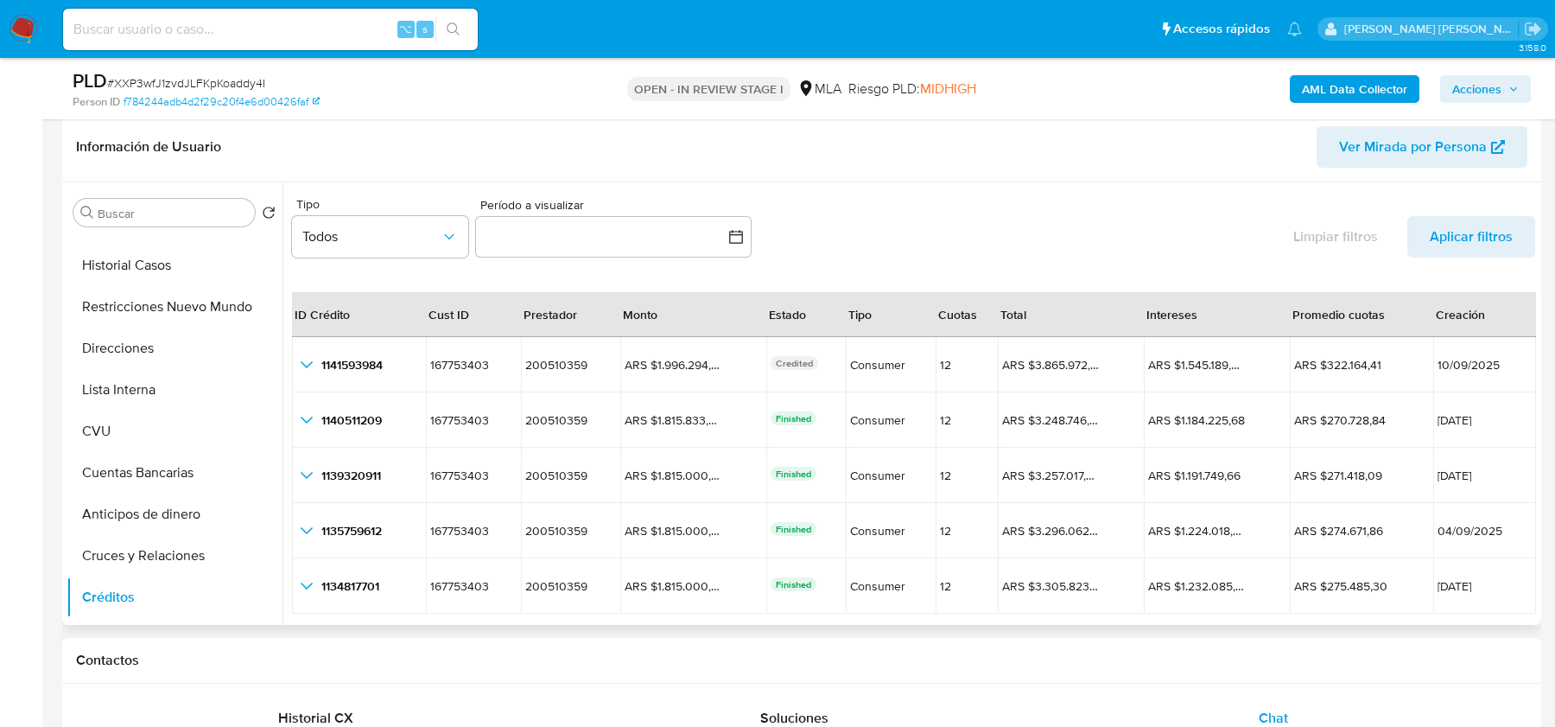
scroll to position [269, 0]
click at [407, 245] on button "Todos" at bounding box center [380, 233] width 176 height 41
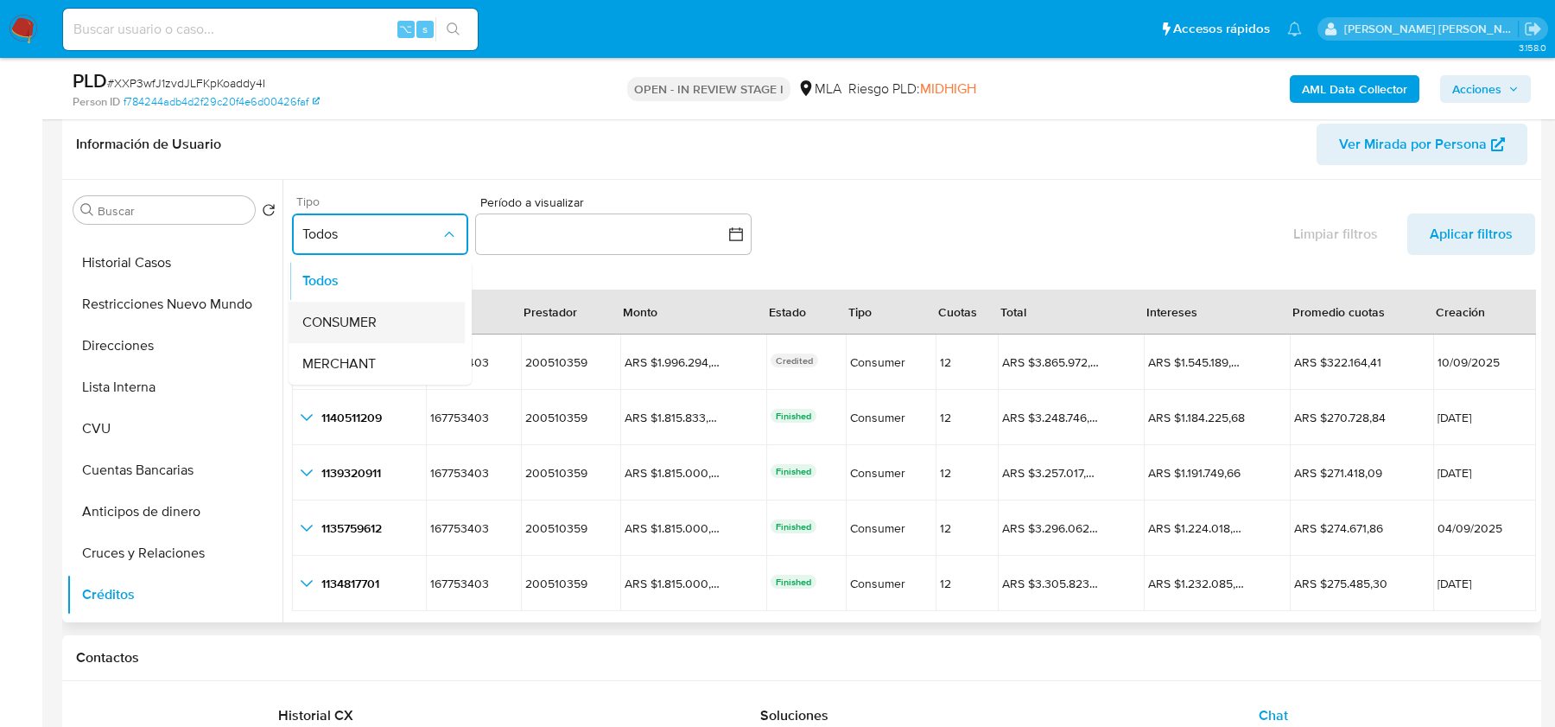
click at [397, 312] on div "CONSUMER" at bounding box center [371, 322] width 138 height 41
click at [515, 234] on button "button" at bounding box center [613, 233] width 276 height 41
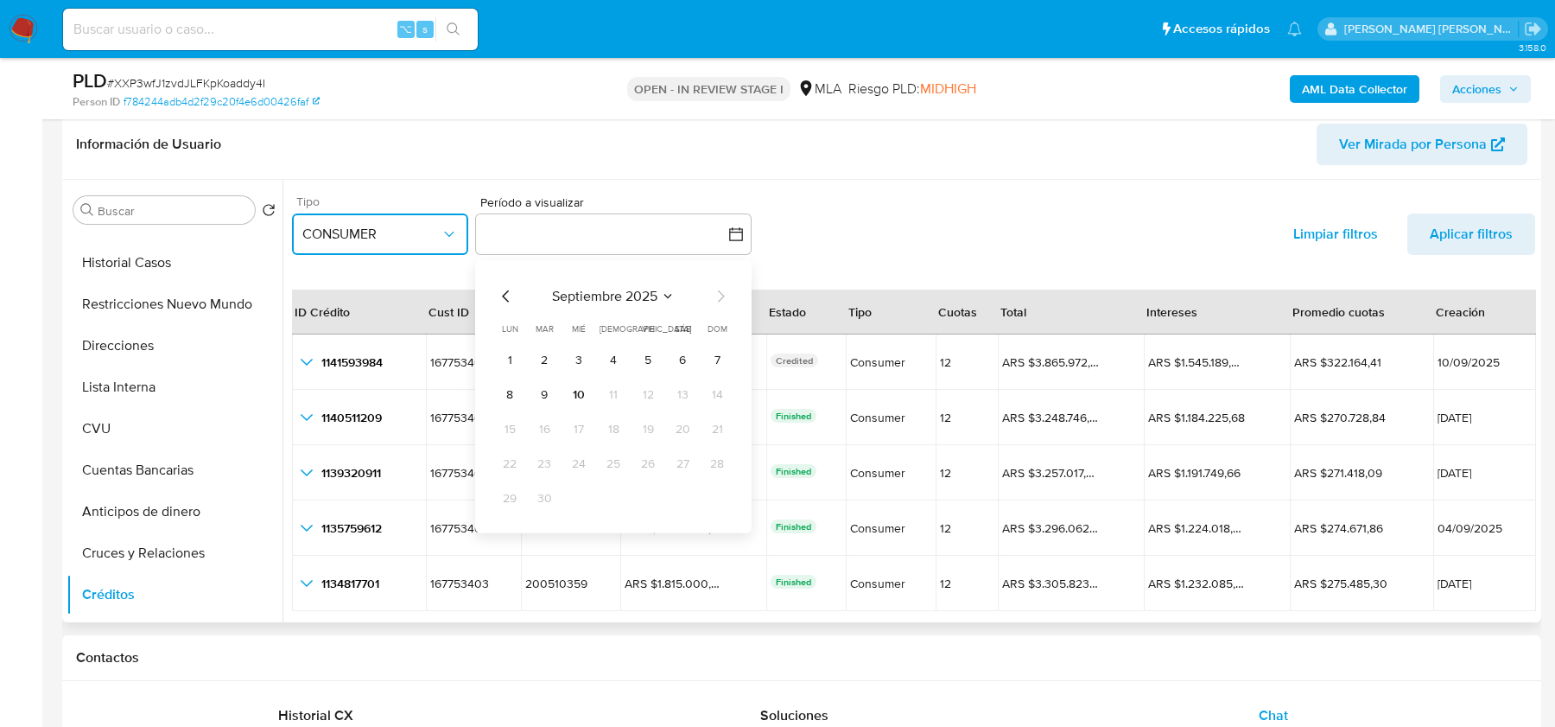
click at [498, 290] on icon "Mes anterior" at bounding box center [506, 295] width 21 height 21
click at [500, 290] on icon "Mes anterior" at bounding box center [506, 295] width 21 height 21
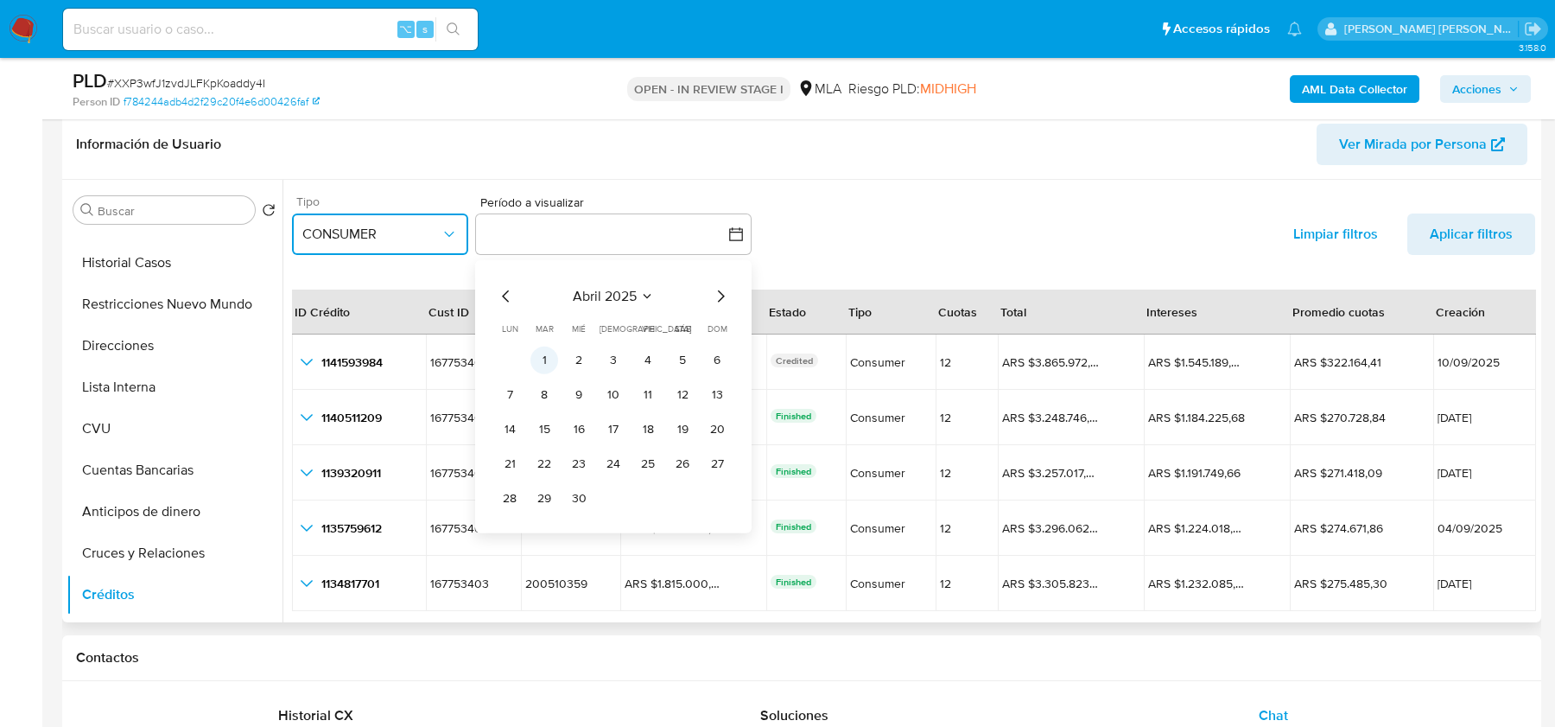
click at [537, 353] on button "1" at bounding box center [545, 360] width 28 height 28
click at [724, 302] on icon "Mes siguiente" at bounding box center [720, 295] width 21 height 21
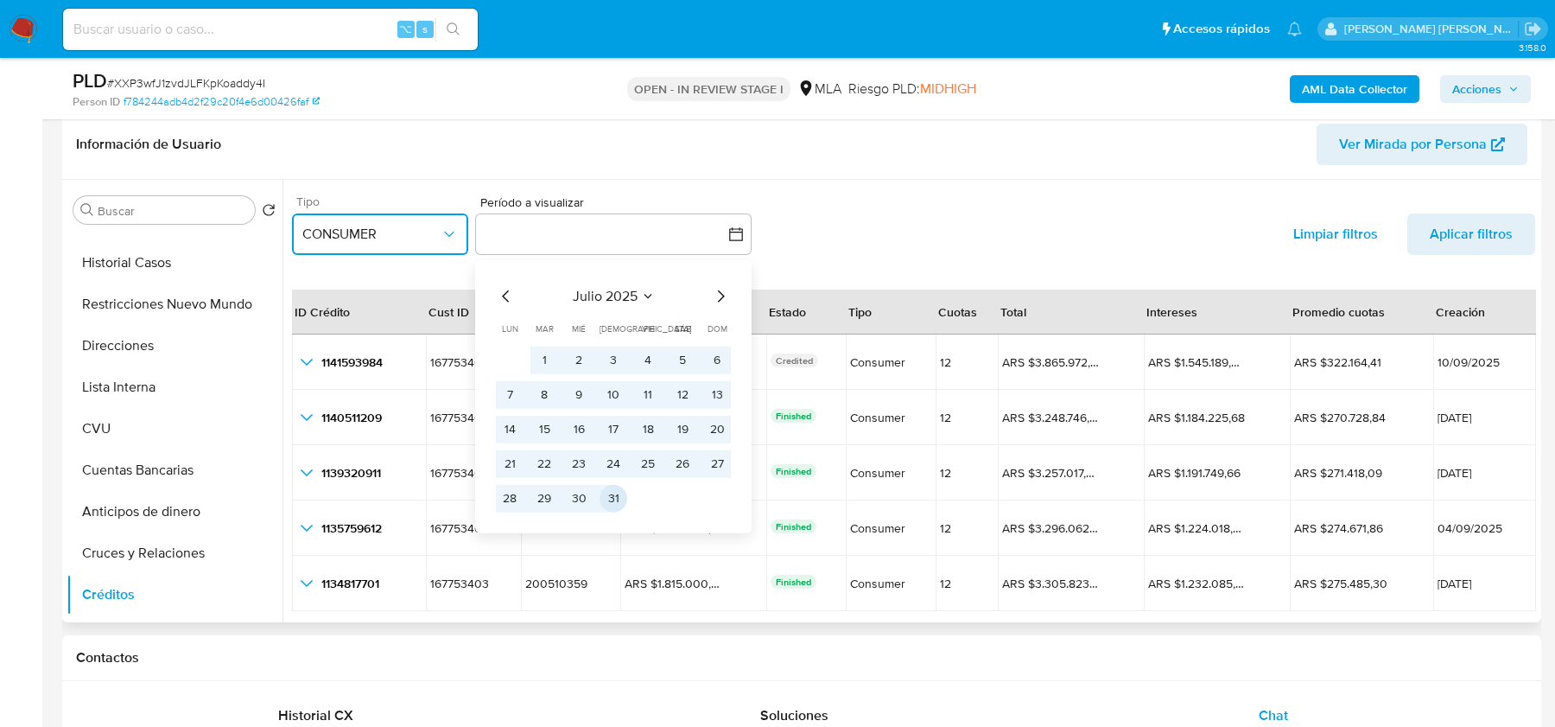
click at [607, 500] on button "31" at bounding box center [614, 498] width 28 height 28
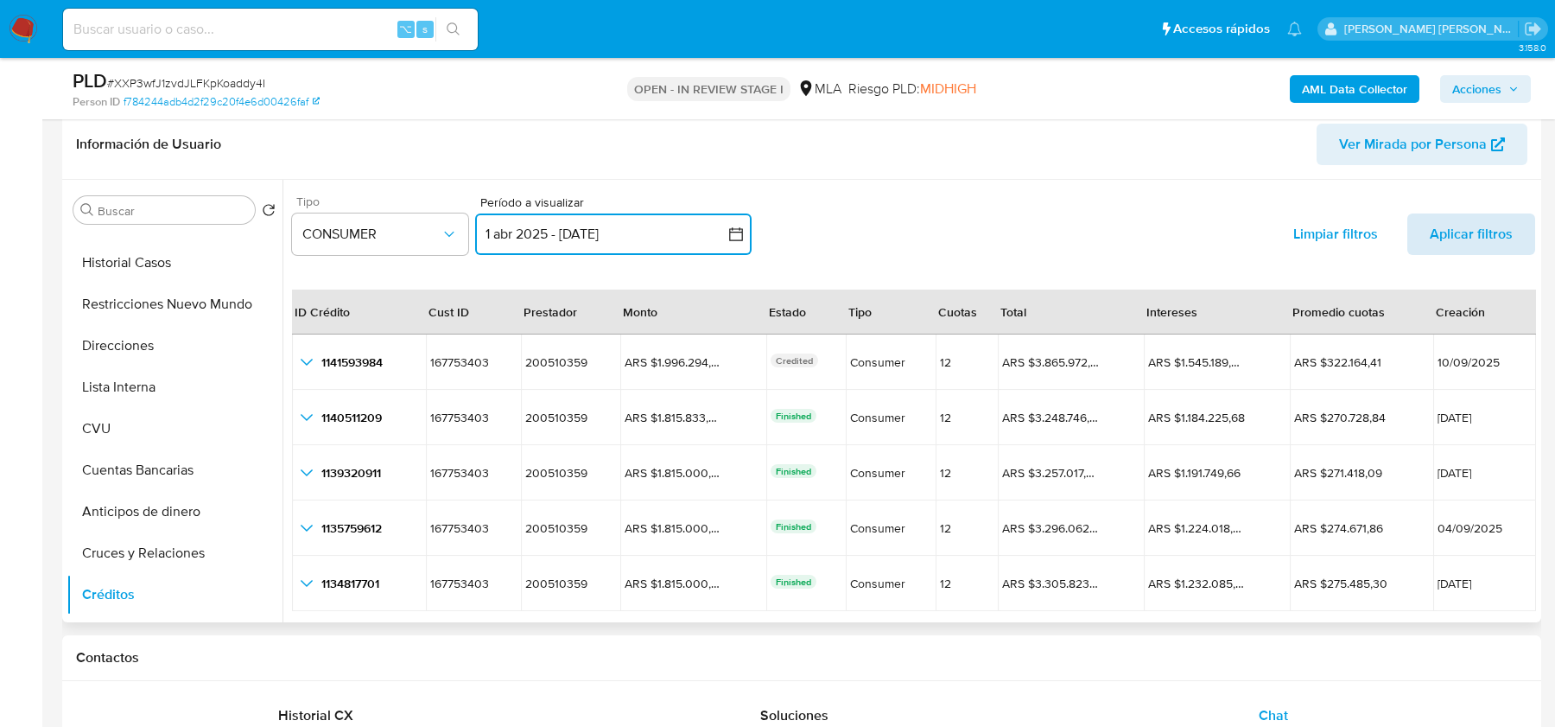
click at [1453, 250] on span "Aplicar filtros" at bounding box center [1471, 233] width 83 height 41
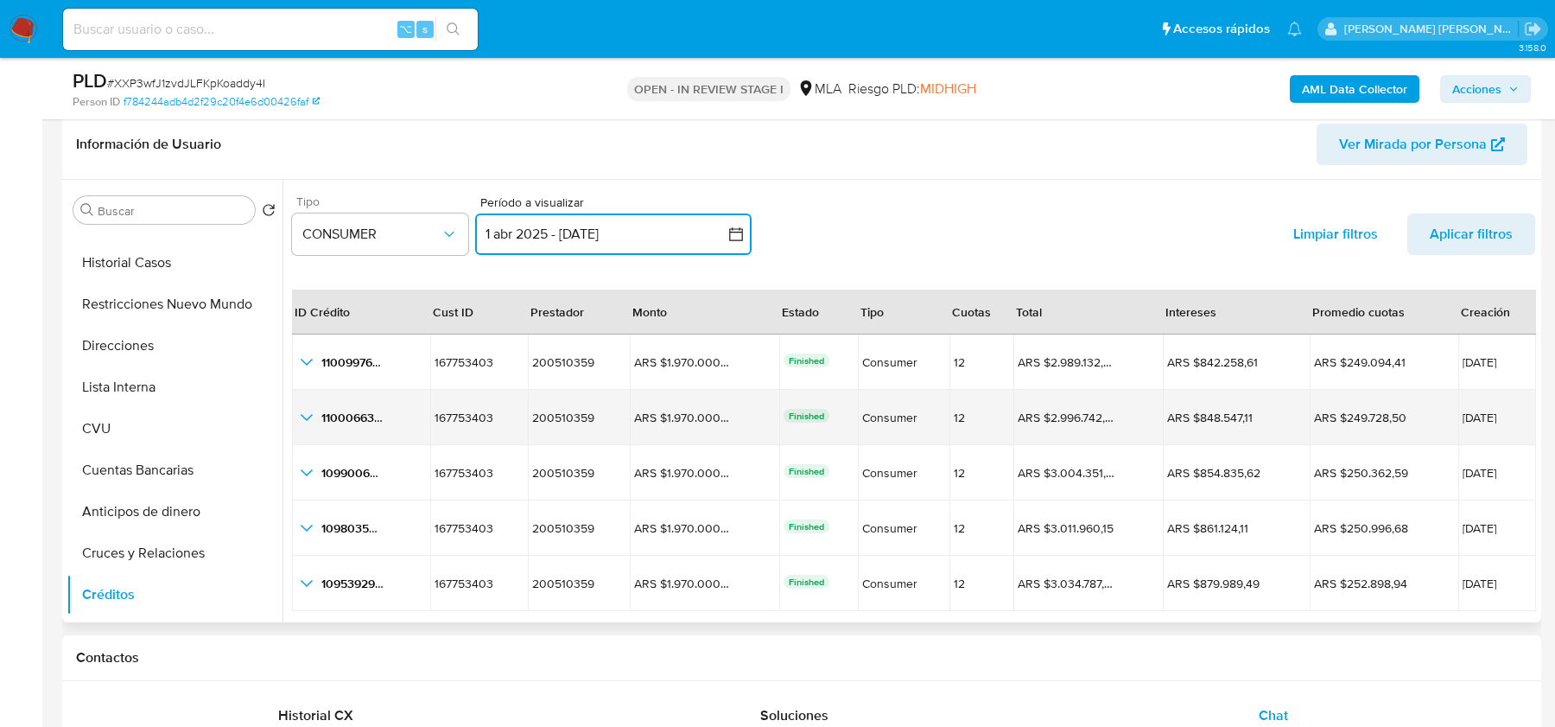
scroll to position [39, 0]
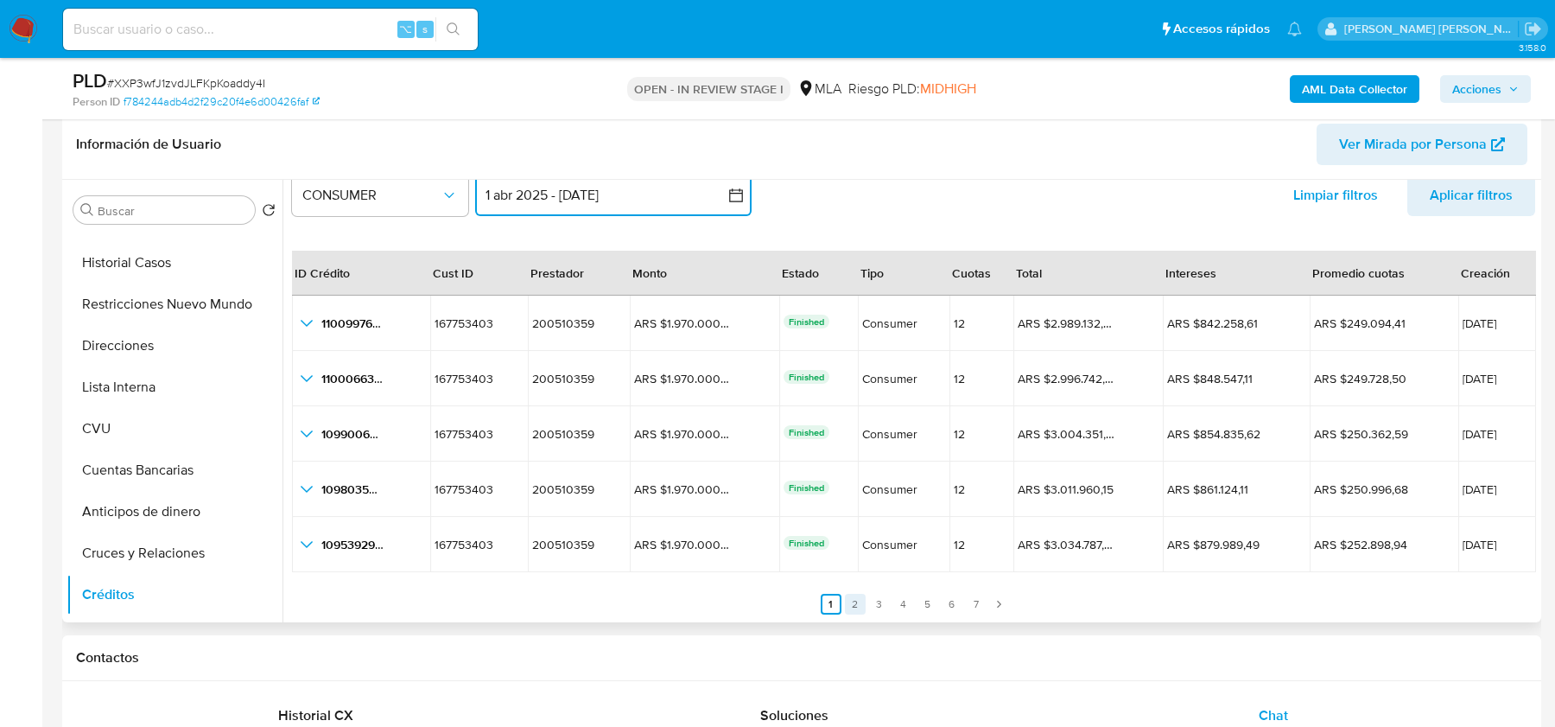
click at [850, 600] on link "2" at bounding box center [855, 604] width 21 height 21
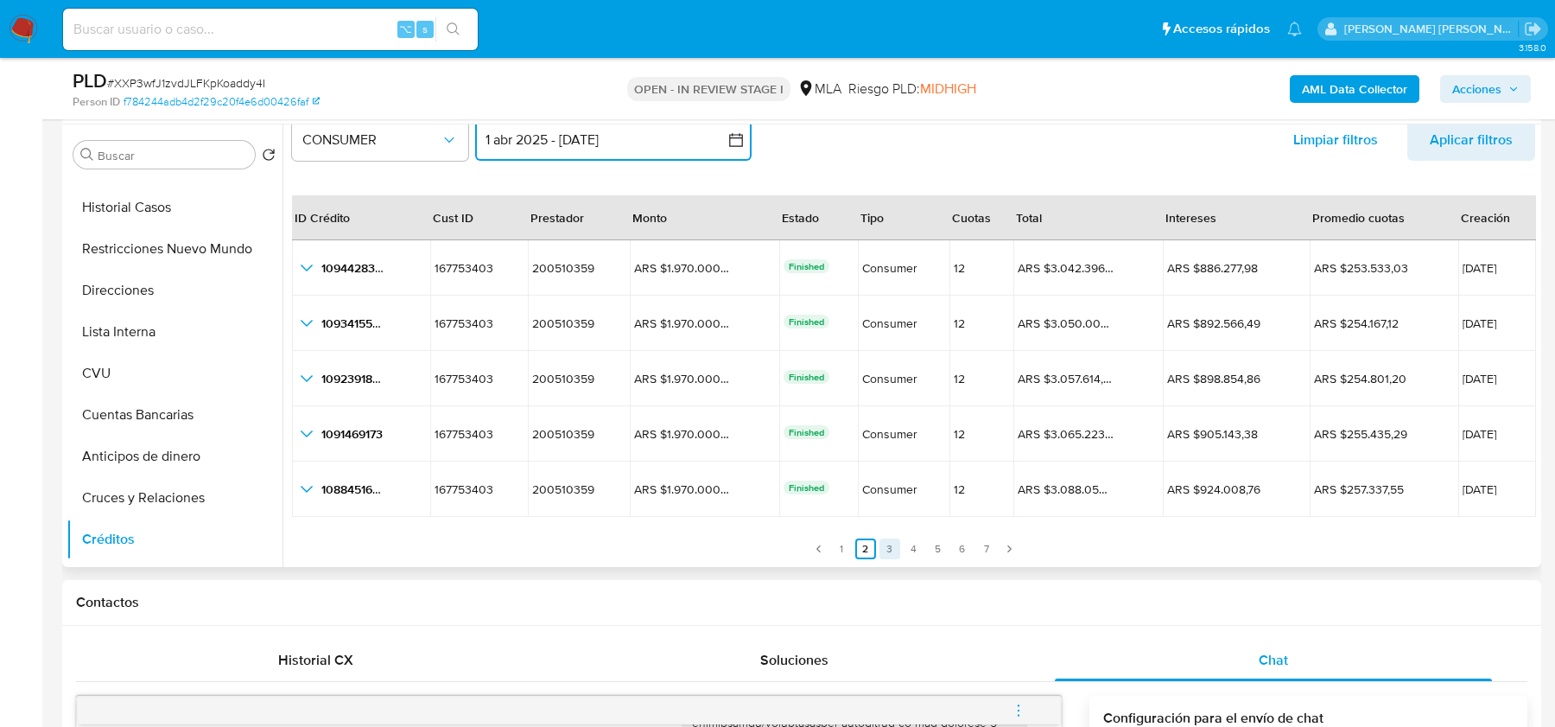
click at [885, 547] on link "3" at bounding box center [890, 548] width 21 height 21
click at [907, 545] on link "4" at bounding box center [914, 548] width 21 height 21
click at [928, 545] on link "5" at bounding box center [938, 548] width 21 height 21
click at [958, 545] on link "6" at bounding box center [962, 548] width 21 height 21
click at [977, 545] on link "7" at bounding box center [986, 548] width 21 height 21
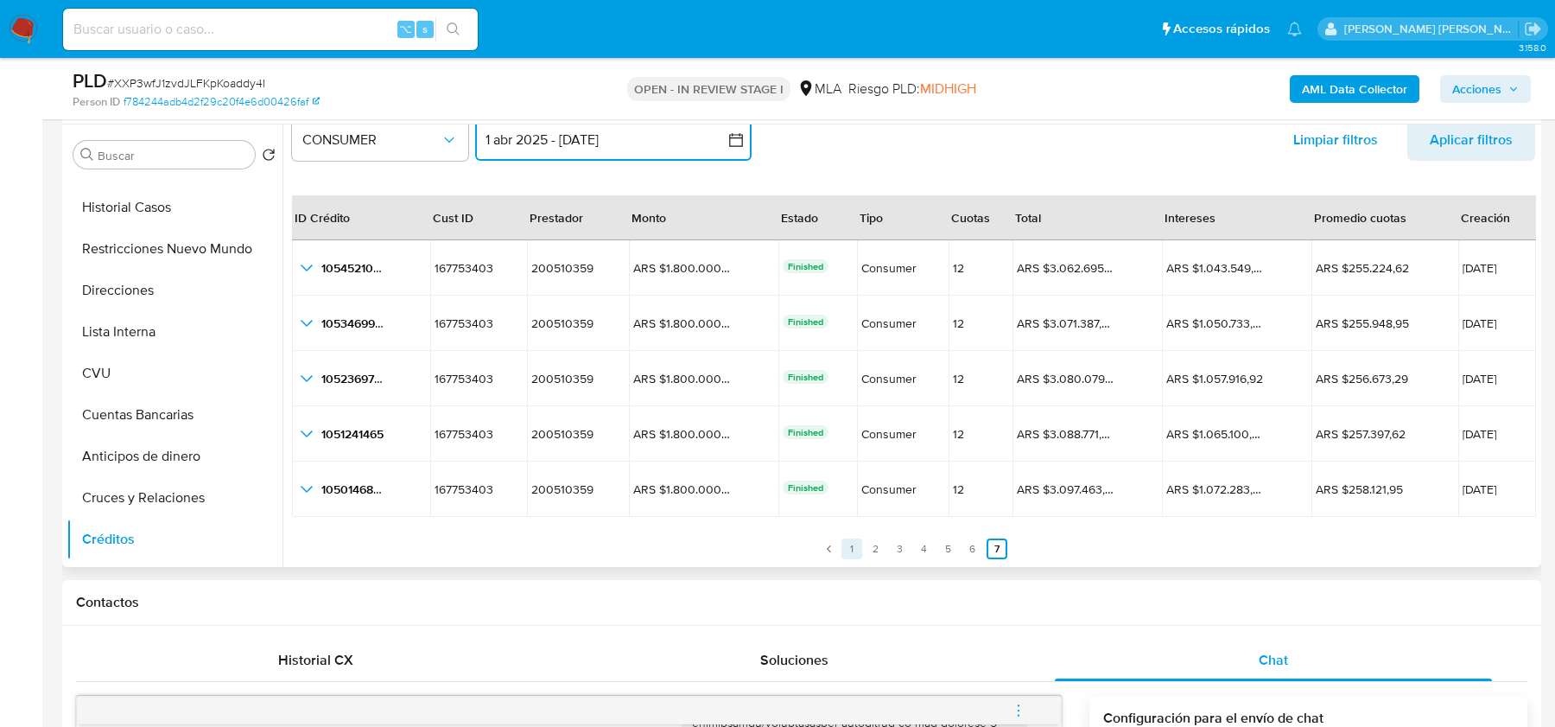
click at [848, 549] on link "1" at bounding box center [852, 548] width 21 height 21
click at [995, 545] on icon "Paginación" at bounding box center [999, 548] width 10 height 10
click at [999, 545] on link "Siguiente" at bounding box center [1009, 548] width 21 height 21
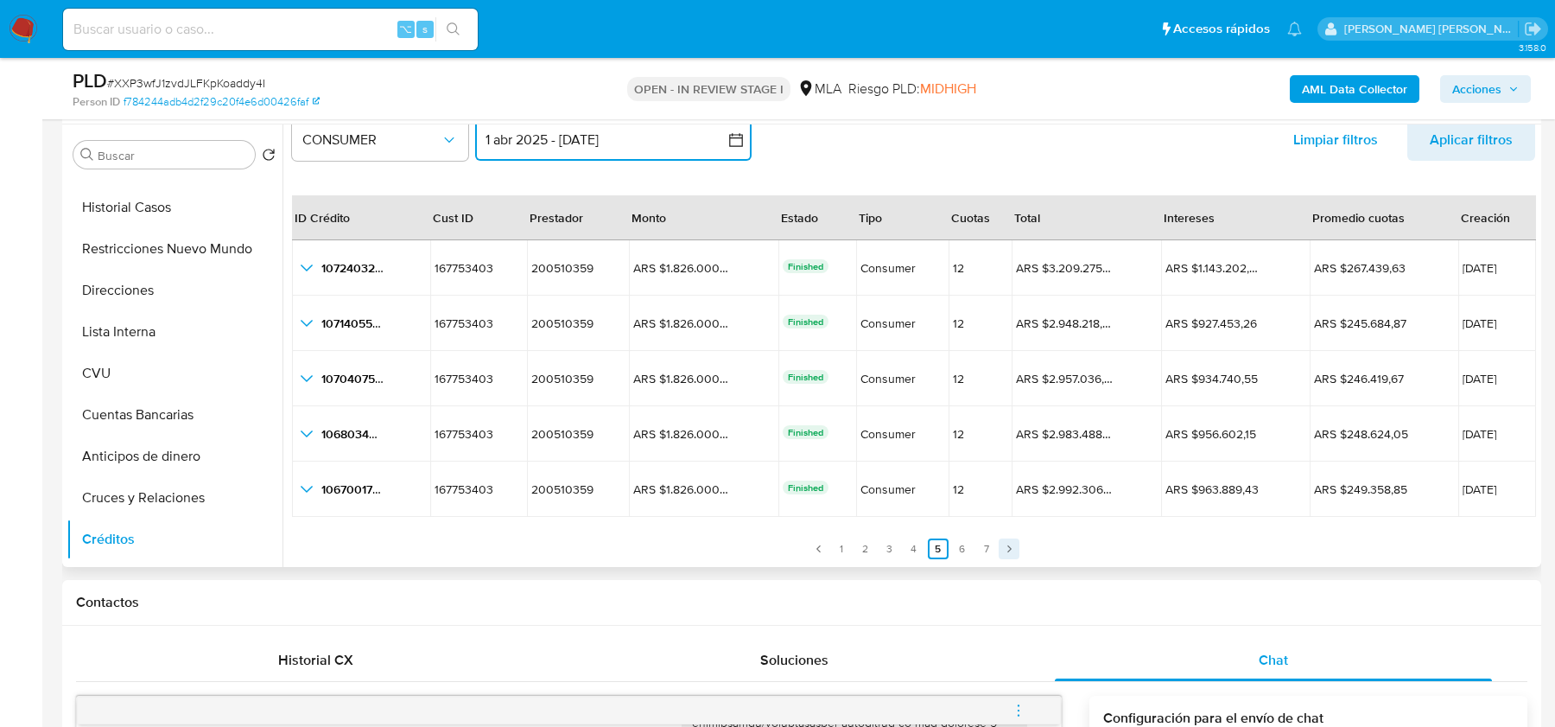
click at [999, 545] on link "Siguiente" at bounding box center [1009, 548] width 21 height 21
click at [995, 545] on link "7" at bounding box center [997, 548] width 21 height 21
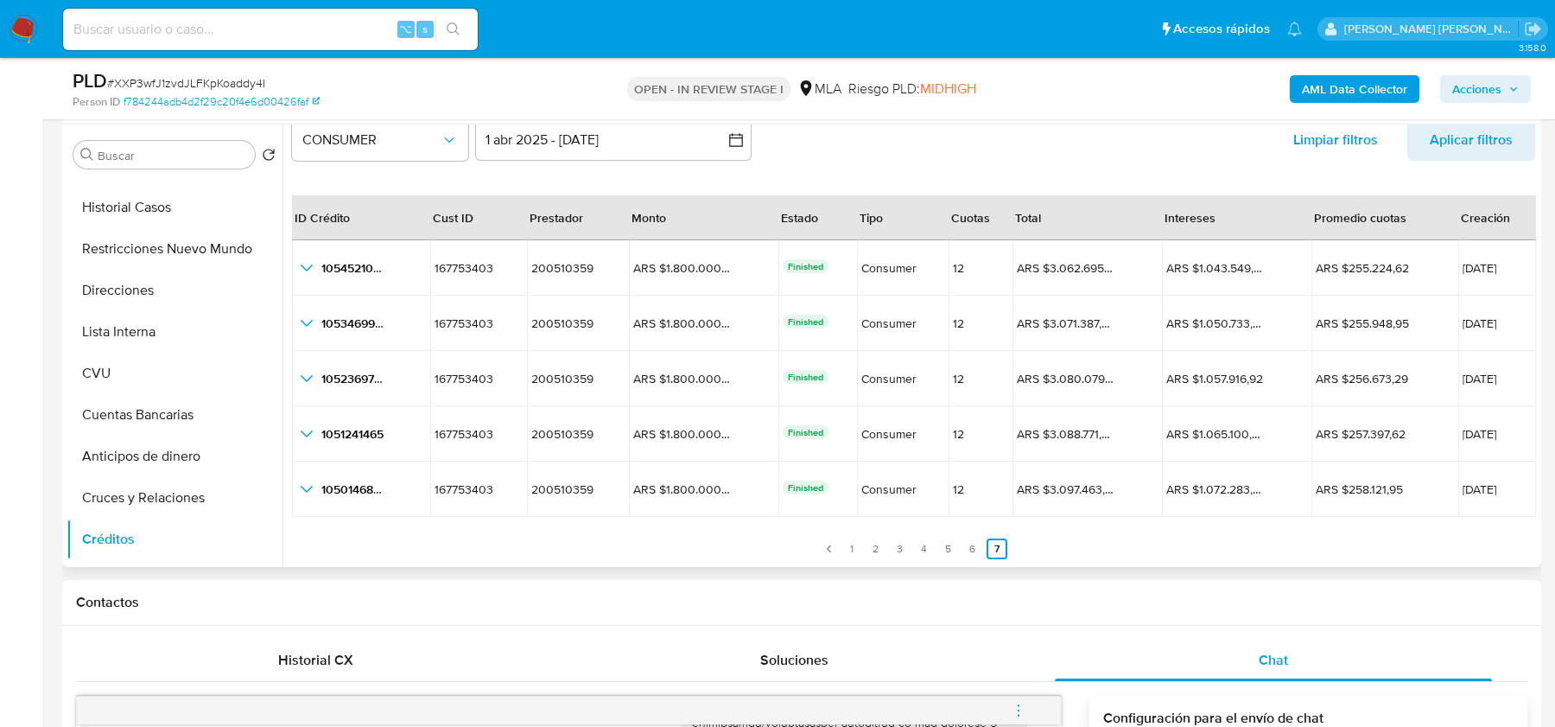
click at [995, 545] on link "7" at bounding box center [997, 548] width 21 height 21
click at [832, 539] on link "Anterior" at bounding box center [829, 548] width 21 height 21
click at [842, 539] on link "1" at bounding box center [852, 548] width 21 height 21
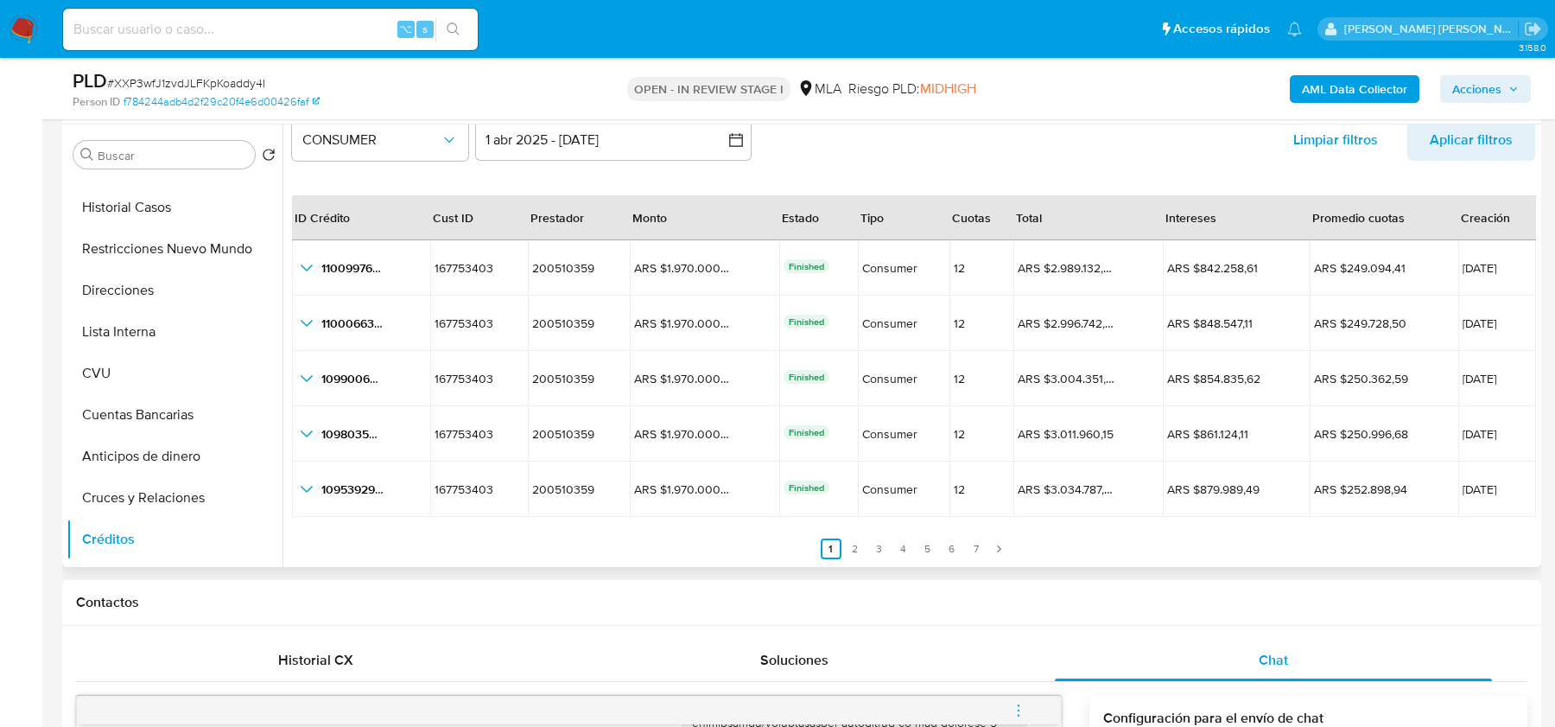
click at [832, 539] on link "1" at bounding box center [831, 548] width 21 height 21
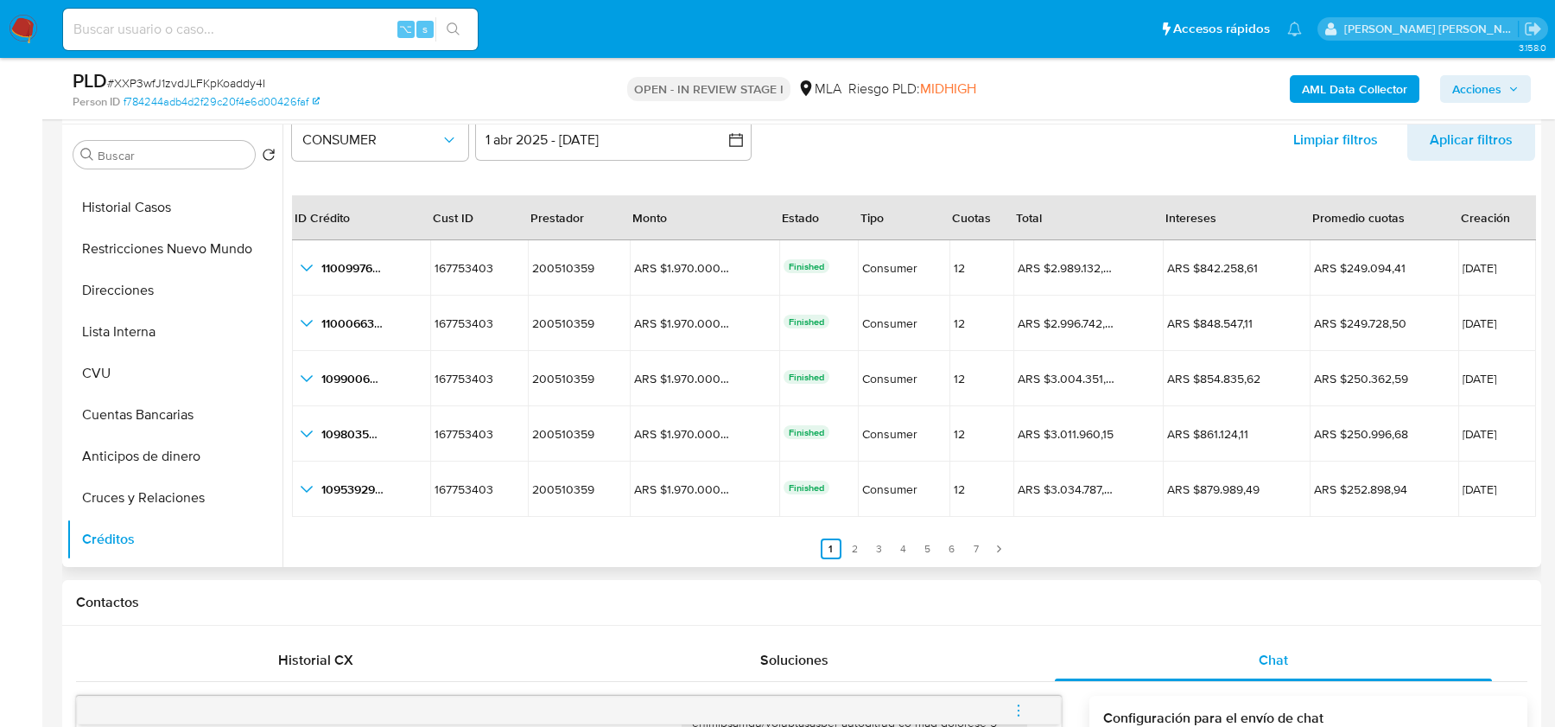
click at [832, 539] on link "1" at bounding box center [831, 548] width 21 height 21
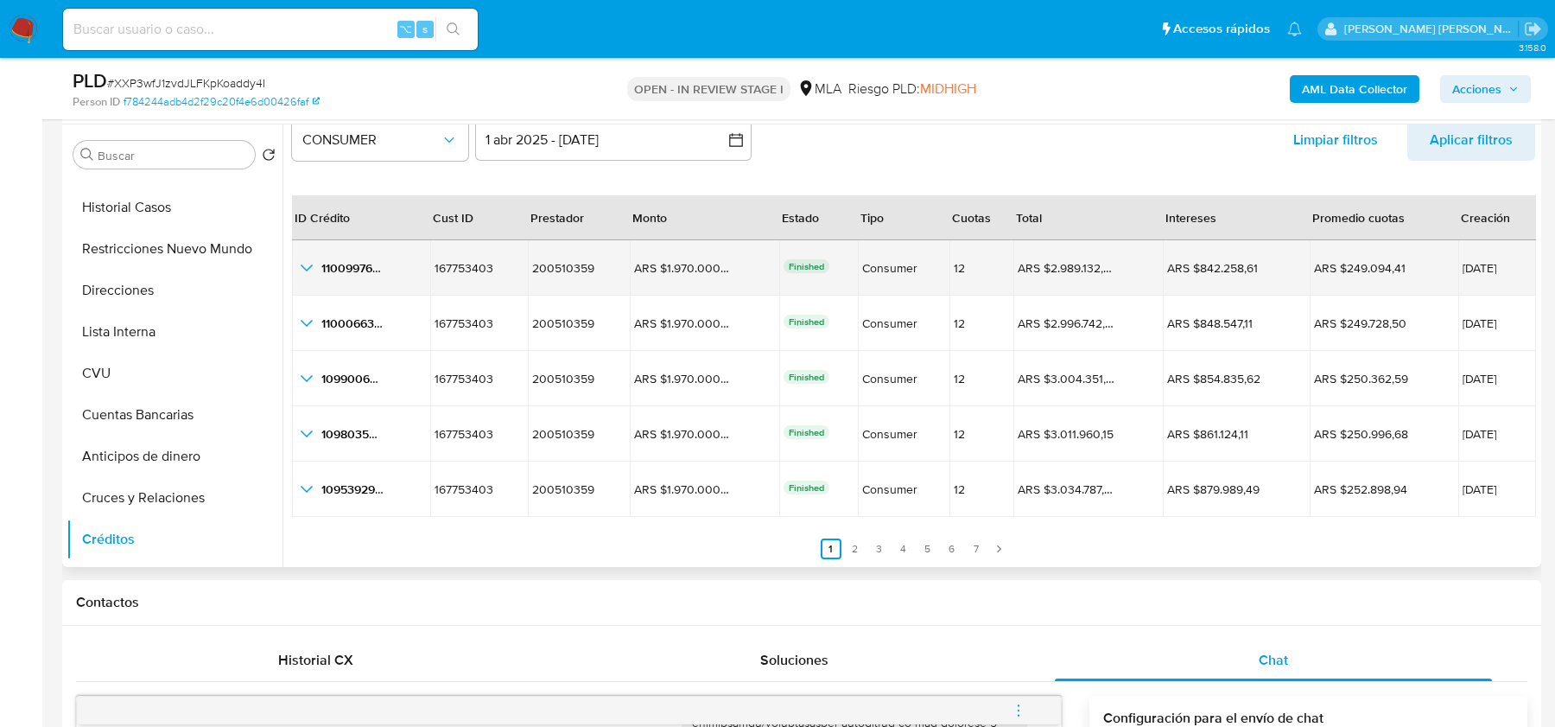
click at [311, 272] on icon "button_show_hidden_detail_by_id_0" at bounding box center [306, 267] width 21 height 21
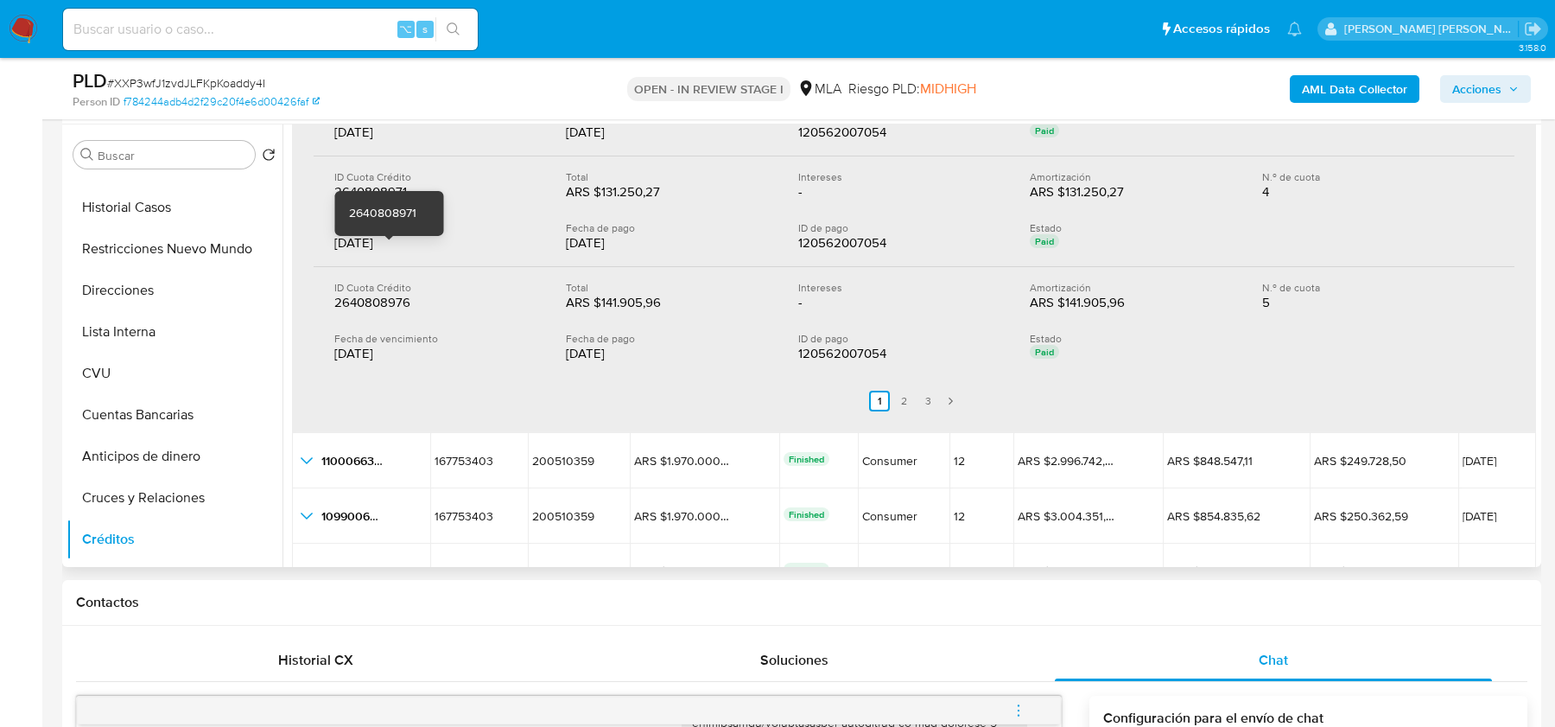
scroll to position [536, 0]
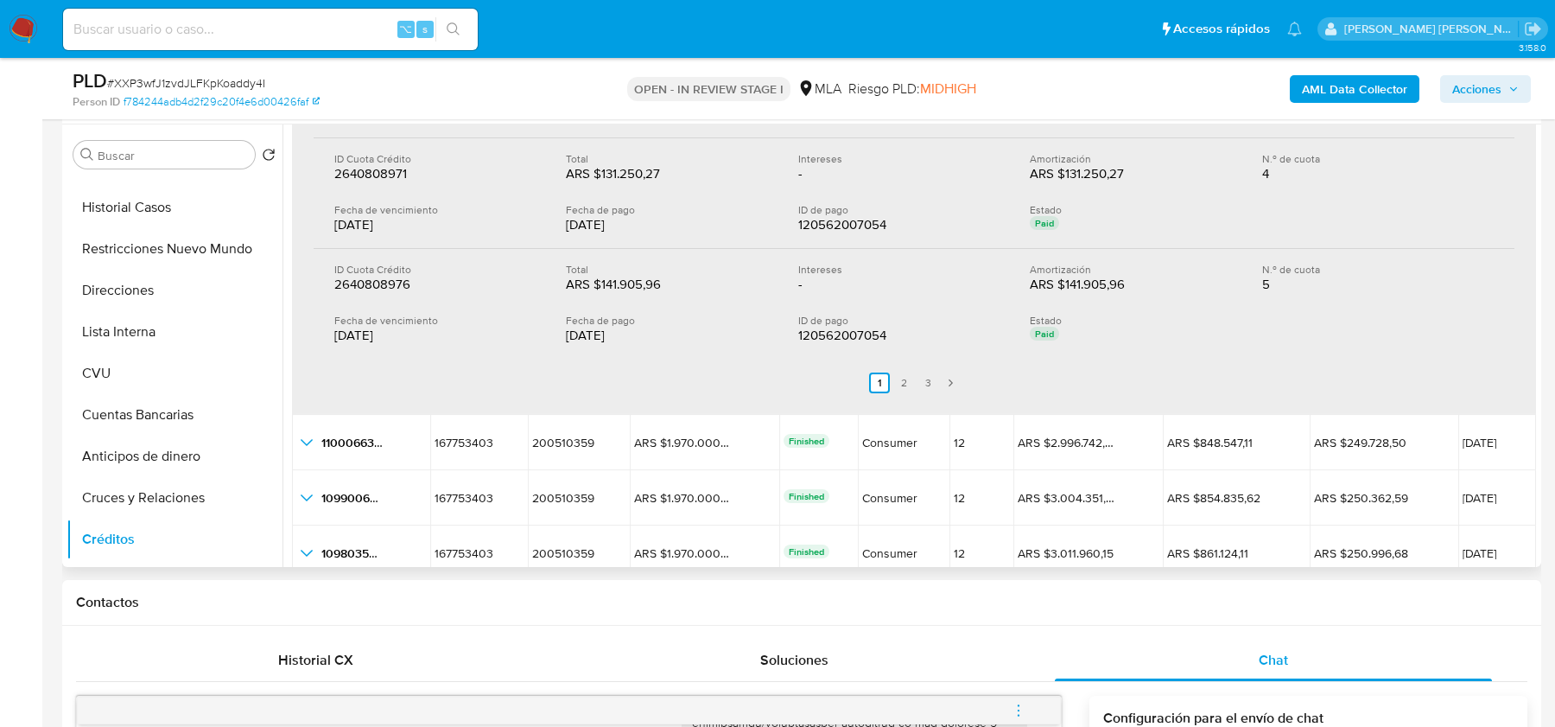
click at [919, 365] on ul "Anterior 1 2 3 Siguiente" at bounding box center [914, 383] width 1201 height 48
click at [901, 372] on link "2" at bounding box center [903, 382] width 21 height 21
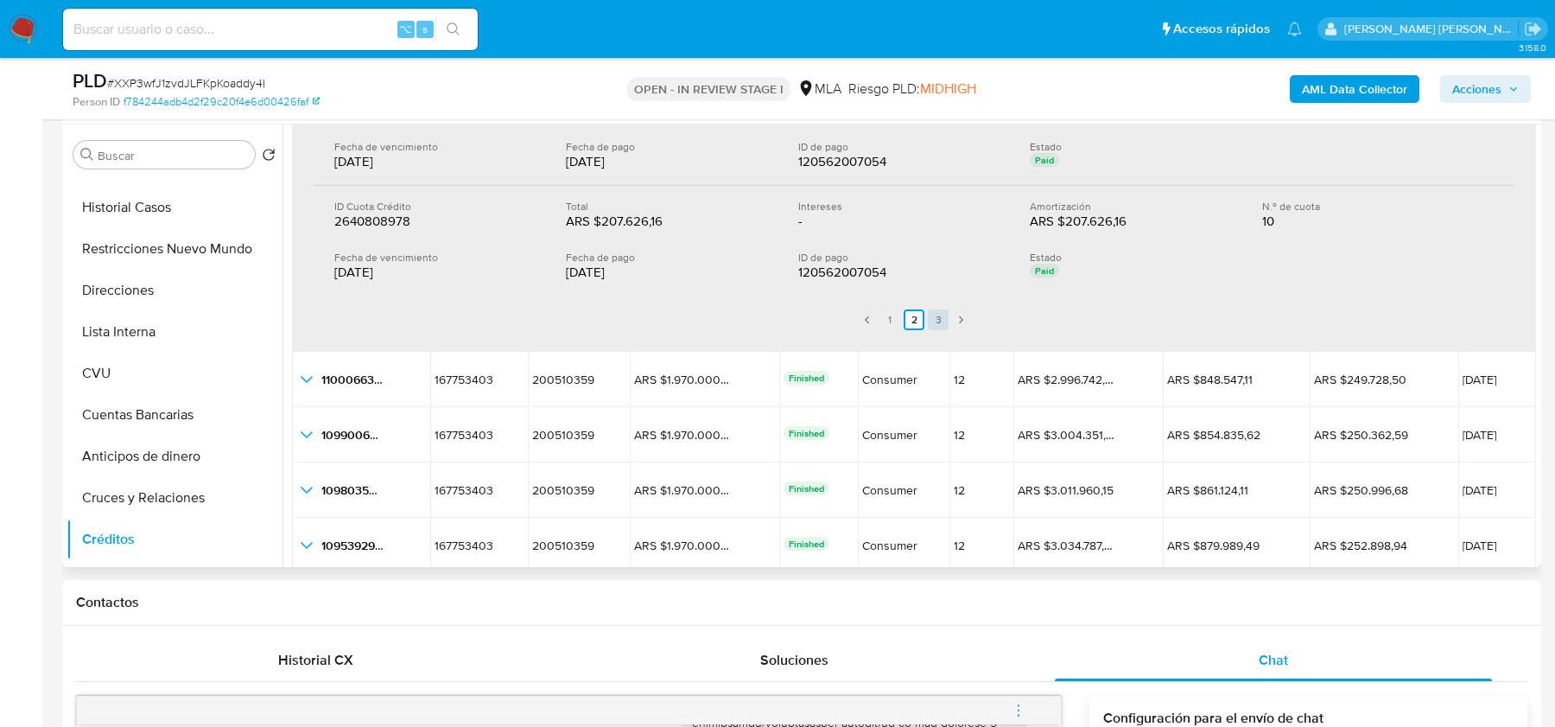
click at [935, 316] on link "3" at bounding box center [938, 319] width 21 height 21
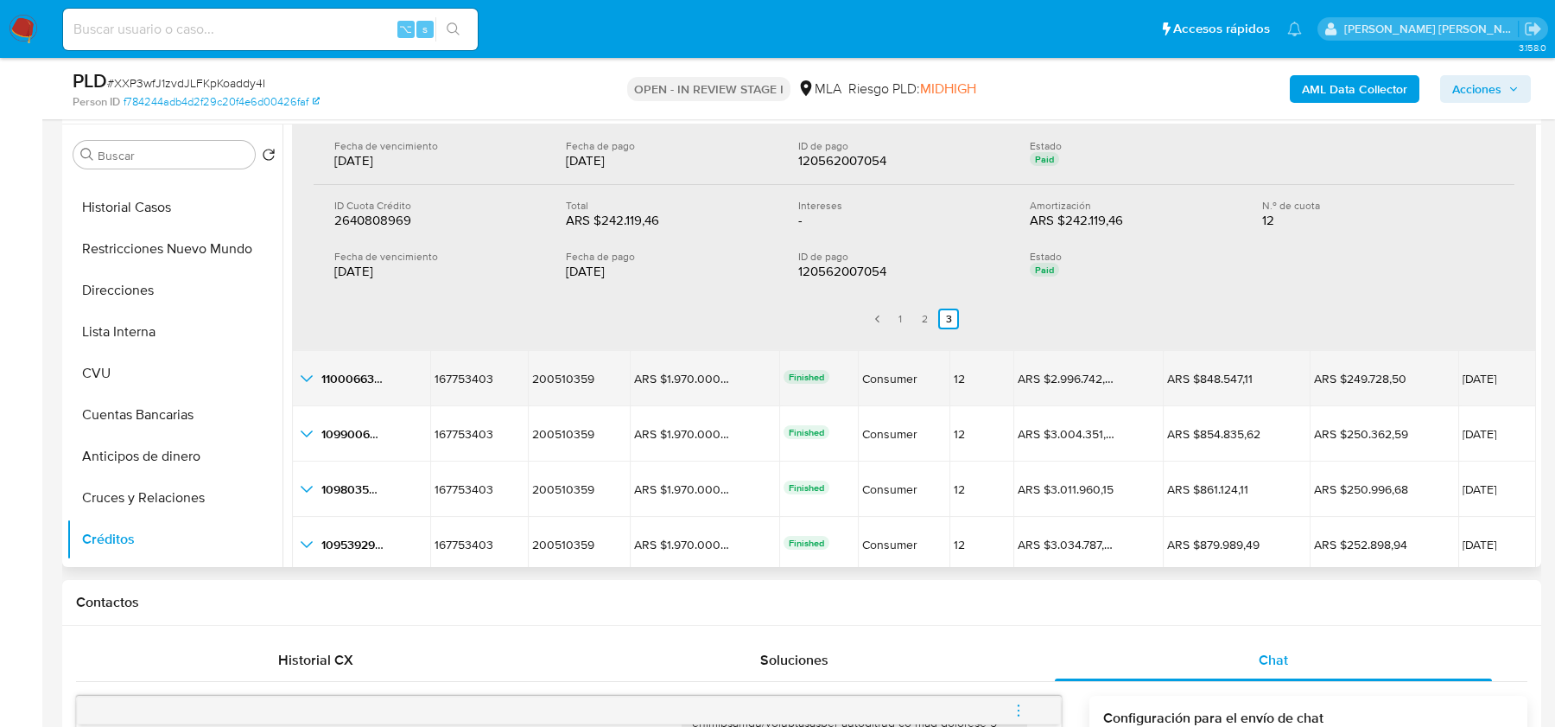
click at [313, 377] on icon "button_show_hidden_detail_by_id_1" at bounding box center [306, 378] width 21 height 21
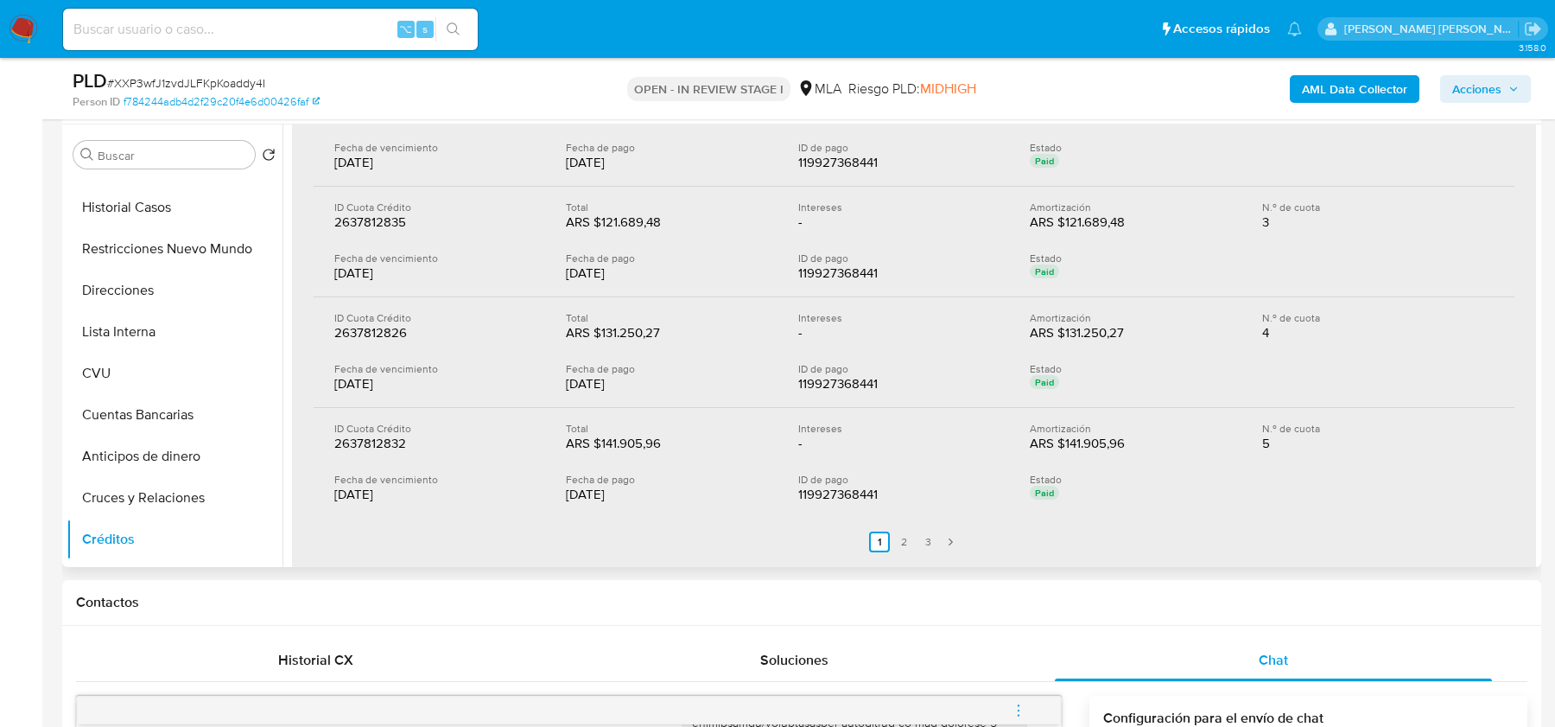
scroll to position [717, 0]
click at [900, 541] on link "2" at bounding box center [903, 541] width 21 height 21
click at [935, 543] on link "3" at bounding box center [938, 541] width 21 height 21
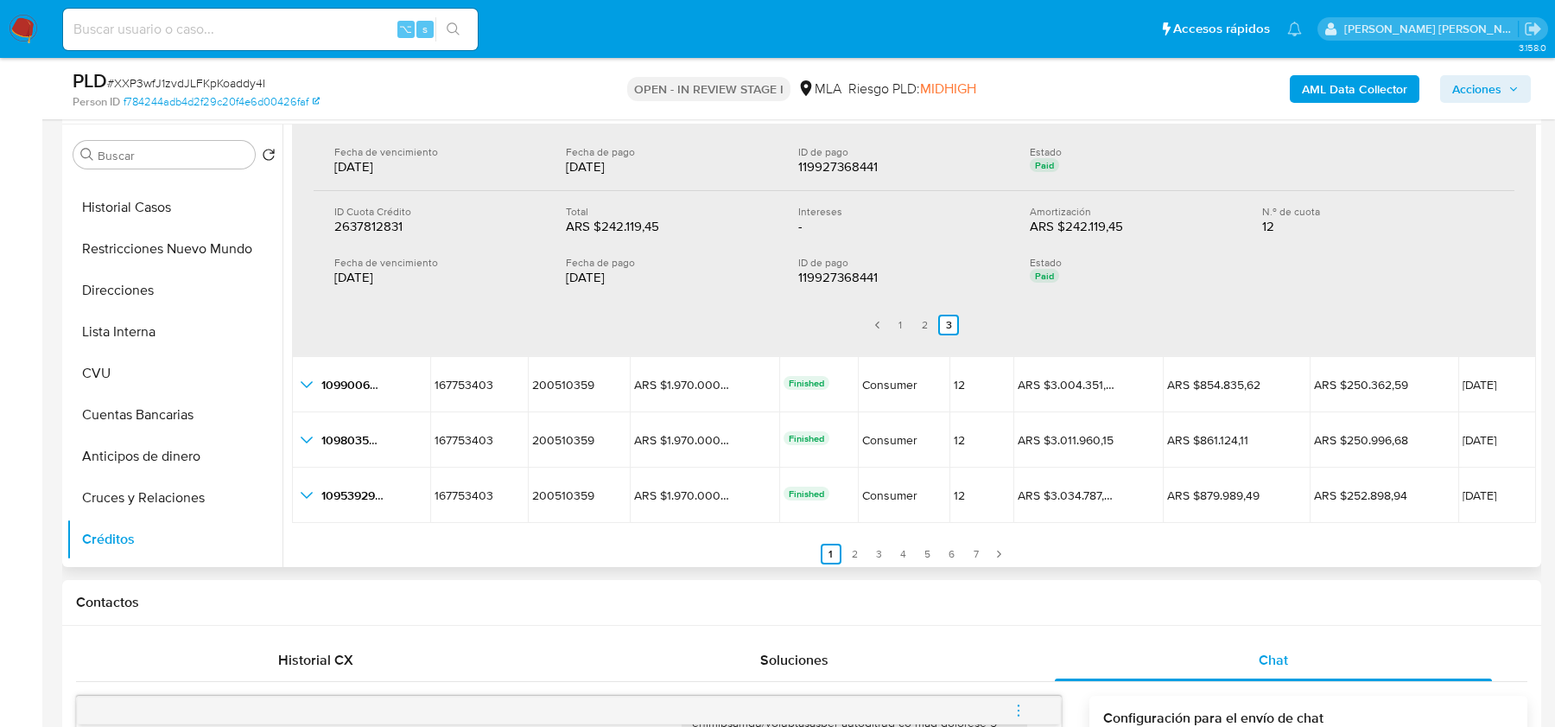
scroll to position [603, 0]
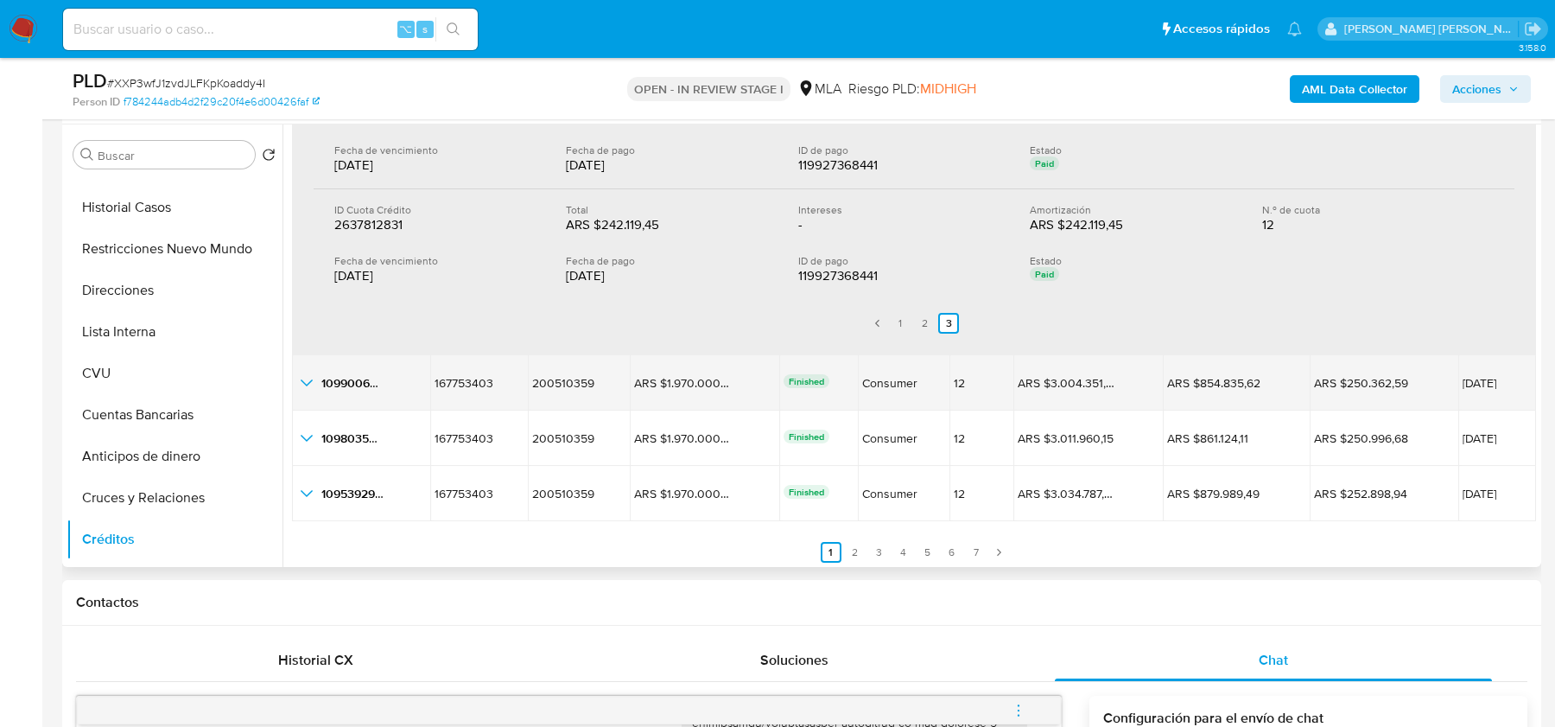
click at [308, 384] on icon "button_show_hidden_detail_by_id_2" at bounding box center [306, 382] width 21 height 21
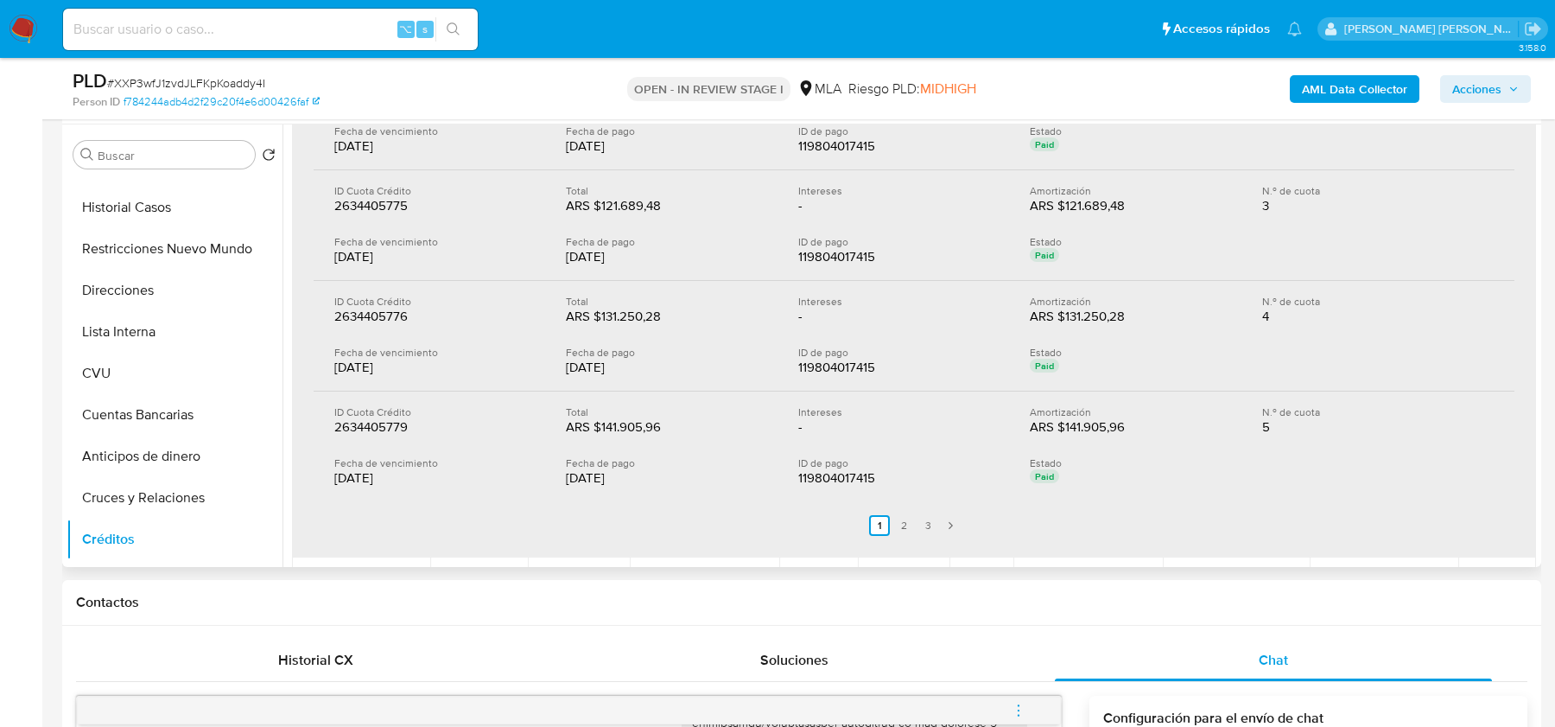
scroll to position [1076, 0]
click at [903, 524] on link "2" at bounding box center [903, 522] width 21 height 21
click at [940, 517] on link "3" at bounding box center [938, 522] width 21 height 21
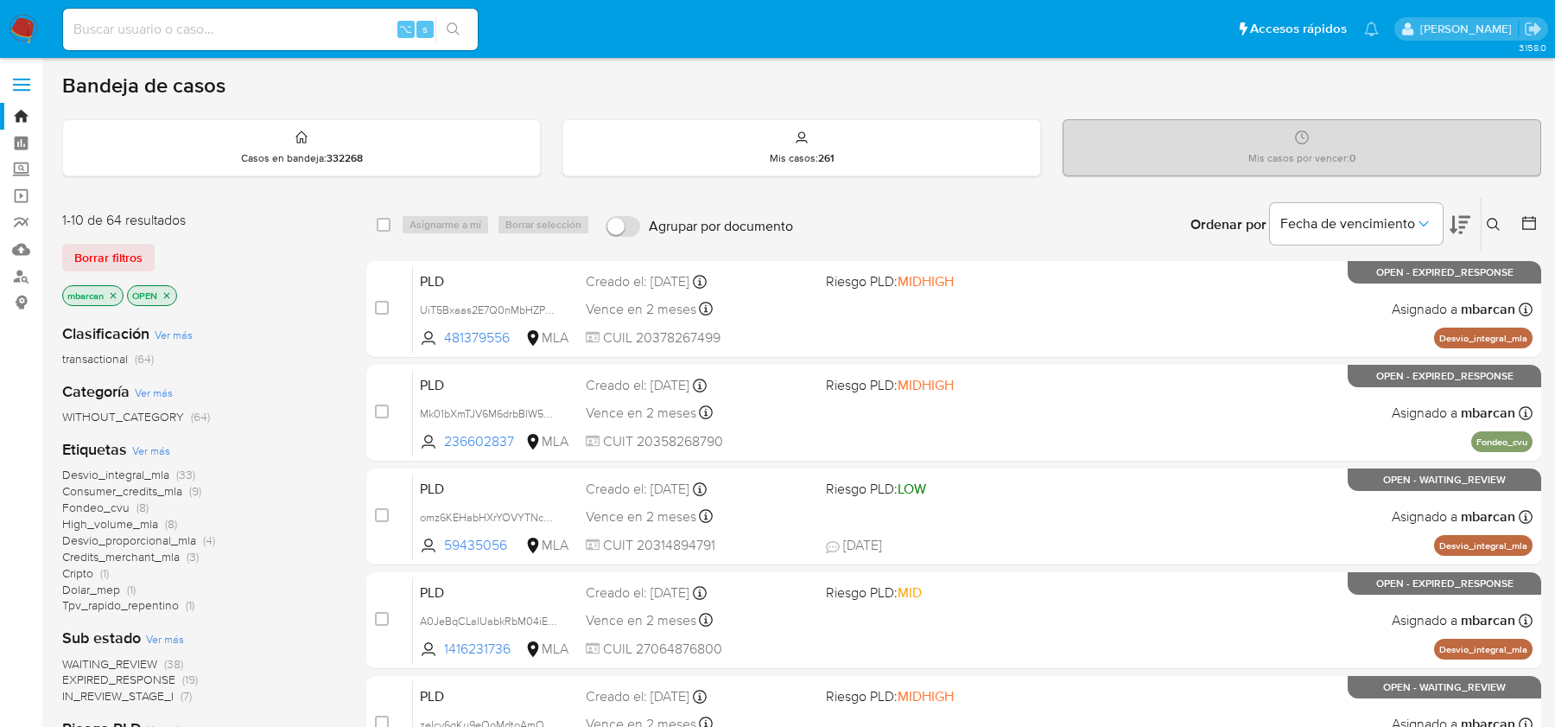
click at [1495, 226] on icon at bounding box center [1494, 225] width 14 height 14
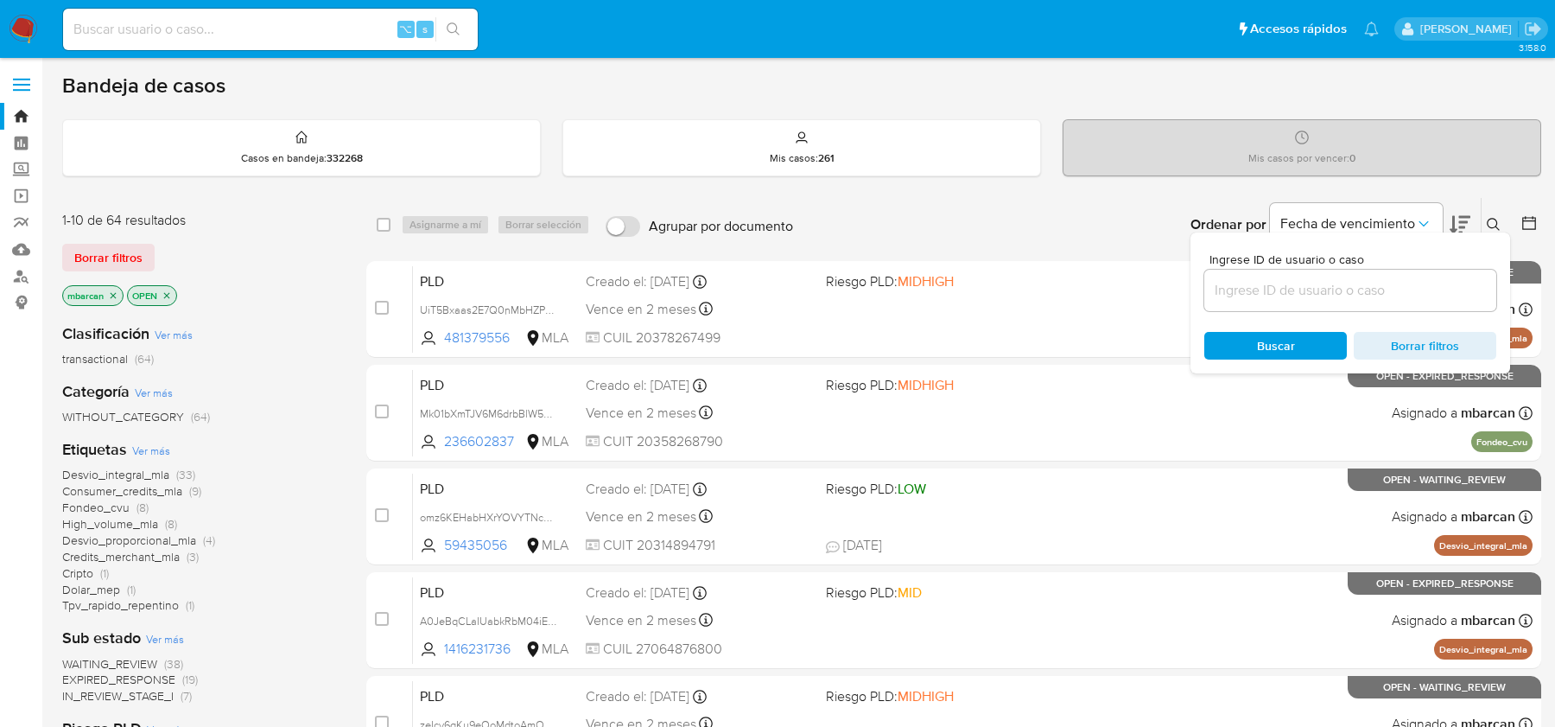
click at [1388, 289] on input at bounding box center [1350, 290] width 292 height 22
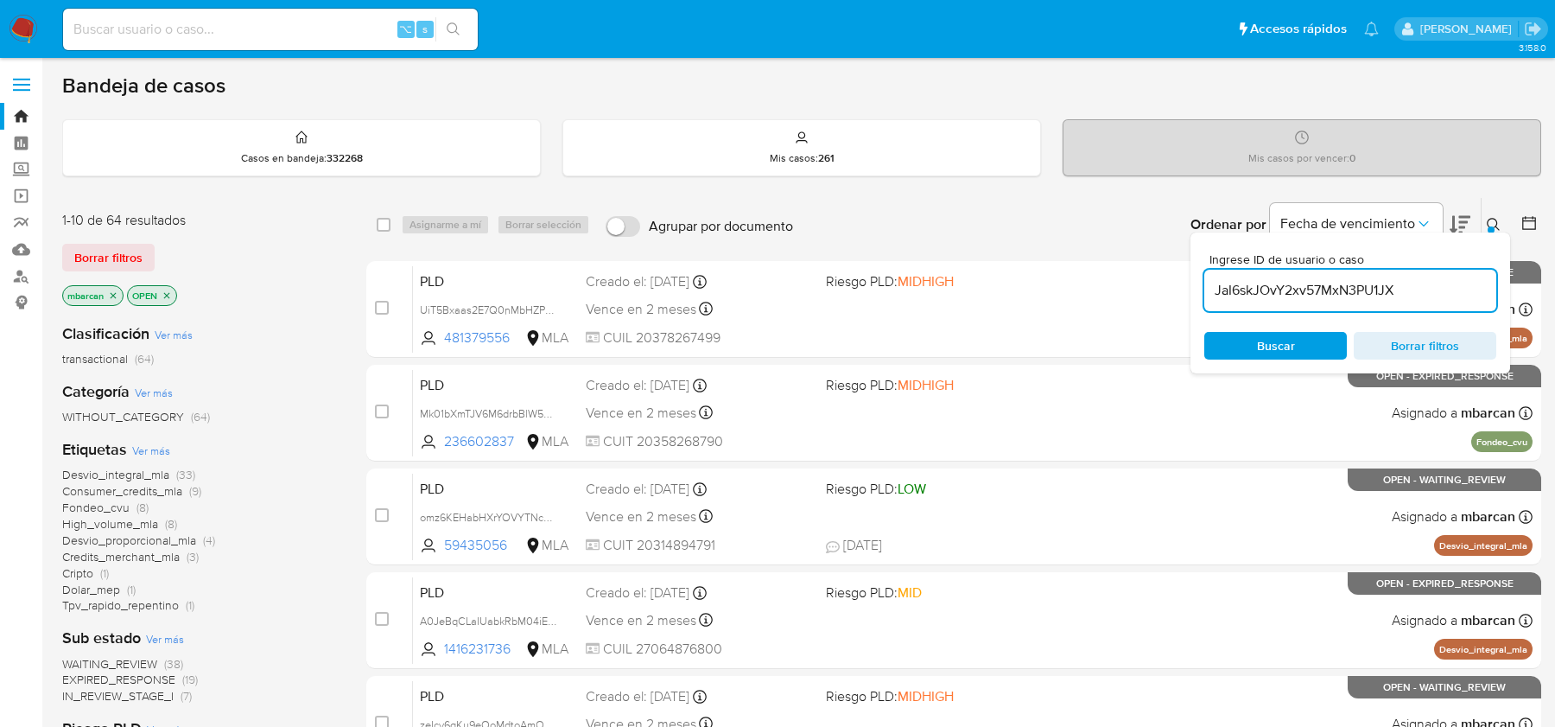
type input "JaI6skJOvY2xv57MxN3PU1JX"
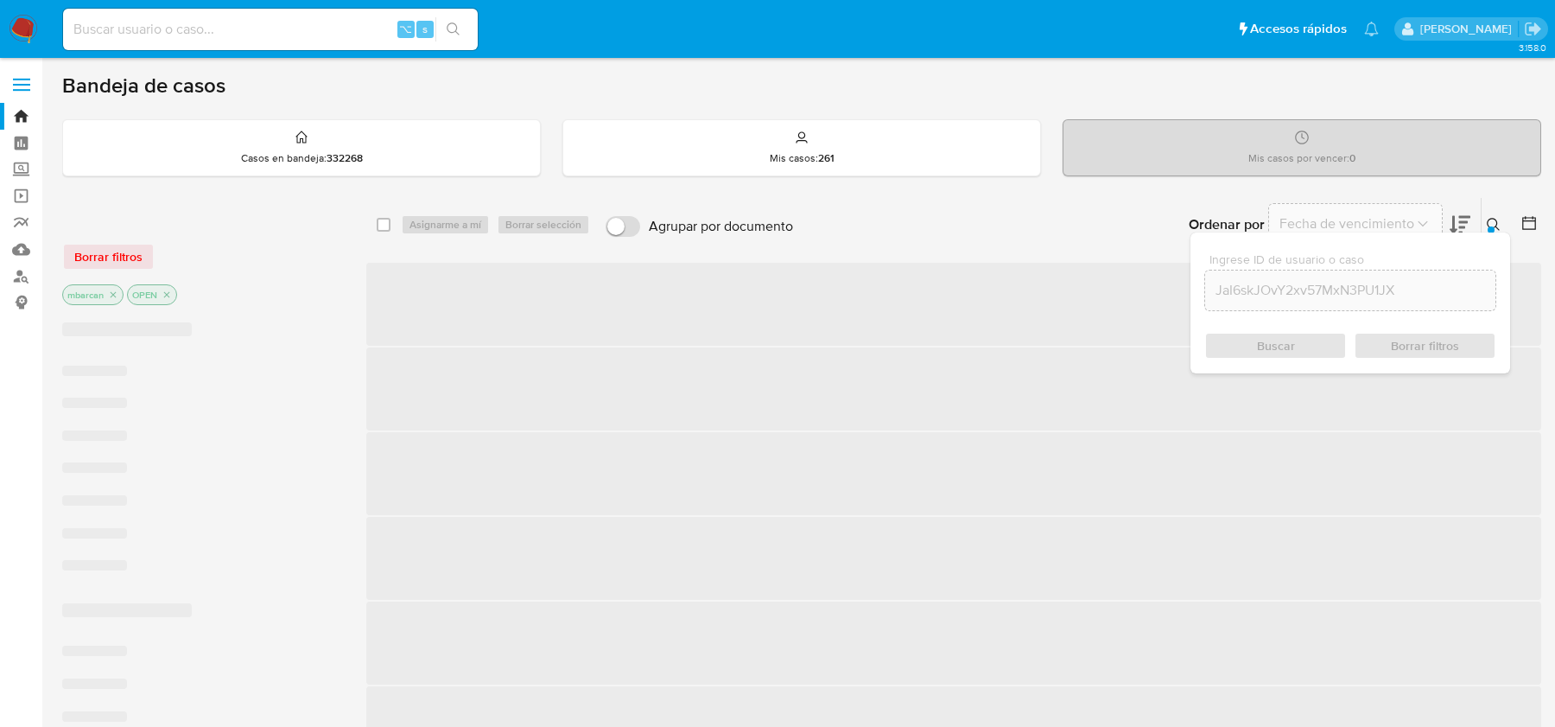
click at [1493, 223] on icon at bounding box center [1494, 225] width 14 height 14
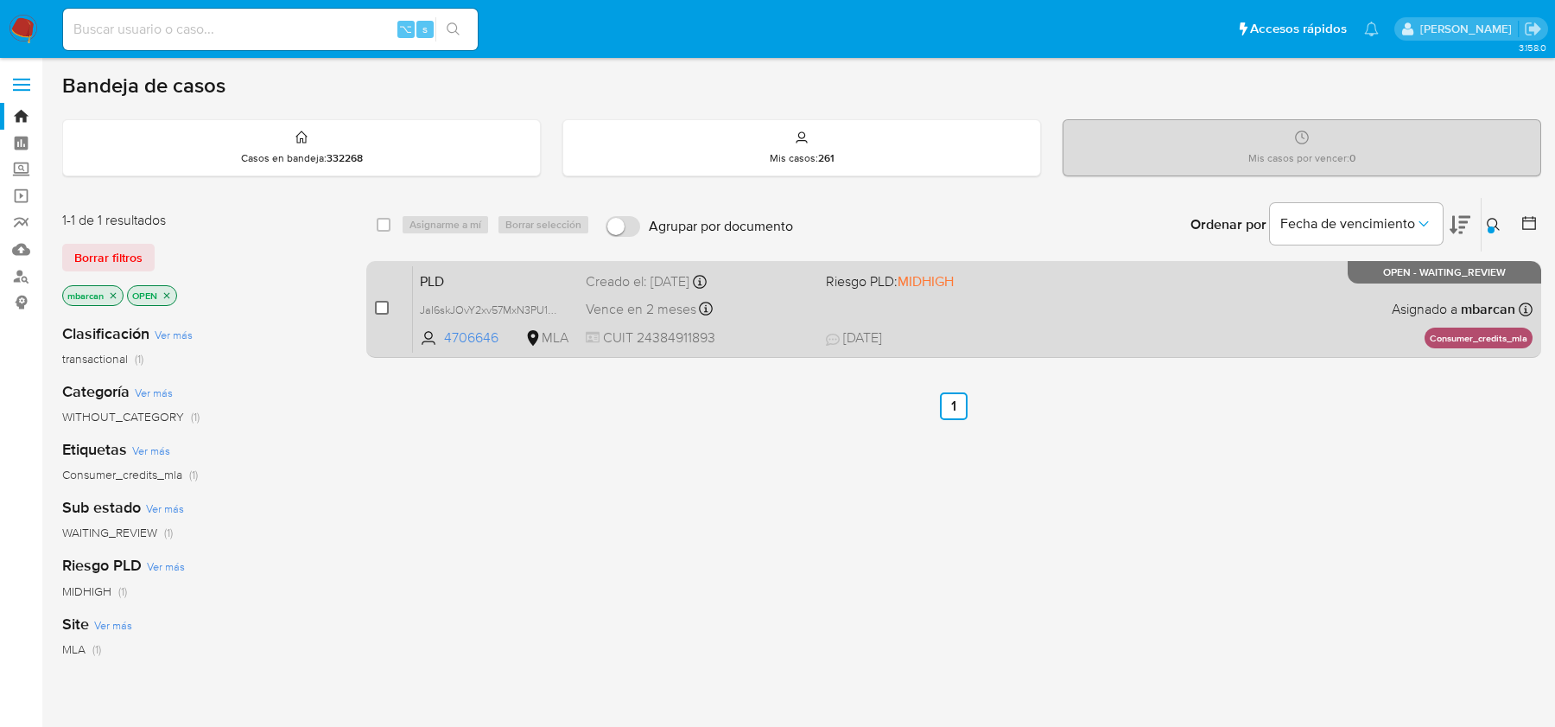
click at [384, 304] on input "checkbox" at bounding box center [382, 308] width 14 height 14
checkbox input "true"
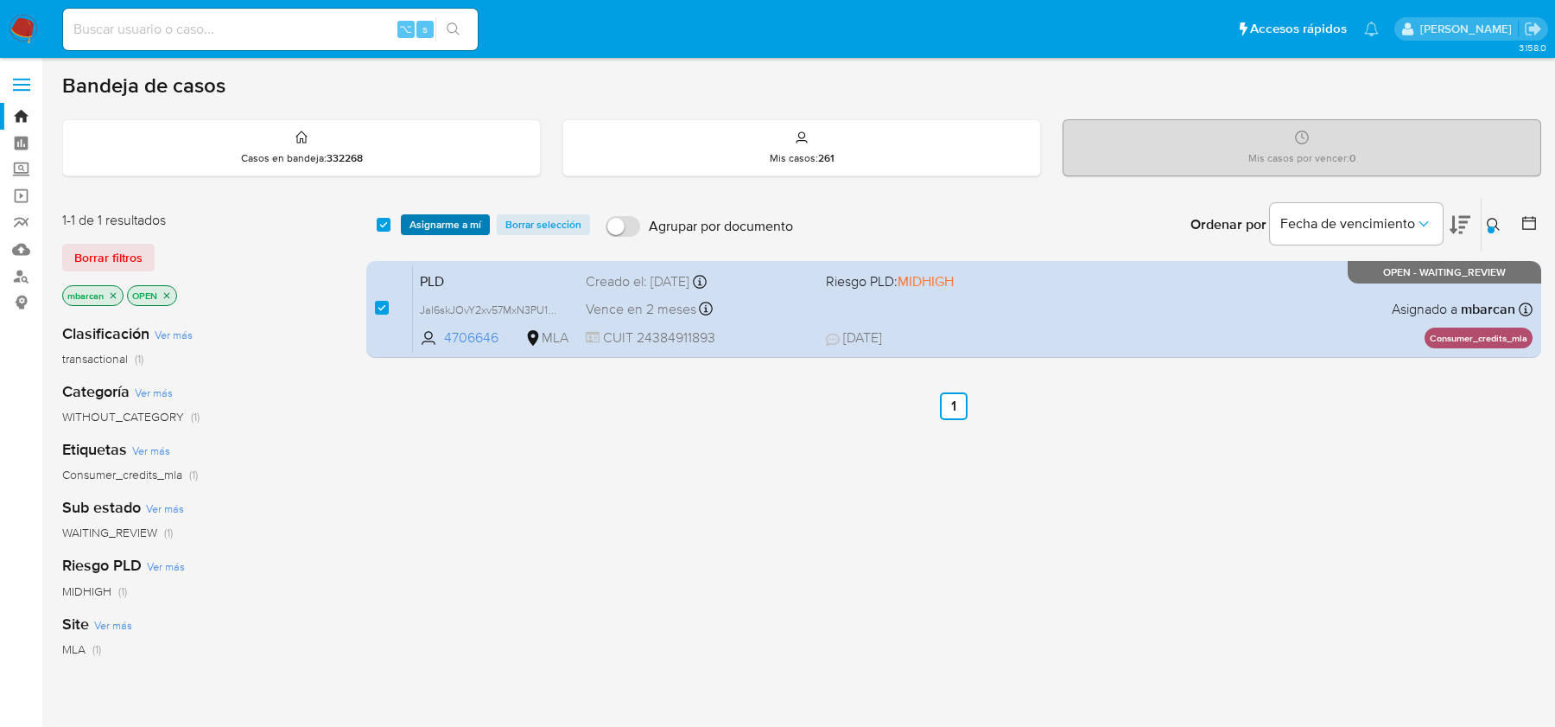
click at [441, 227] on span "Asignarme a mí" at bounding box center [446, 224] width 72 height 17
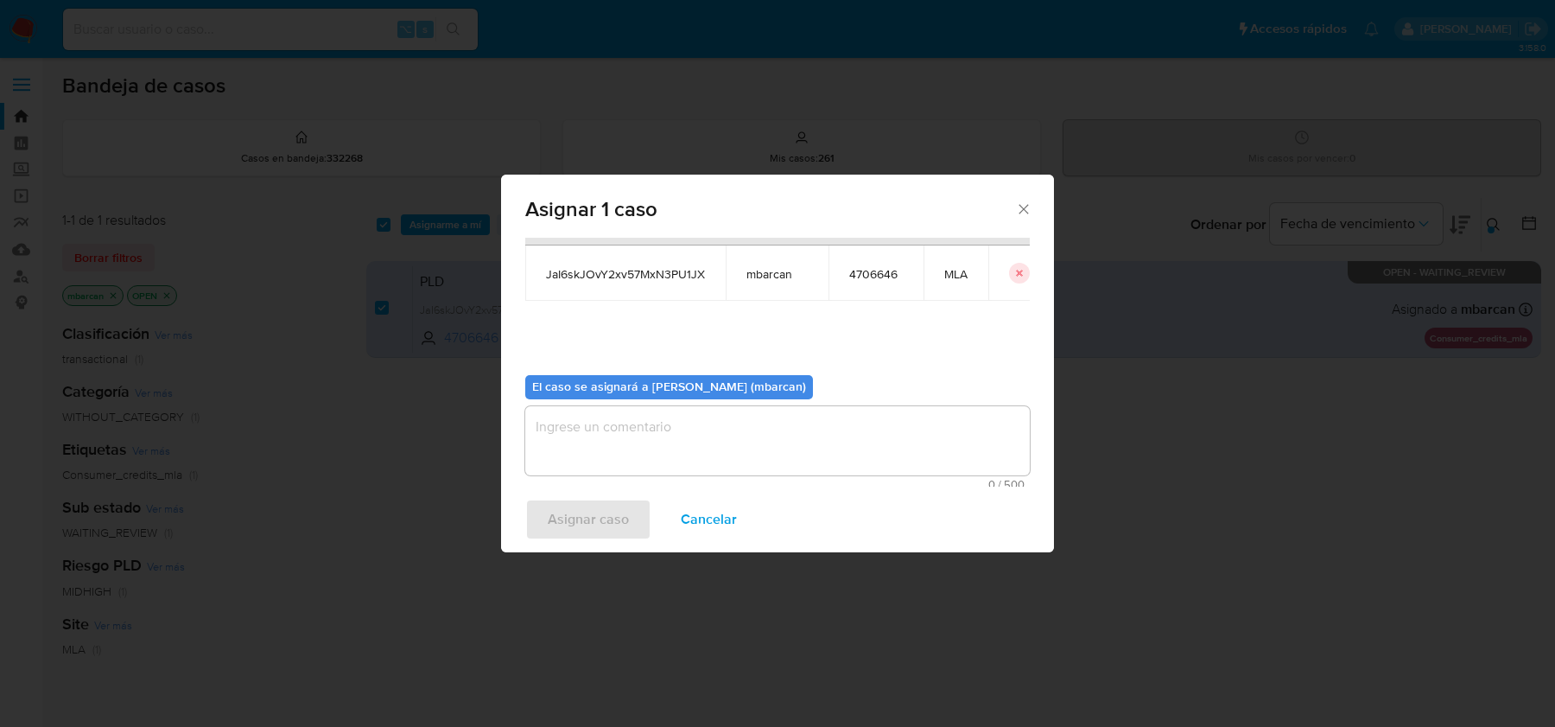
scroll to position [88, 0]
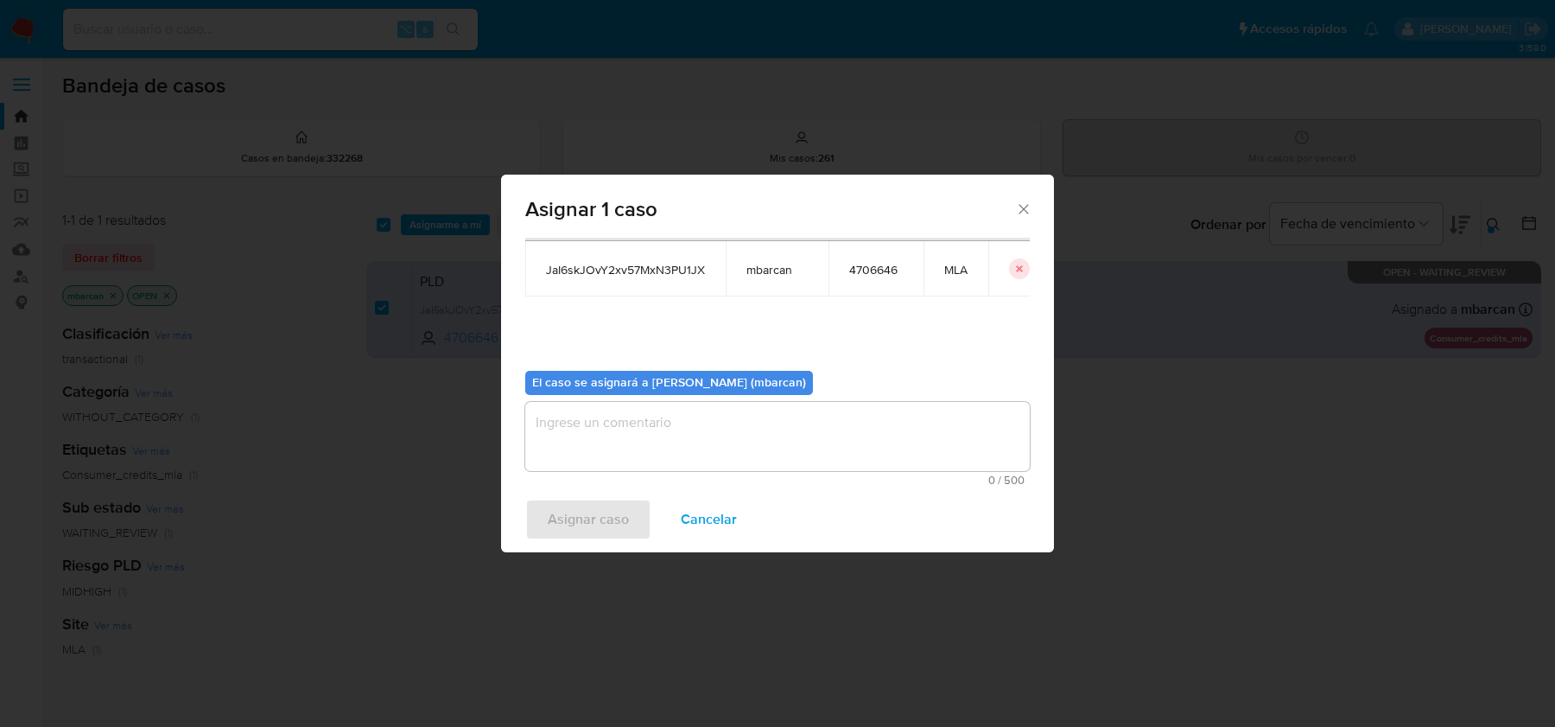
click at [782, 445] on textarea "assign-modal" at bounding box center [777, 436] width 505 height 69
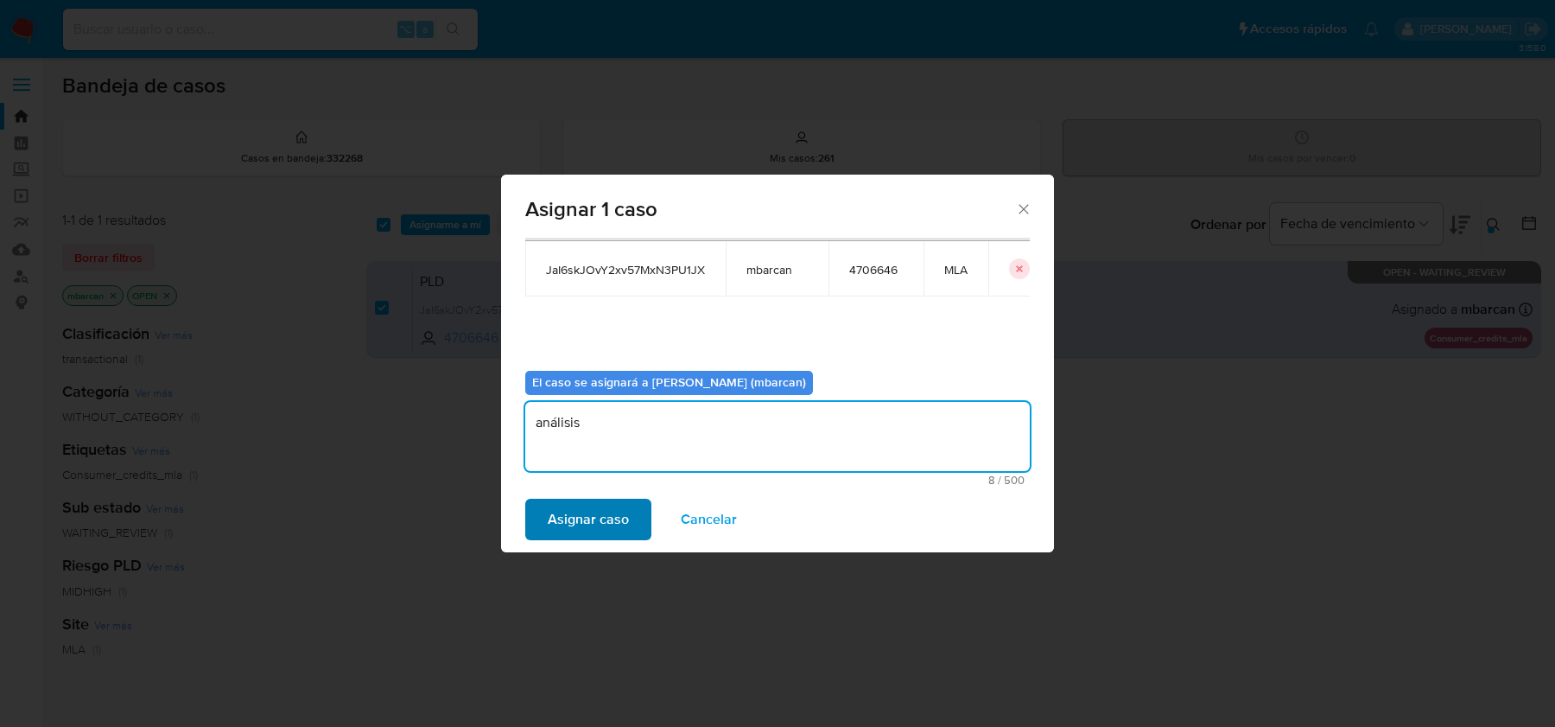
type textarea "análisis"
click at [557, 517] on span "Asignar caso" at bounding box center [588, 519] width 81 height 38
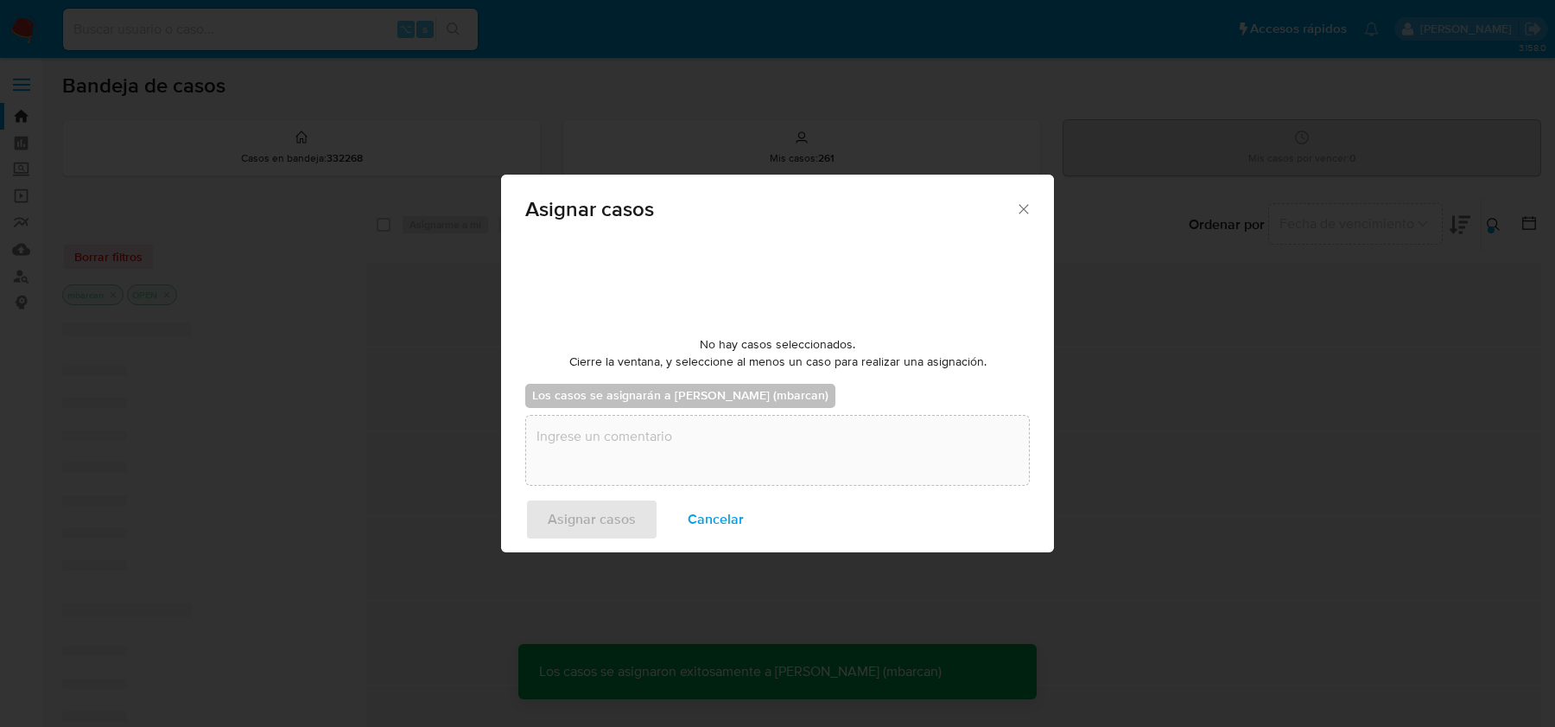
checkbox input "false"
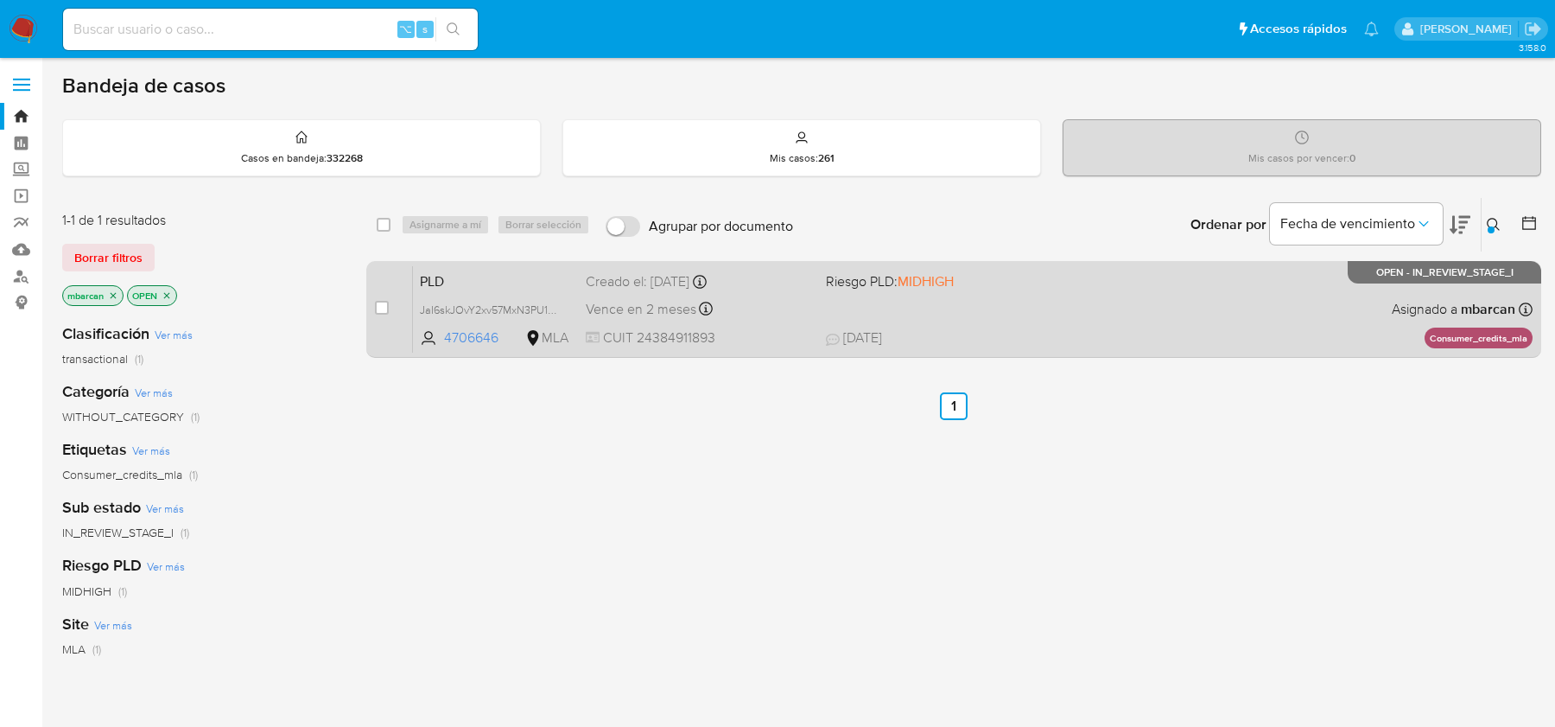
click at [524, 270] on span "PLD" at bounding box center [496, 280] width 152 height 22
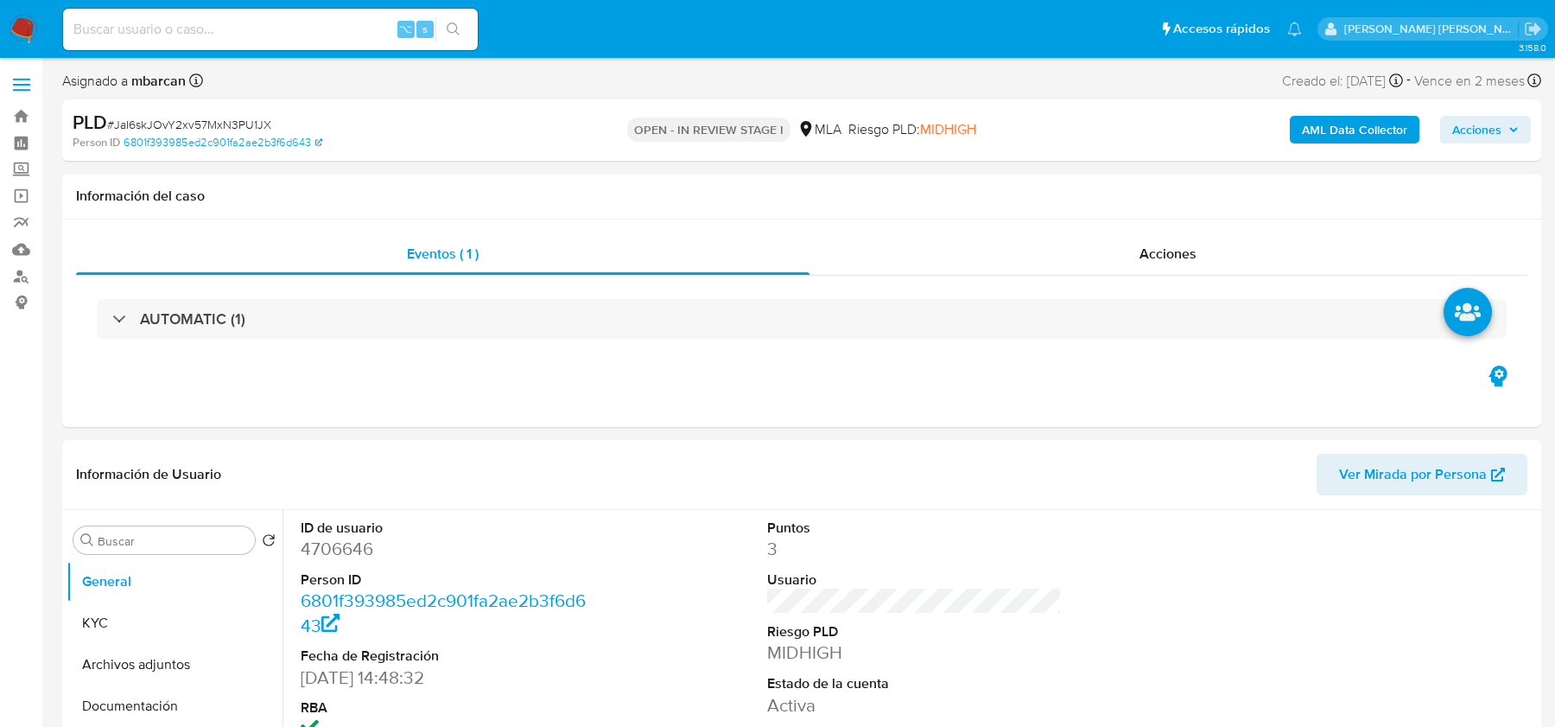
click at [245, 127] on span "# JaI6skJOvY2xv57MxN3PU1JX" at bounding box center [189, 124] width 164 height 17
copy span "JaI6skJOvY2xv57MxN3PU1JX"
select select "10"
copy span "JaI6skJOvY2xv57MxN3PU1JX"
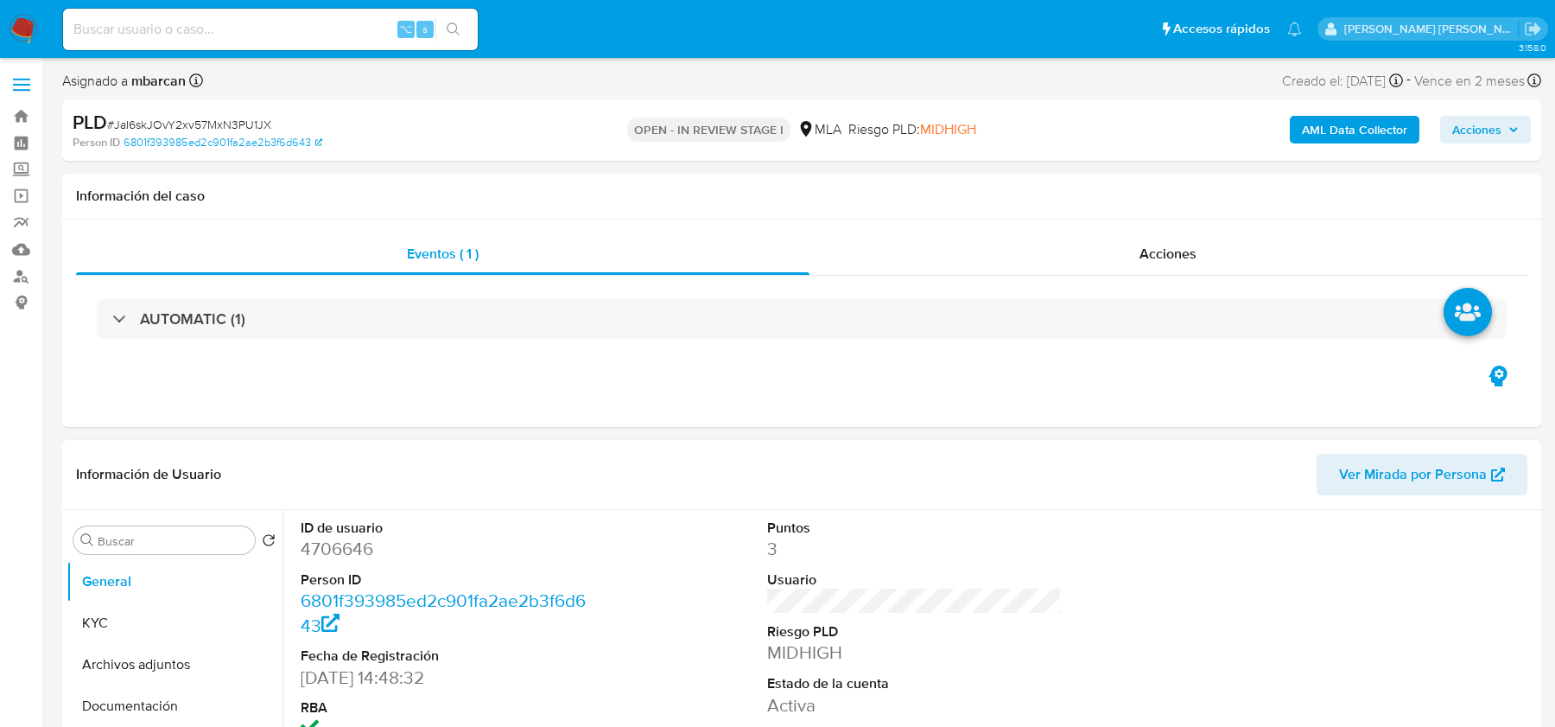
click at [464, 525] on dt "ID de usuario" at bounding box center [448, 527] width 294 height 19
click at [345, 546] on dd "4706646" at bounding box center [448, 549] width 294 height 24
copy dd "4706646"
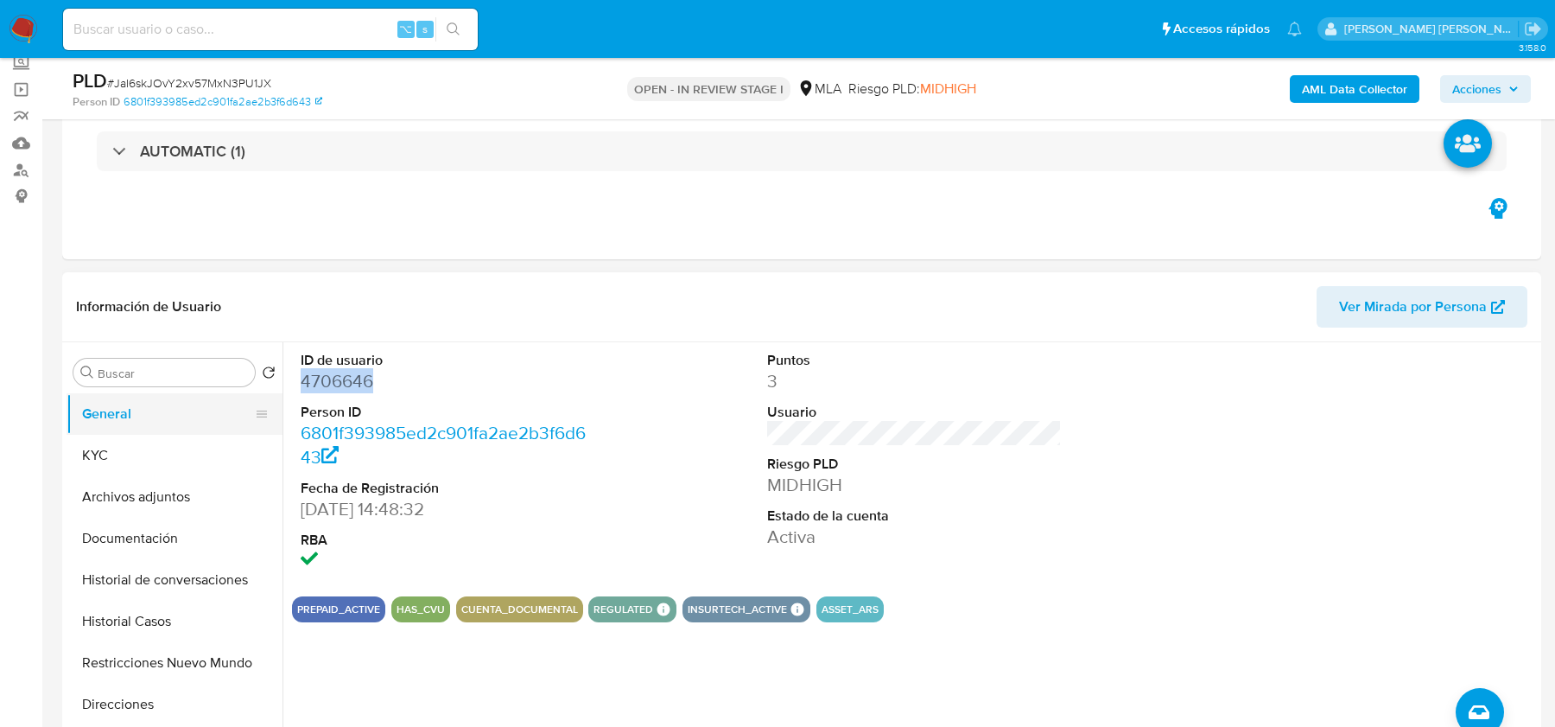
scroll to position [167, 0]
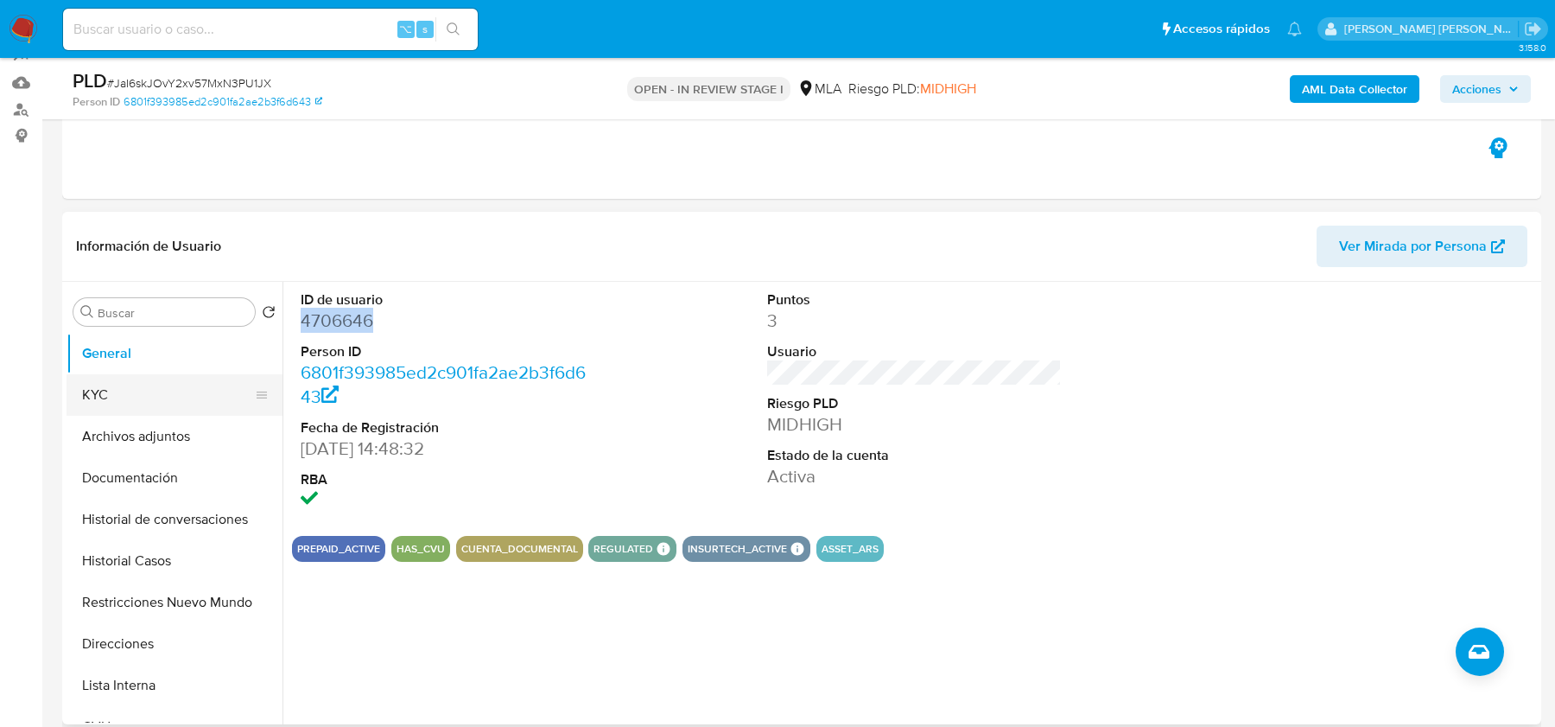
click at [171, 390] on button "KYC" at bounding box center [168, 394] width 202 height 41
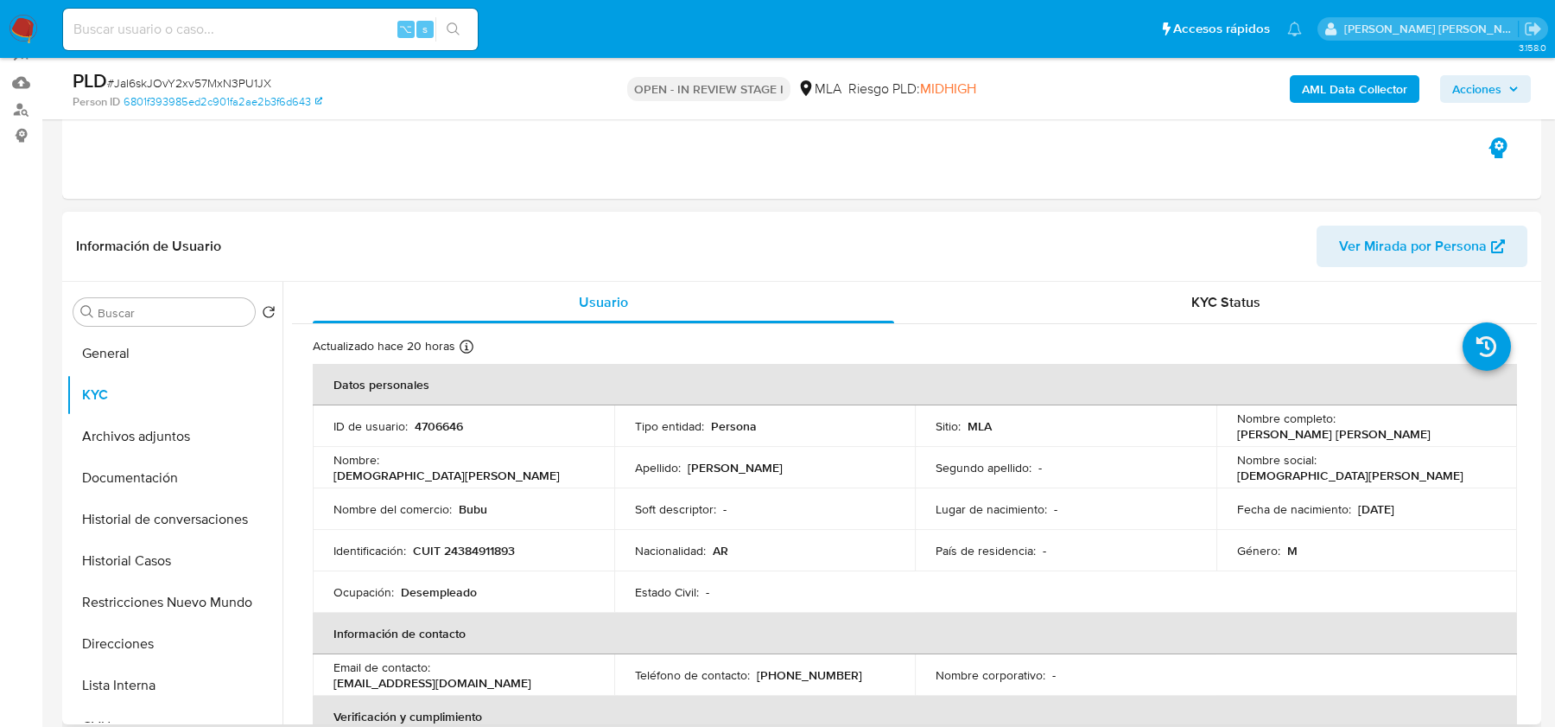
click at [481, 546] on p "CUIT 24384911893" at bounding box center [464, 551] width 102 height 16
copy p "24384911893"
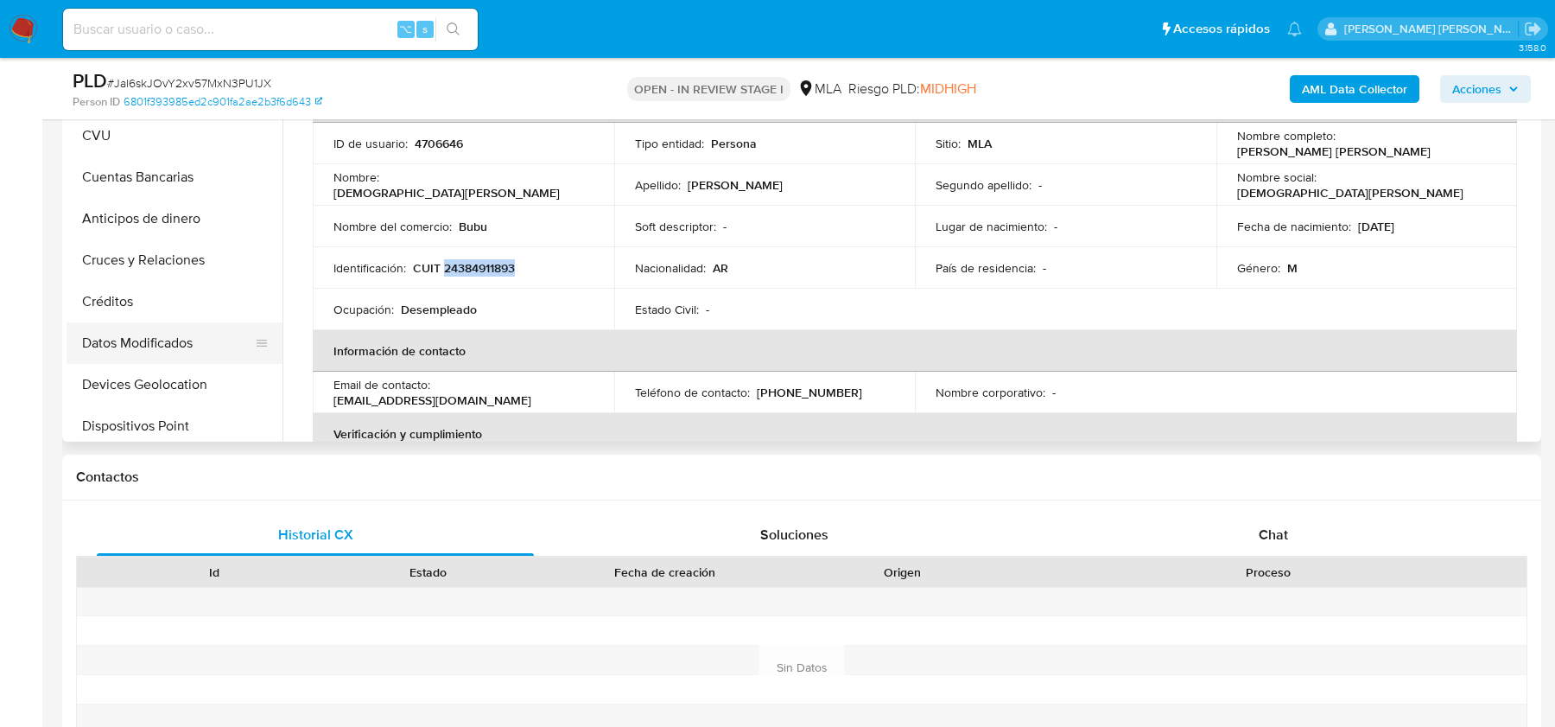
scroll to position [312, 0]
click at [128, 332] on button "Datos Modificados" at bounding box center [168, 339] width 202 height 41
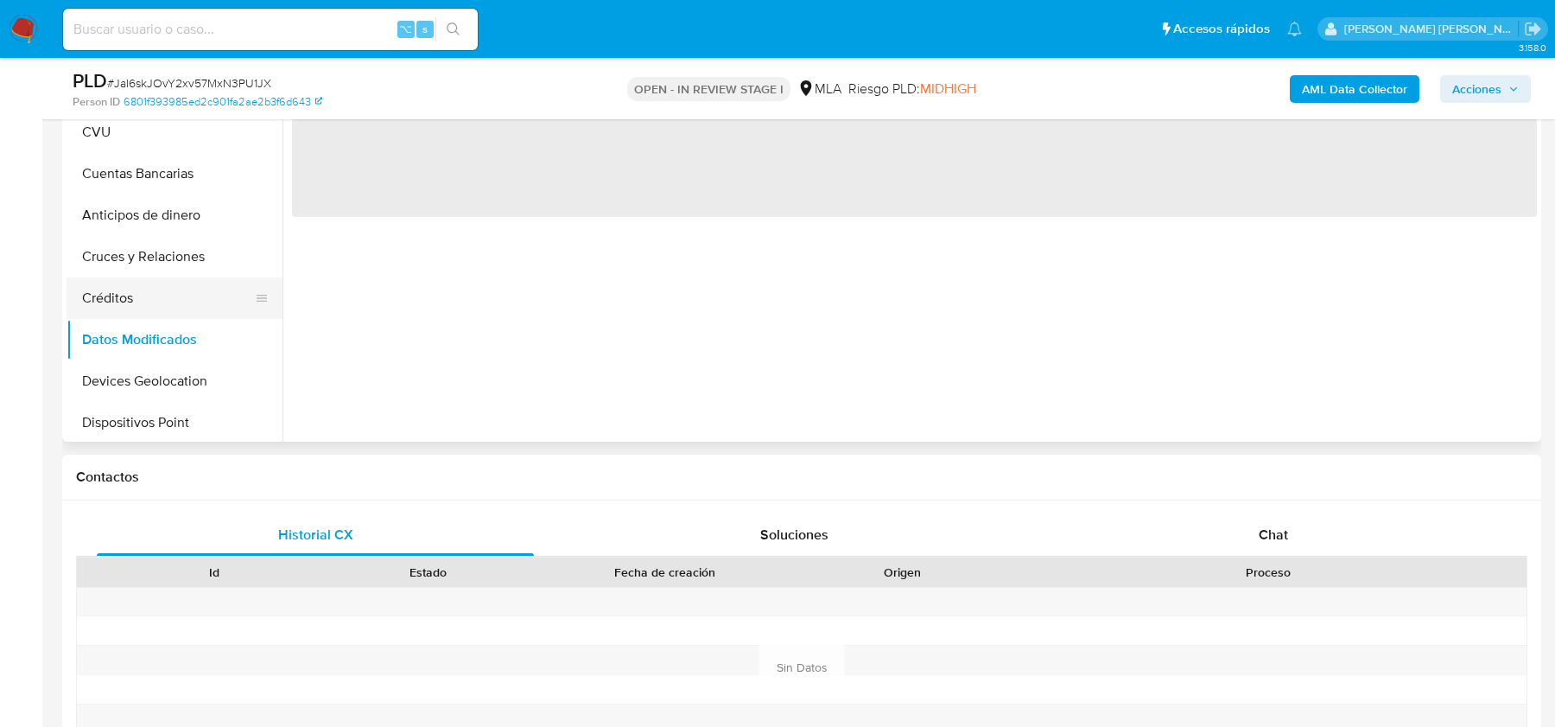
click at [127, 311] on button "Créditos" at bounding box center [168, 297] width 202 height 41
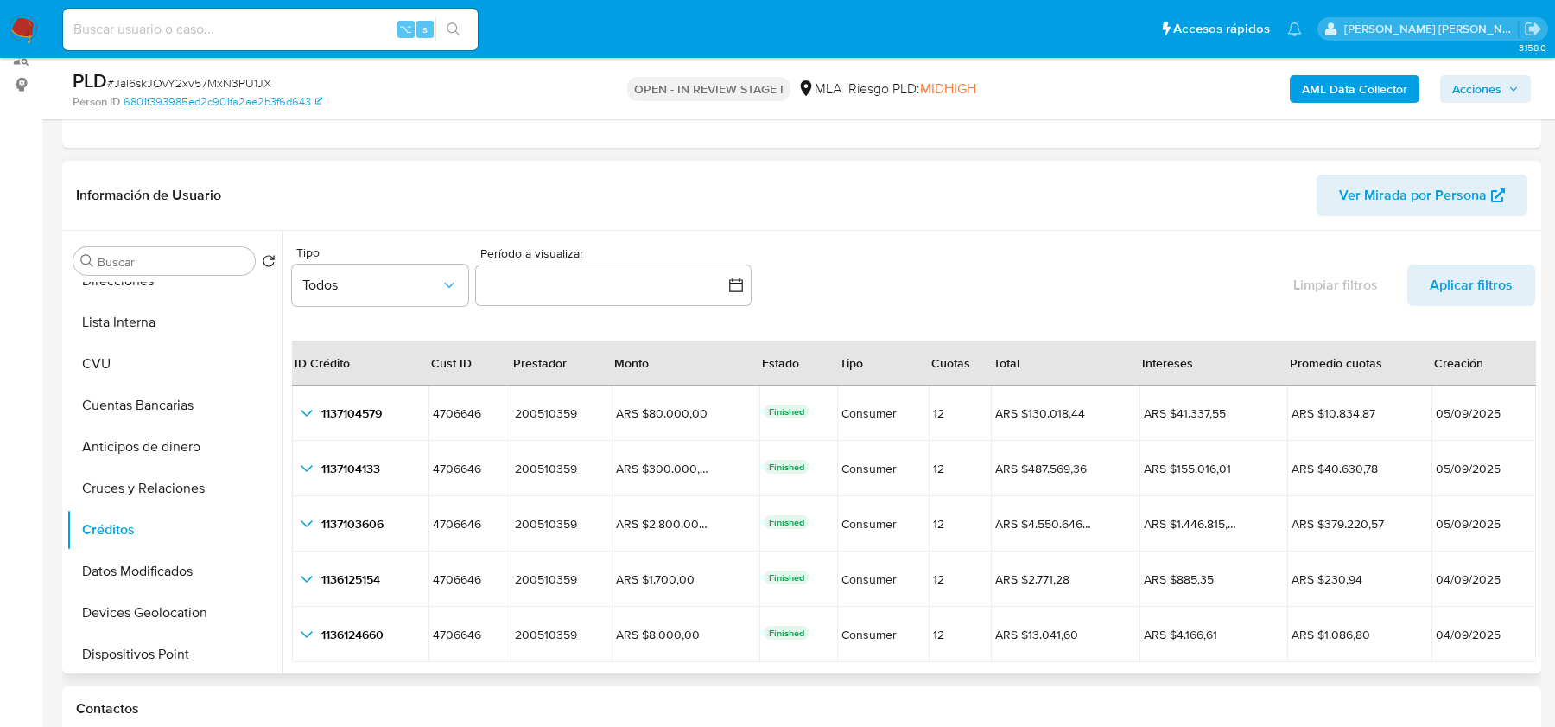
scroll to position [214, 0]
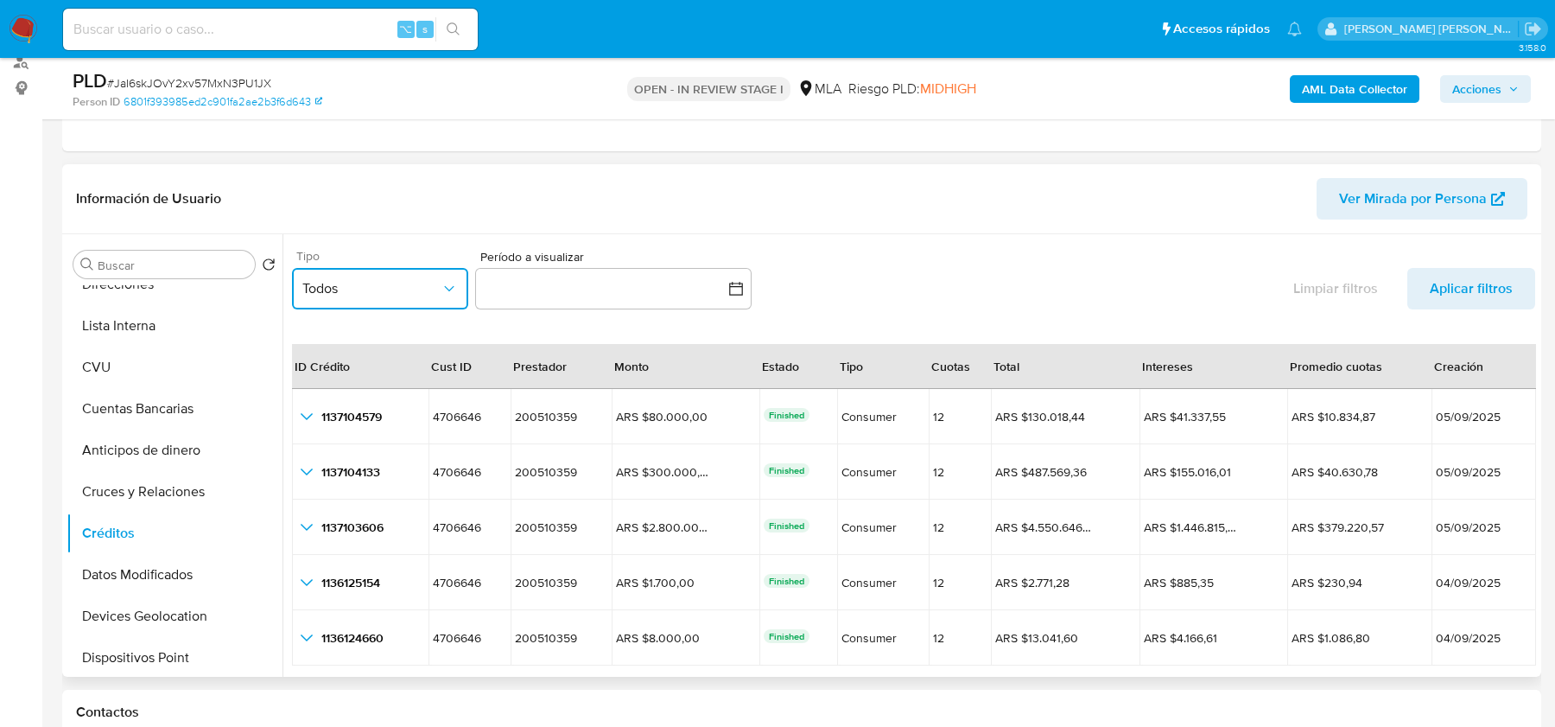
click at [380, 285] on span "Todos" at bounding box center [371, 288] width 138 height 17
click at [408, 368] on div "CONSUMER" at bounding box center [371, 376] width 138 height 41
click at [549, 317] on div "Tipo CONSUMER Período a visualizar inputDatePicker Limpiar filtros Aplicar filt…" at bounding box center [913, 283] width 1243 height 80
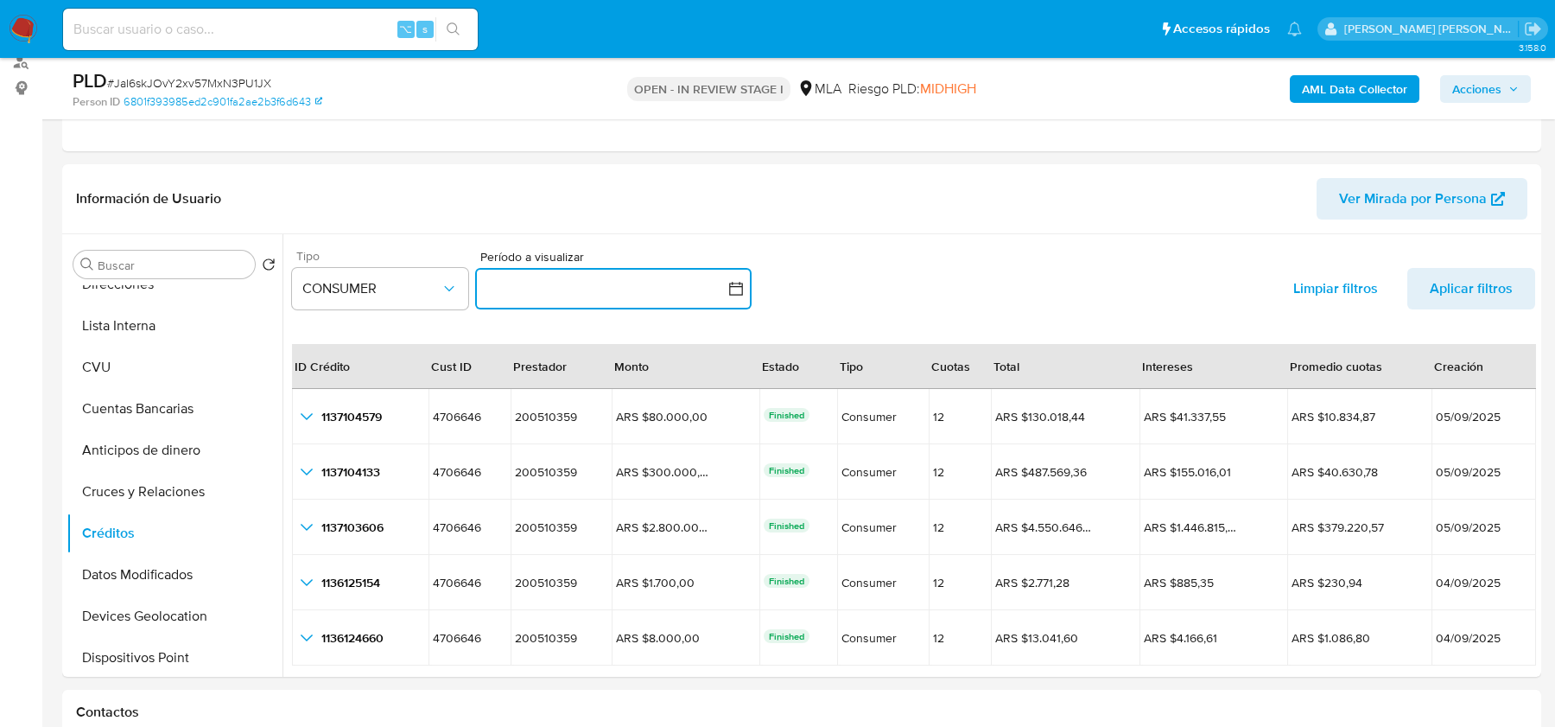
click at [553, 297] on button "button" at bounding box center [613, 288] width 276 height 41
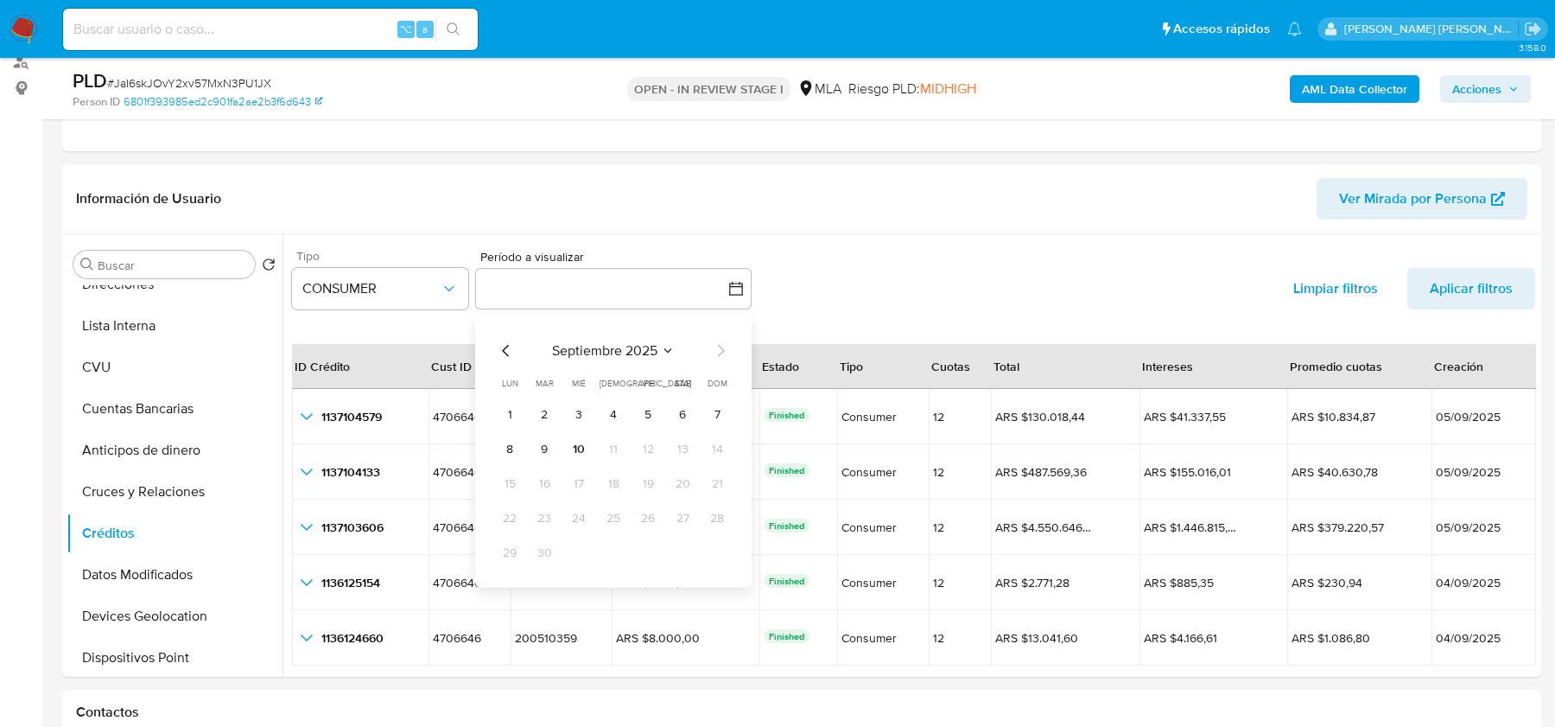
click at [493, 355] on div "septiembre 2025 septiembre 2025 lun lunes mar martes mié miércoles jue jueves v…" at bounding box center [613, 450] width 276 height 273
click at [498, 353] on icon "Mes anterior" at bounding box center [506, 350] width 21 height 21
click at [499, 359] on div "junio 2025 junio 2025 lun lunes mar martes mié miércoles jue jueves vie viernes…" at bounding box center [613, 470] width 235 height 261
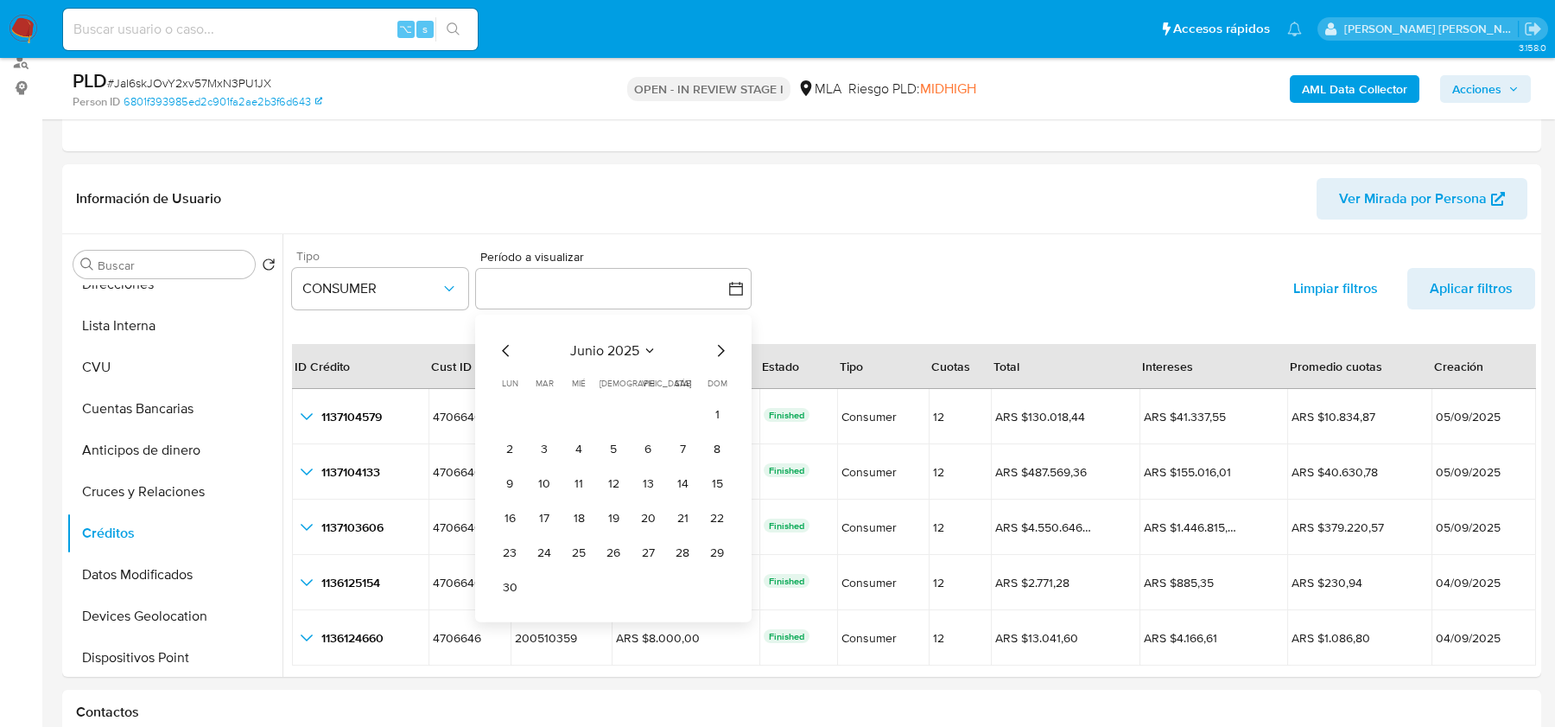
click at [498, 353] on icon "Mes anterior" at bounding box center [506, 350] width 21 height 21
click at [502, 352] on icon "Mes anterior" at bounding box center [506, 350] width 21 height 21
click at [551, 413] on button "1" at bounding box center [545, 414] width 28 height 28
click at [722, 343] on icon "Mes siguiente" at bounding box center [720, 350] width 21 height 21
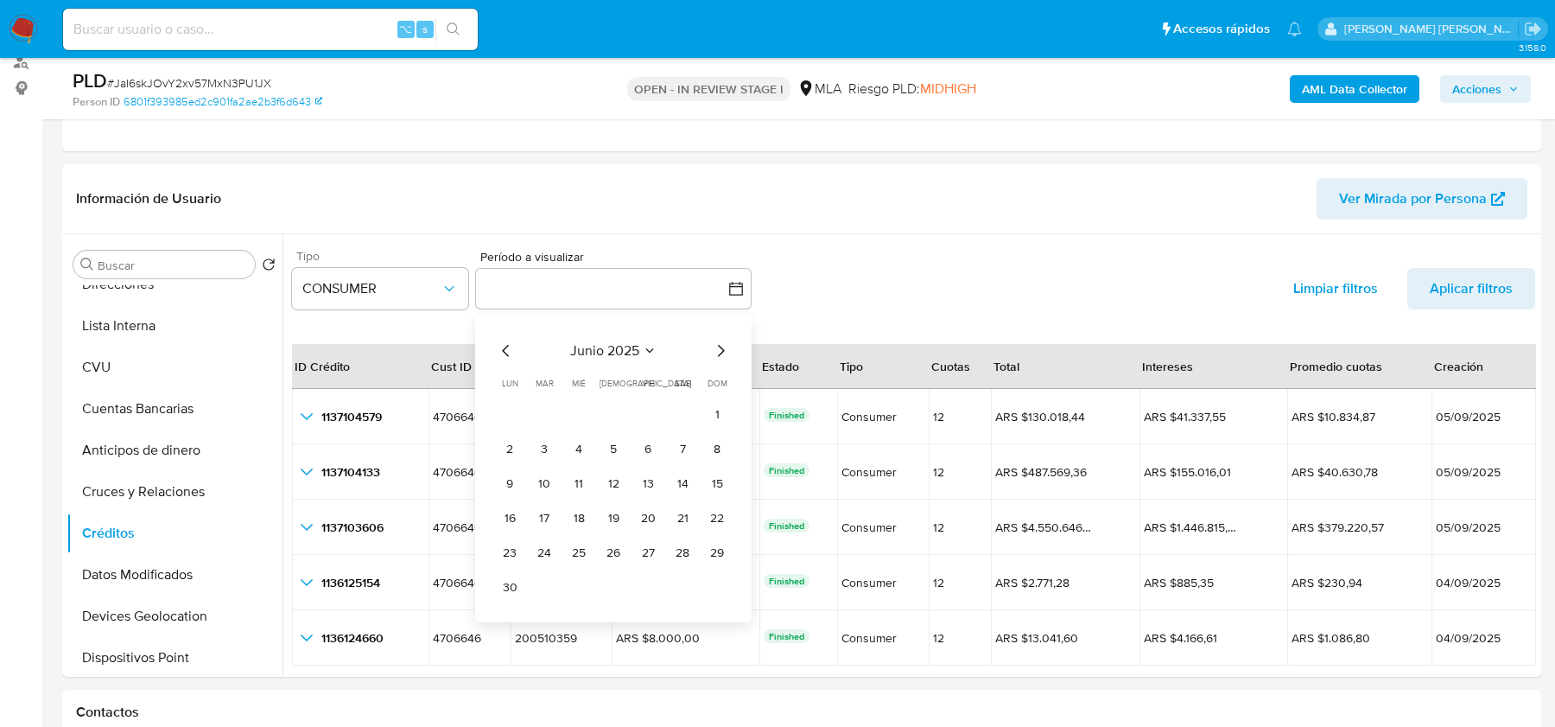
click at [722, 343] on icon "Mes siguiente" at bounding box center [720, 350] width 21 height 21
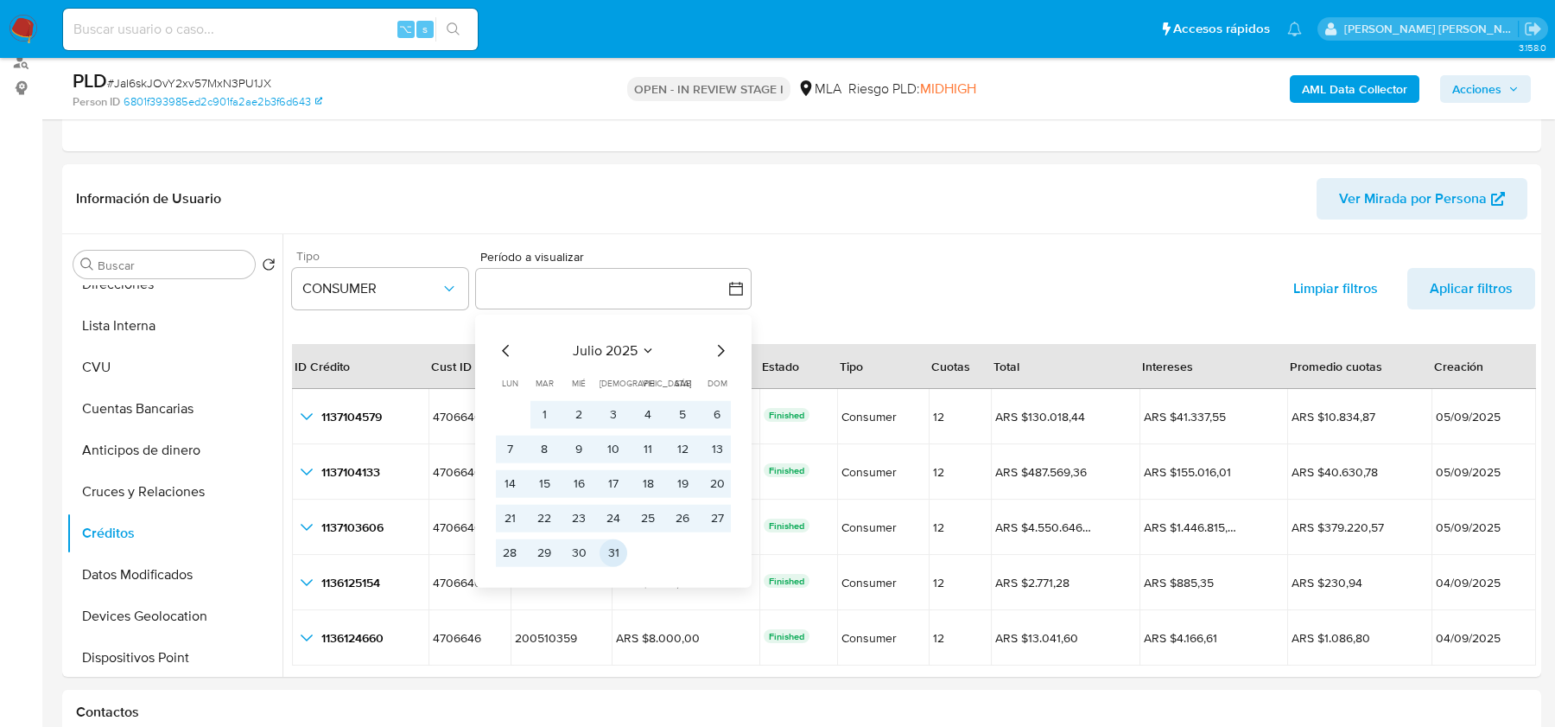
click at [613, 549] on button "31" at bounding box center [614, 552] width 28 height 28
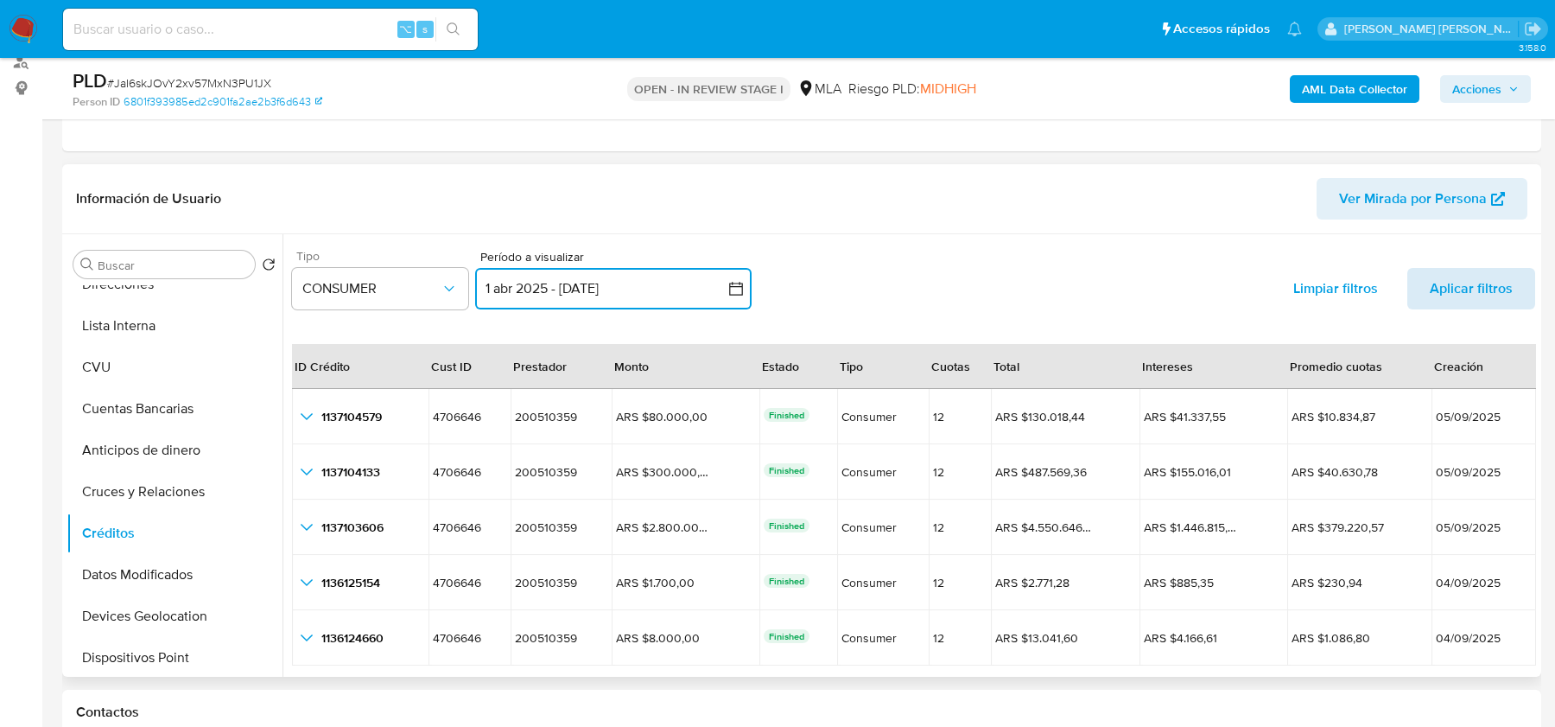
click at [1500, 291] on span "Aplicar filtros" at bounding box center [1471, 288] width 83 height 41
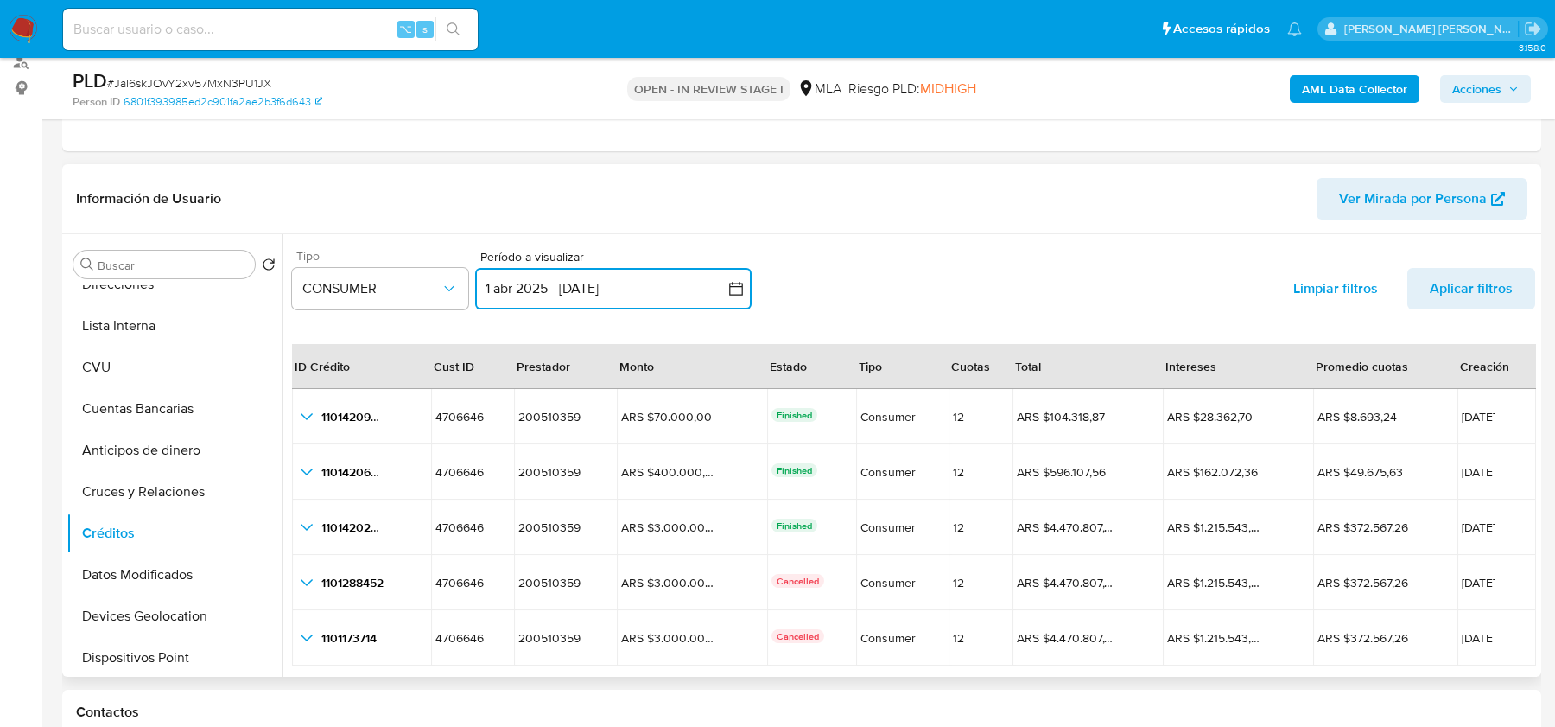
scroll to position [39, 0]
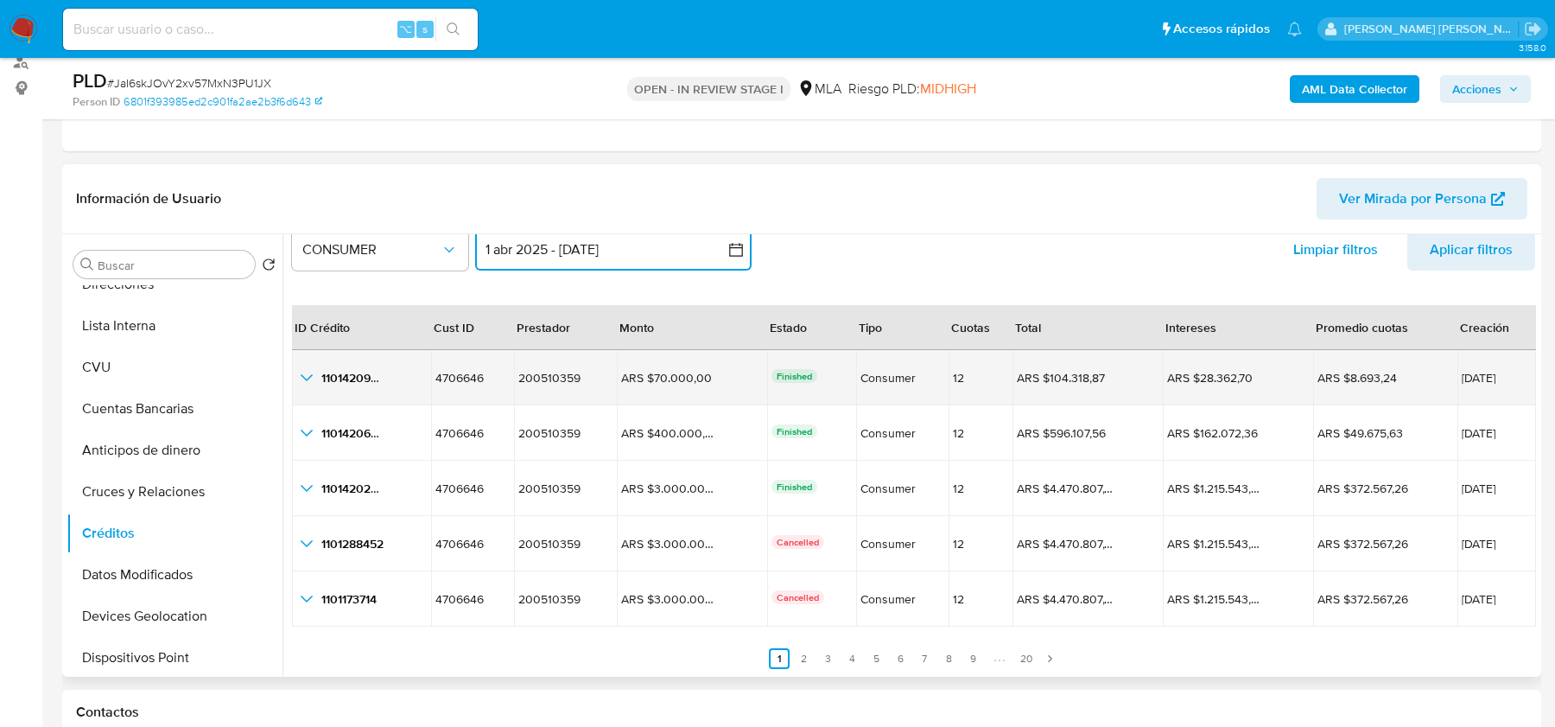
click at [313, 376] on icon "button_show_hidden_detail_by_id_0" at bounding box center [306, 377] width 21 height 21
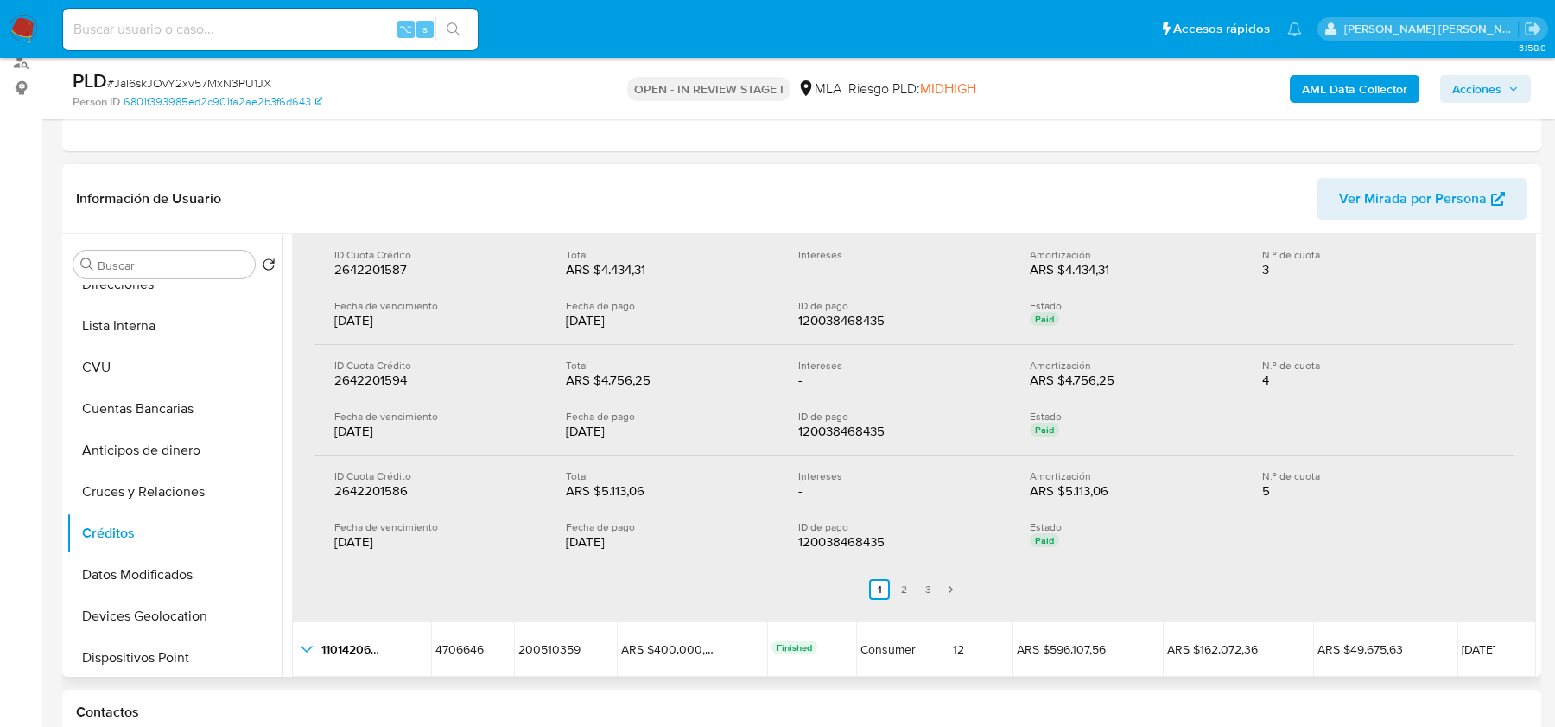
scroll to position [440, 0]
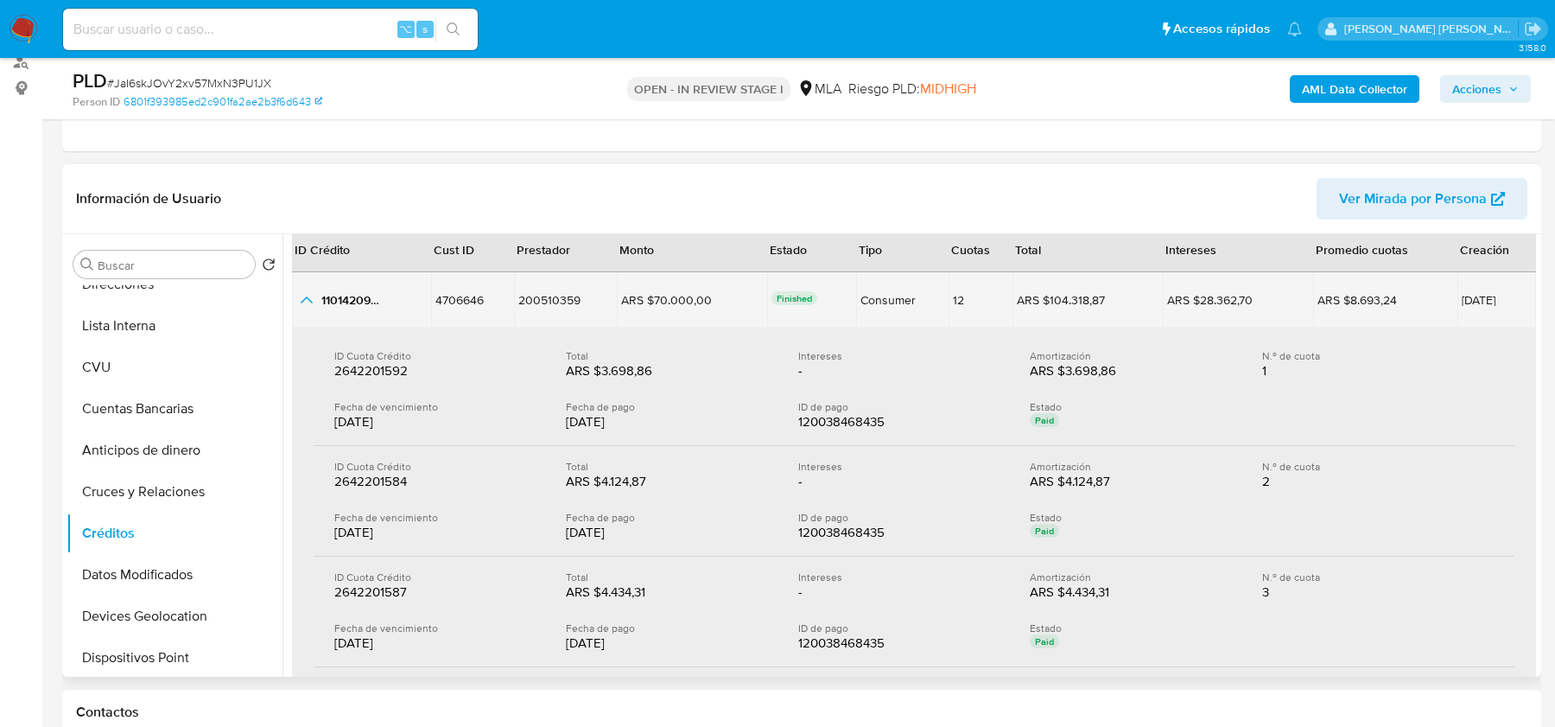
click at [306, 302] on icon "button_show_hidden_detail_by_id_0" at bounding box center [306, 299] width 21 height 21
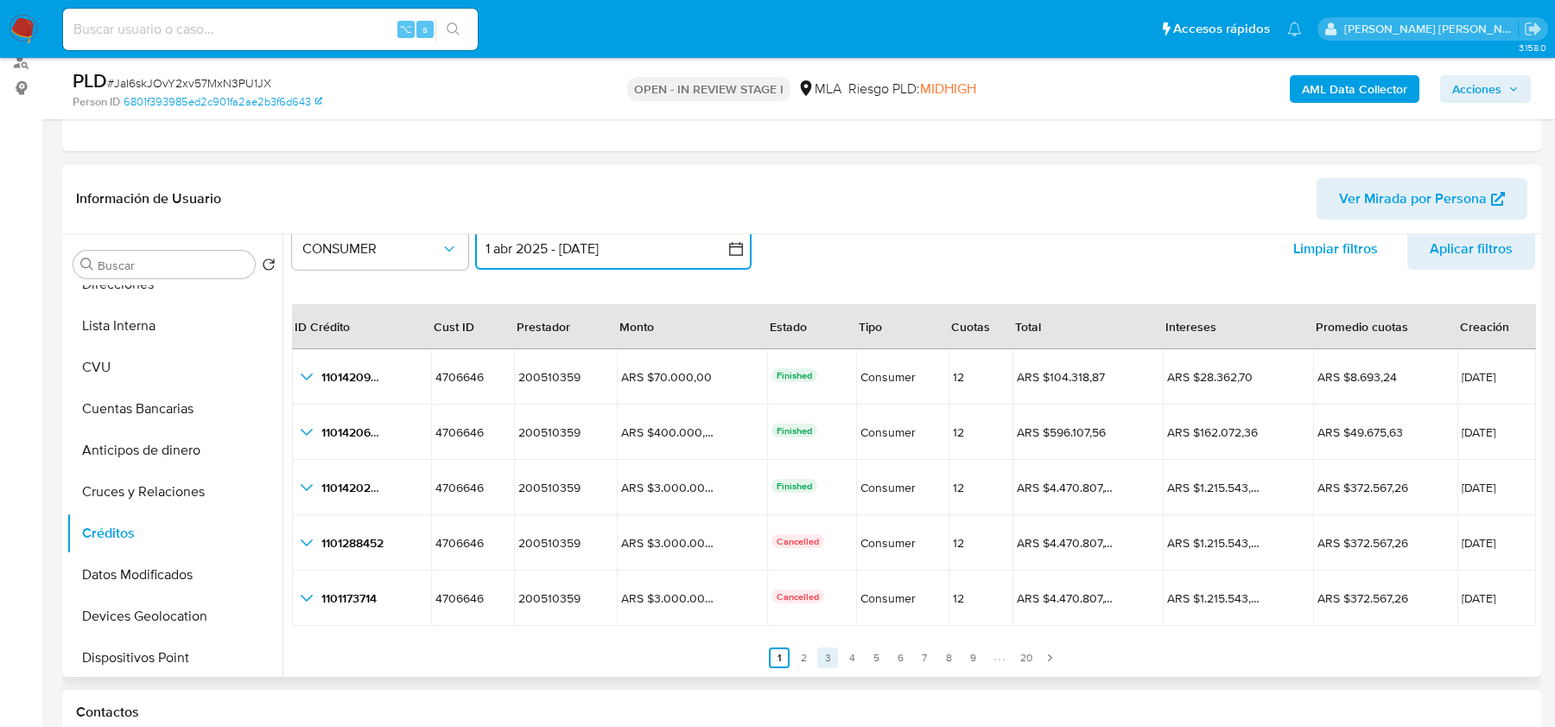
click at [825, 656] on link "3" at bounding box center [827, 657] width 21 height 21
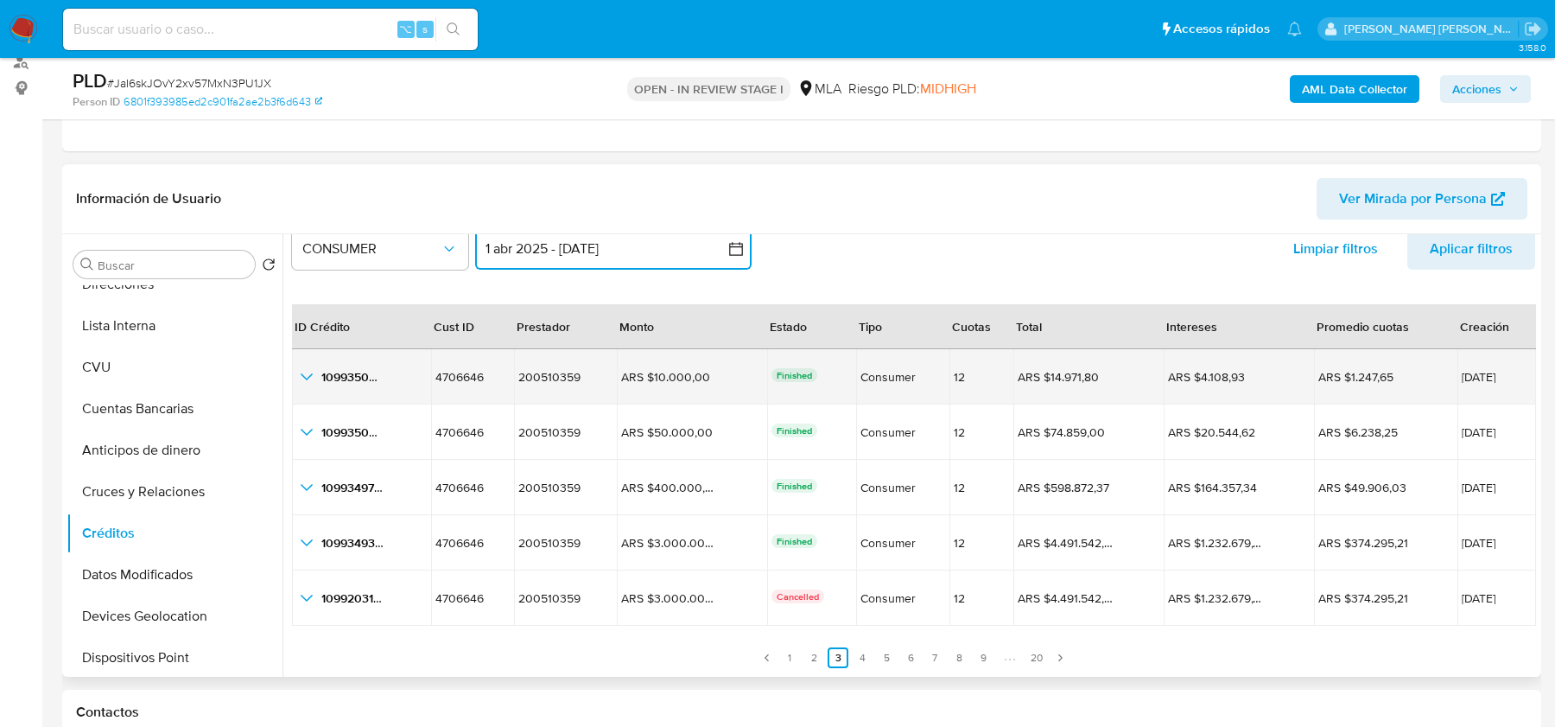
click at [304, 374] on icon "button_show_hidden_detail_by_id_0" at bounding box center [306, 376] width 21 height 21
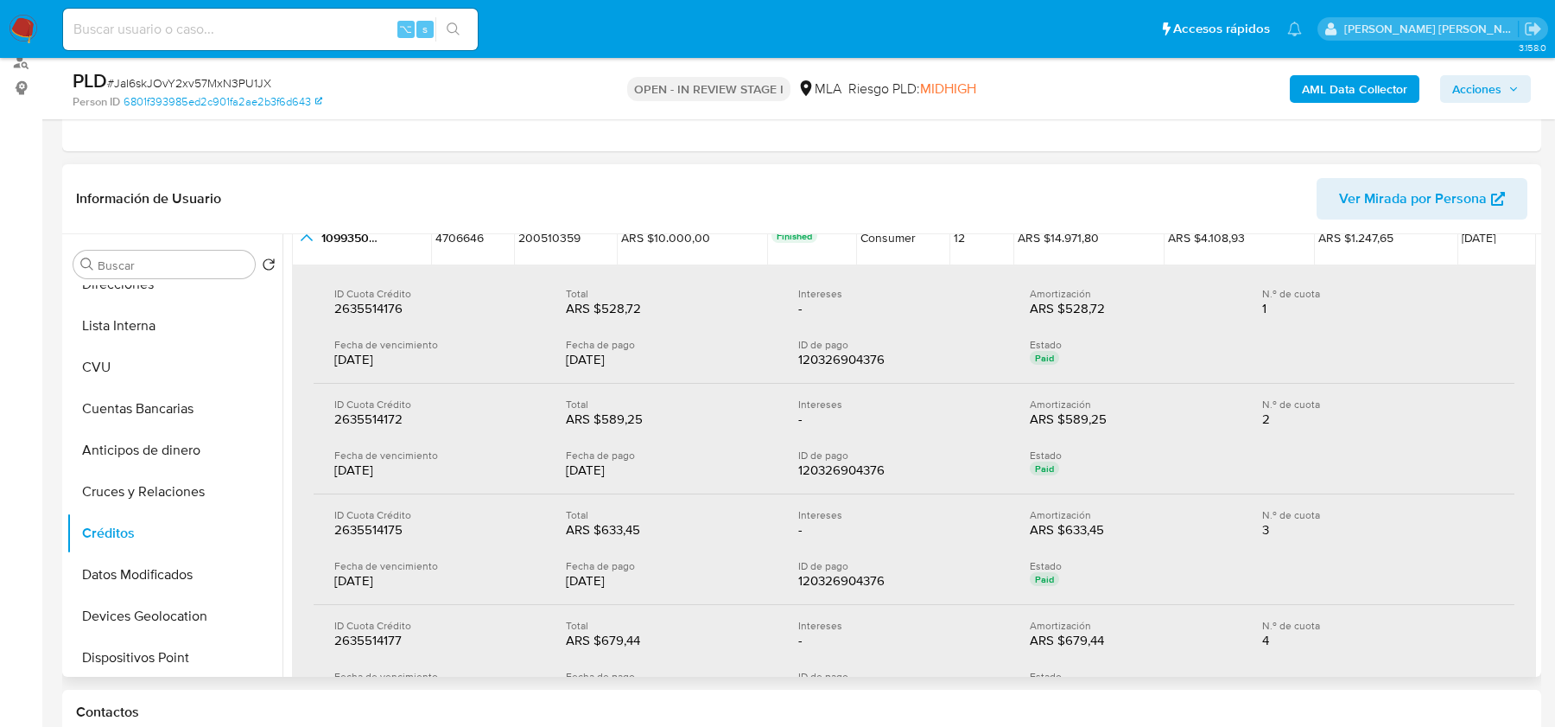
scroll to position [0, 0]
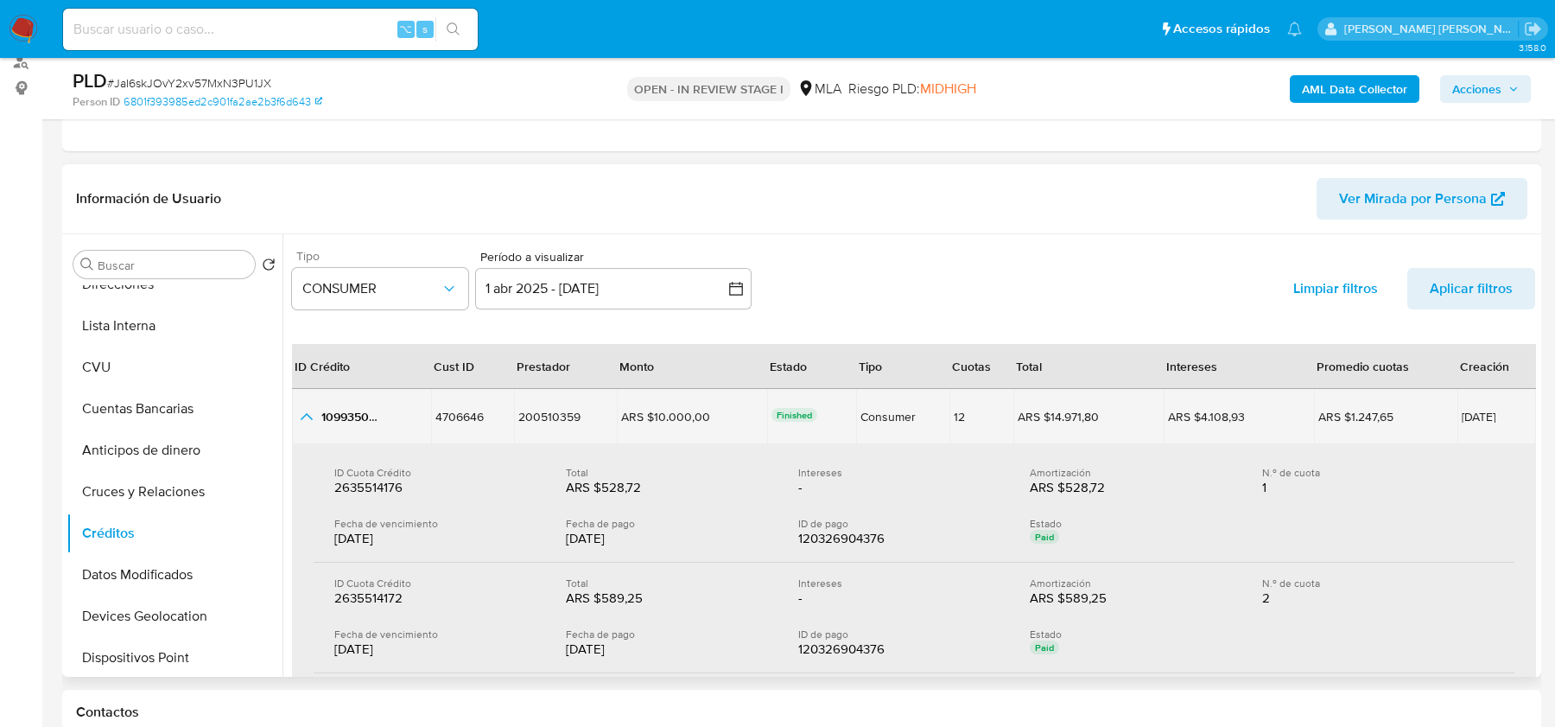
click at [308, 402] on td "1099350491 1099350491" at bounding box center [361, 416] width 139 height 55
click at [305, 412] on icon "button_show_hidden_detail_by_id_0" at bounding box center [306, 416] width 21 height 21
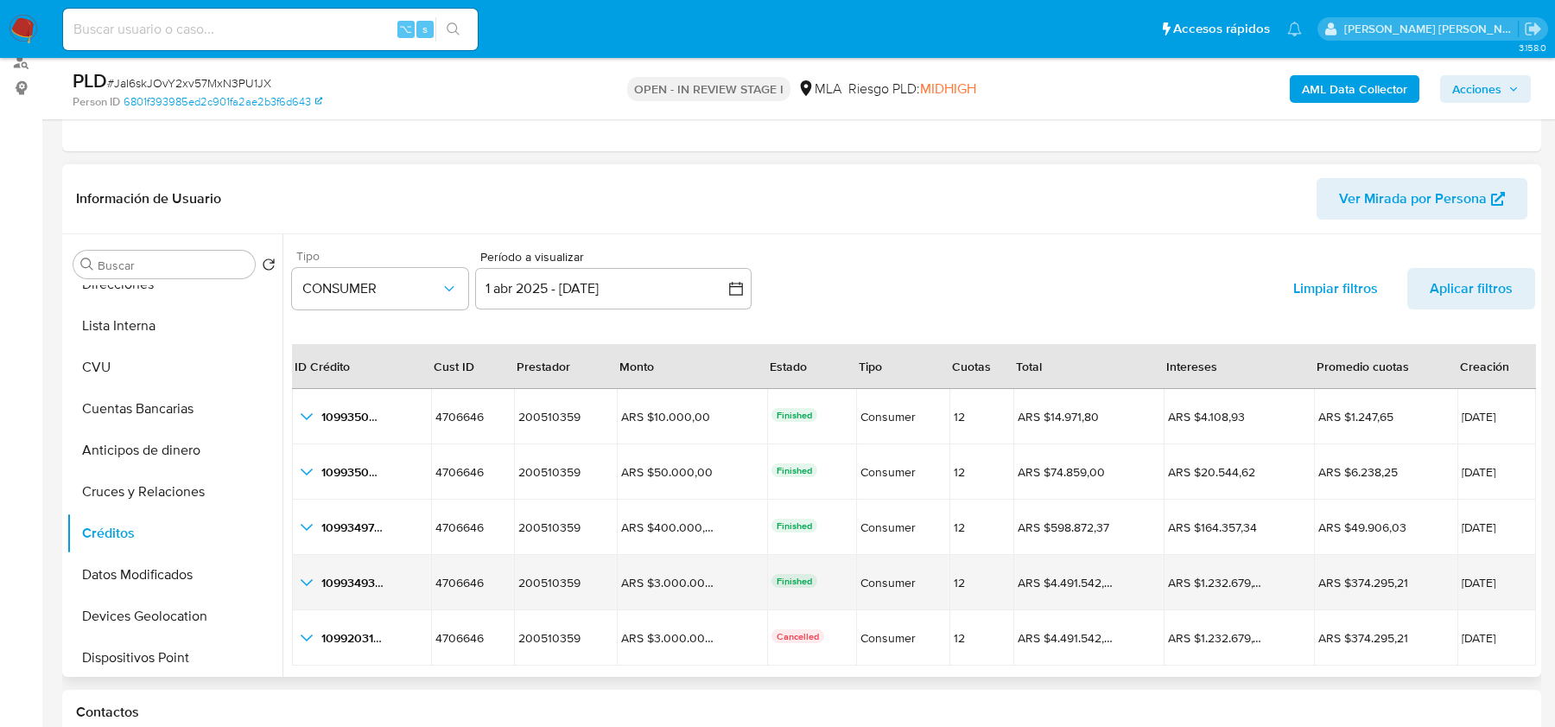
scroll to position [39, 0]
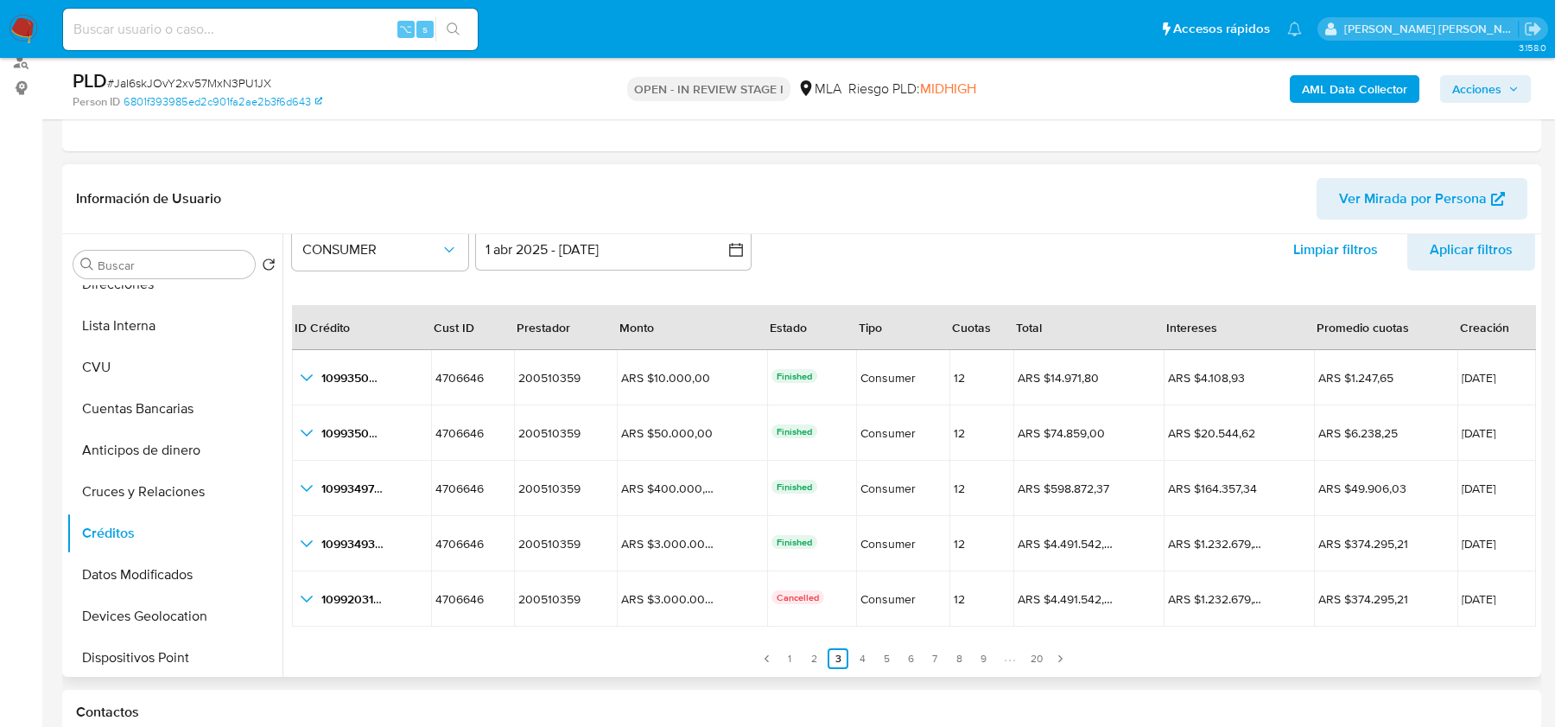
click at [869, 644] on ul "Anterior 1 2 3 4 5 6 7 8 9 20 Siguiente" at bounding box center [913, 647] width 1243 height 41
click at [857, 653] on link "4" at bounding box center [862, 658] width 21 height 21
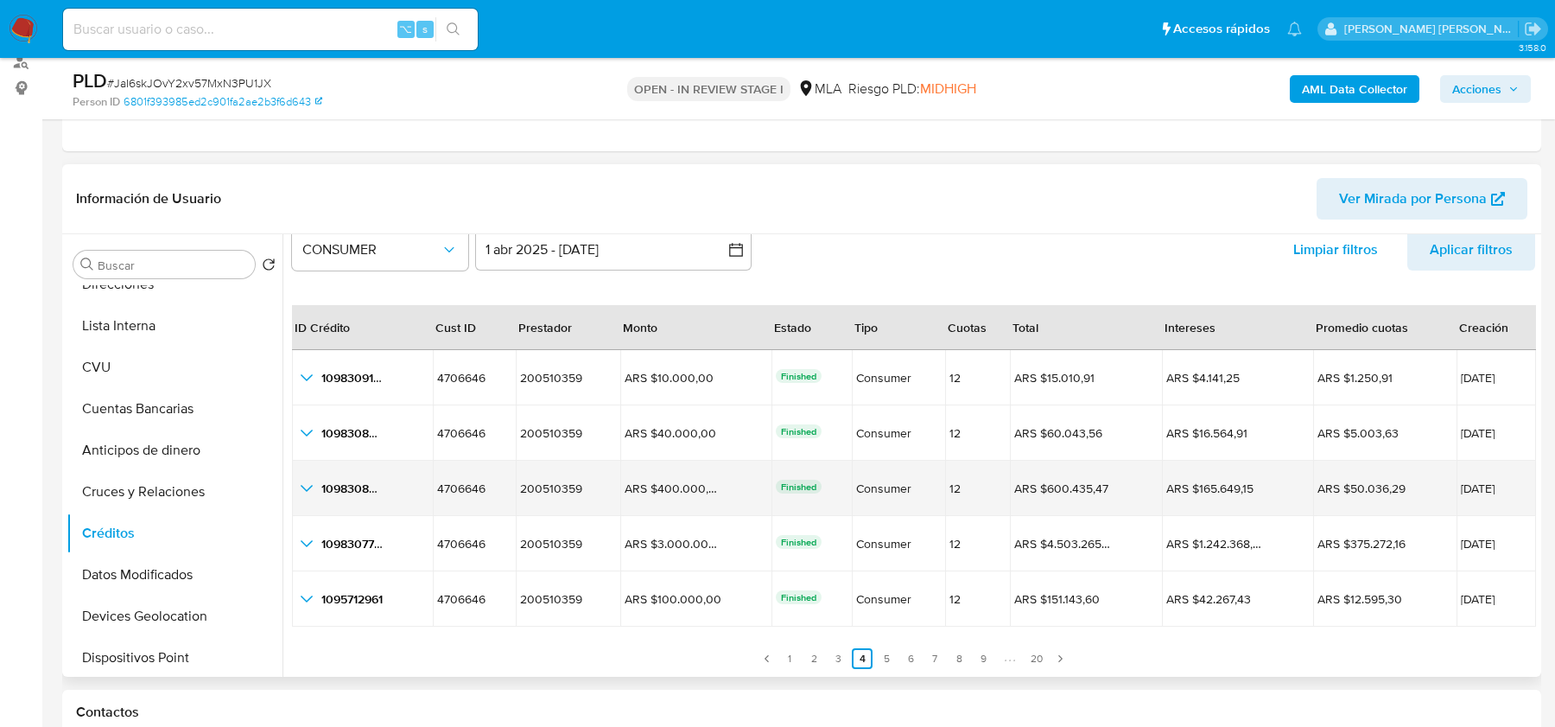
click at [308, 481] on icon "button_show_hidden_detail_by_id_2" at bounding box center [306, 488] width 21 height 21
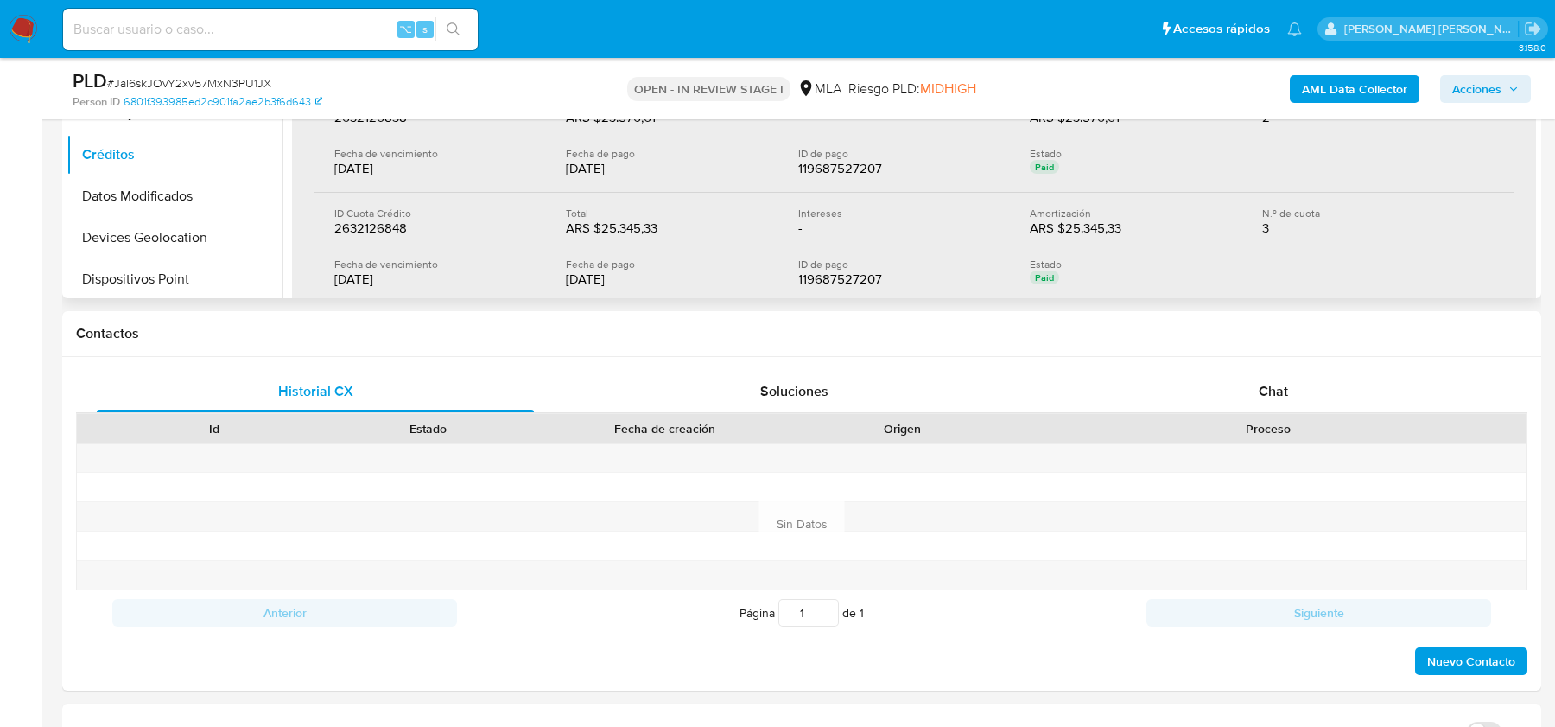
scroll to position [766, 0]
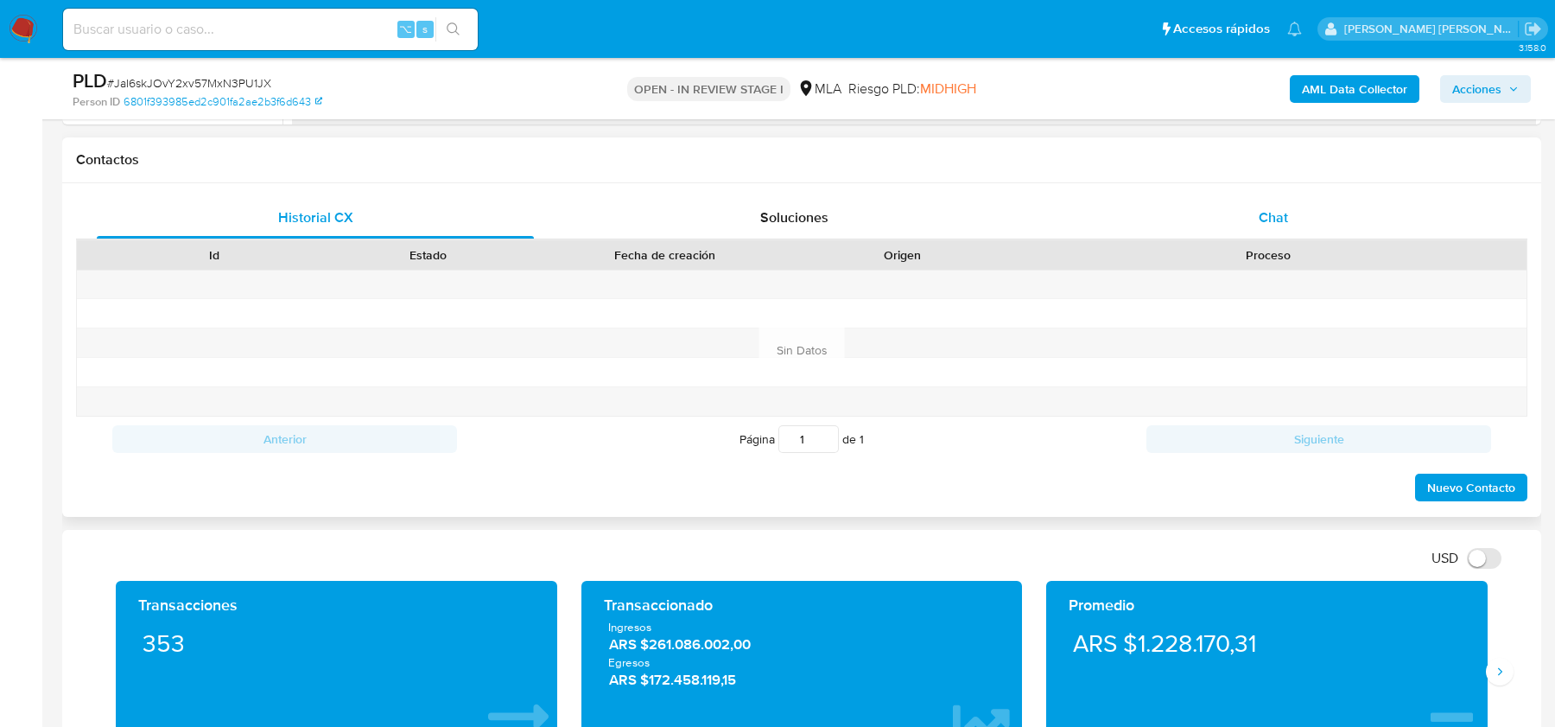
click at [1274, 207] on span "Chat" at bounding box center [1273, 217] width 29 height 20
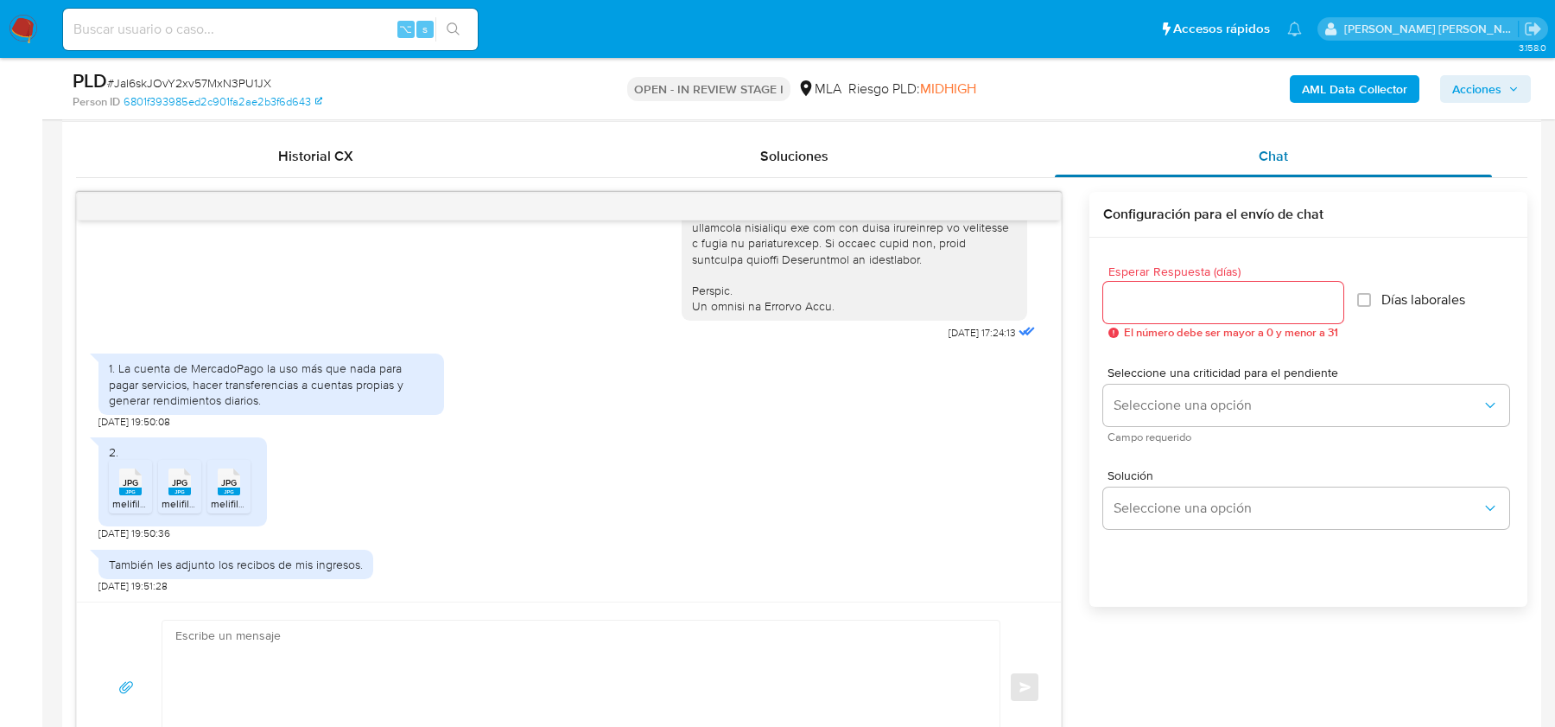
scroll to position [835, 0]
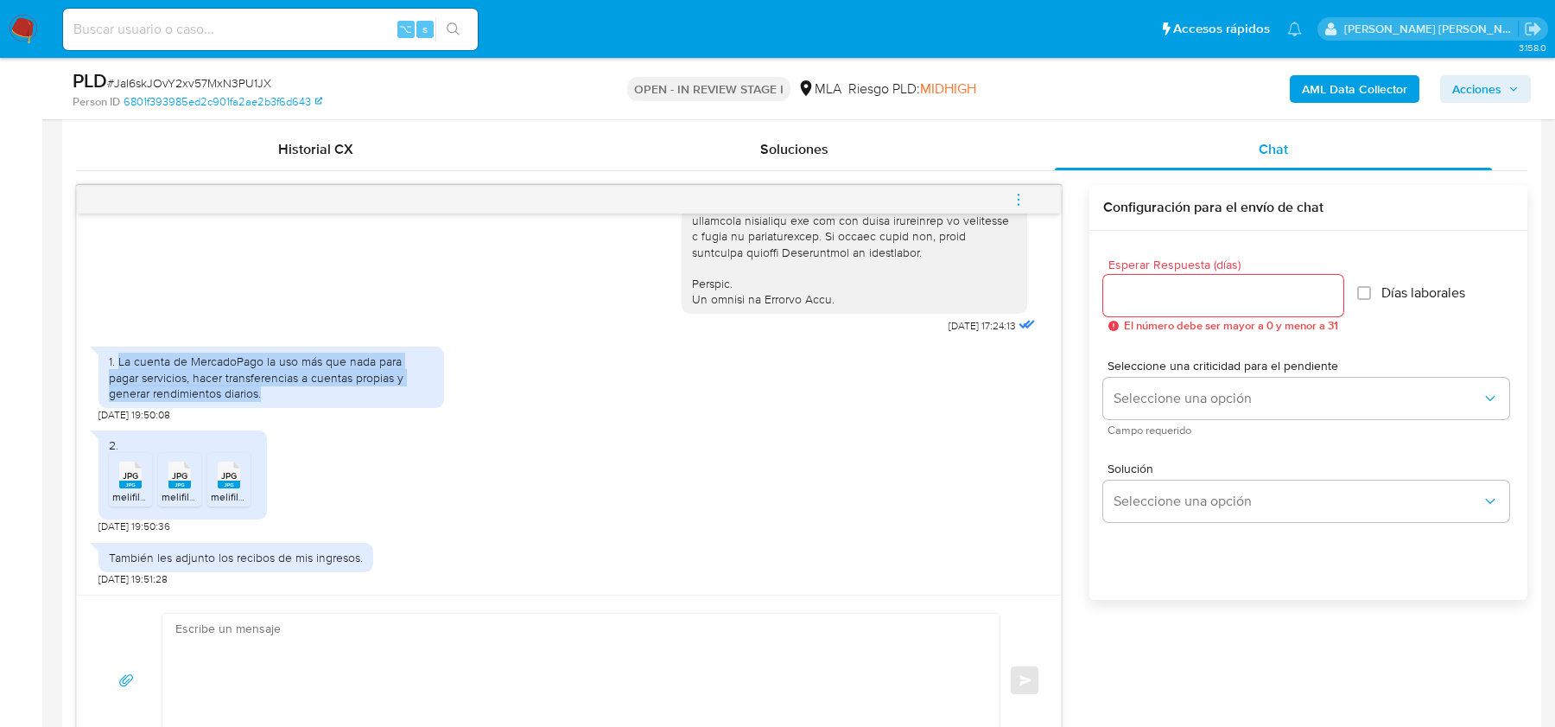
drag, startPoint x: 121, startPoint y: 359, endPoint x: 245, endPoint y: 388, distance: 127.0
click at [245, 388] on div "1. La cuenta de MercadoPago la uso más que nada para pagar servicios, hacer tra…" at bounding box center [271, 377] width 325 height 48
copy div "La cuenta de MercadoPago la uso más que nada para pagar servicios, hacer transf…"
click at [131, 489] on span "melifile95947236257070313.jpg" at bounding box center [186, 496] width 149 height 15
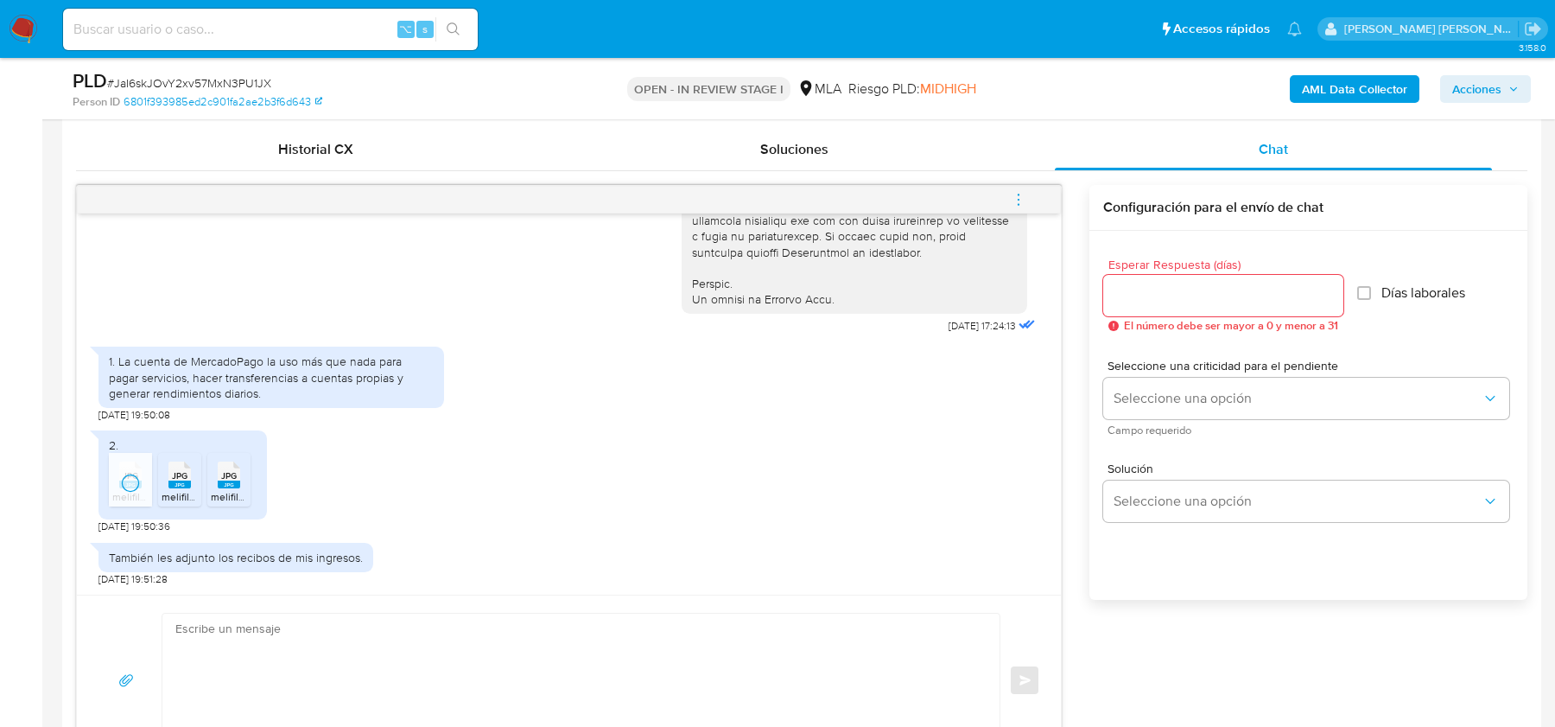
click at [170, 489] on span "melifile3594862960220971525.jpg" at bounding box center [243, 496] width 162 height 15
click at [214, 484] on div "JPG JPG" at bounding box center [229, 473] width 36 height 34
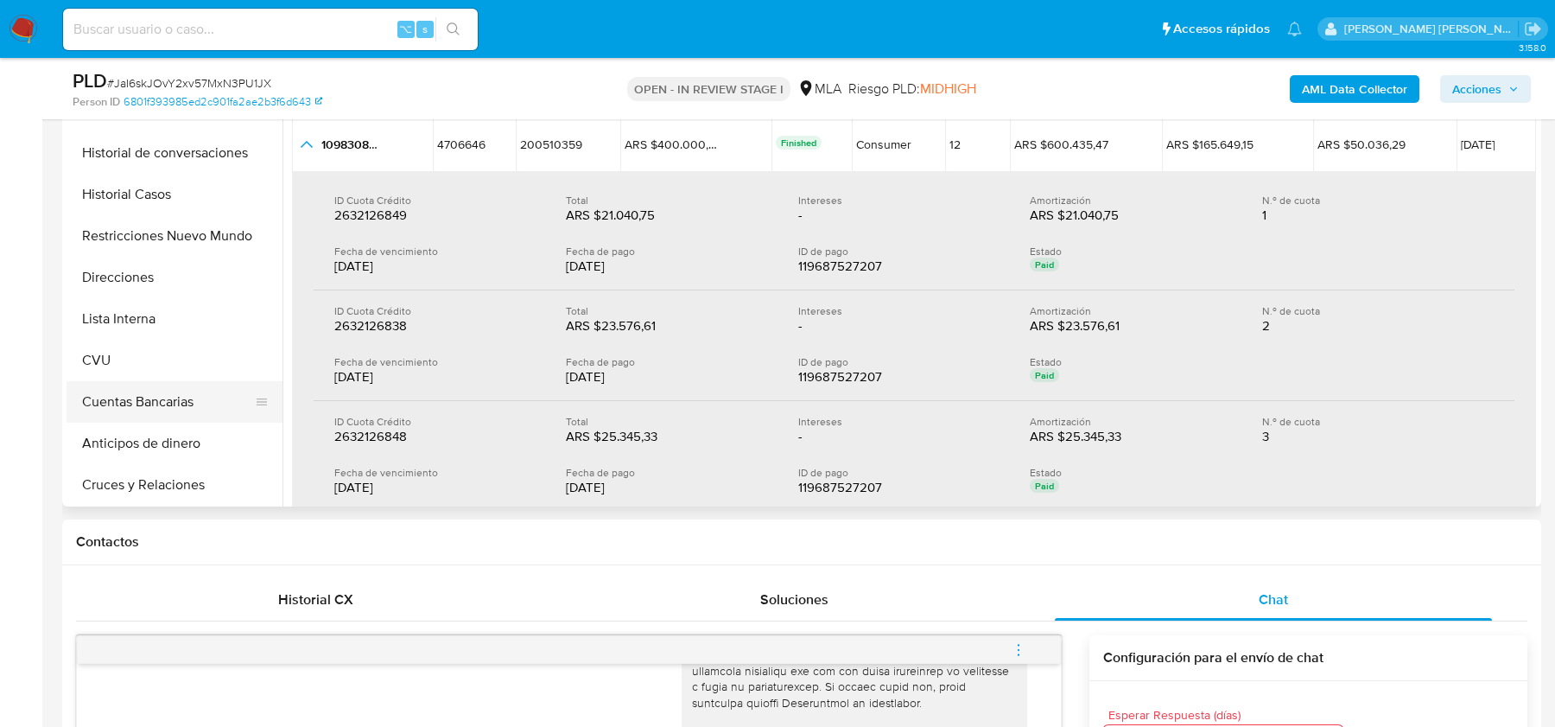
scroll to position [0, 0]
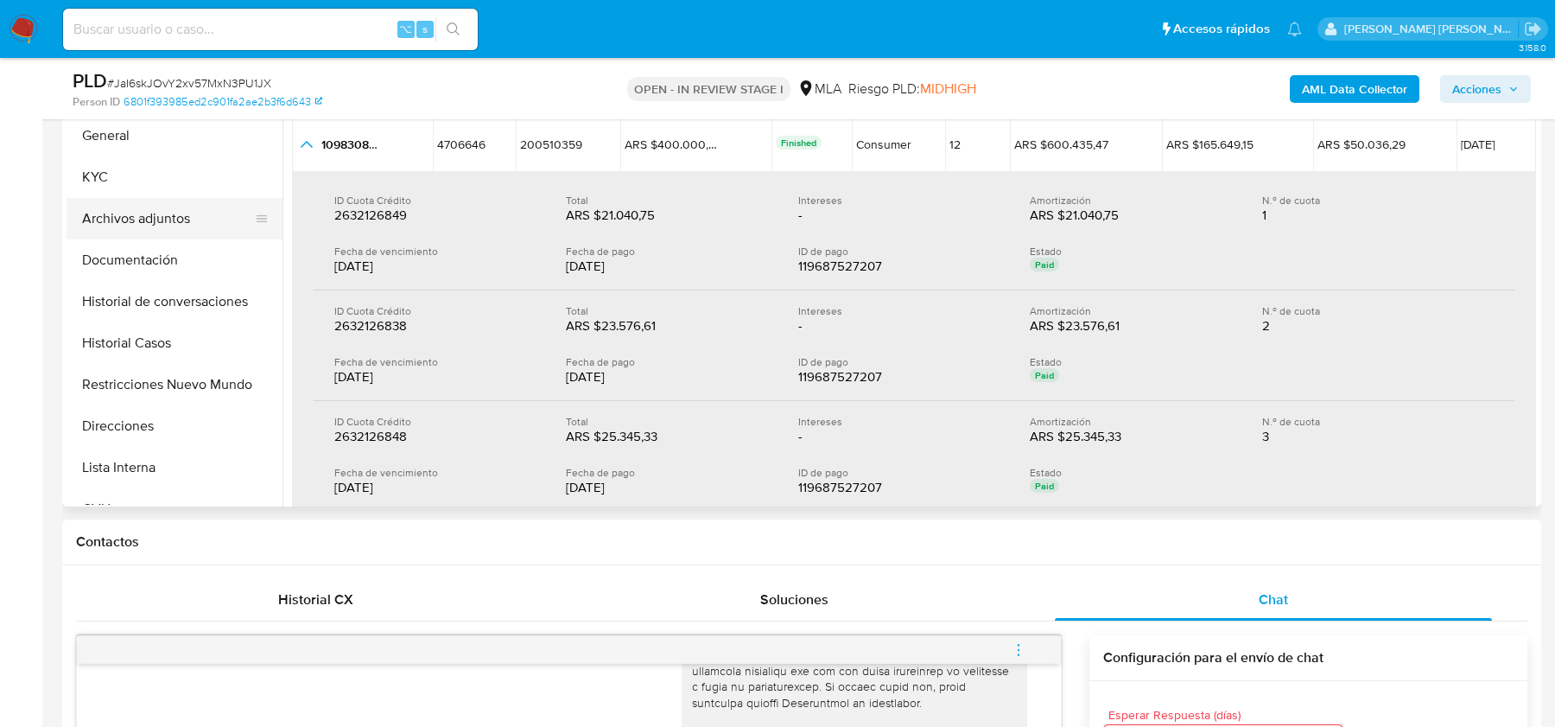
click at [136, 219] on button "Archivos adjuntos" at bounding box center [168, 218] width 202 height 41
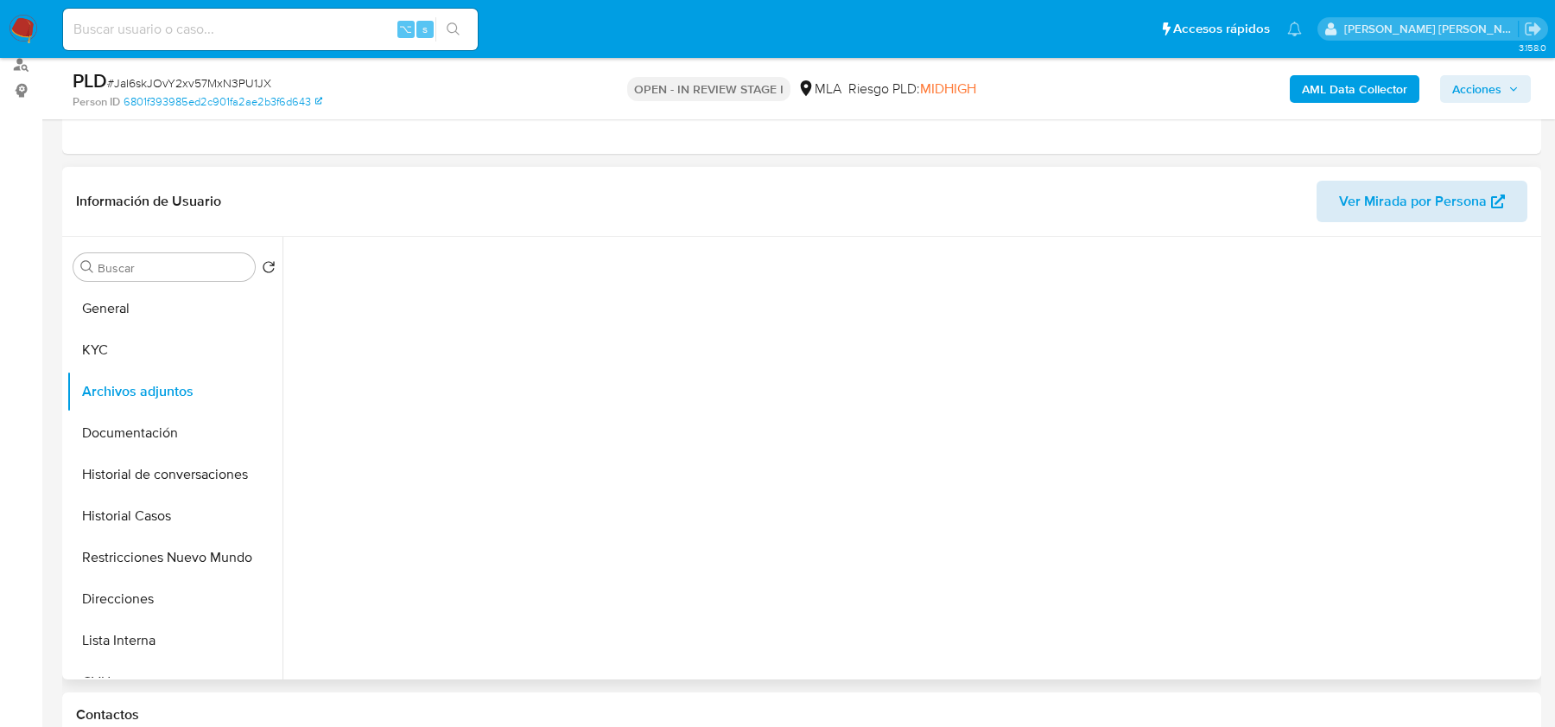
scroll to position [203, 0]
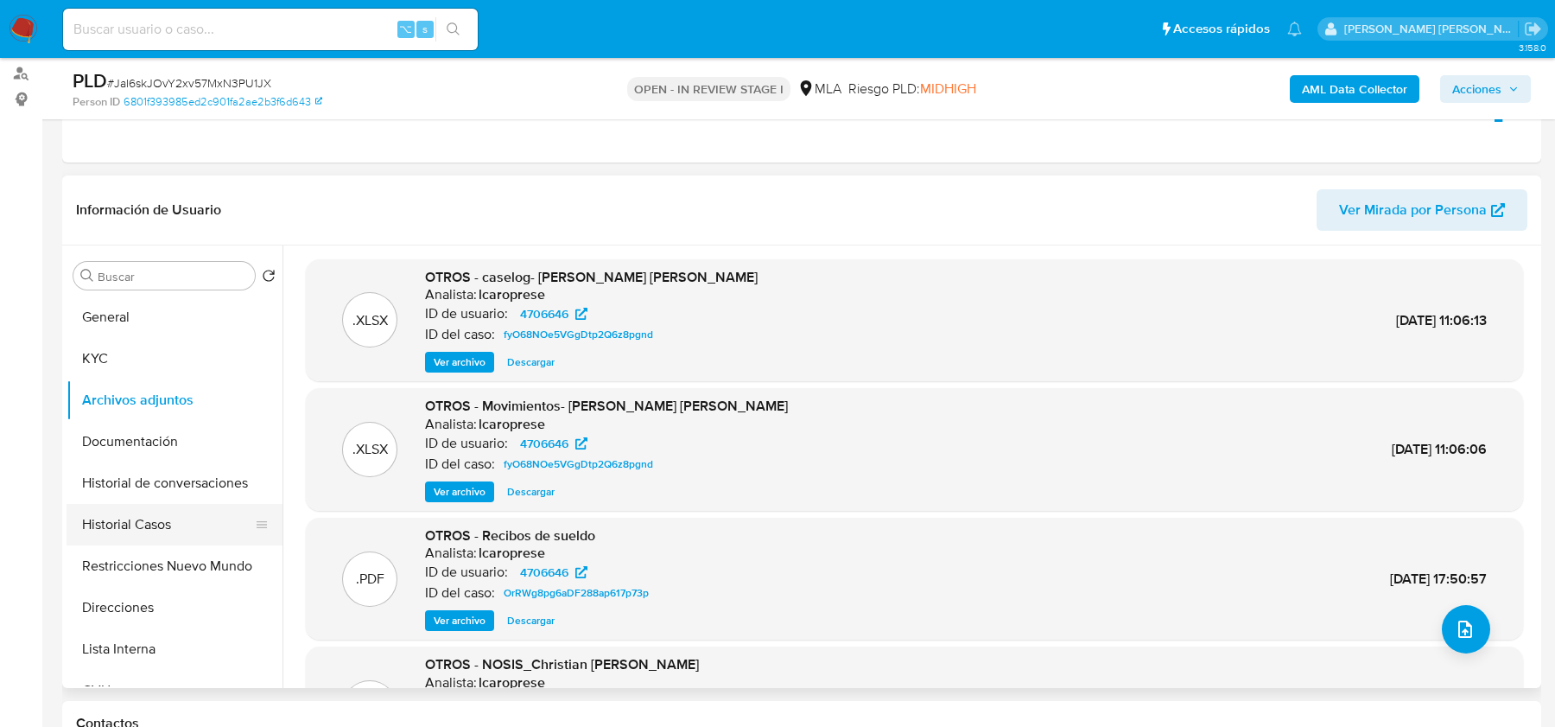
click at [153, 517] on button "Historial Casos" at bounding box center [168, 524] width 202 height 41
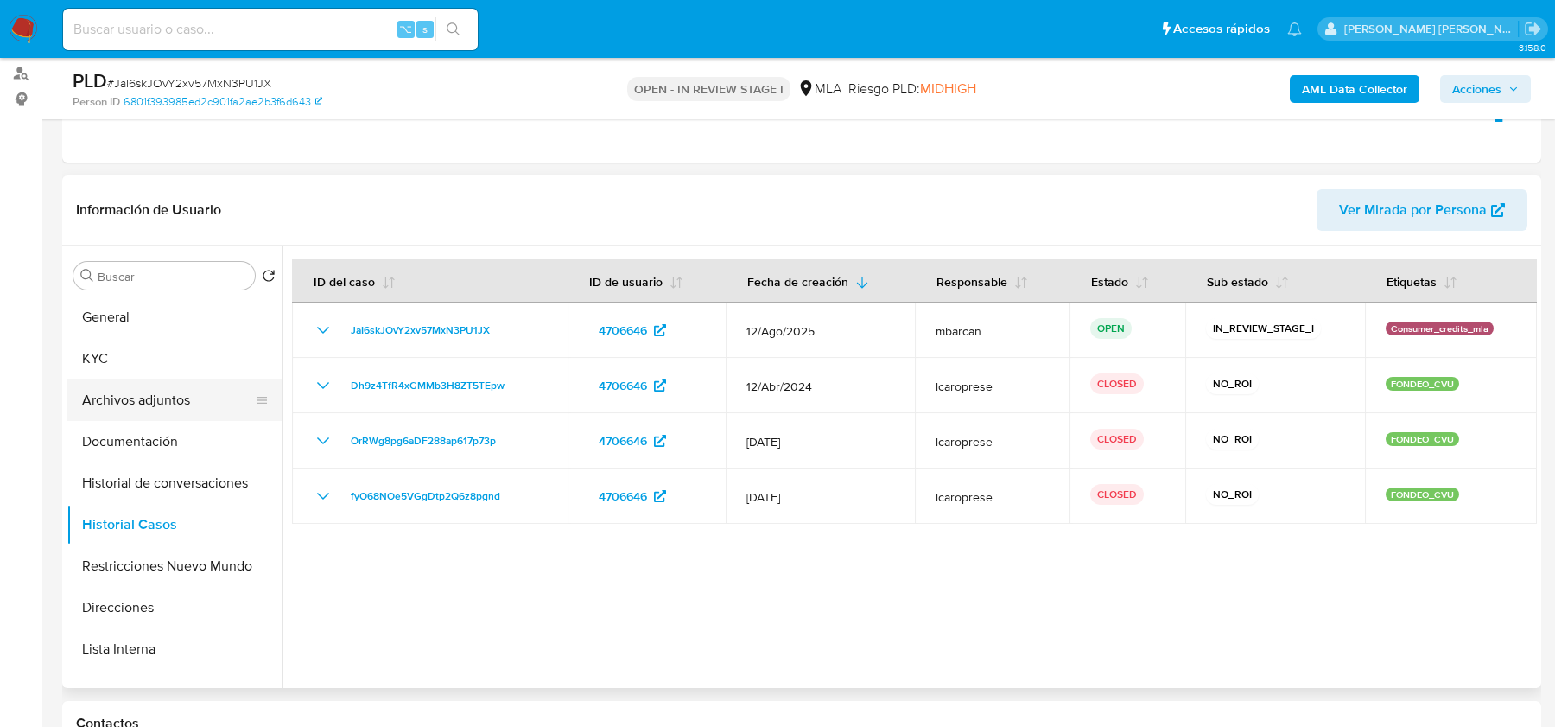
click at [176, 391] on button "Archivos adjuntos" at bounding box center [168, 399] width 202 height 41
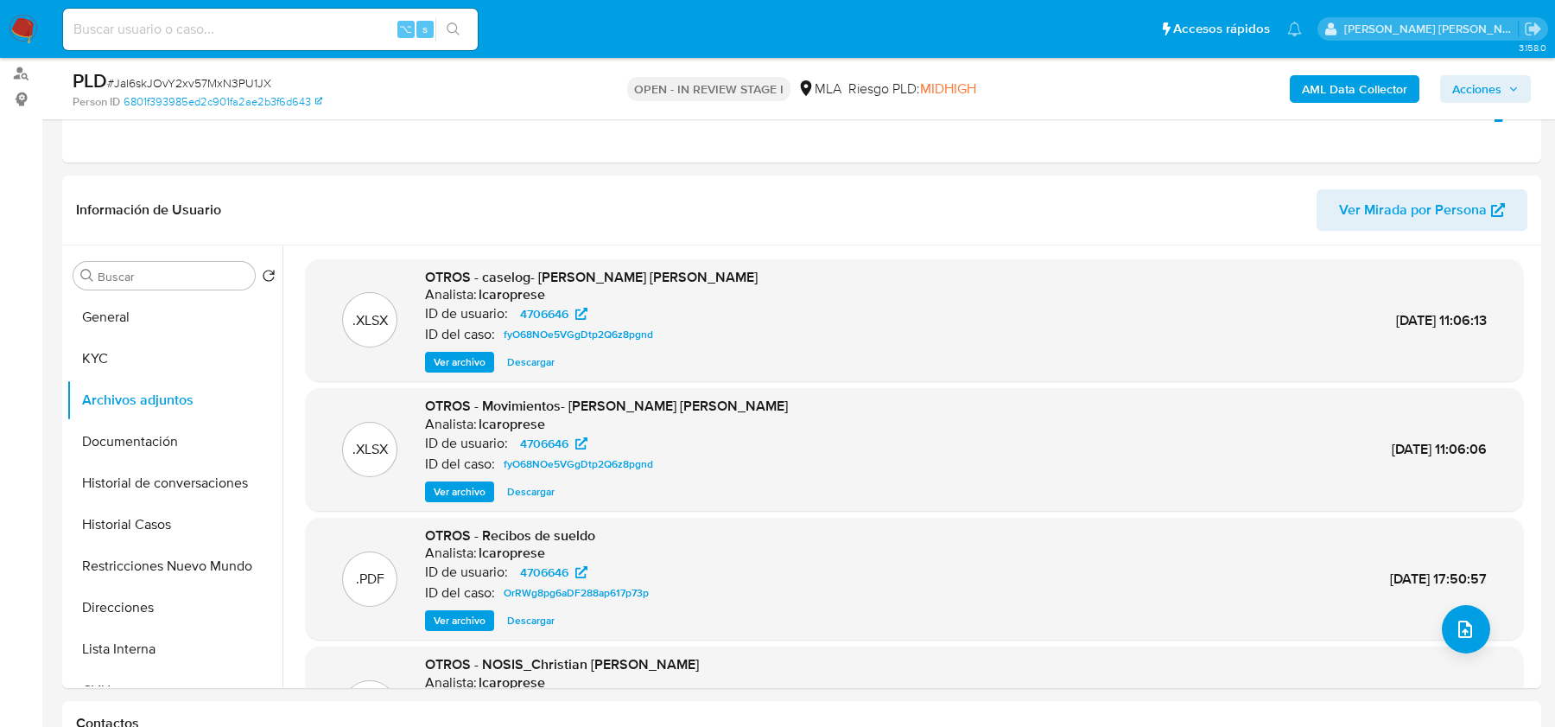
click at [1316, 102] on b "AML Data Collector" at bounding box center [1354, 89] width 105 height 28
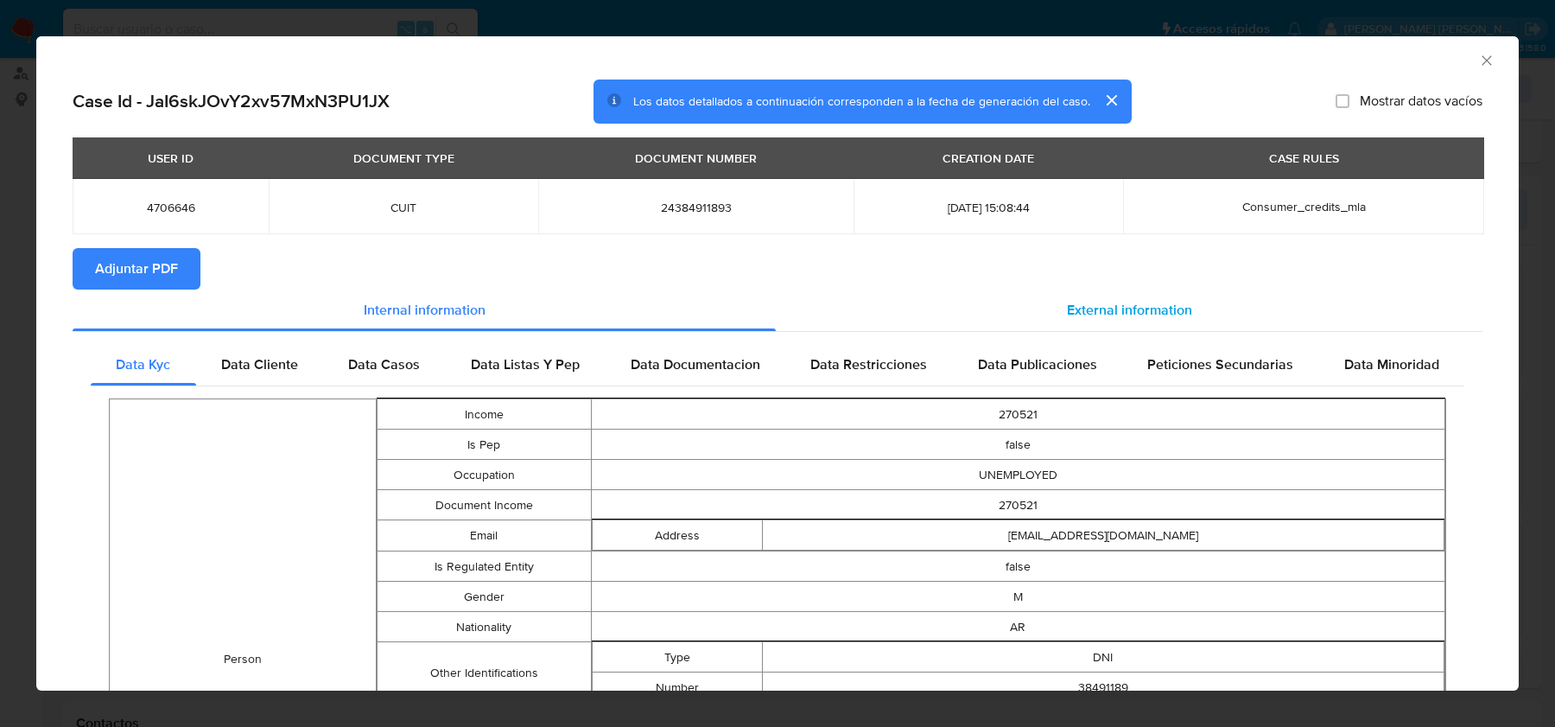
click at [1048, 308] on div "External information" at bounding box center [1129, 309] width 707 height 41
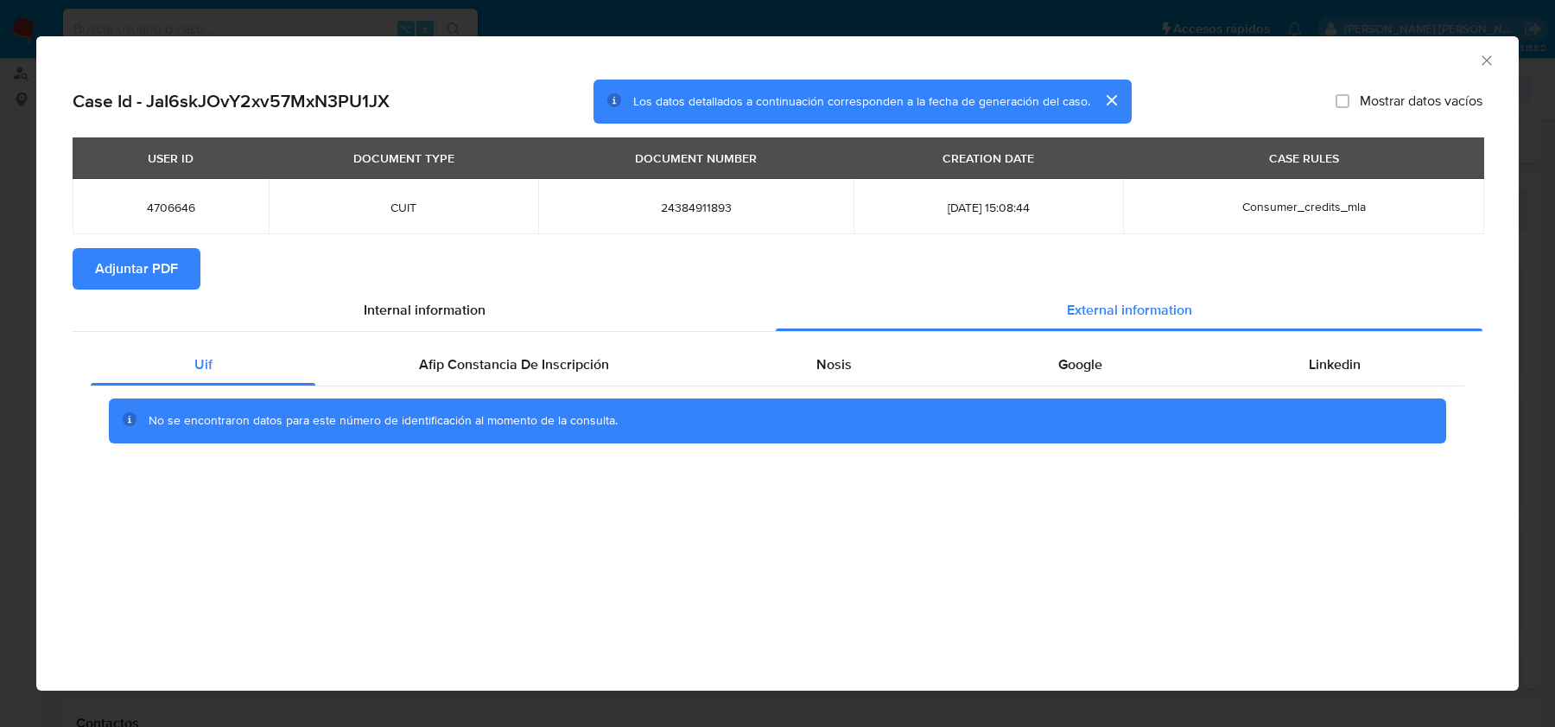
click at [164, 269] on span "Adjuntar PDF" at bounding box center [136, 269] width 83 height 38
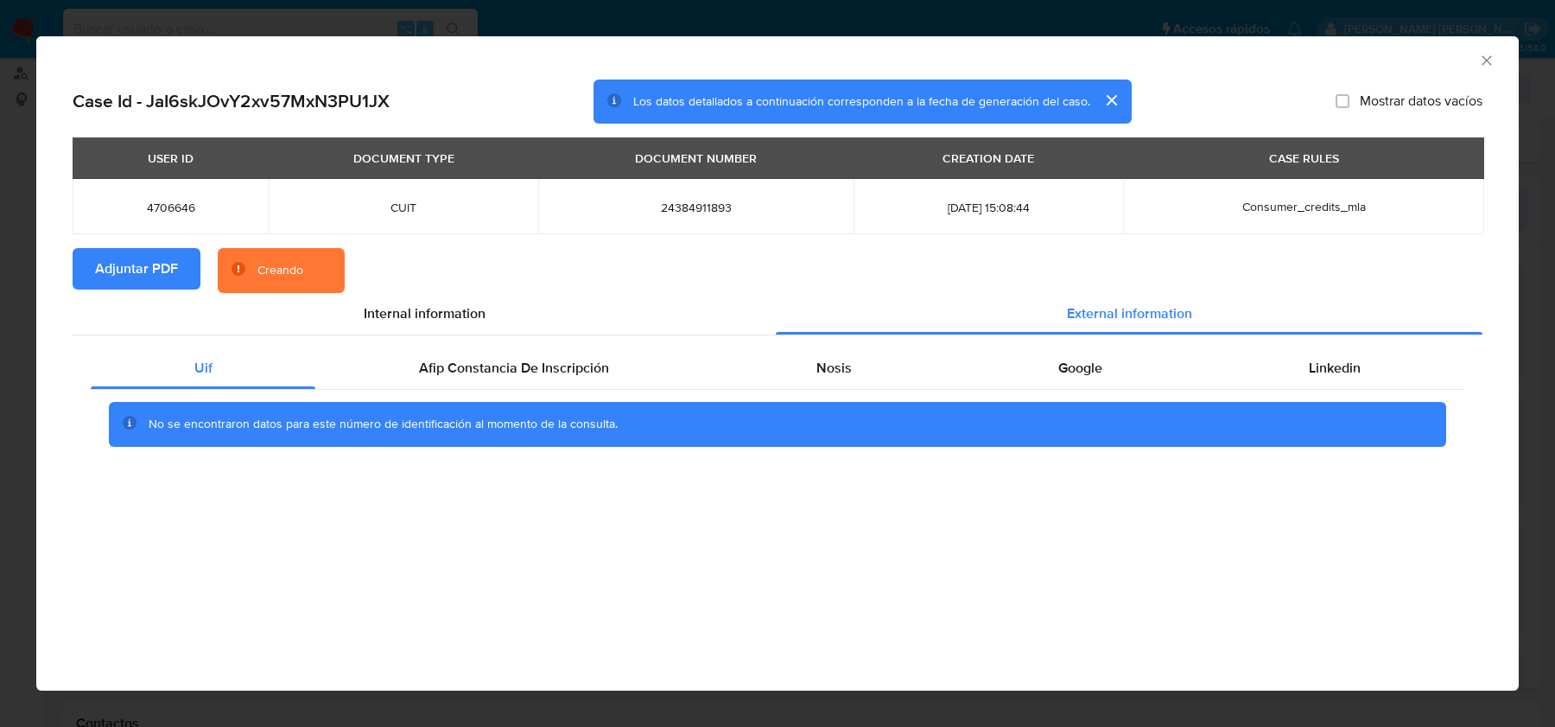
click at [500, 409] on div "No se encontraron datos para este número de identificación al momento de la con…" at bounding box center [778, 424] width 1338 height 45
click at [500, 377] on span "Afip Constancia De Inscripción" at bounding box center [514, 368] width 190 height 20
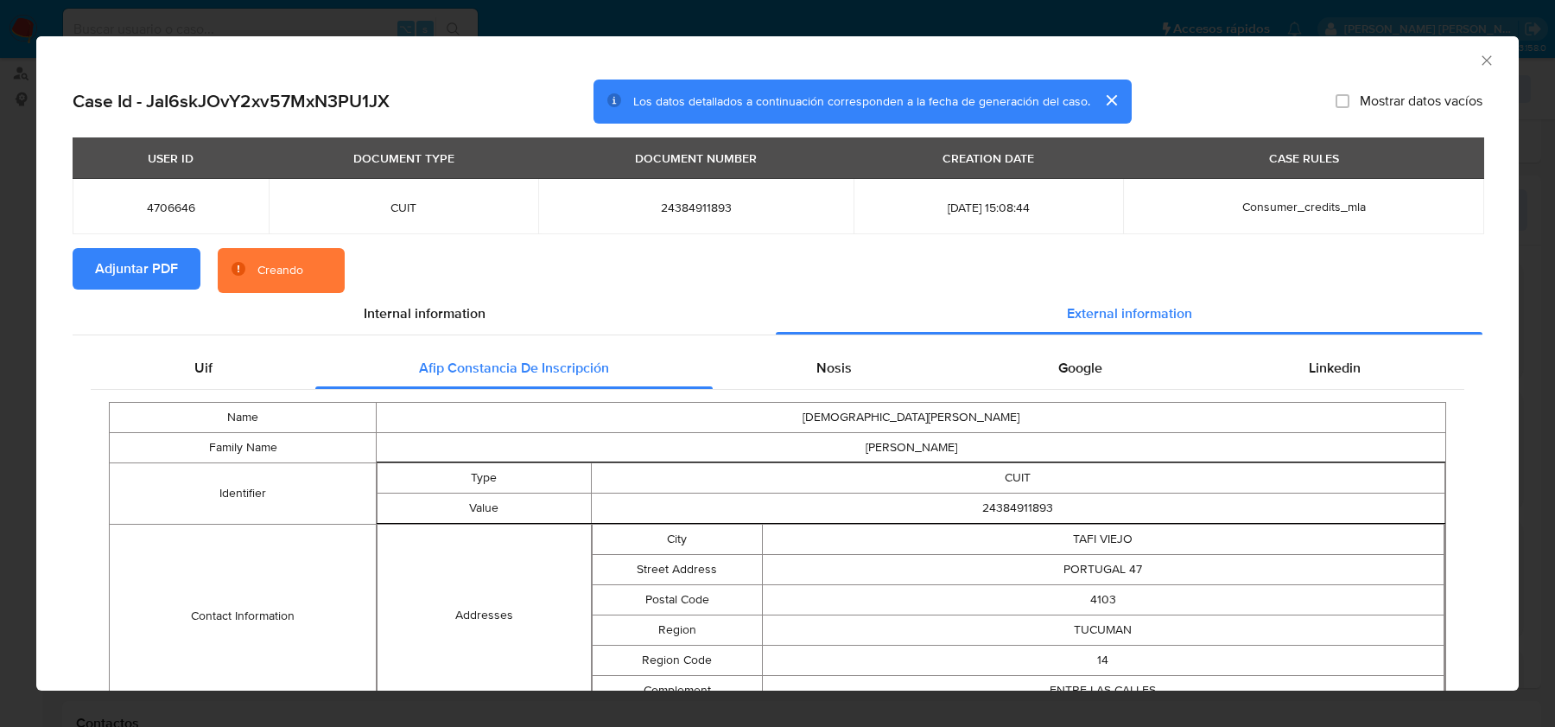
scroll to position [104, 0]
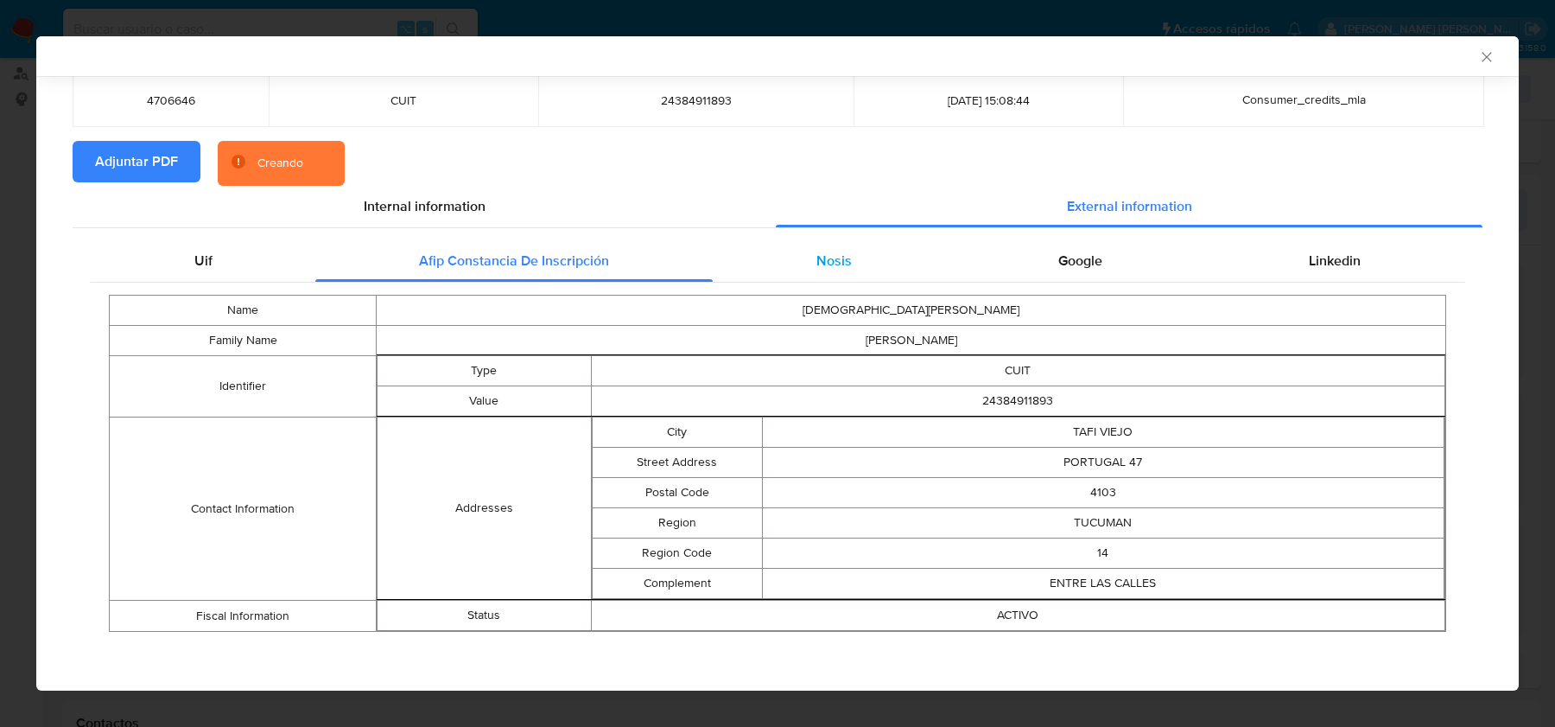
click at [865, 262] on div "Nosis" at bounding box center [834, 260] width 242 height 41
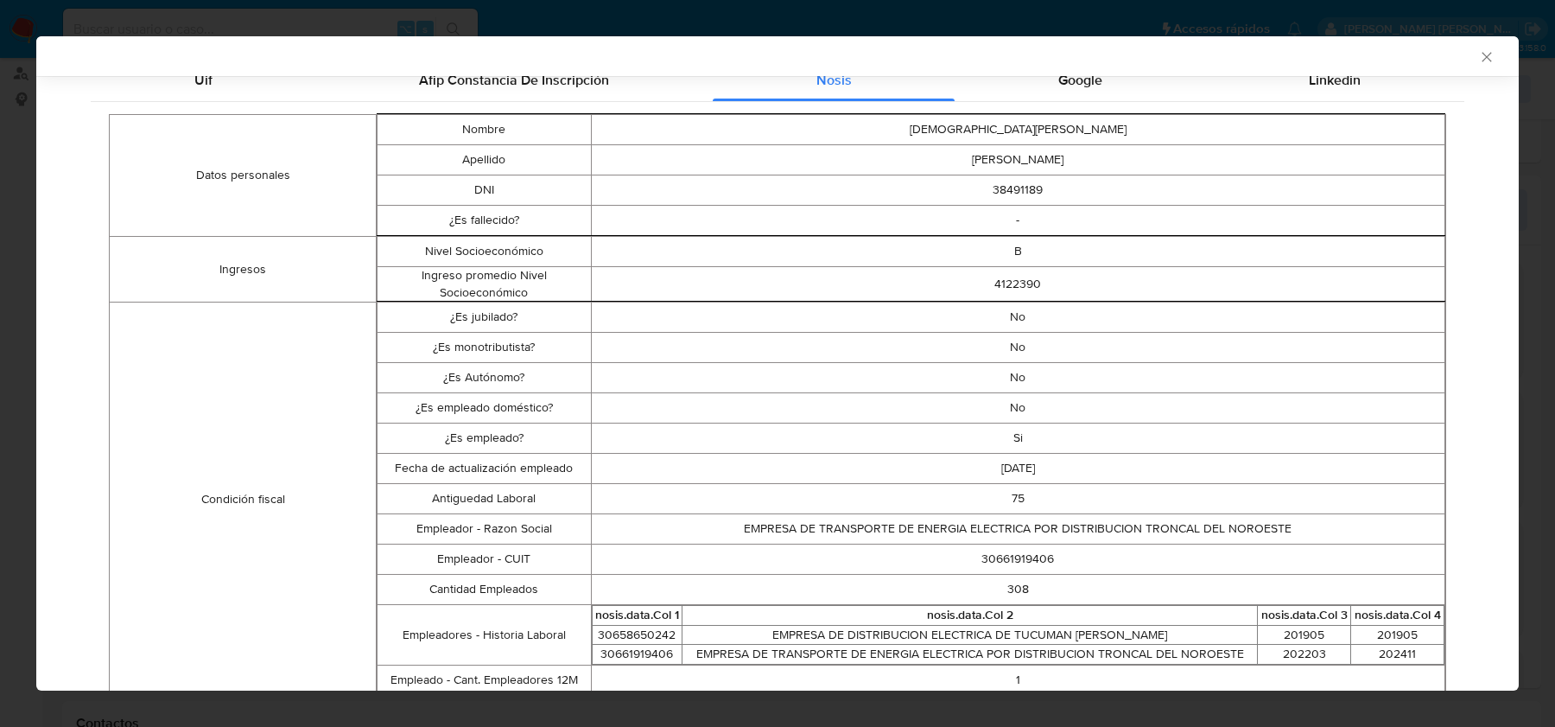
scroll to position [288, 0]
click at [1024, 538] on td "EMPRESA DE TRANSPORTE DE ENERGIA ELECTRICA POR DISTRIBUCION TRONCAL DEL NOROESTE" at bounding box center [1018, 526] width 855 height 30
click at [1020, 571] on td "308" at bounding box center [1018, 586] width 855 height 30
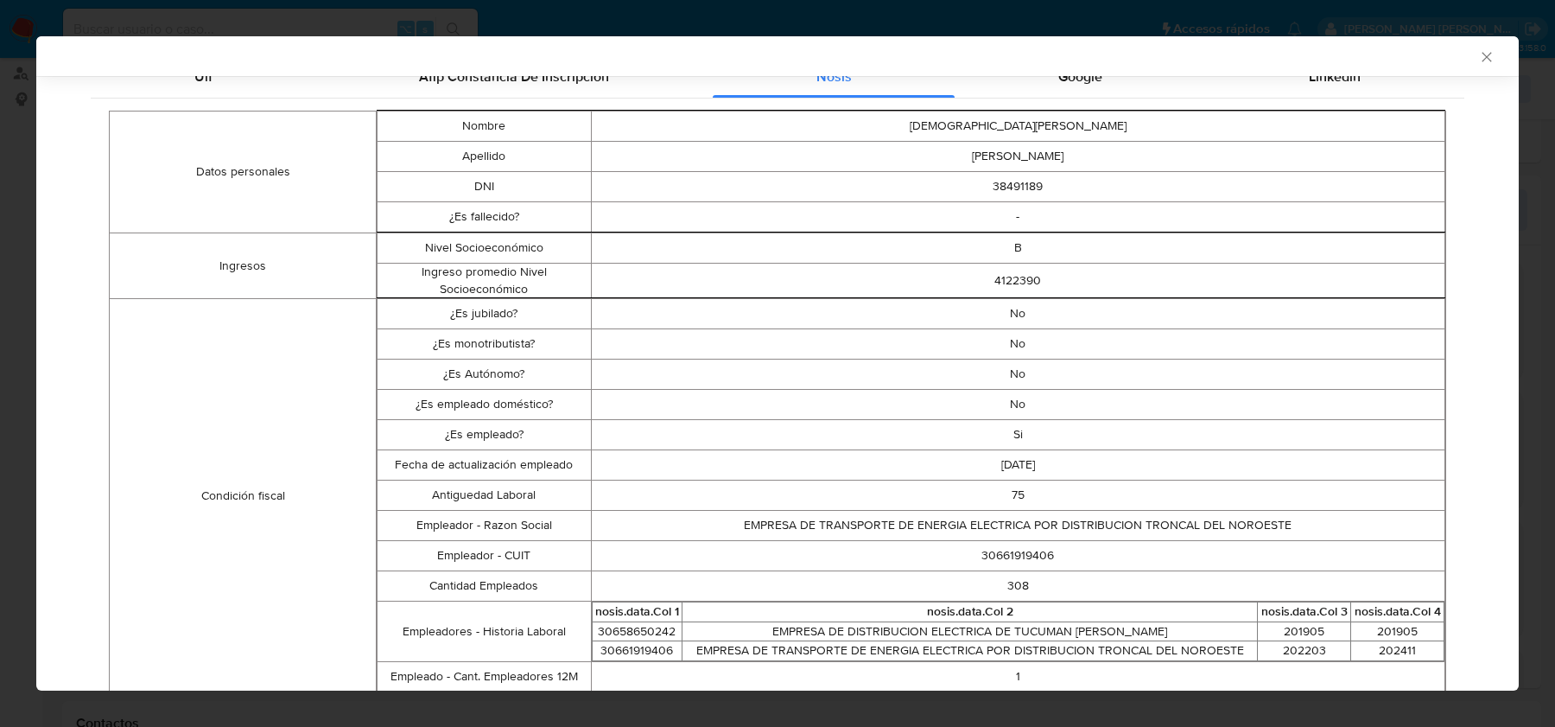
click at [1020, 568] on td "30661919406" at bounding box center [1018, 556] width 855 height 30
click at [1020, 562] on td "30661919406" at bounding box center [1018, 556] width 855 height 30
copy td "30661919406"
